Goal: Task Accomplishment & Management: Manage account settings

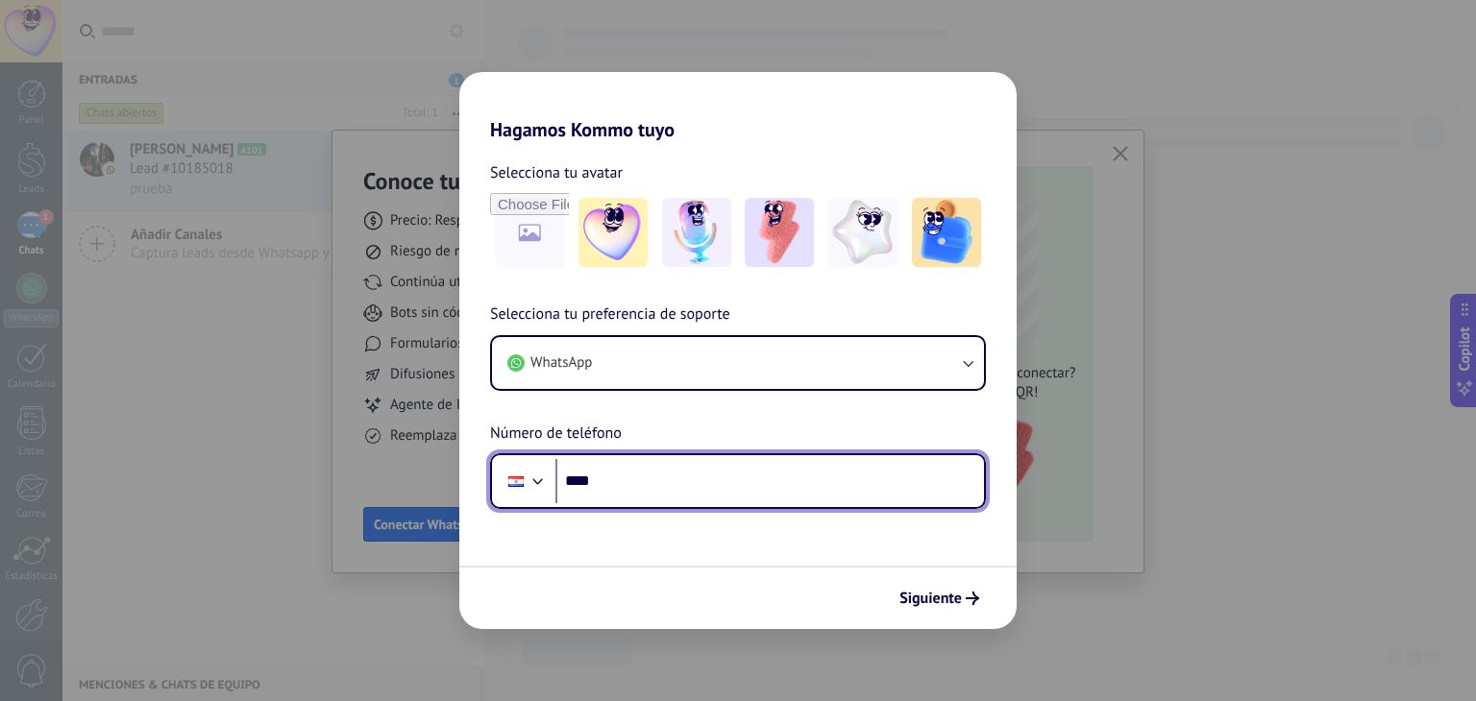
click at [692, 493] on input "****" at bounding box center [769, 481] width 429 height 44
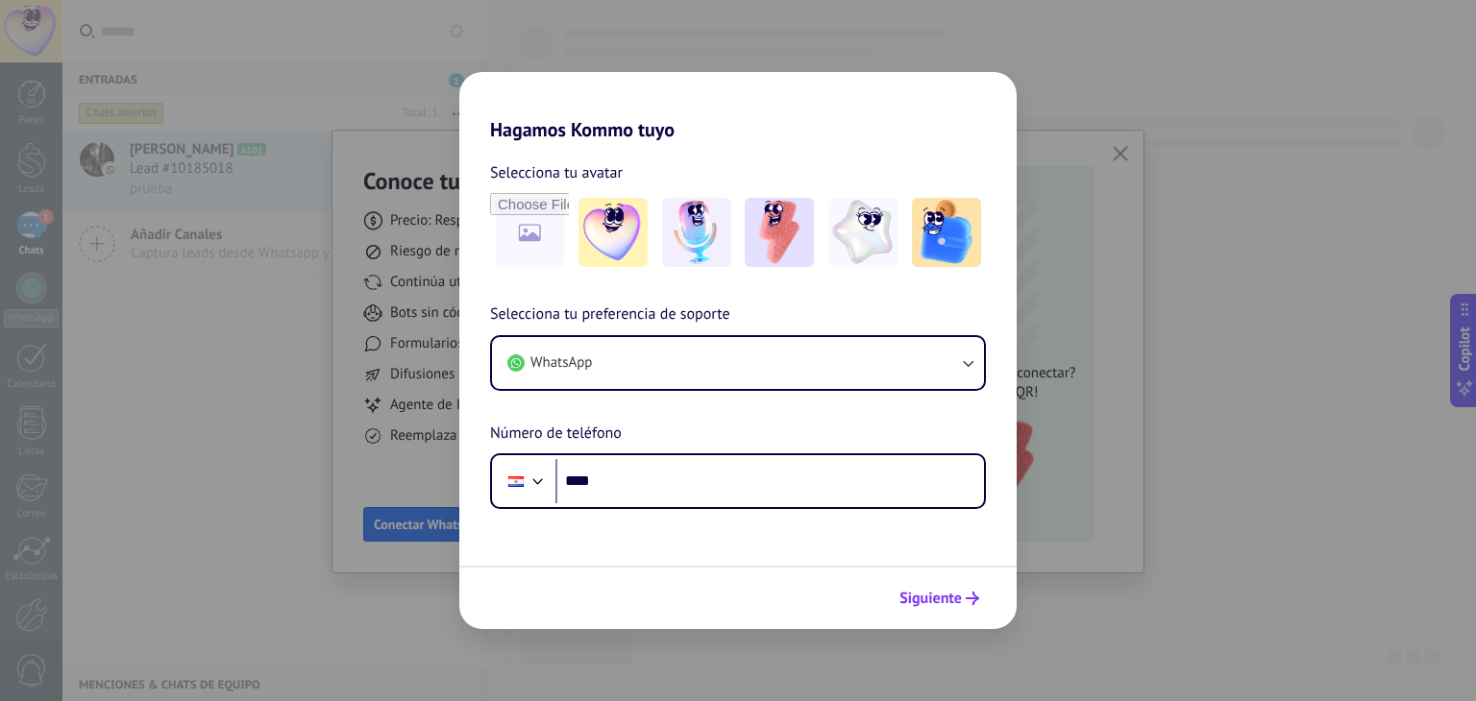
click at [915, 608] on button "Siguiente" at bounding box center [939, 598] width 97 height 33
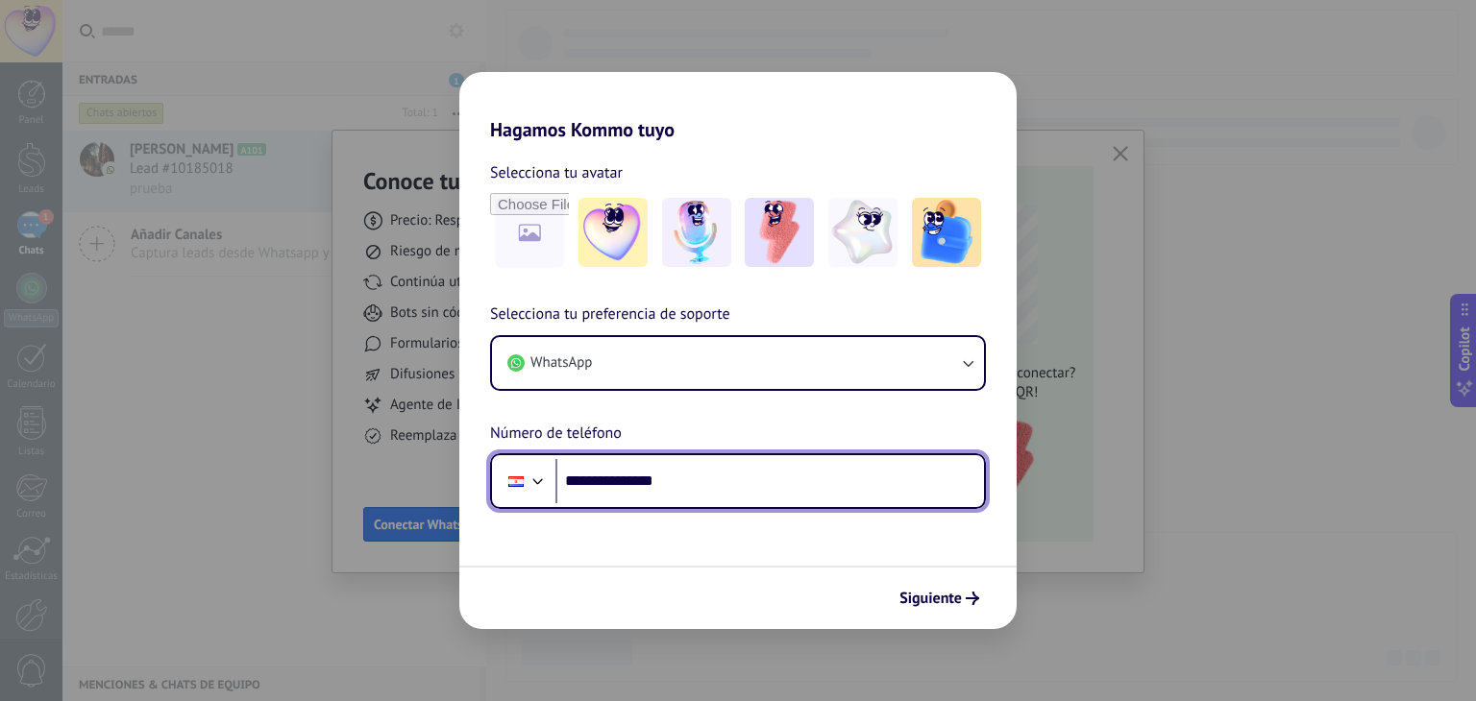
click at [603, 491] on input "**********" at bounding box center [769, 481] width 429 height 44
type input "**********"
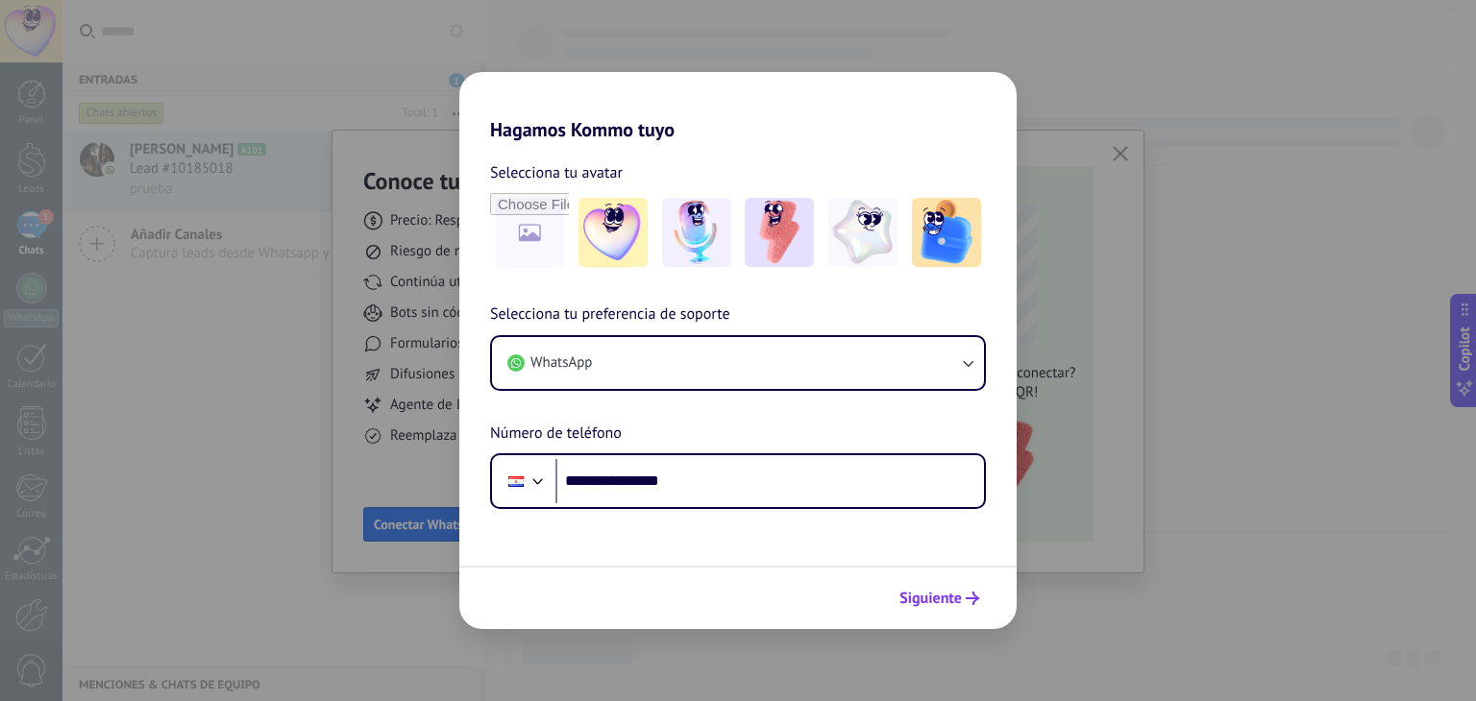
click at [948, 602] on span "Siguiente" at bounding box center [930, 598] width 62 height 13
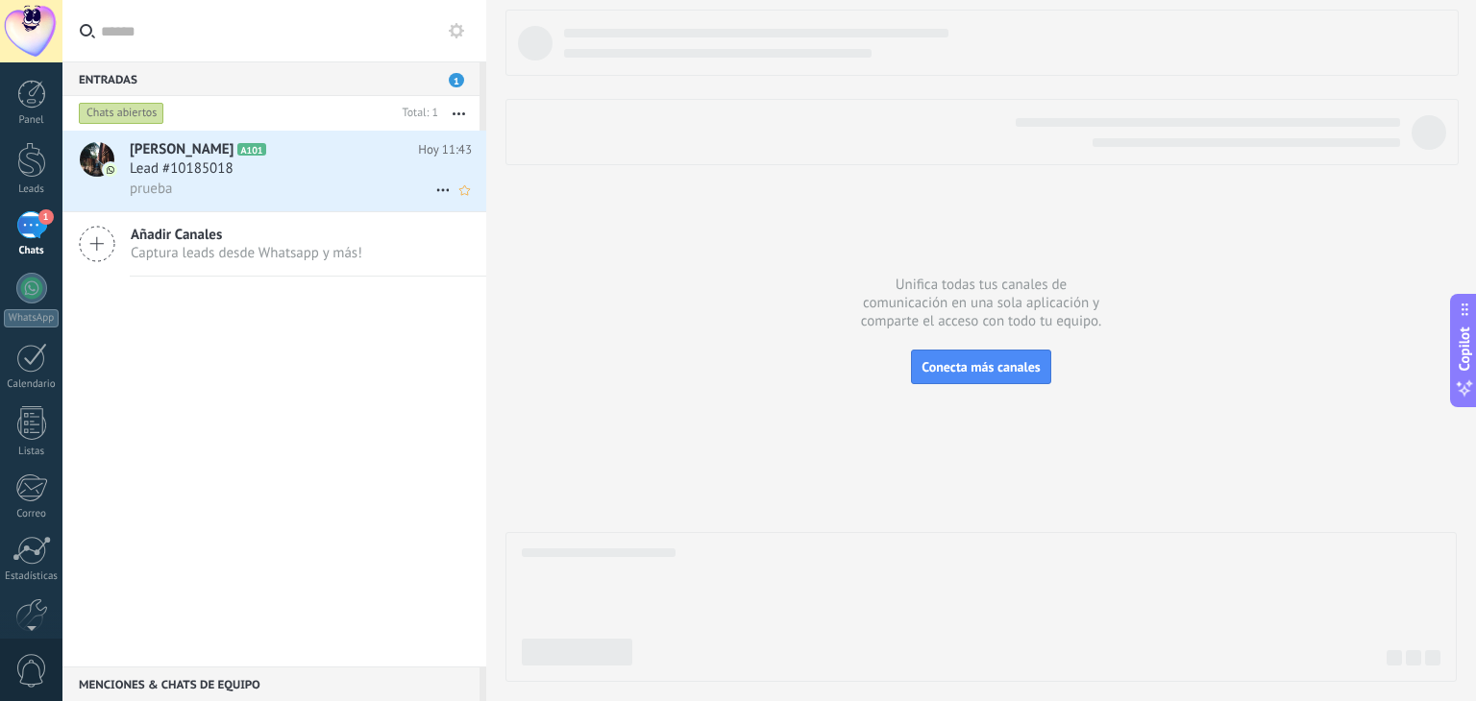
click at [320, 156] on h2 "[PERSON_NAME] A101" at bounding box center [274, 149] width 288 height 19
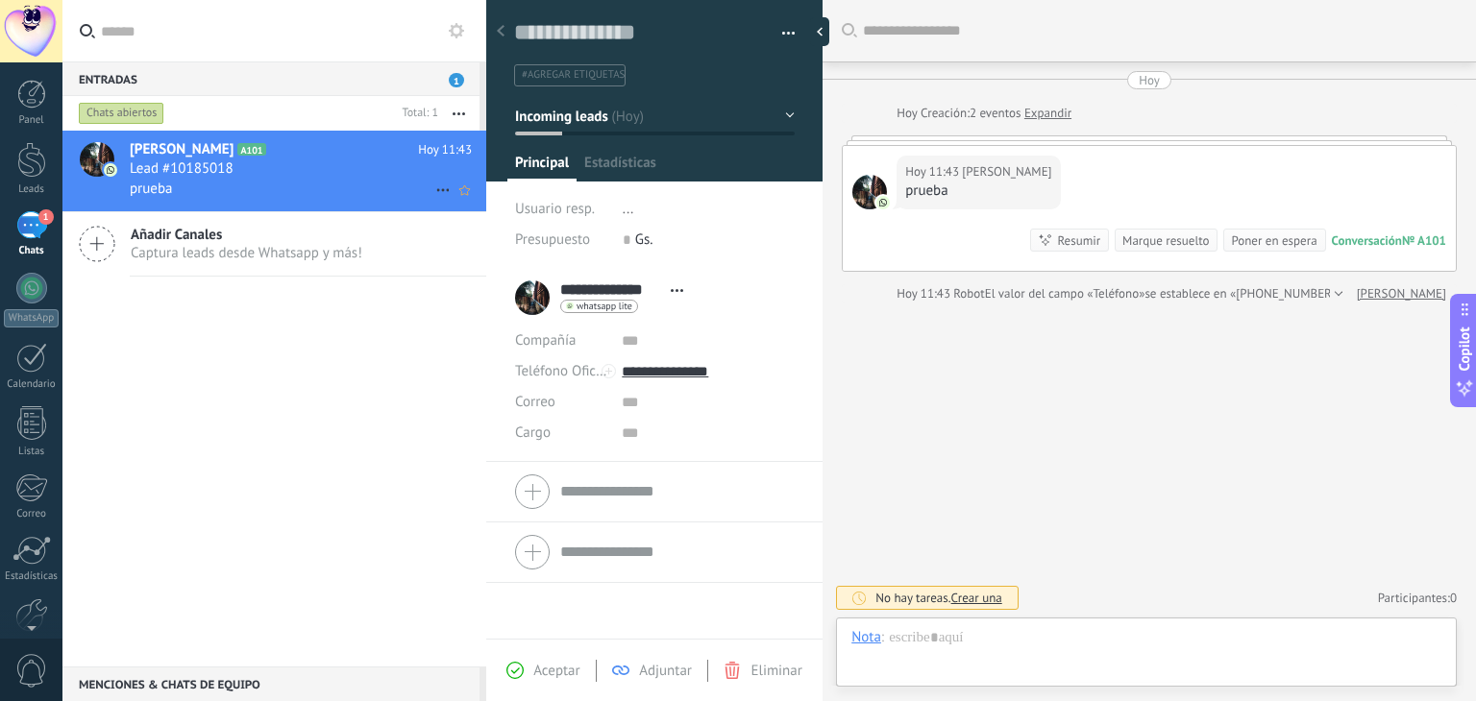
scroll to position [28, 0]
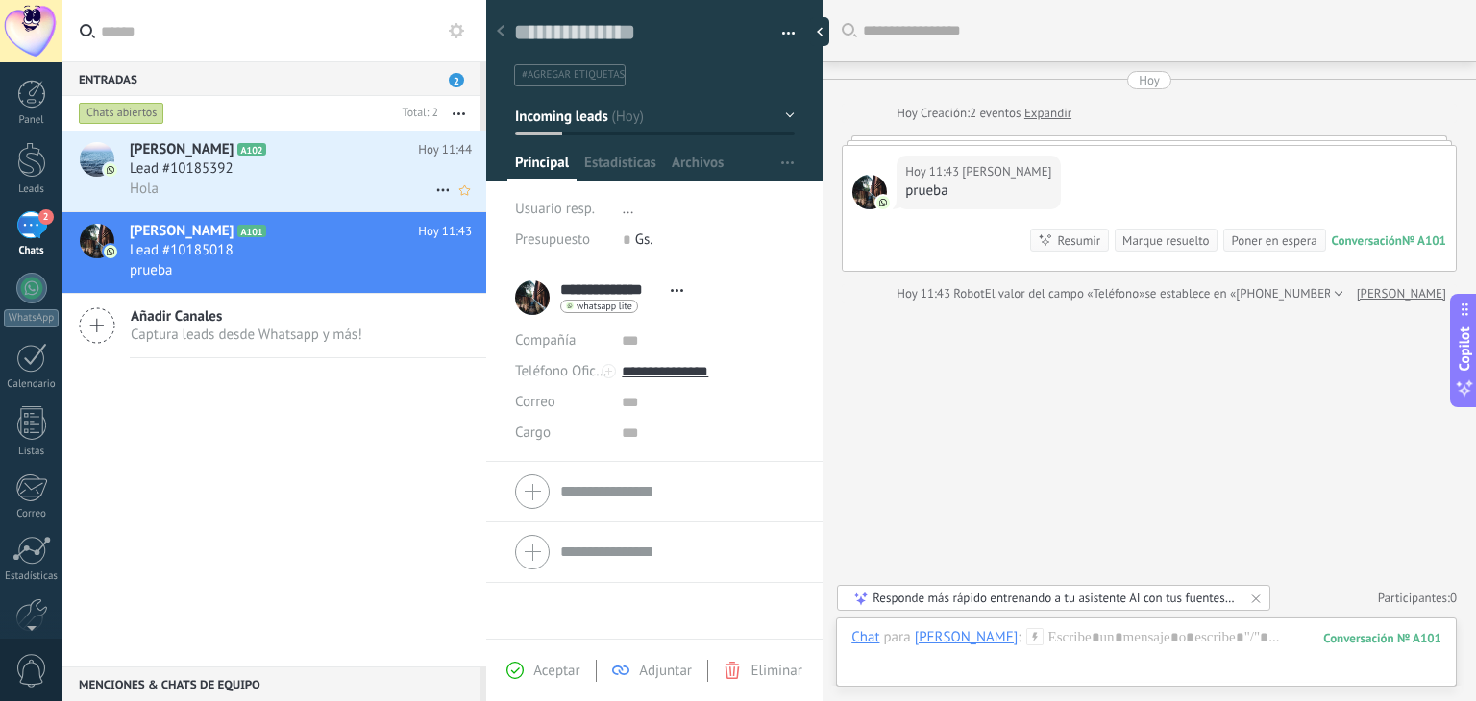
click at [242, 184] on div "Hola" at bounding box center [301, 189] width 342 height 20
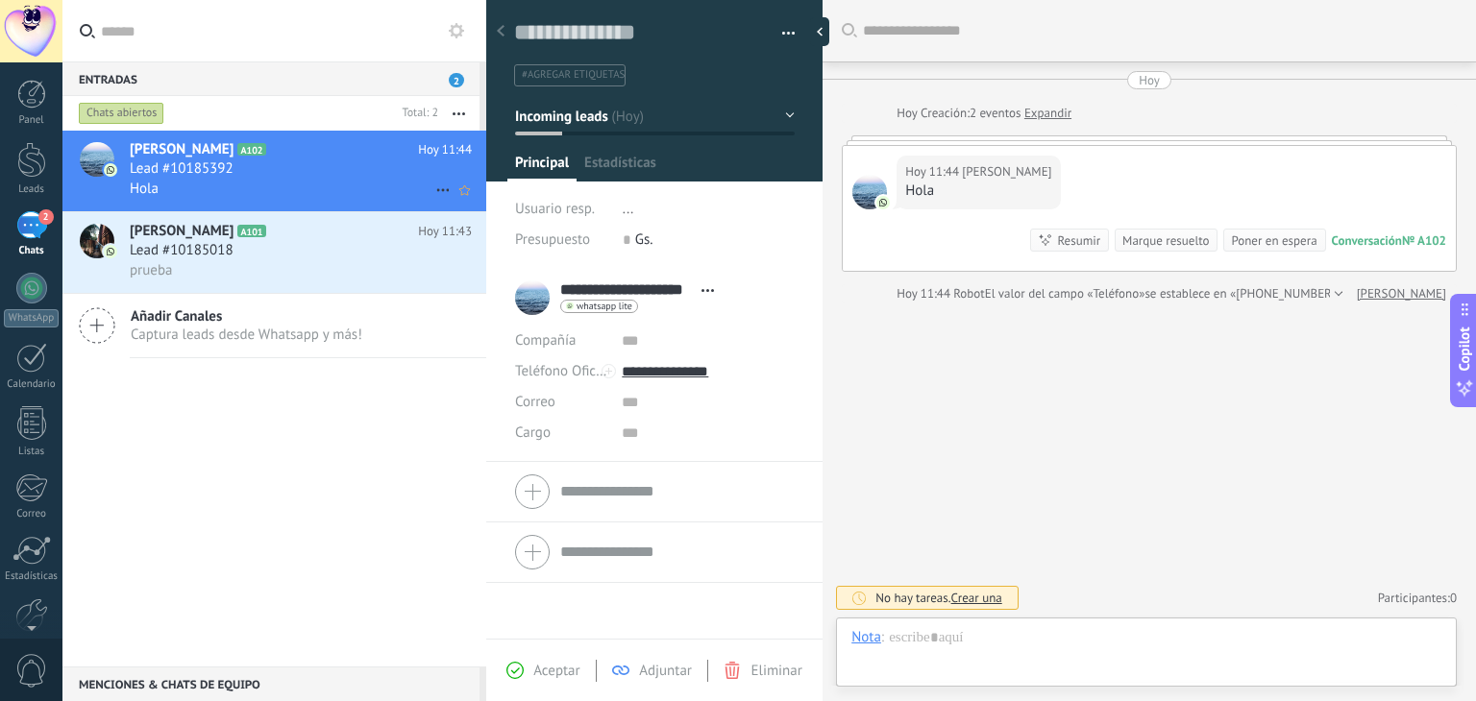
scroll to position [28, 0]
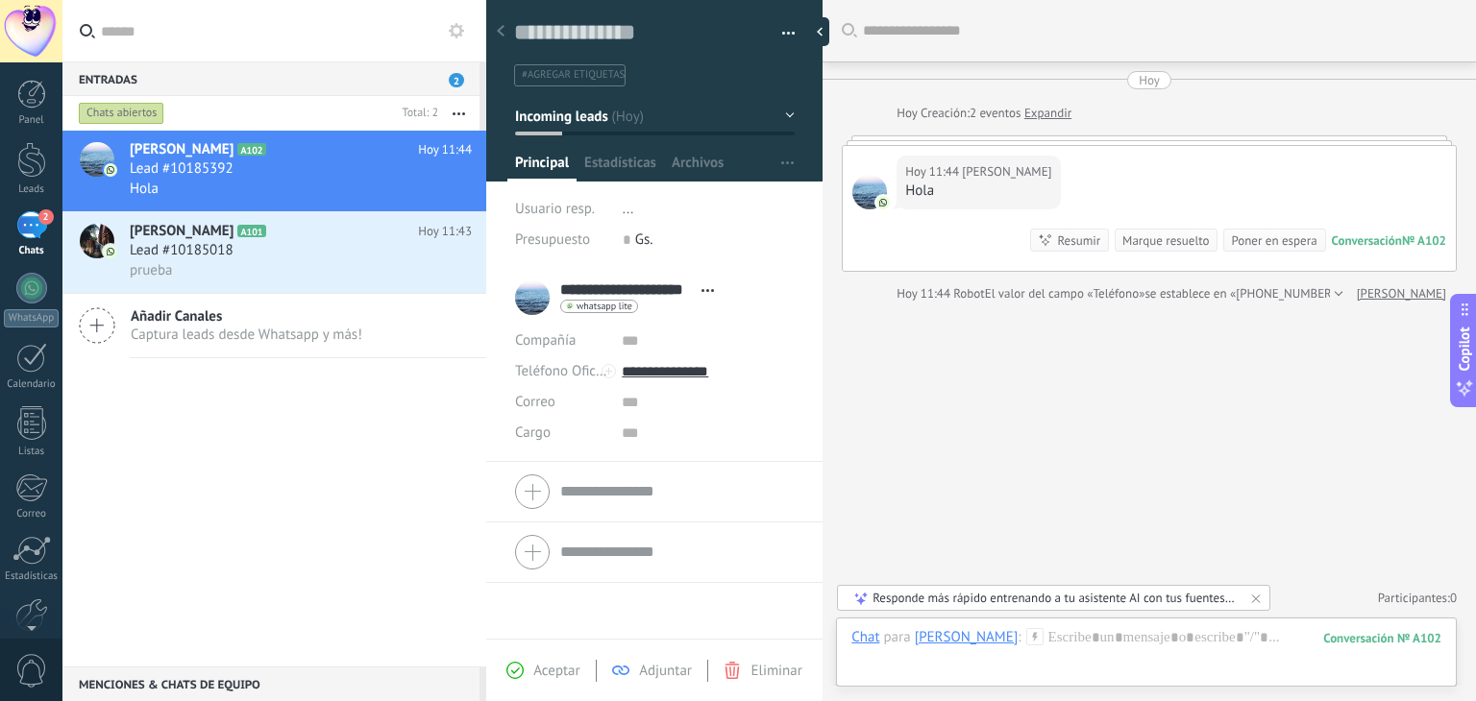
click at [619, 500] on form "Compañía Teléfono Oficina Ofic. directo Celular Fax Casa Otro Teléfono Oficina …" at bounding box center [654, 492] width 279 height 48
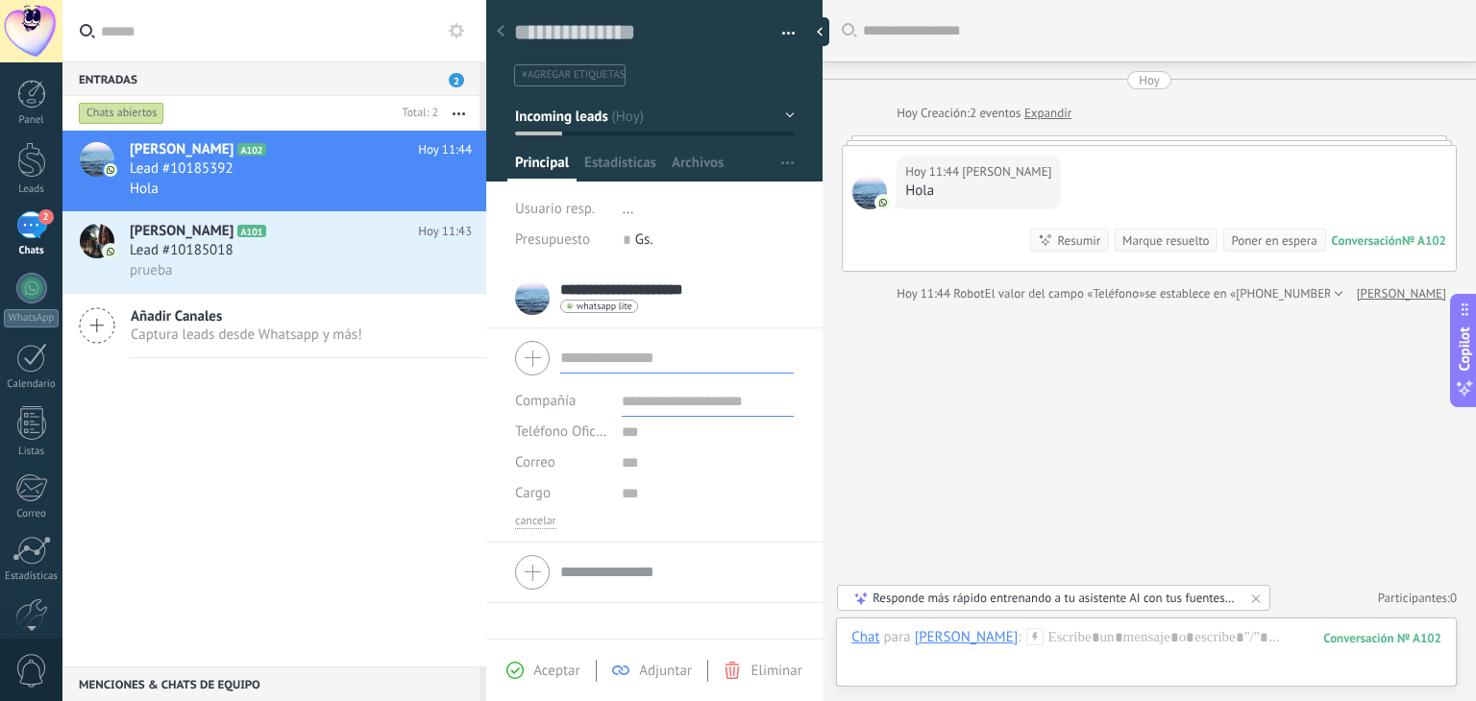
click at [688, 405] on input "text" at bounding box center [708, 401] width 172 height 31
click at [666, 400] on input "text" at bounding box center [708, 401] width 172 height 31
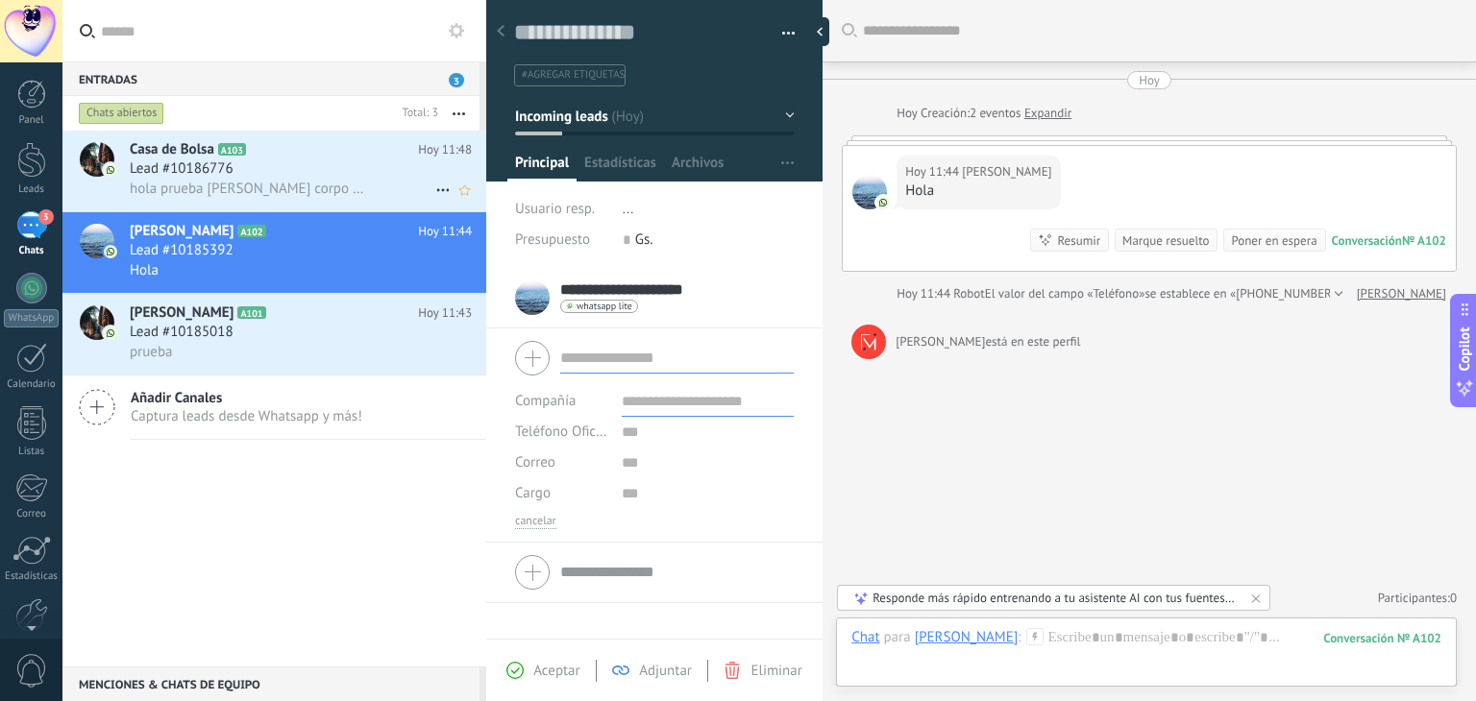
click at [246, 145] on h2 "[GEOGRAPHIC_DATA] A103" at bounding box center [274, 149] width 288 height 19
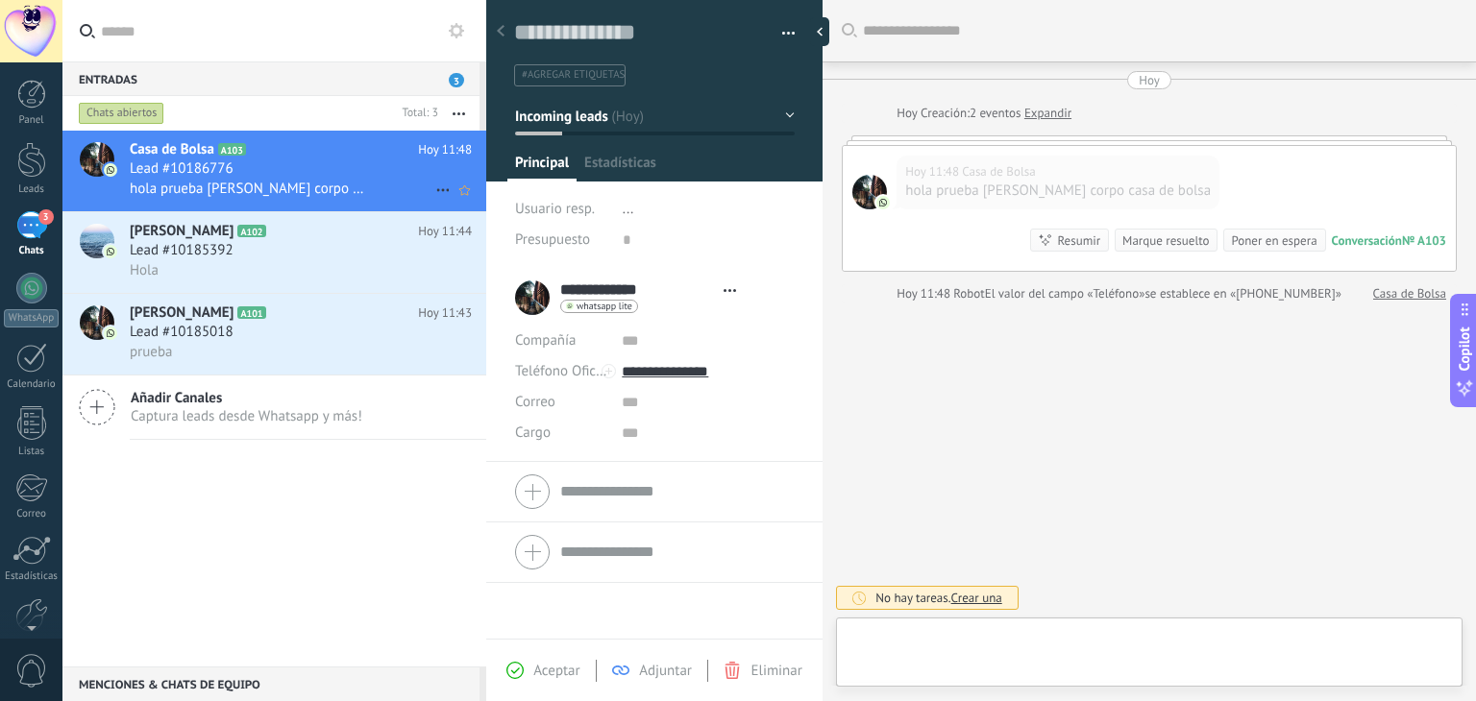
type textarea "**********"
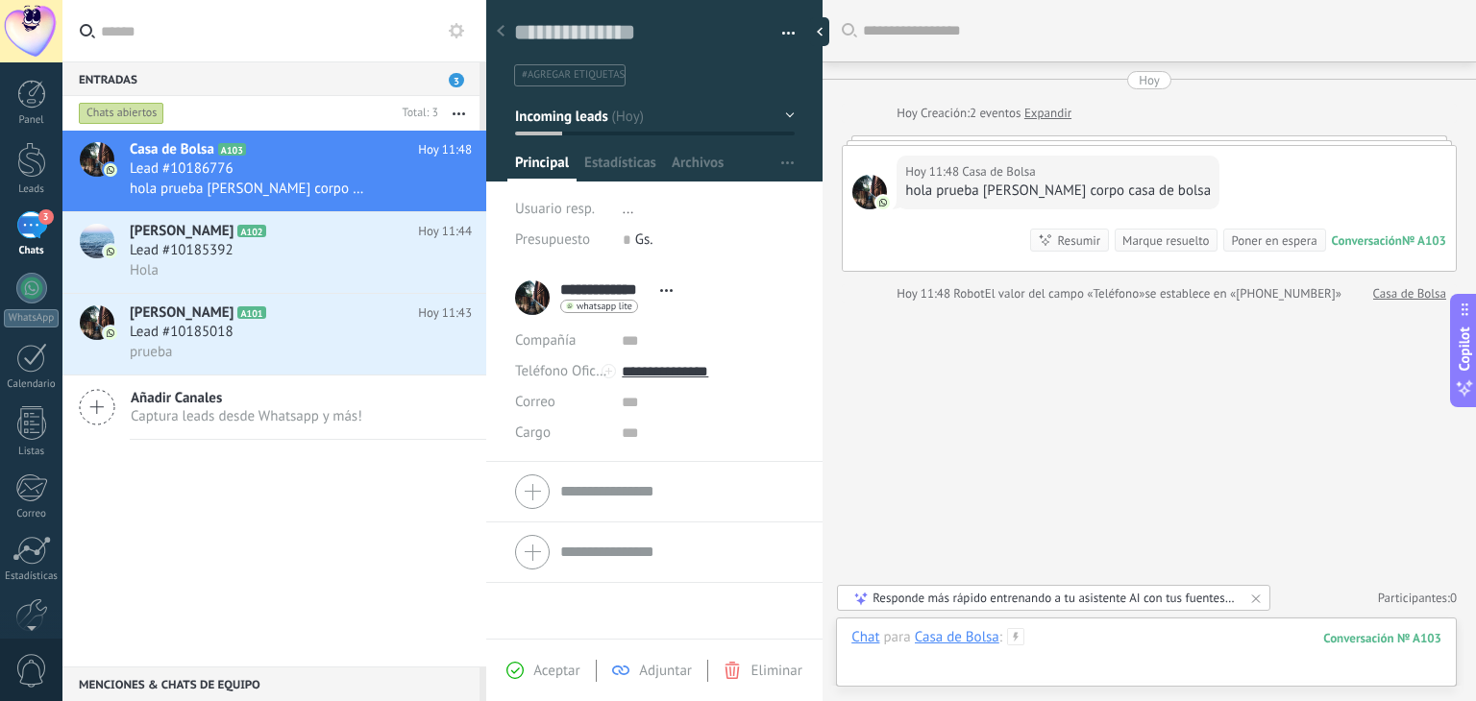
click at [992, 673] on div at bounding box center [1146, 657] width 590 height 58
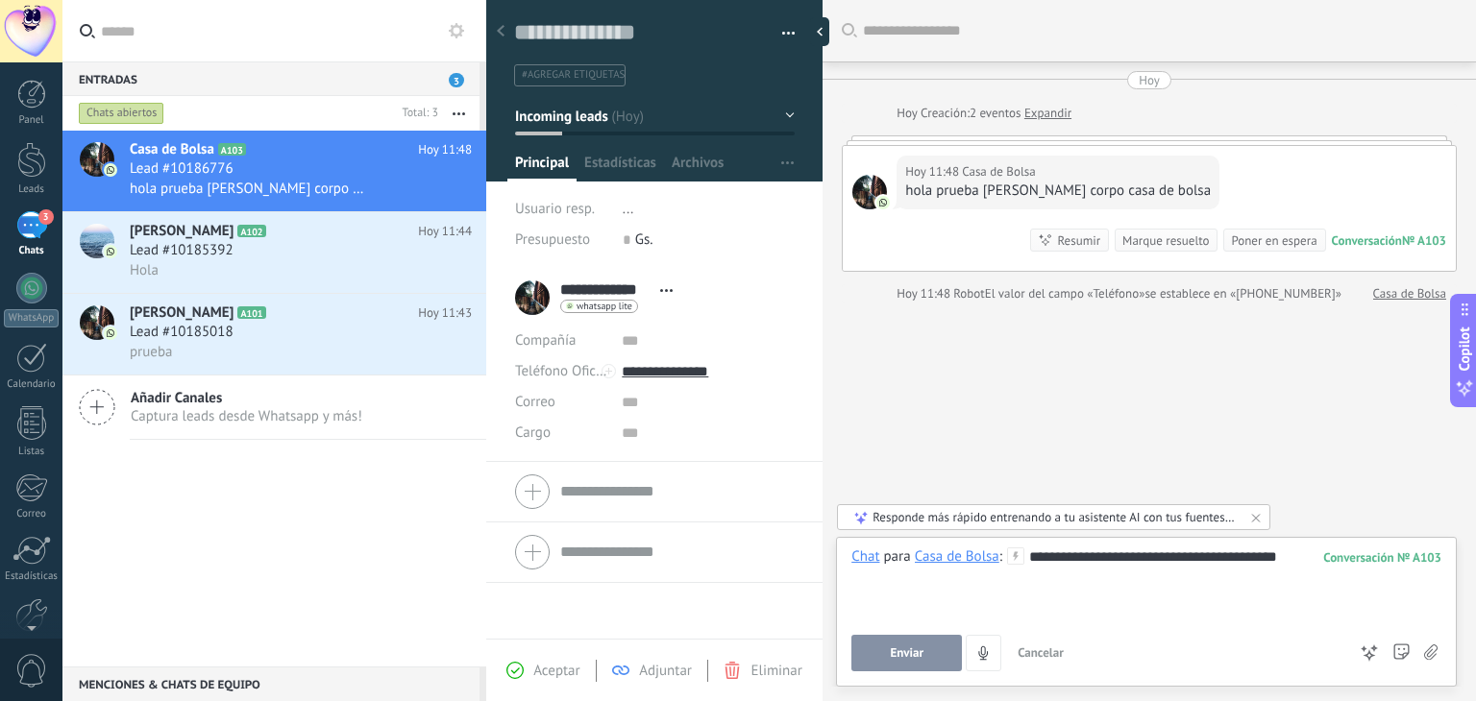
click at [898, 669] on button "Enviar" at bounding box center [906, 653] width 111 height 37
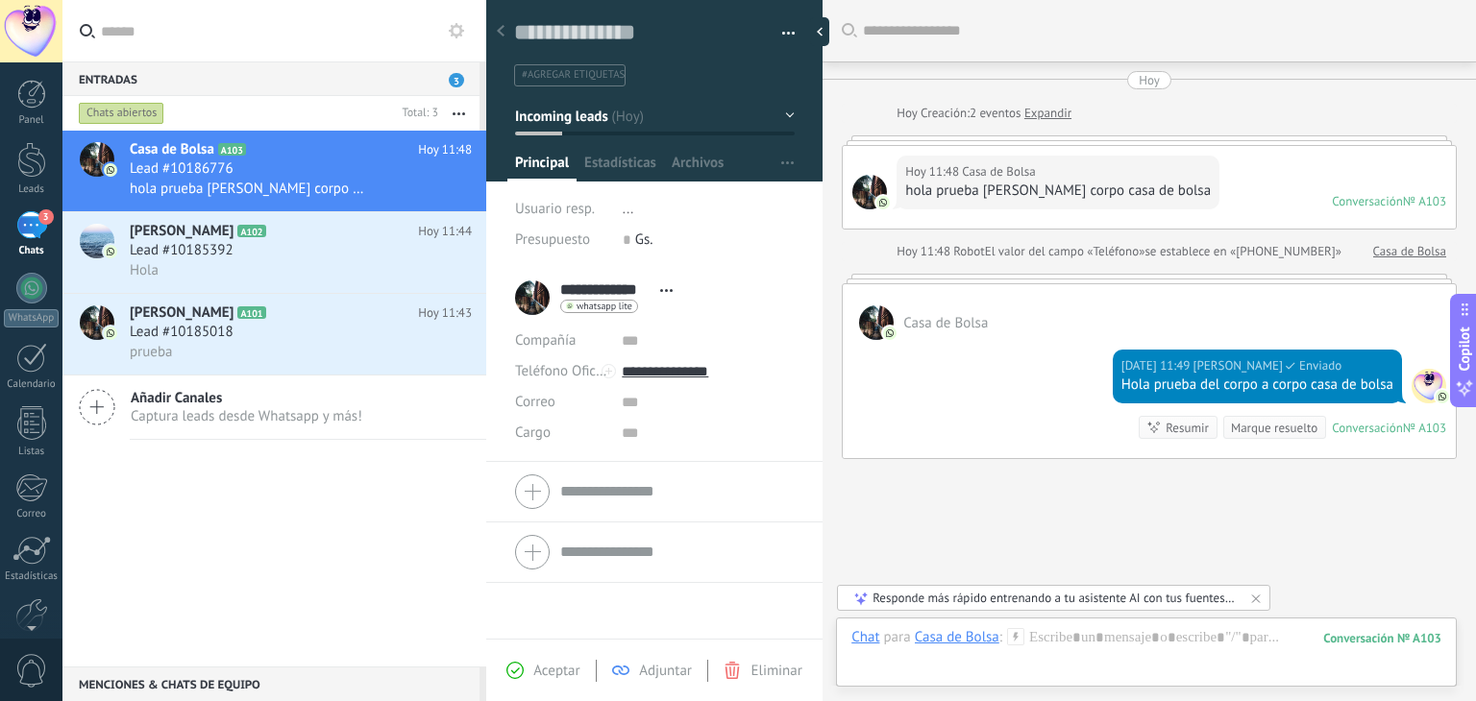
scroll to position [91, 0]
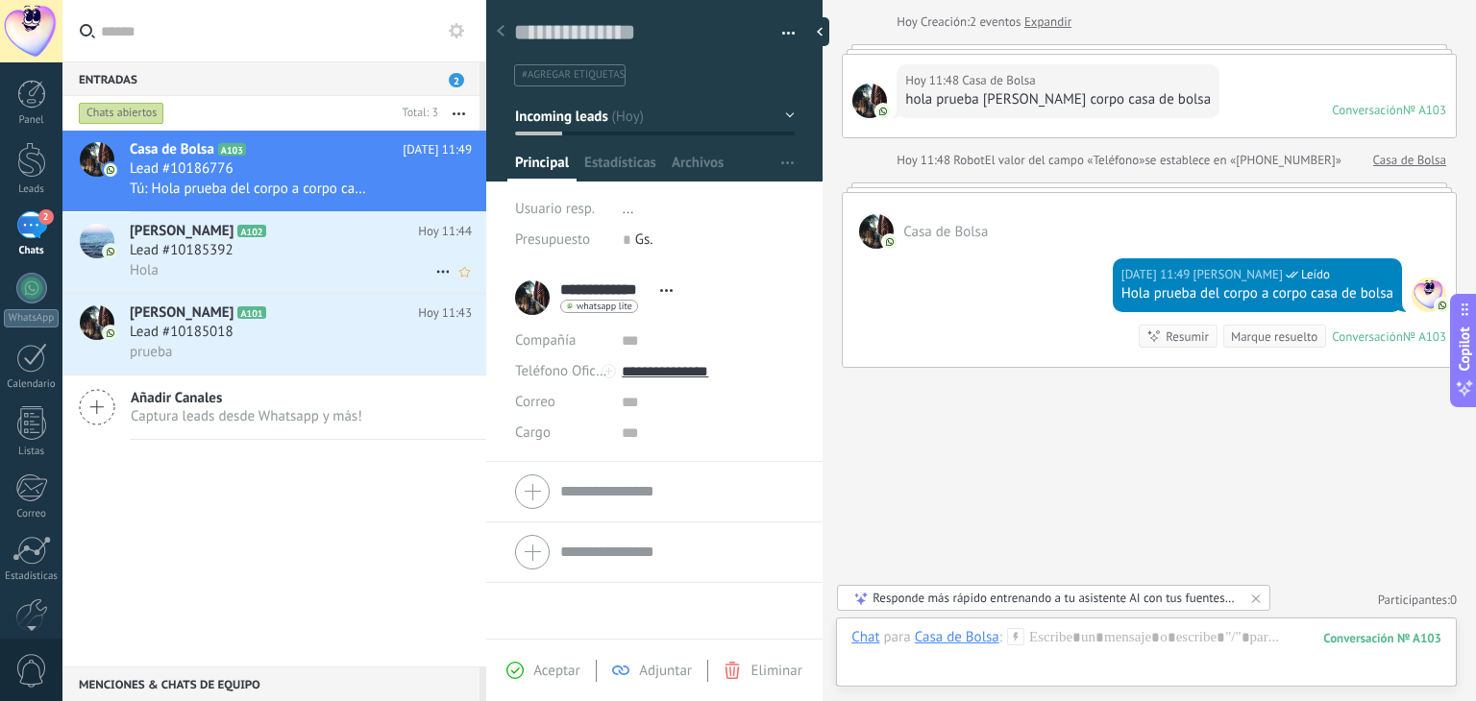
click at [170, 239] on span "[PERSON_NAME]" at bounding box center [182, 231] width 104 height 19
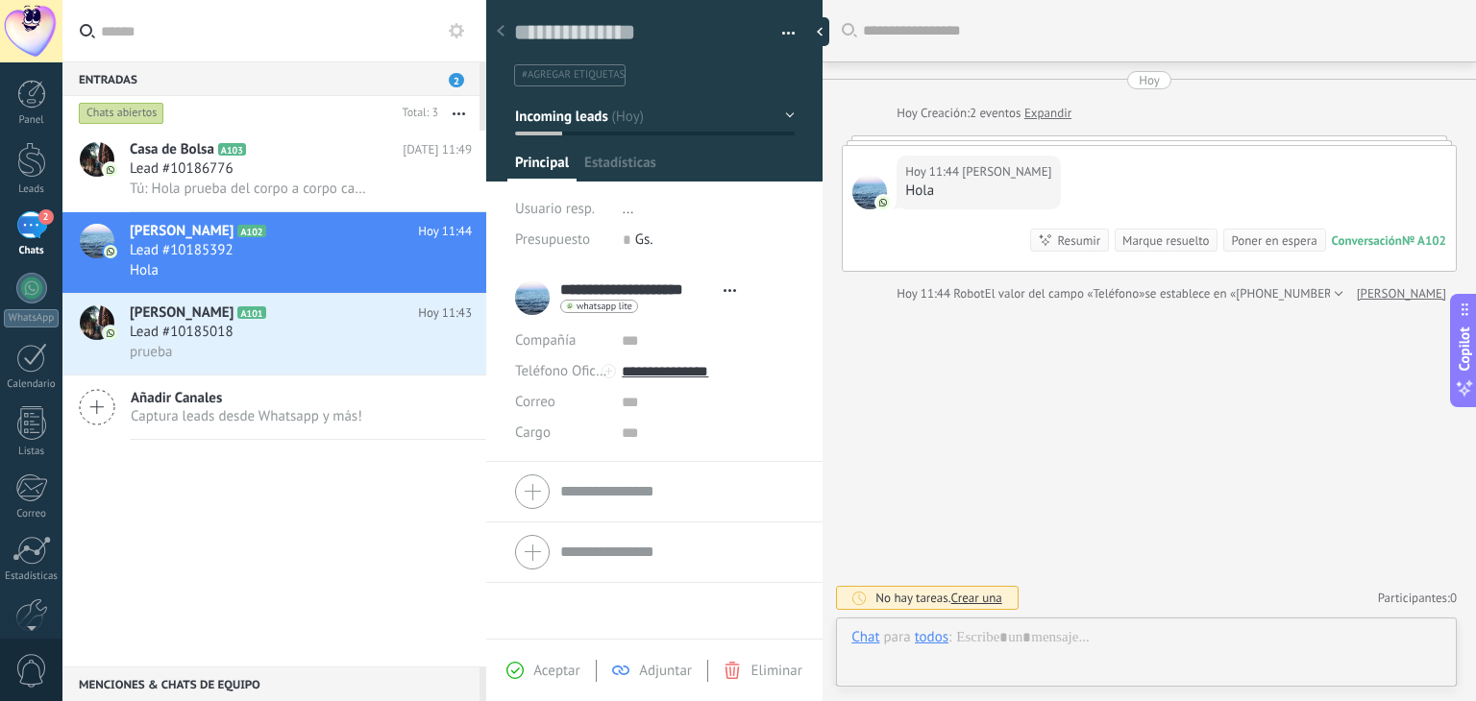
scroll to position [28, 0]
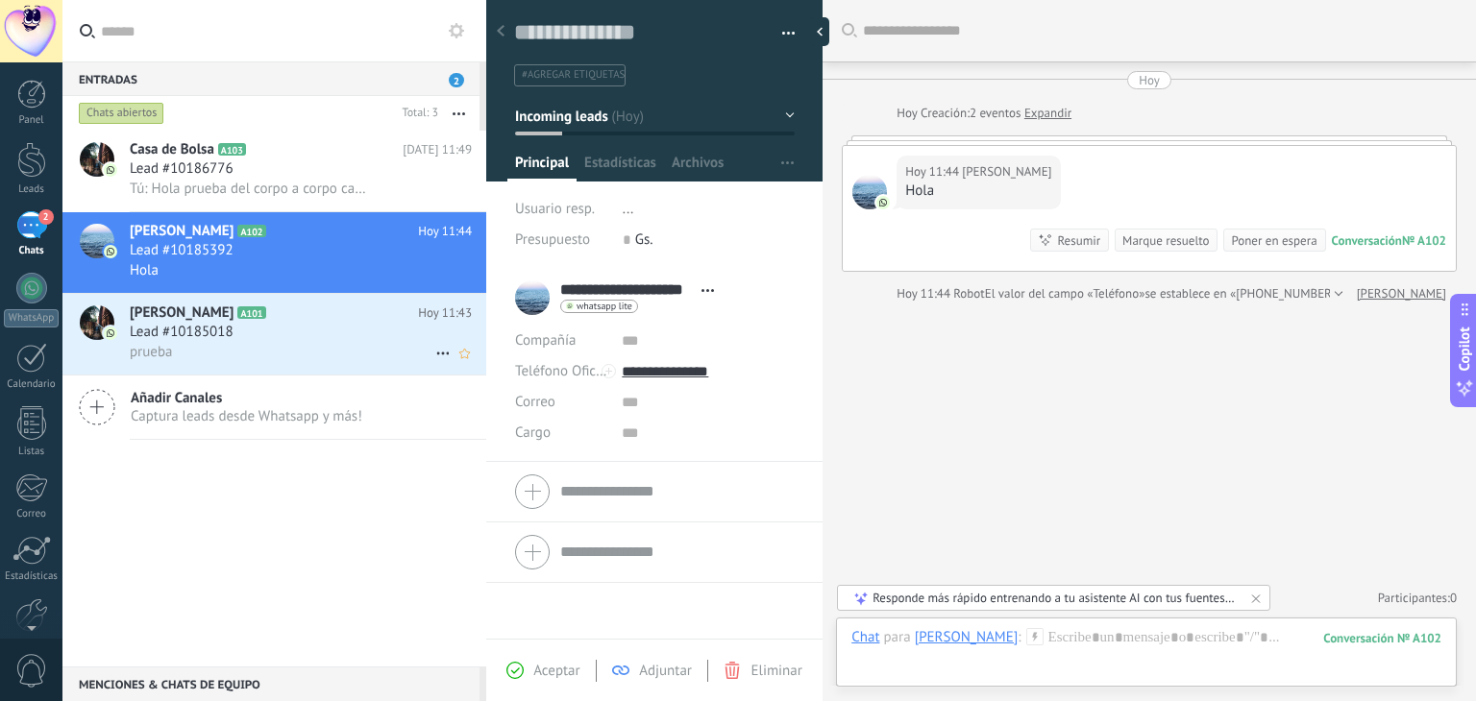
click at [139, 328] on span "Lead #10185018" at bounding box center [182, 332] width 104 height 19
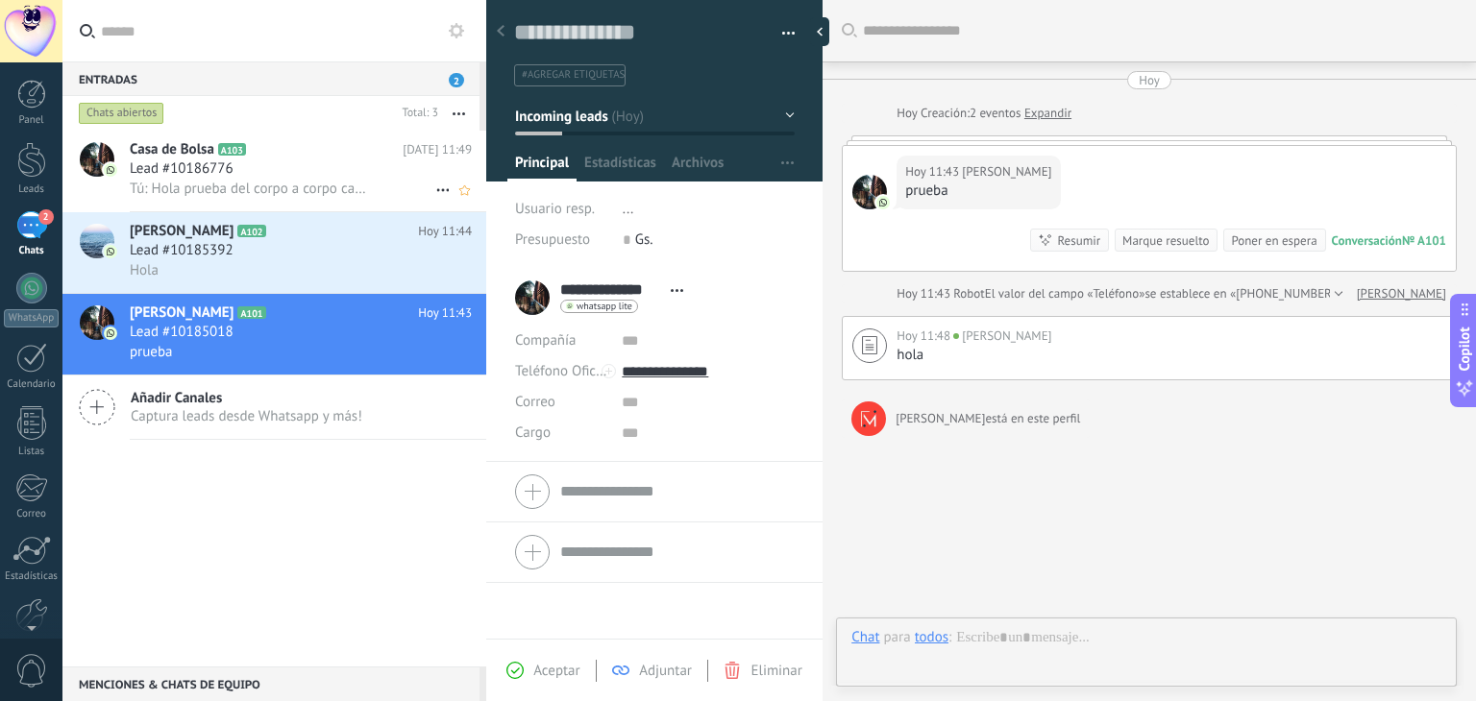
scroll to position [13, 0]
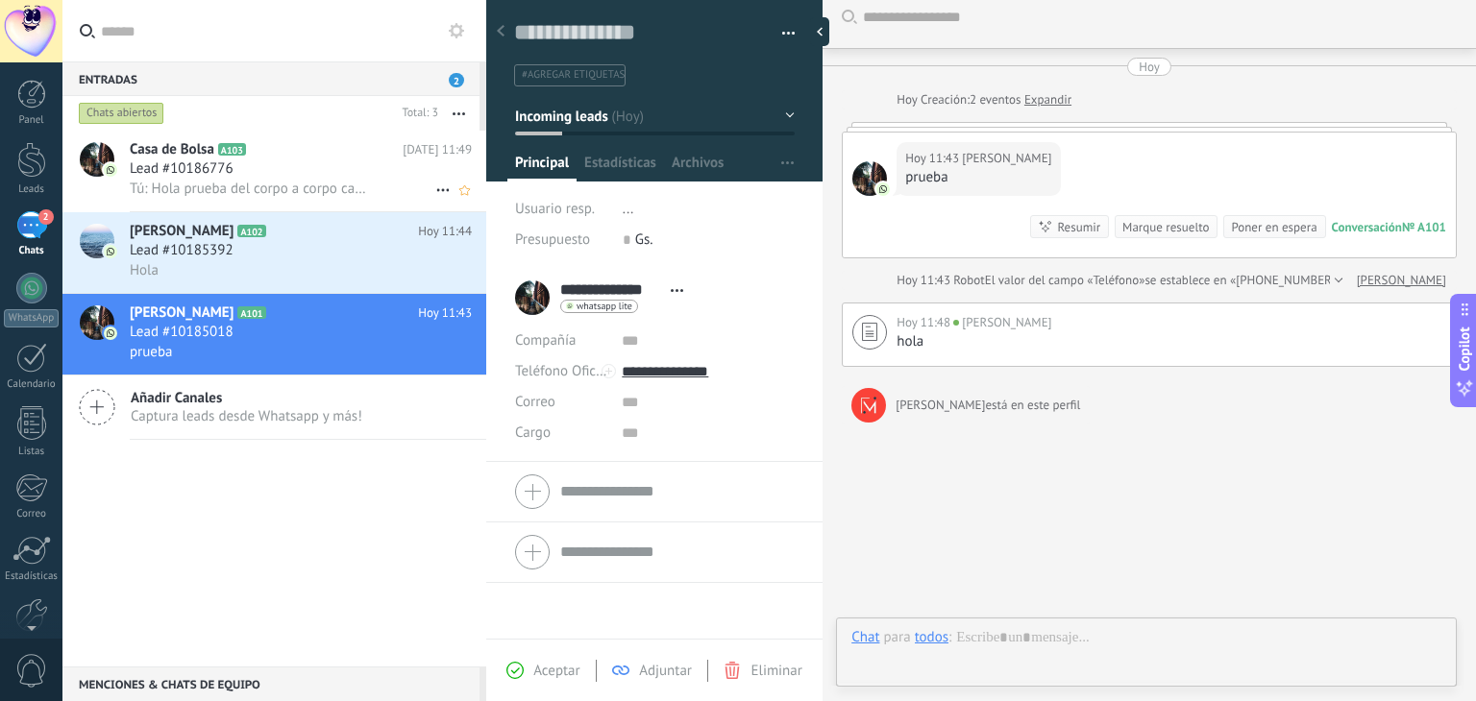
click at [193, 164] on span "Lead #10186776" at bounding box center [182, 169] width 104 height 19
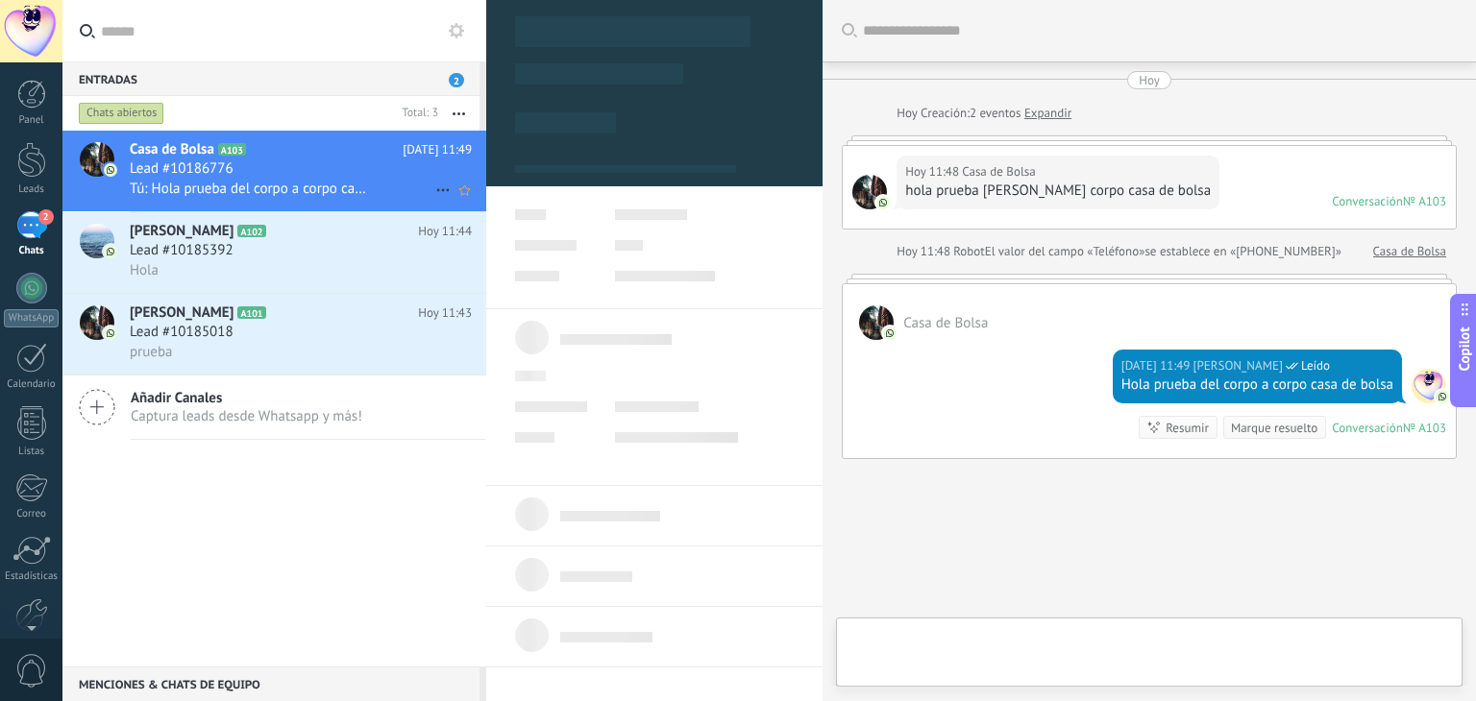
scroll to position [91, 0]
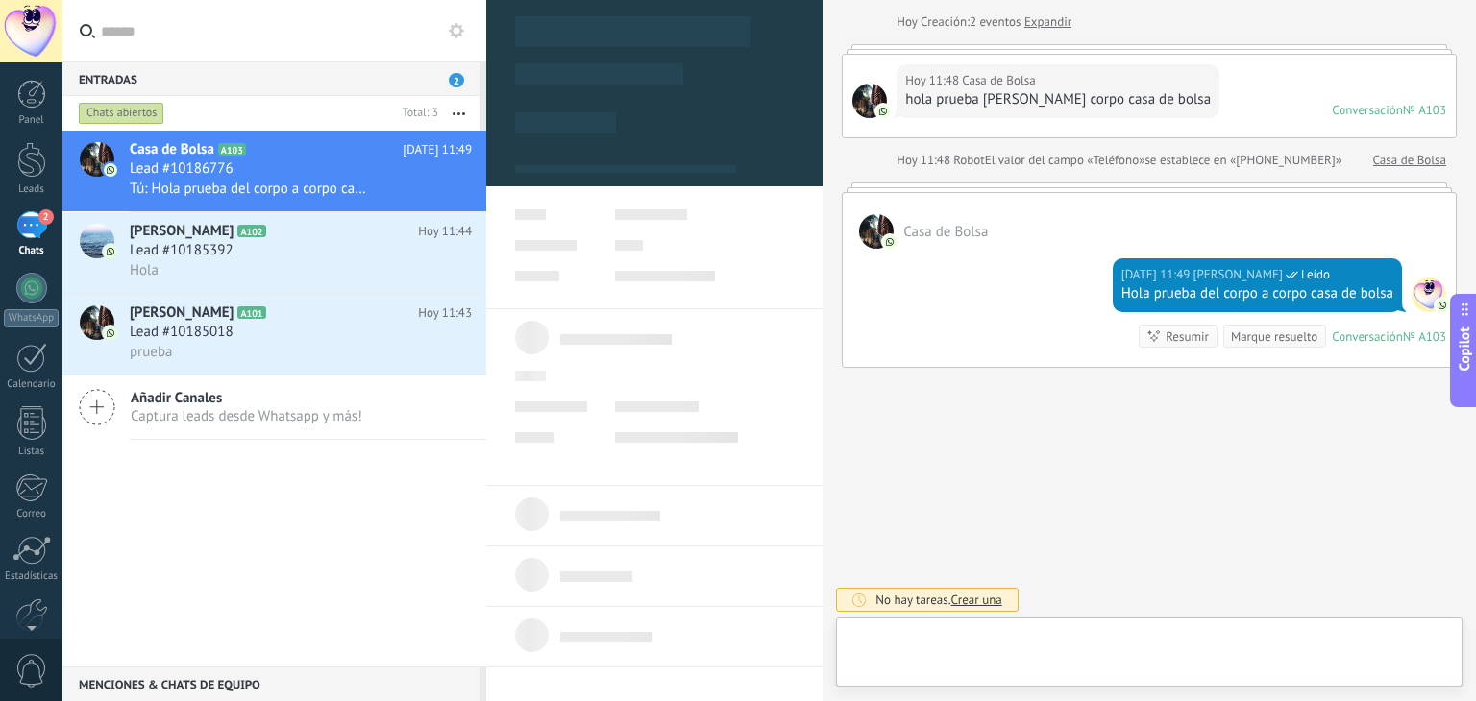
type textarea "**********"
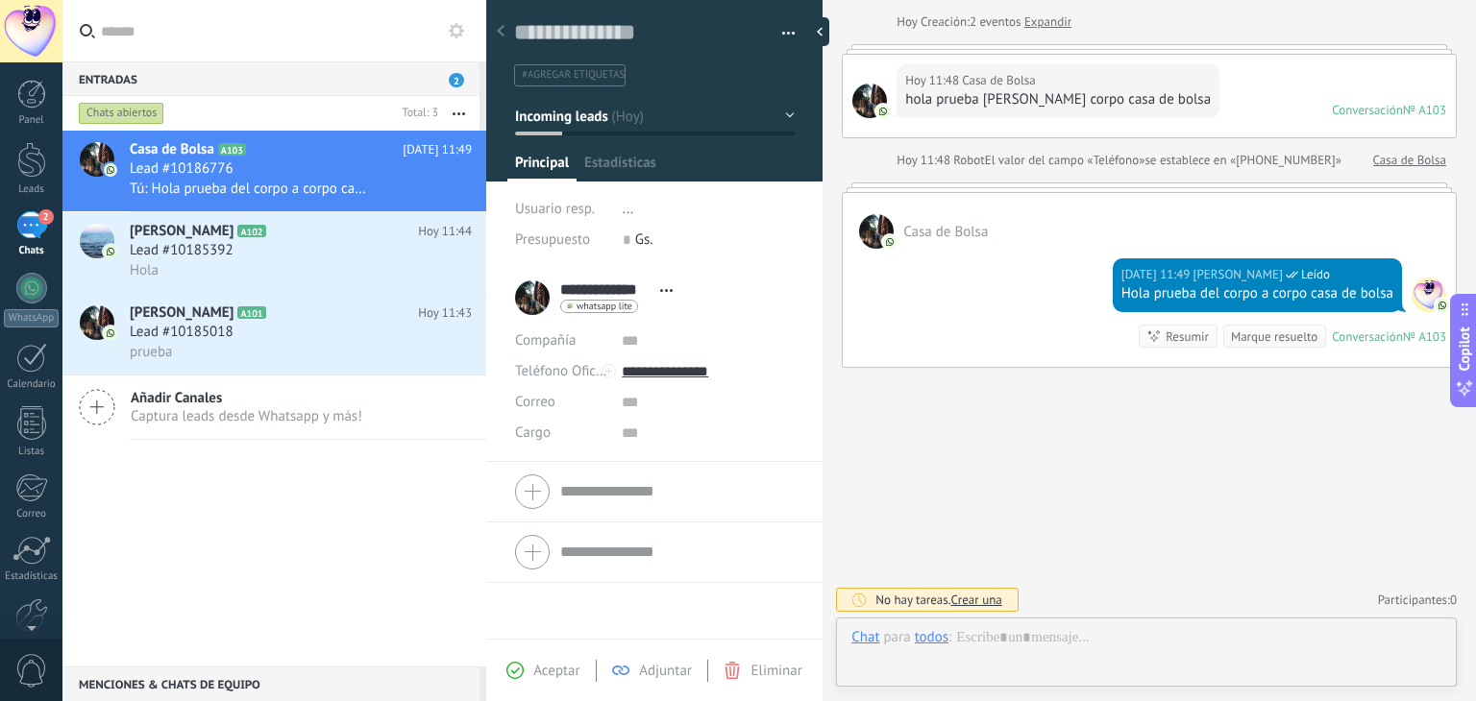
scroll to position [28, 0]
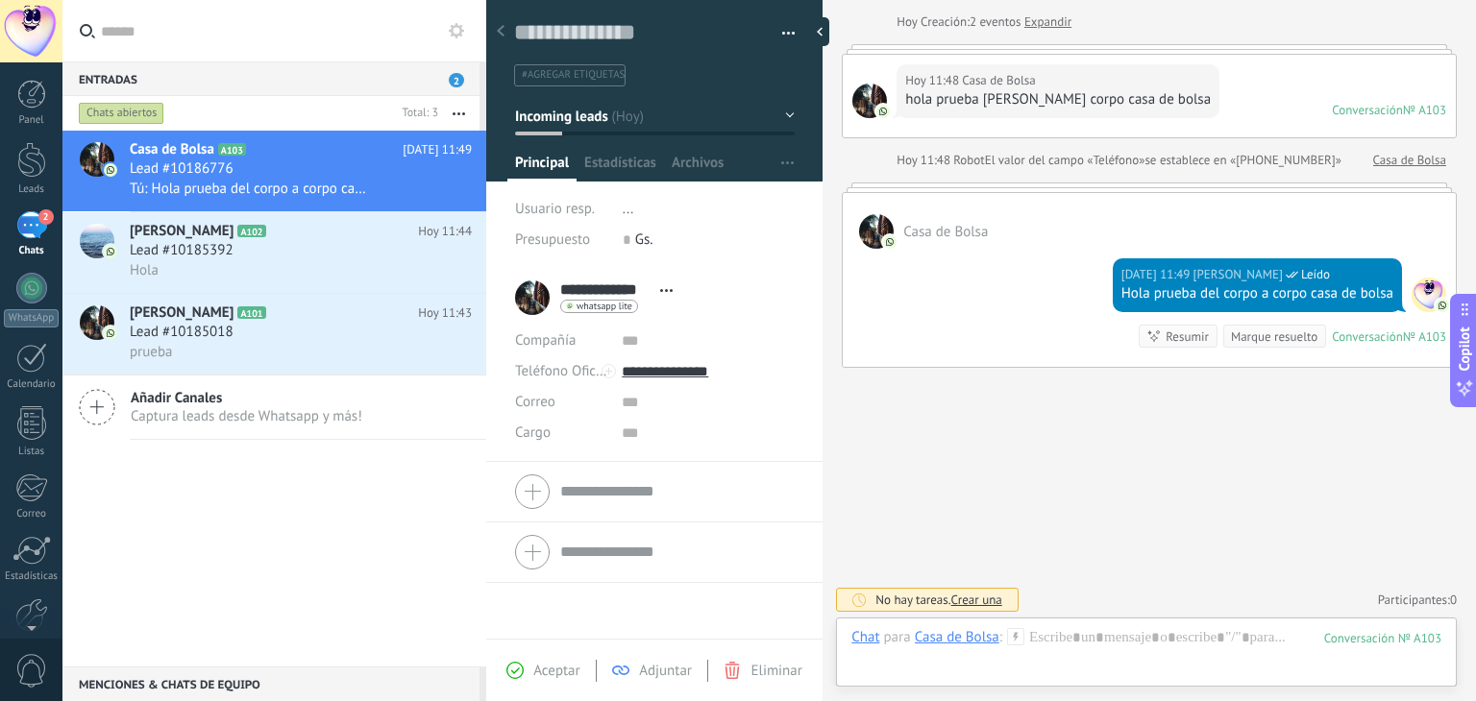
click at [461, 112] on icon "button" at bounding box center [459, 113] width 12 height 3
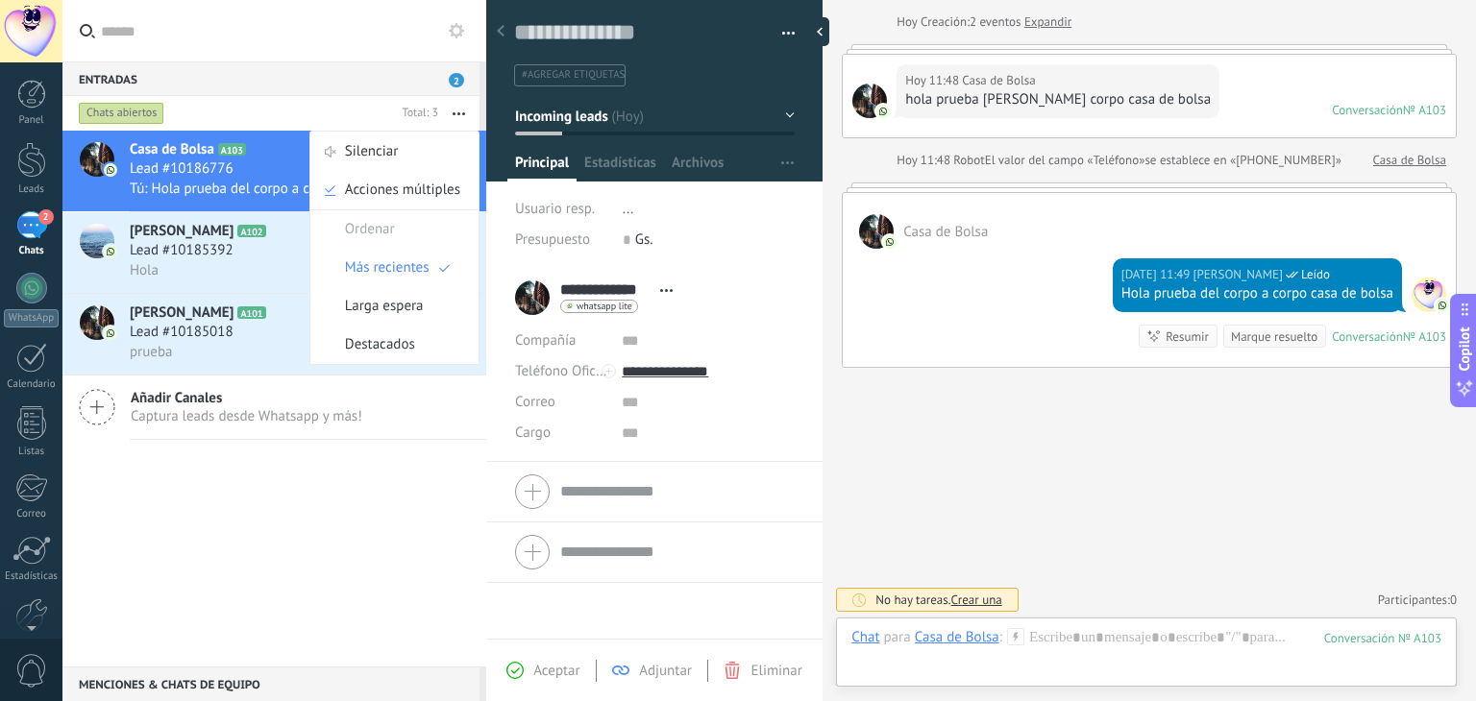
click at [398, 503] on div "Casa de Bolsa A103 [DATE] 11:49 Lead #10186776 Tú: Hola prueba del corpo a corp…" at bounding box center [274, 399] width 424 height 536
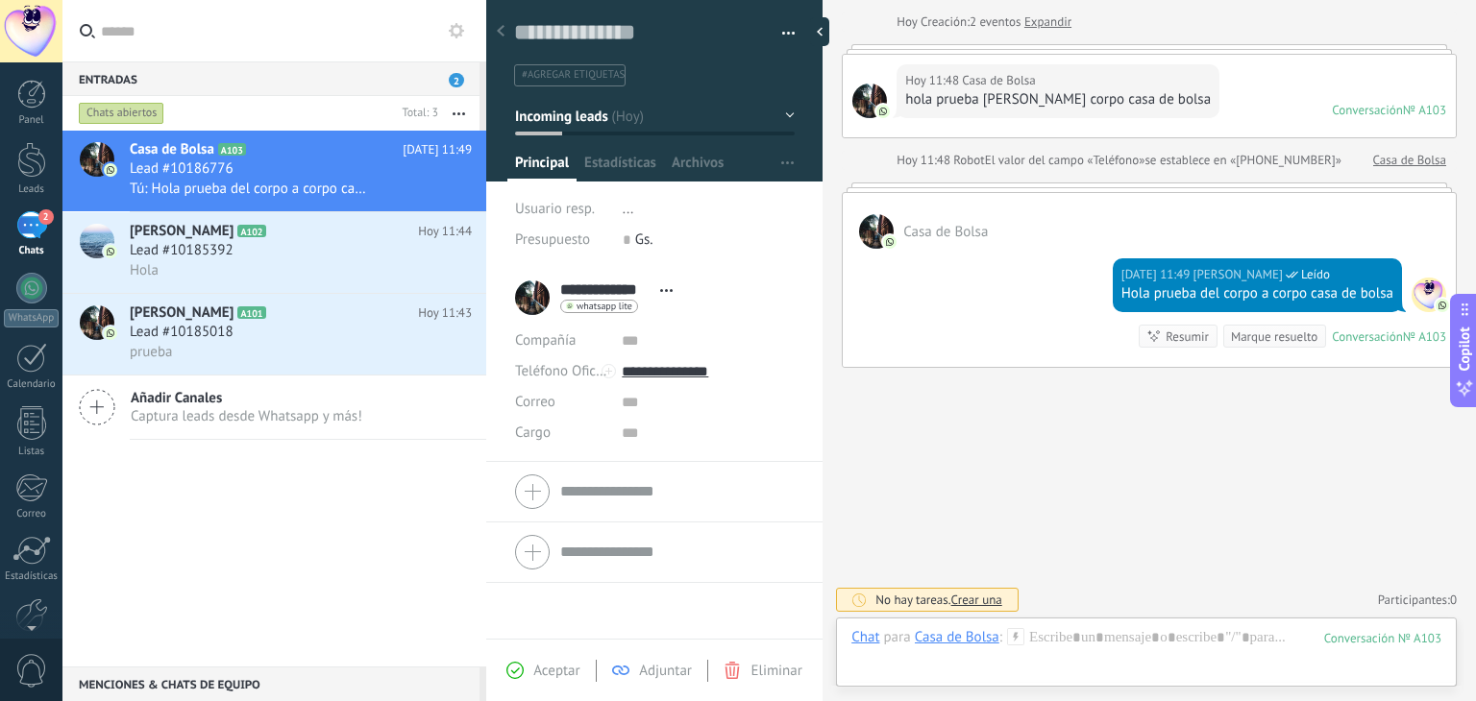
click at [554, 69] on span "#agregar etiquetas" at bounding box center [573, 74] width 103 height 13
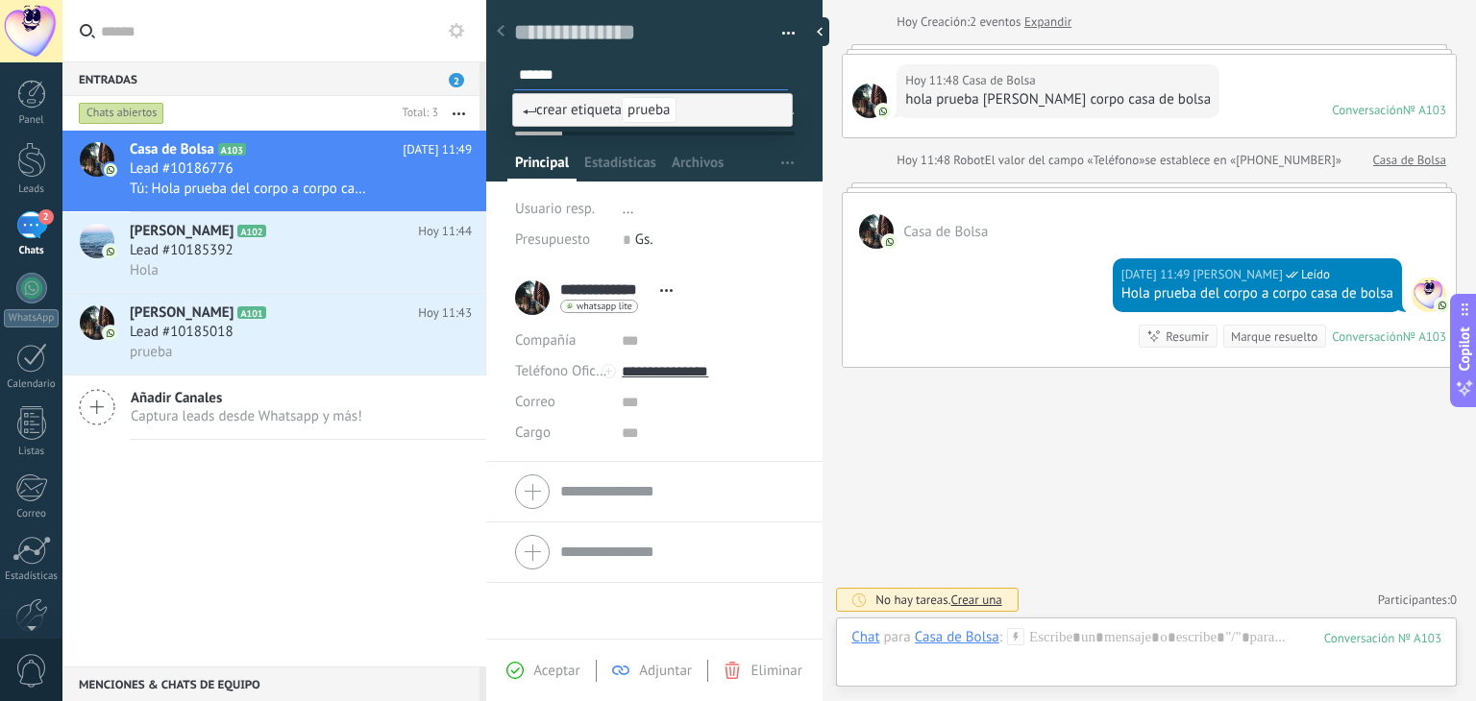
type input "******"
click at [649, 110] on span "prueba" at bounding box center [649, 110] width 54 height 26
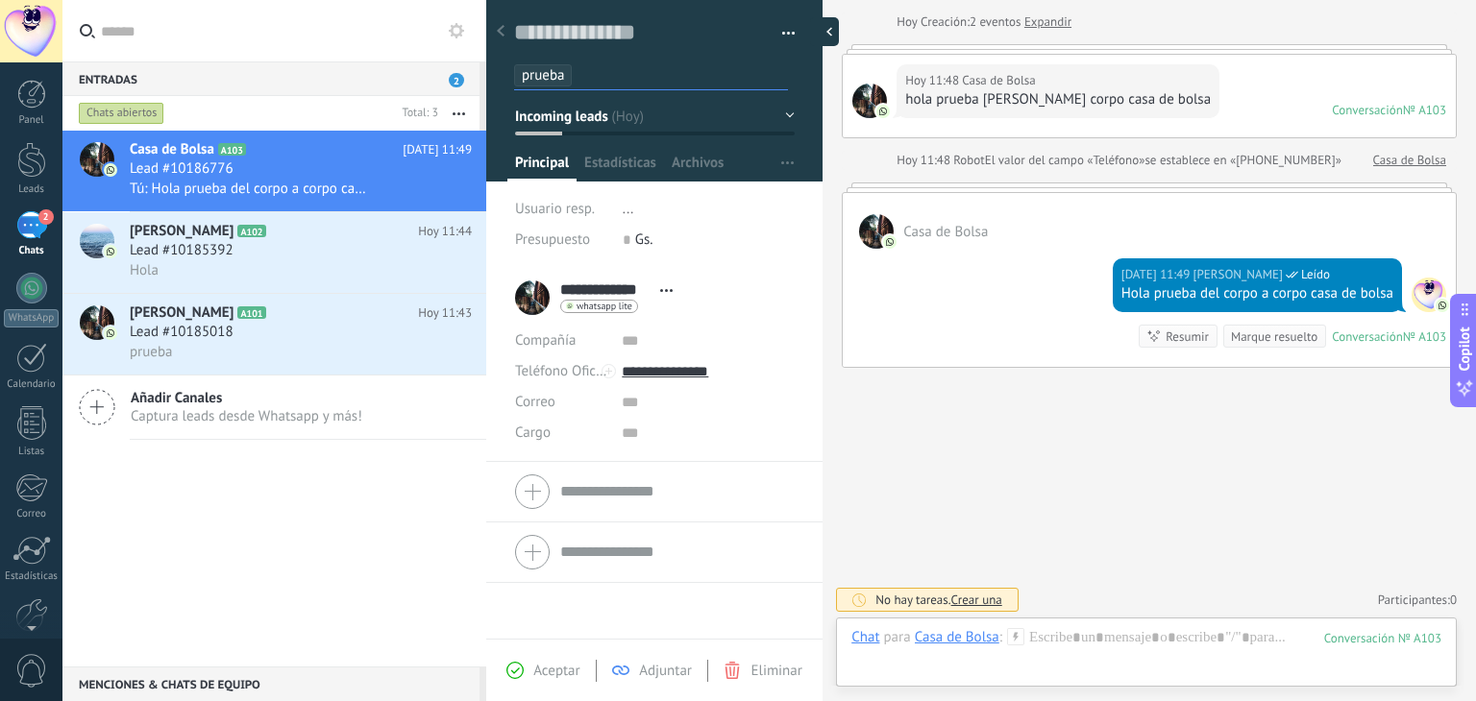
click at [825, 31] on div at bounding box center [824, 31] width 29 height 29
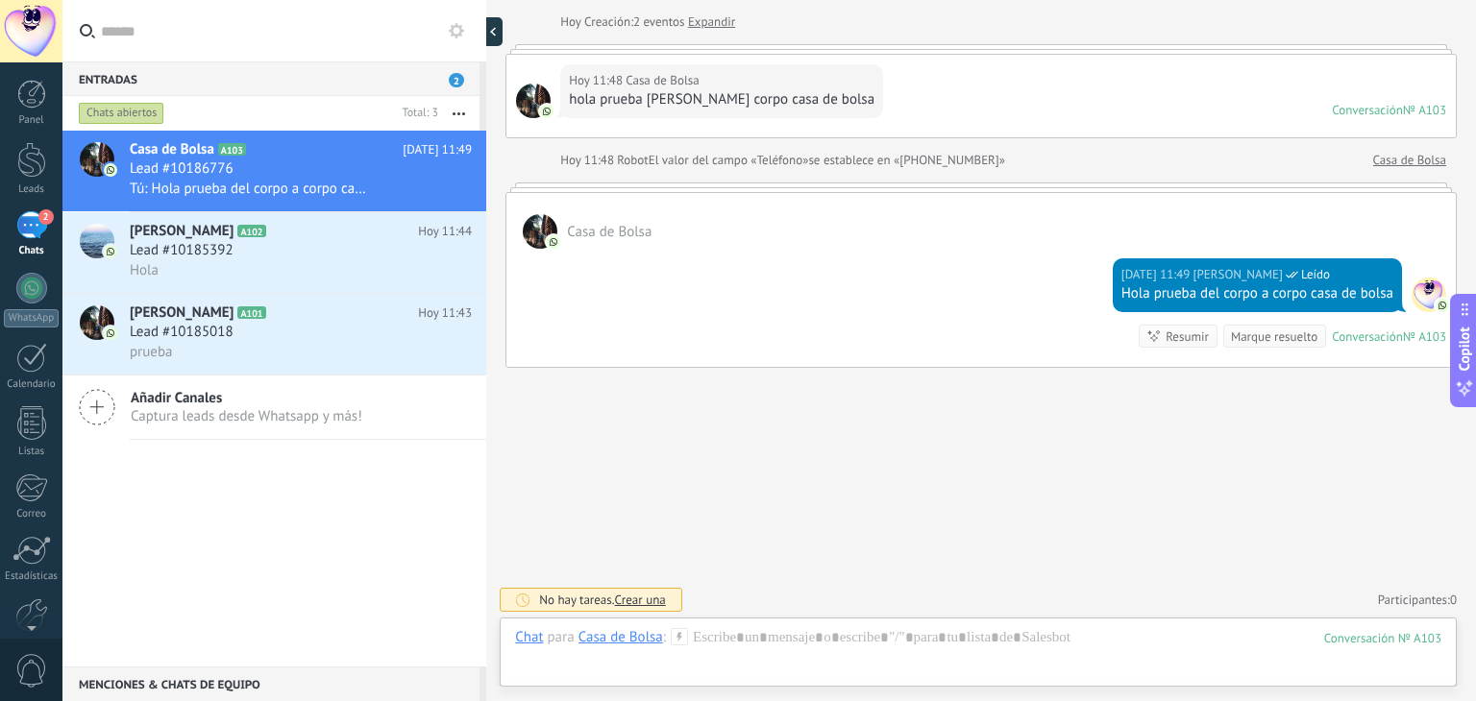
scroll to position [18, 0]
click at [28, 439] on div at bounding box center [31, 423] width 29 height 34
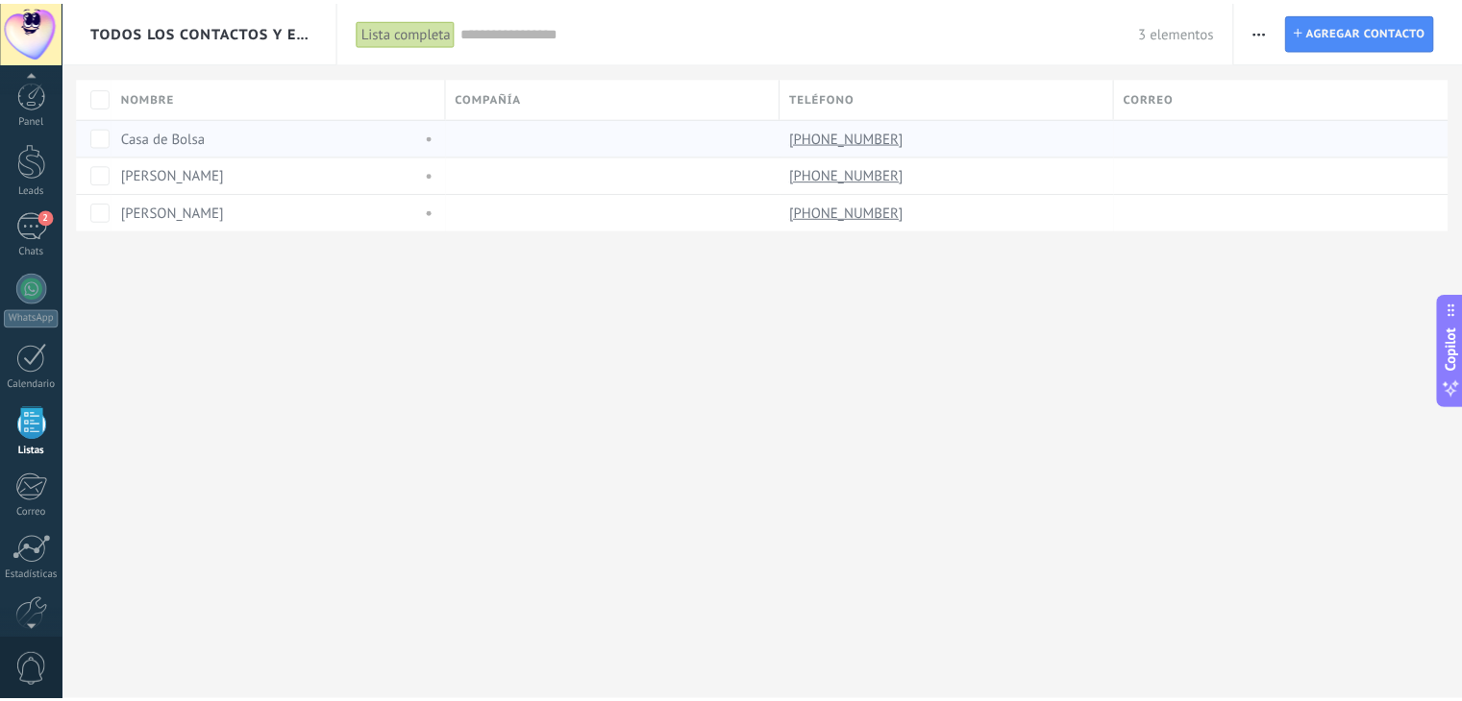
scroll to position [49, 0]
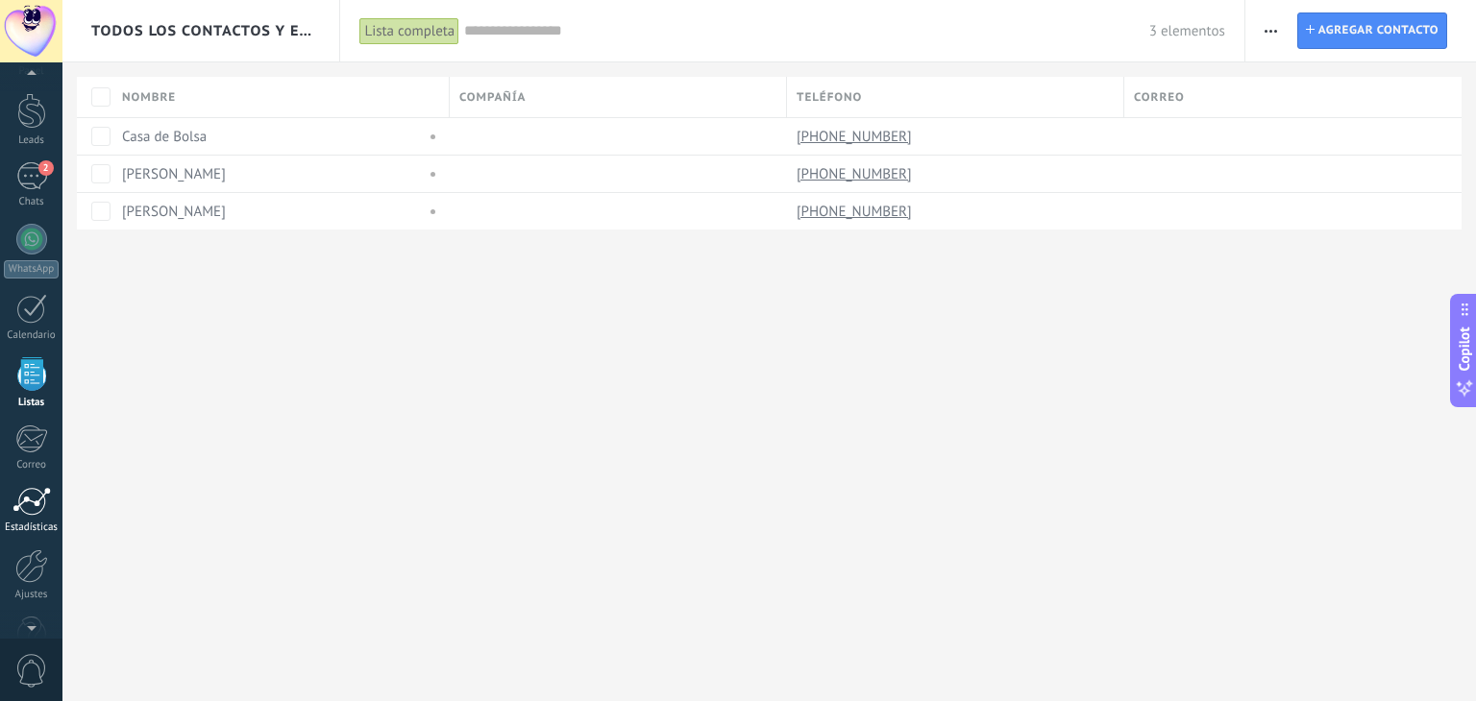
click at [44, 516] on link "Estadísticas" at bounding box center [31, 510] width 62 height 47
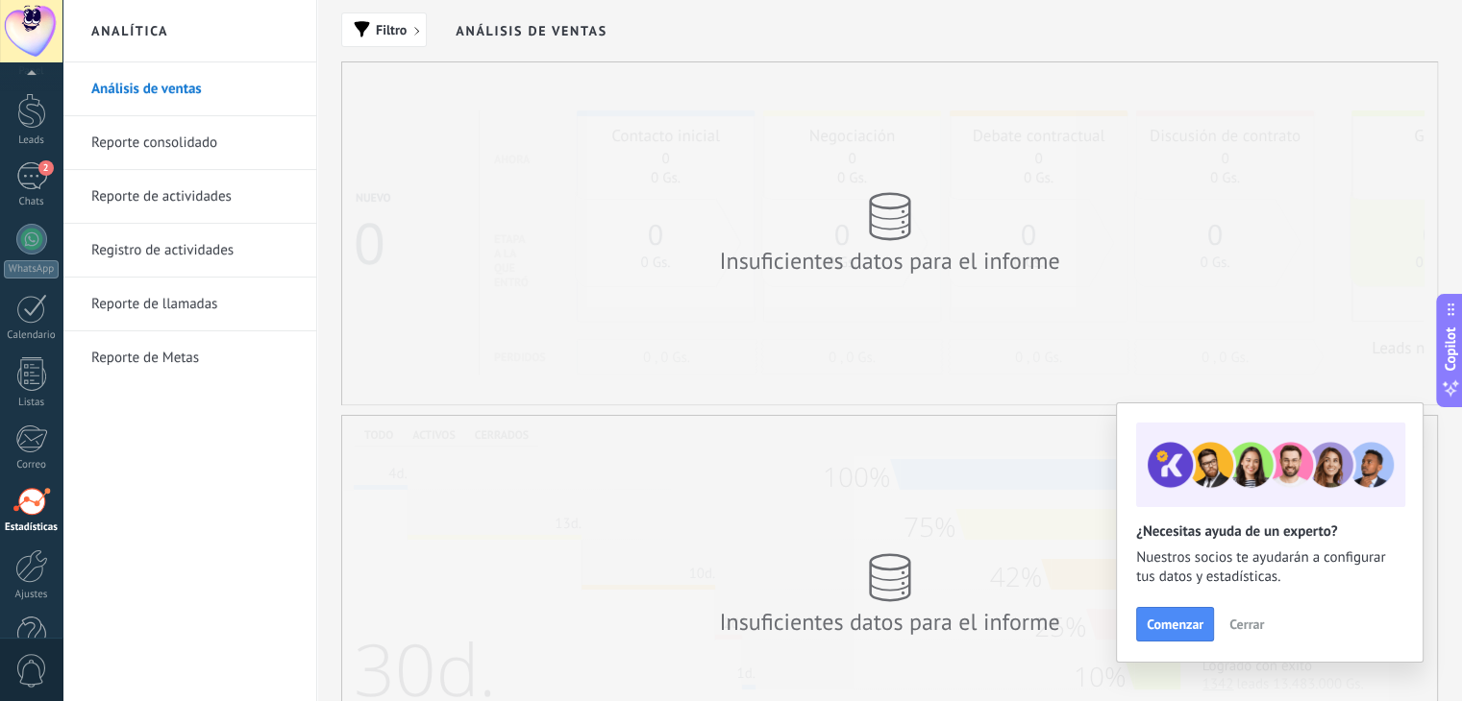
scroll to position [97, 0]
click at [1249, 620] on span "Cerrar" at bounding box center [1246, 624] width 35 height 13
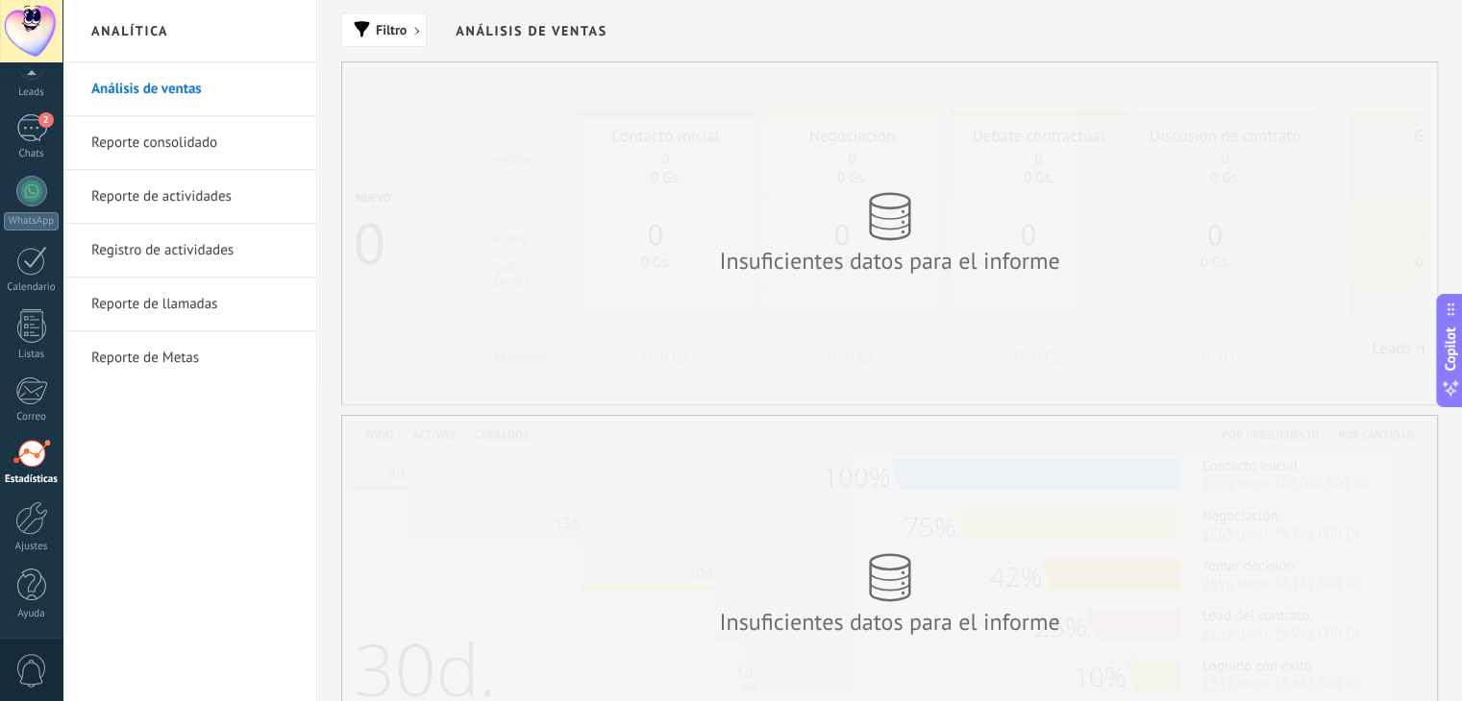
click at [171, 146] on link "Reporte consolidado" at bounding box center [194, 143] width 206 height 54
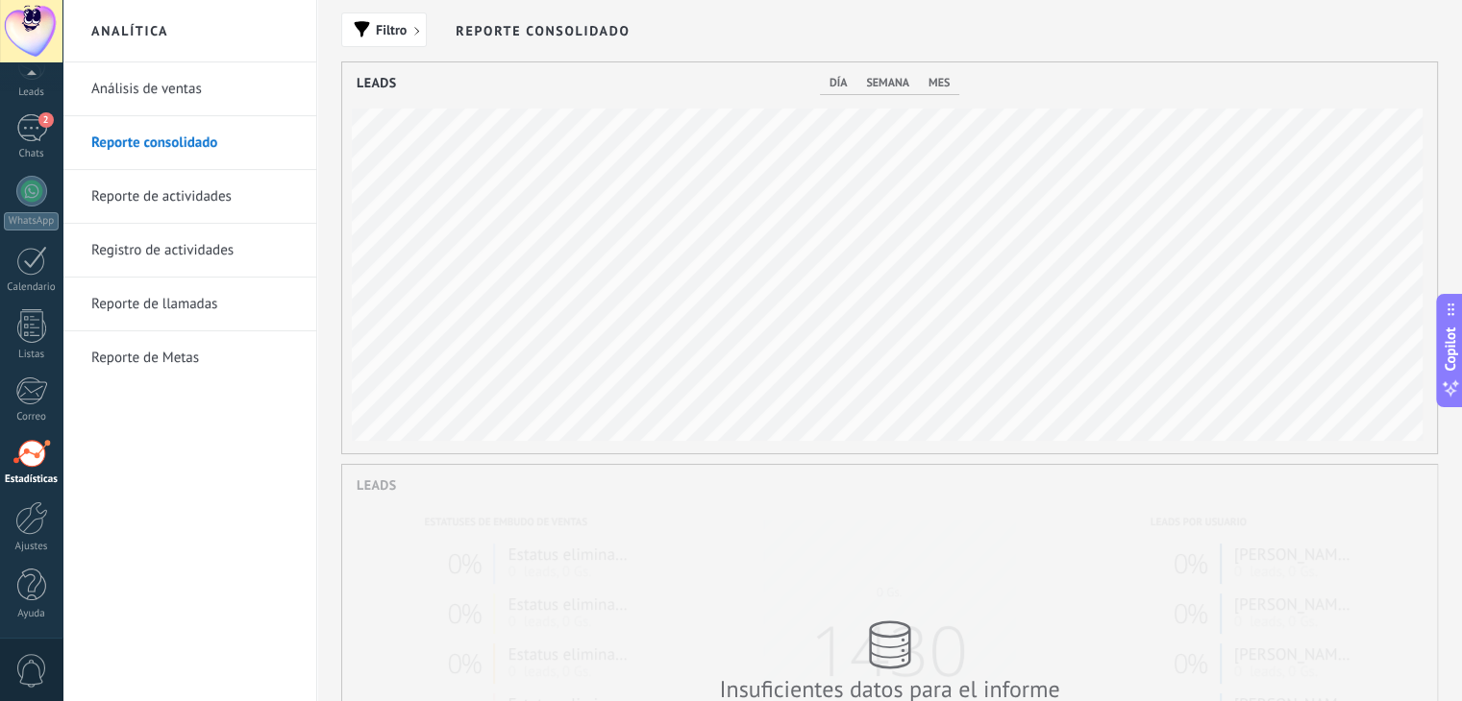
scroll to position [391, 1095]
click at [838, 82] on span "día" at bounding box center [837, 83] width 17 height 14
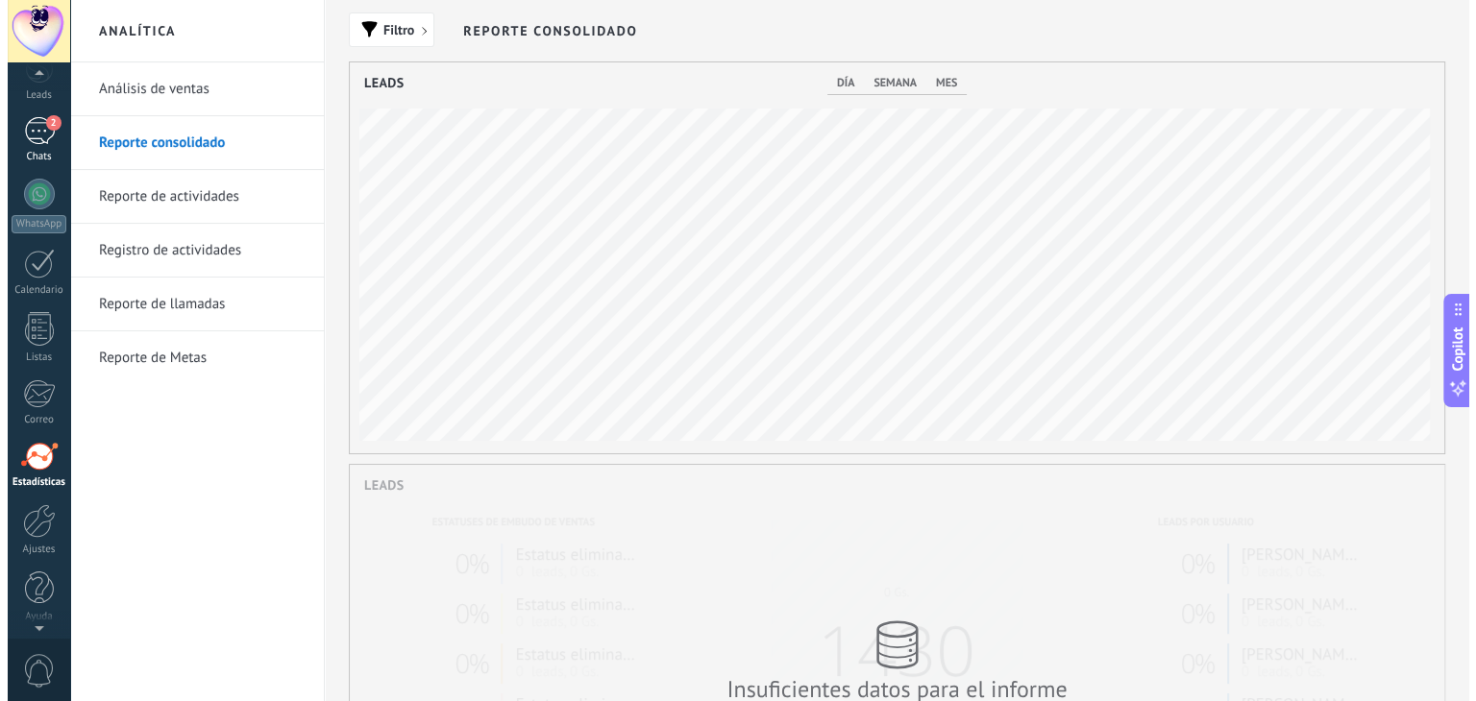
scroll to position [91, 0]
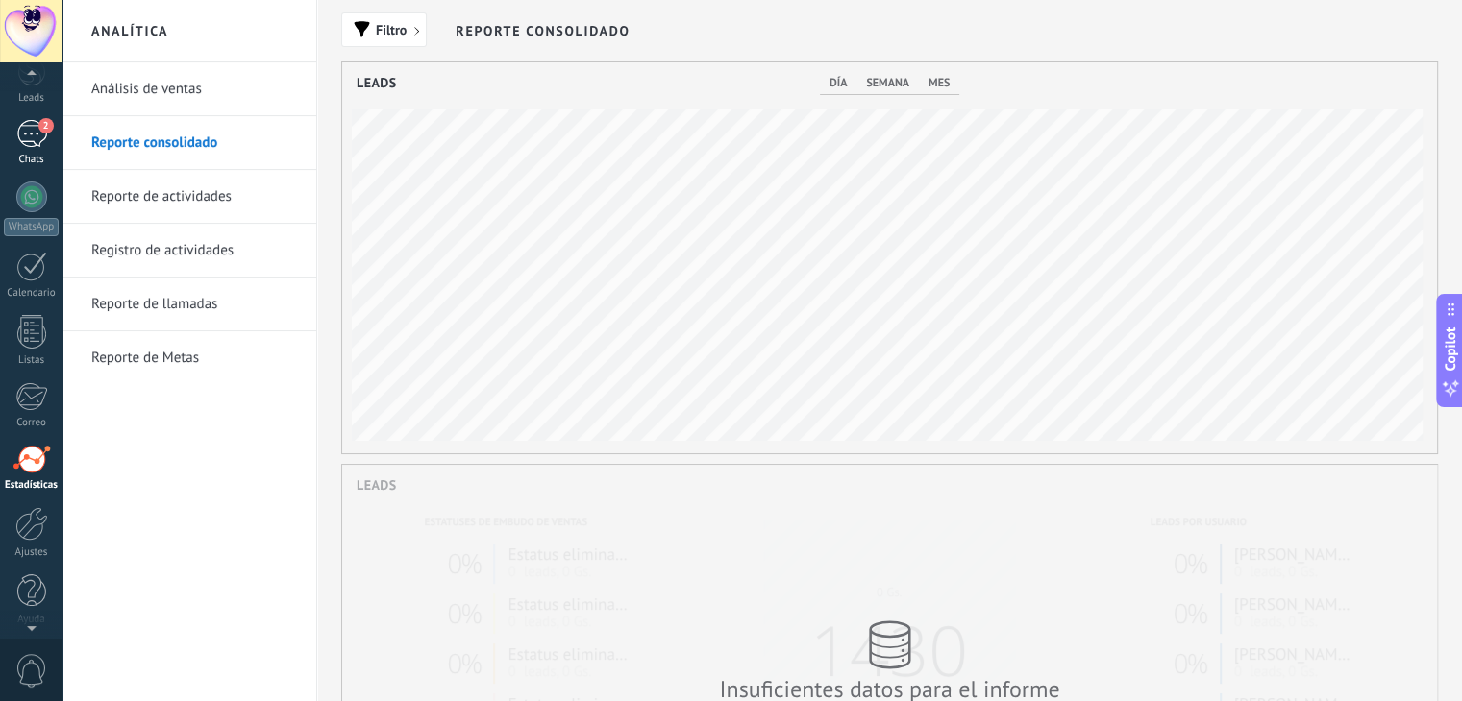
click at [44, 149] on link "2 Chats" at bounding box center [31, 143] width 62 height 46
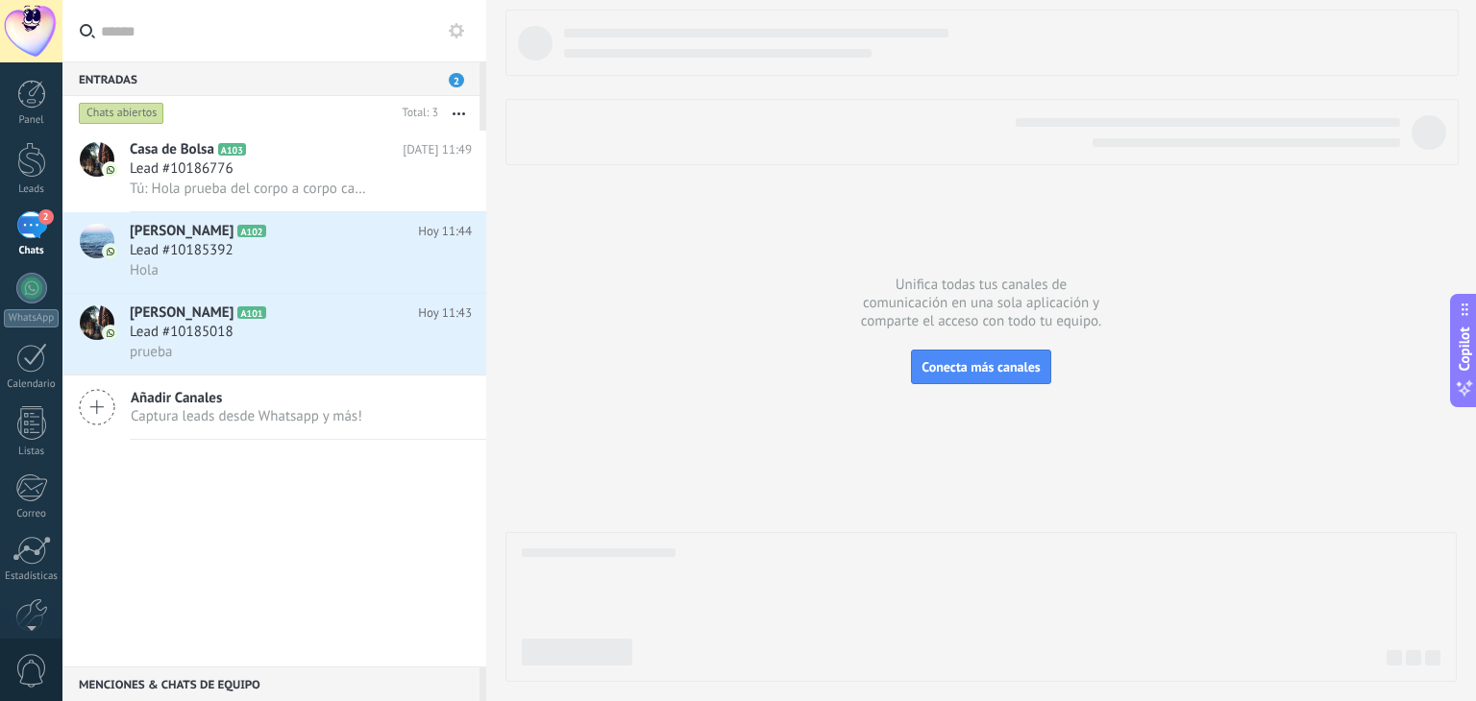
click at [461, 121] on button "button" at bounding box center [458, 113] width 41 height 35
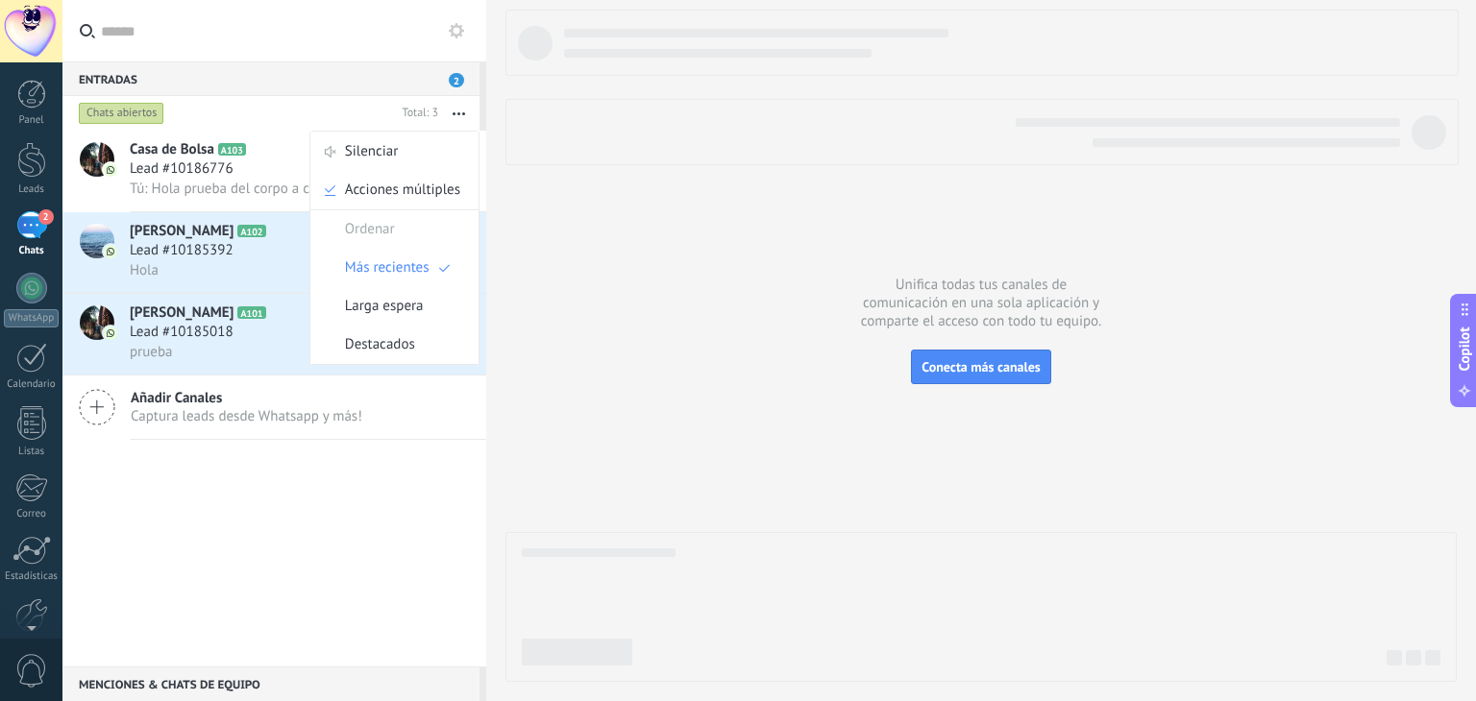
click at [601, 240] on div at bounding box center [980, 346] width 951 height 673
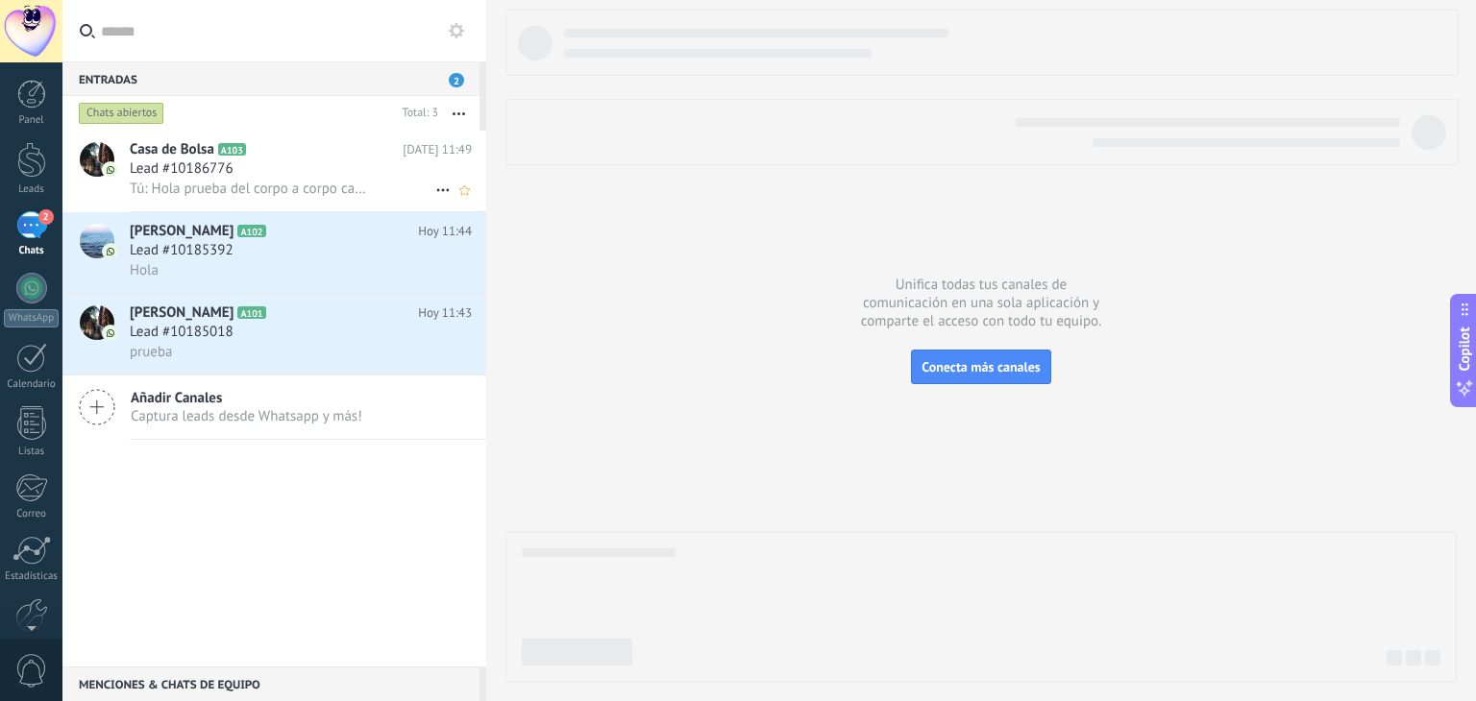
click at [219, 179] on span "Lead #10186776" at bounding box center [182, 169] width 104 height 19
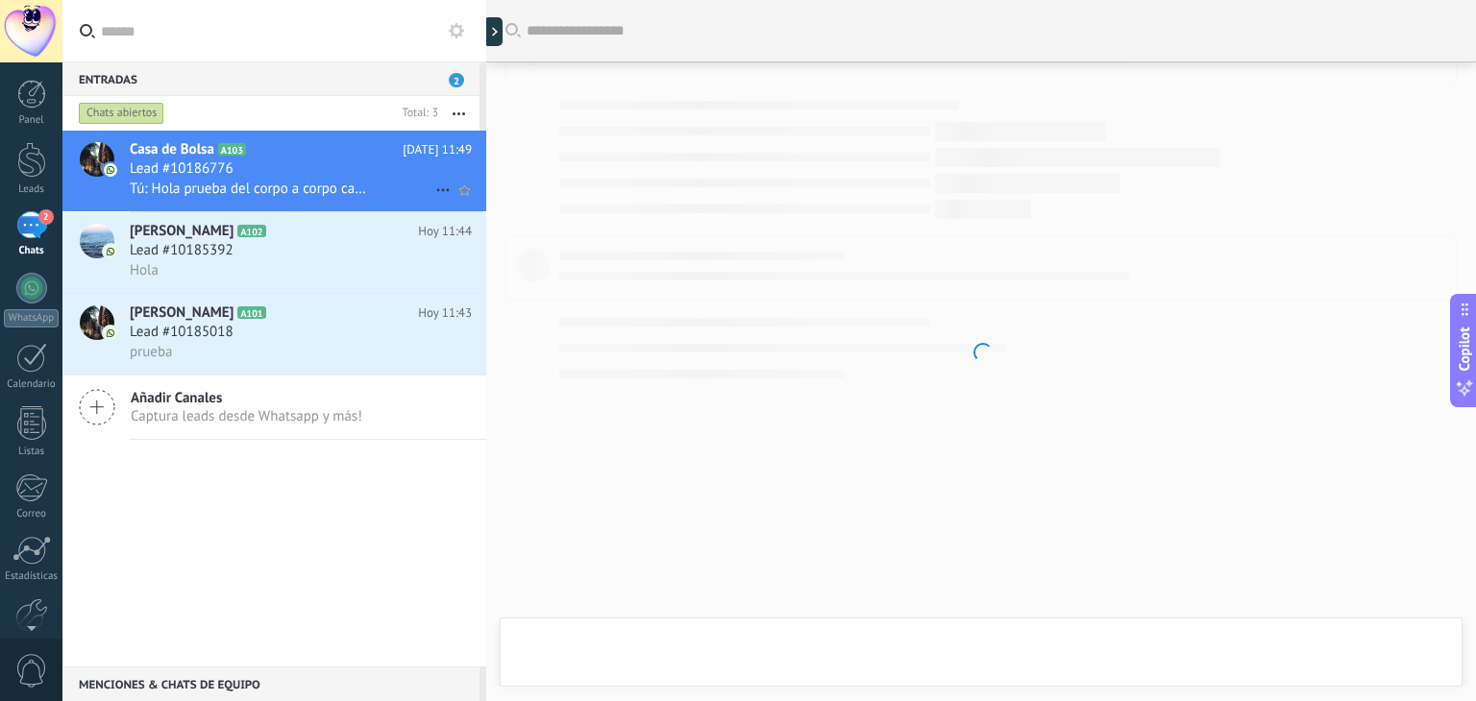
scroll to position [123, 0]
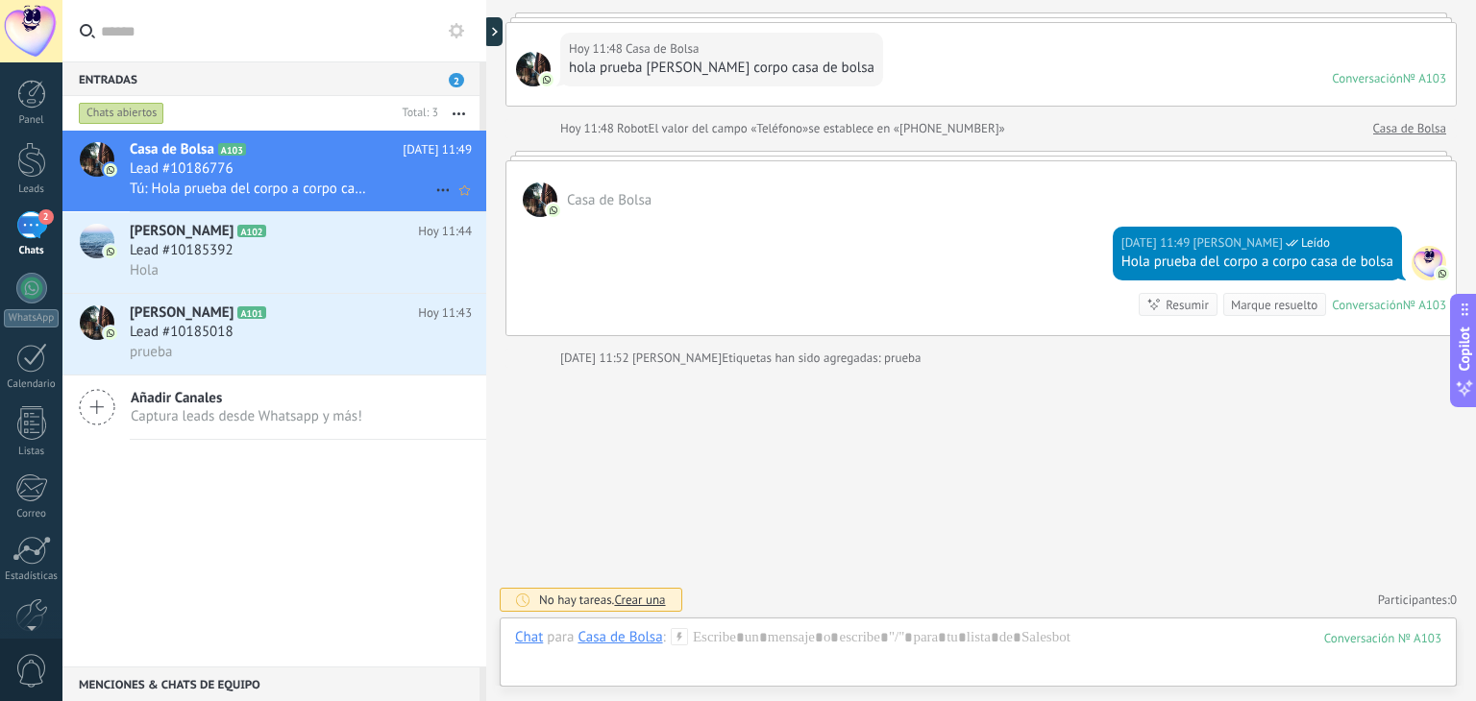
click at [176, 148] on span "Casa de Bolsa" at bounding box center [172, 149] width 85 height 19
click at [98, 157] on div at bounding box center [97, 159] width 35 height 35
click at [111, 250] on img at bounding box center [110, 251] width 13 height 13
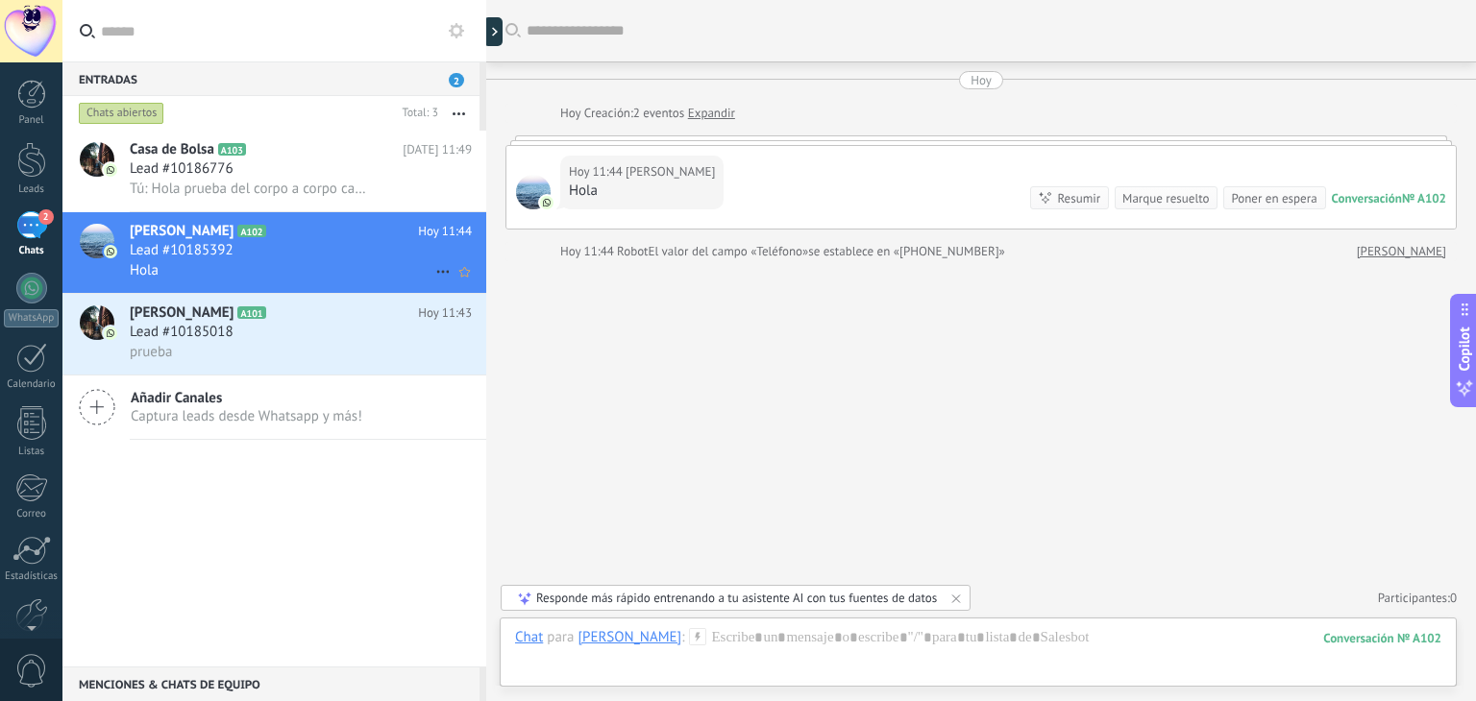
click at [150, 232] on span "[PERSON_NAME]" at bounding box center [182, 231] width 104 height 19
click at [23, 162] on div at bounding box center [31, 160] width 29 height 36
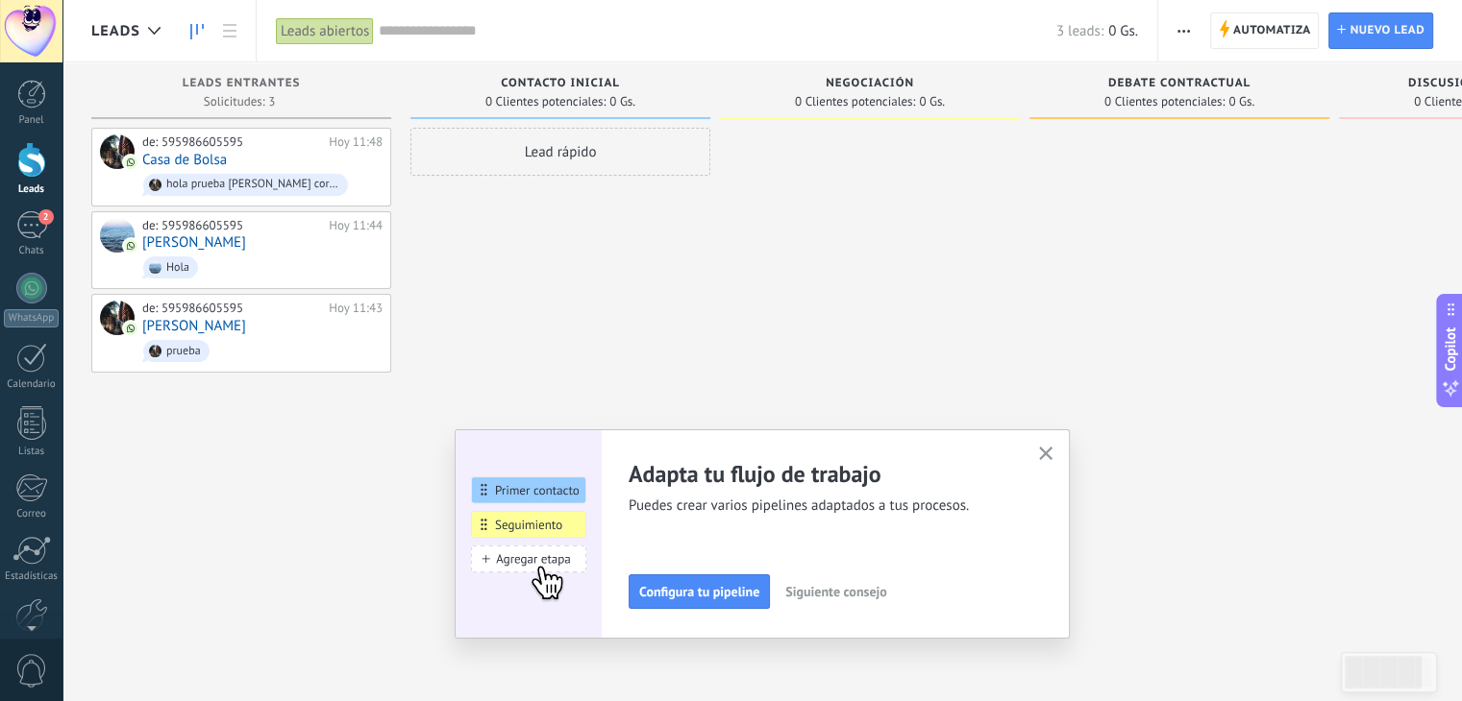
click at [1053, 452] on use "button" at bounding box center [1046, 454] width 14 height 14
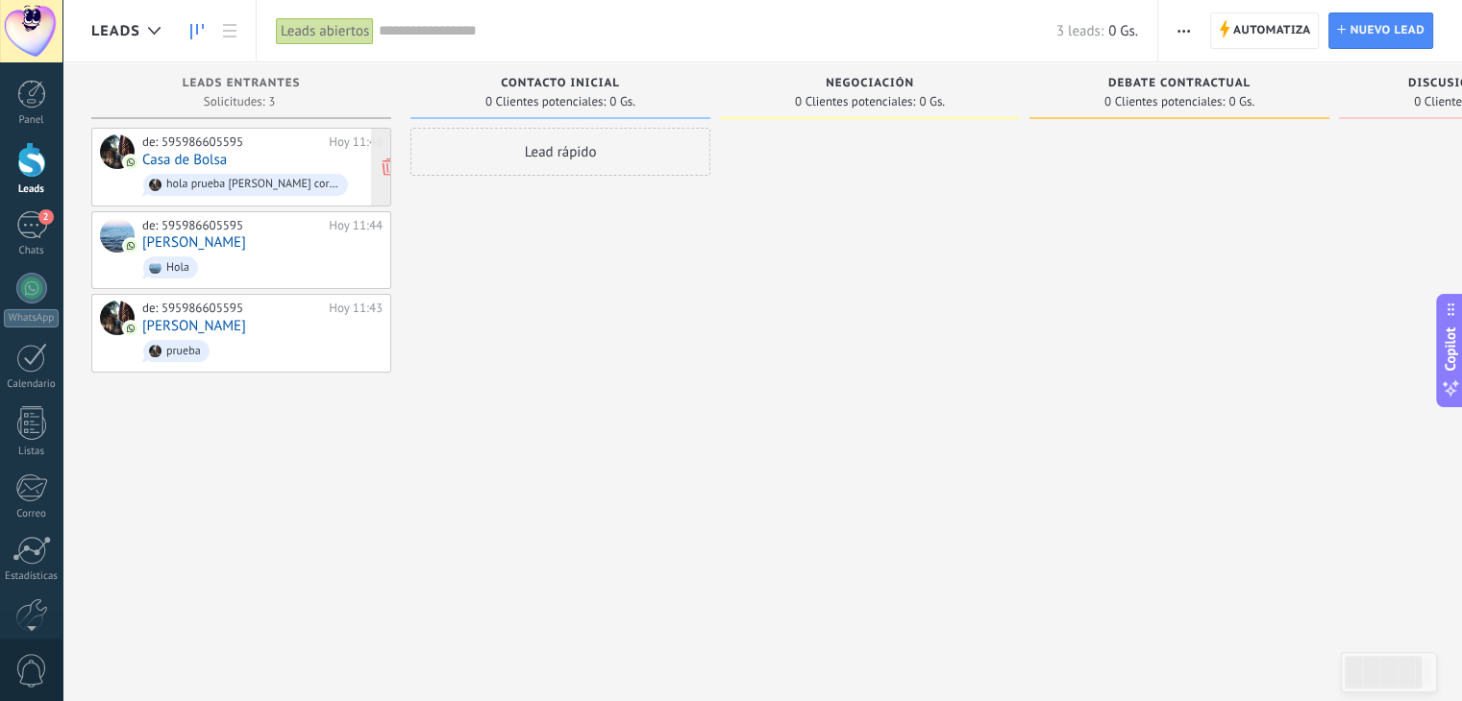
click at [201, 161] on link "Casa de Bolsa" at bounding box center [184, 160] width 85 height 16
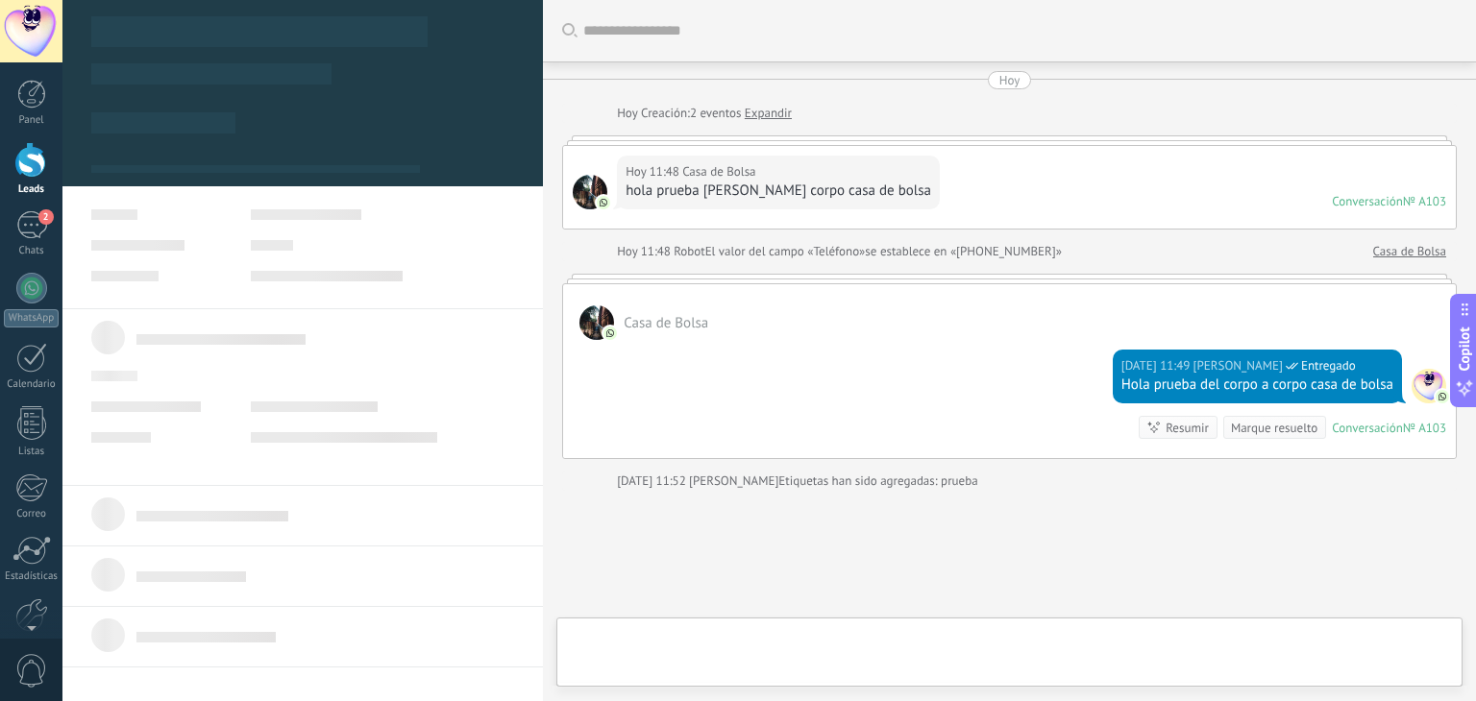
type textarea "**********"
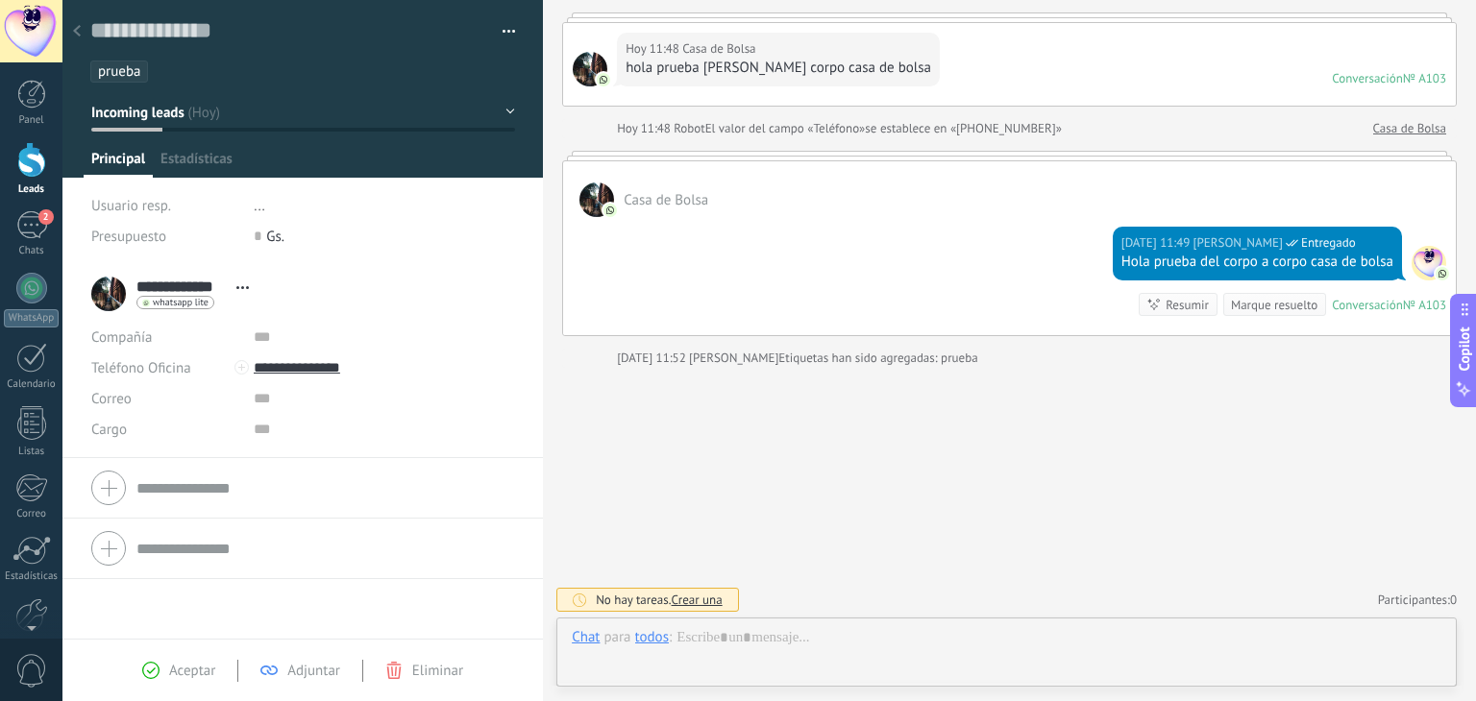
scroll to position [28, 0]
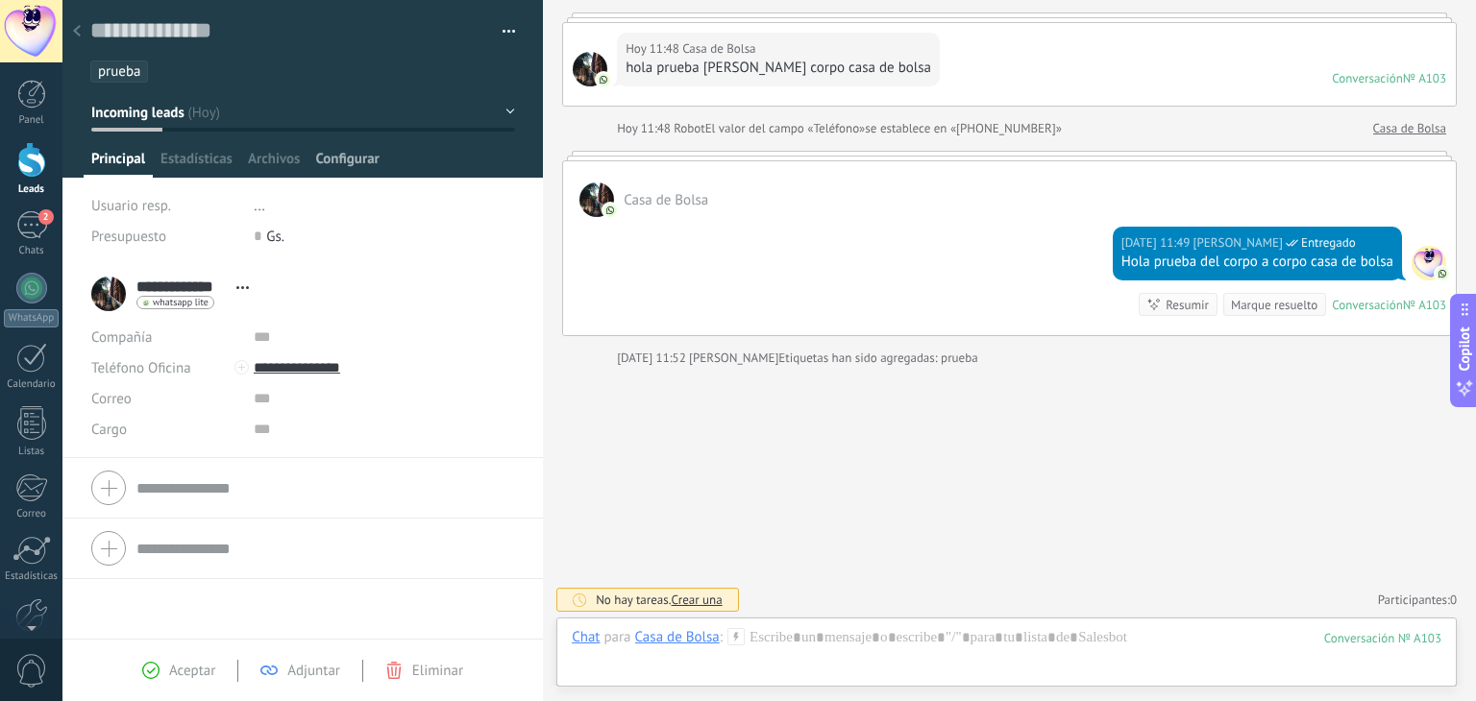
click at [349, 165] on span "Configurar" at bounding box center [346, 164] width 63 height 28
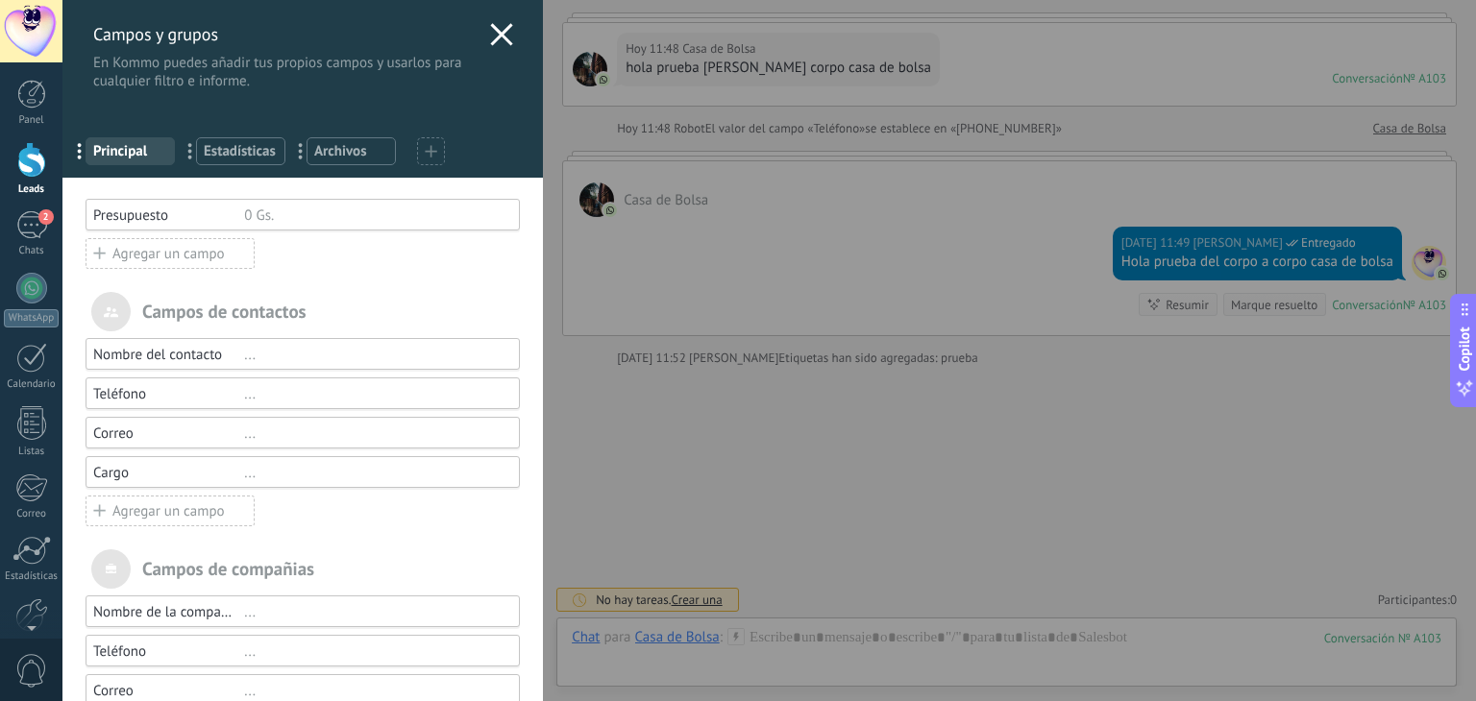
click at [492, 39] on use at bounding box center [502, 34] width 22 height 22
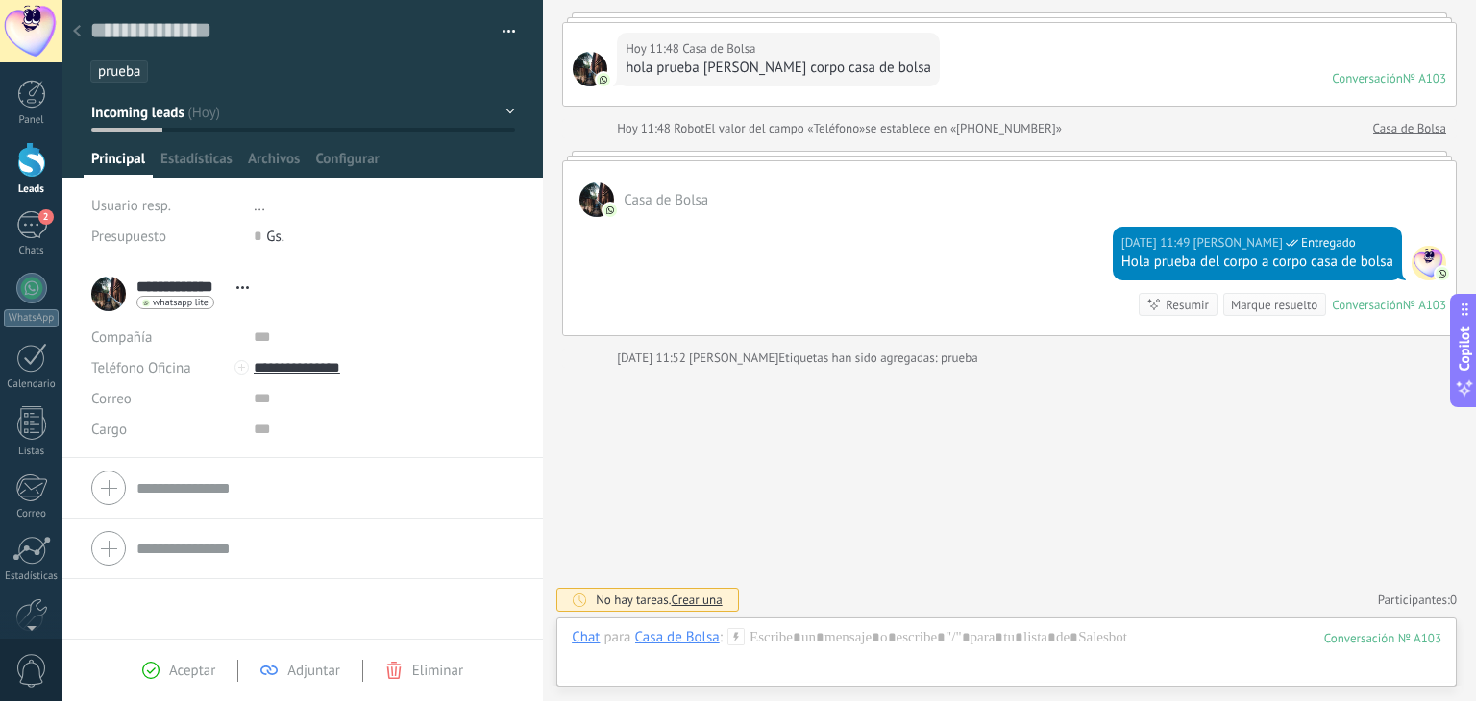
click at [500, 114] on button "Incoming leads" at bounding box center [303, 112] width 424 height 35
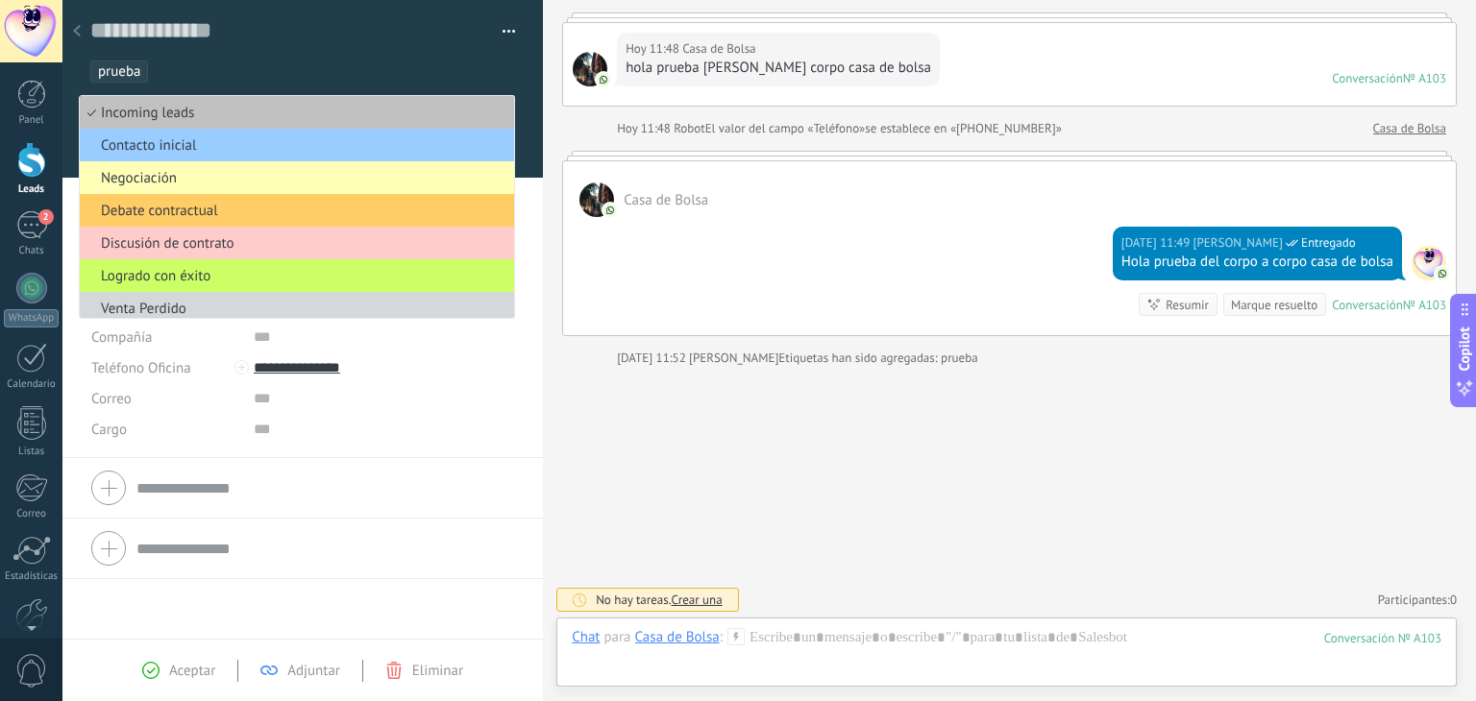
click at [367, 176] on span "Negociación" at bounding box center [294, 178] width 429 height 18
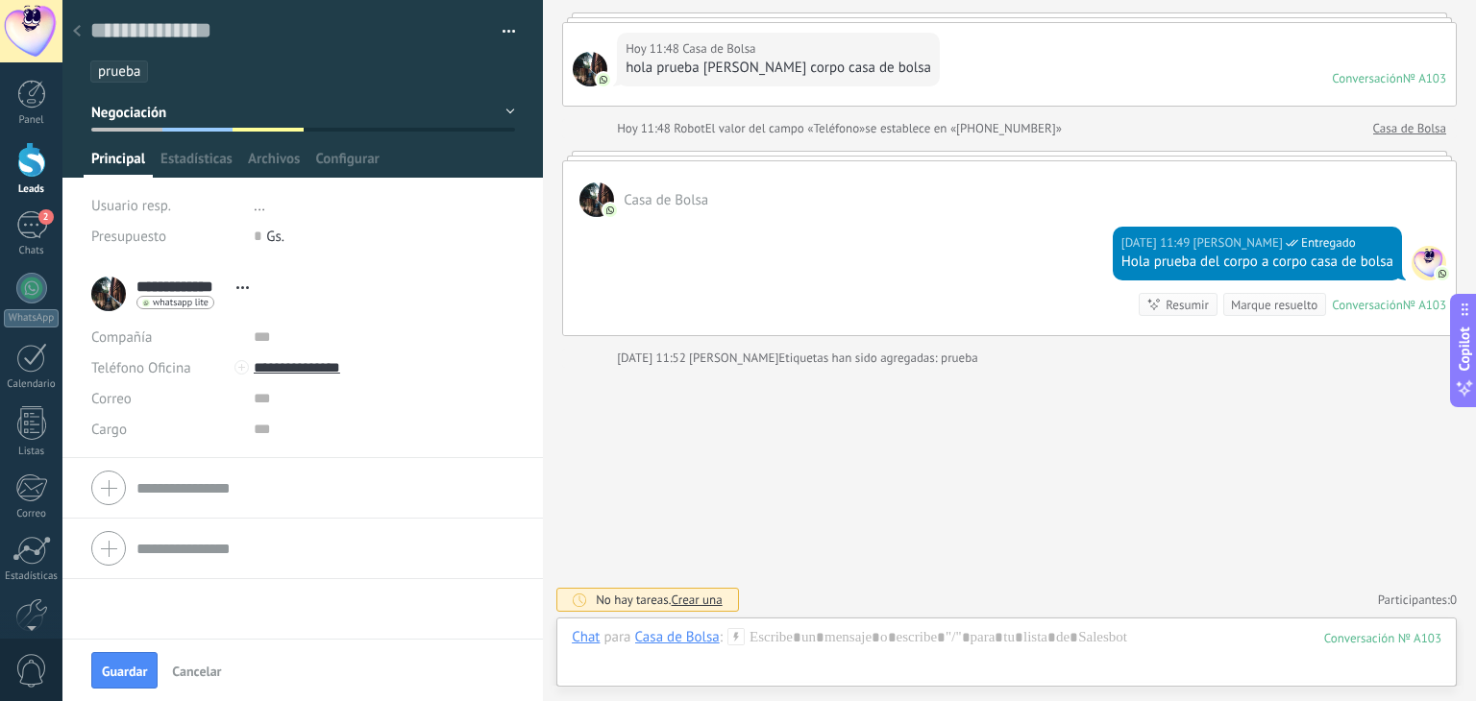
click at [488, 109] on button "Negociación" at bounding box center [303, 112] width 424 height 35
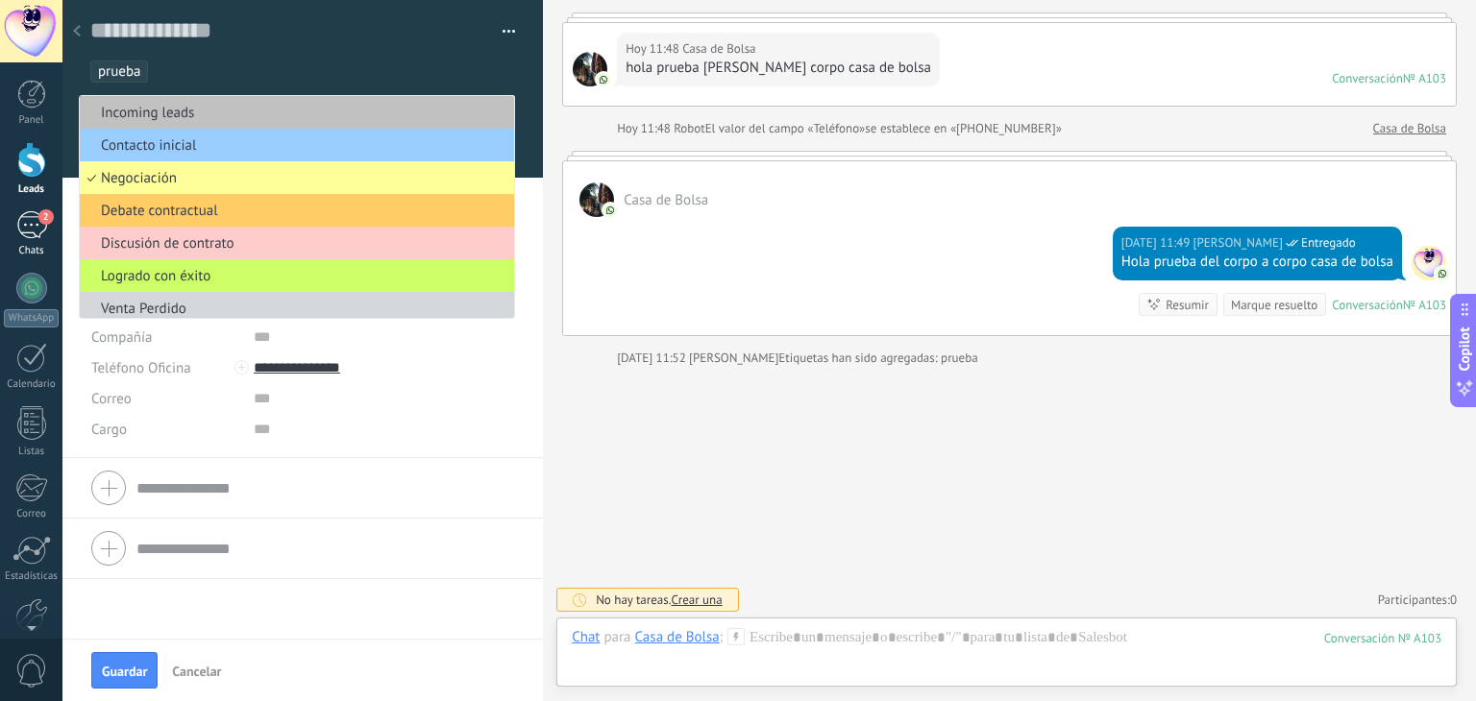
click at [26, 231] on div "2" at bounding box center [31, 225] width 31 height 28
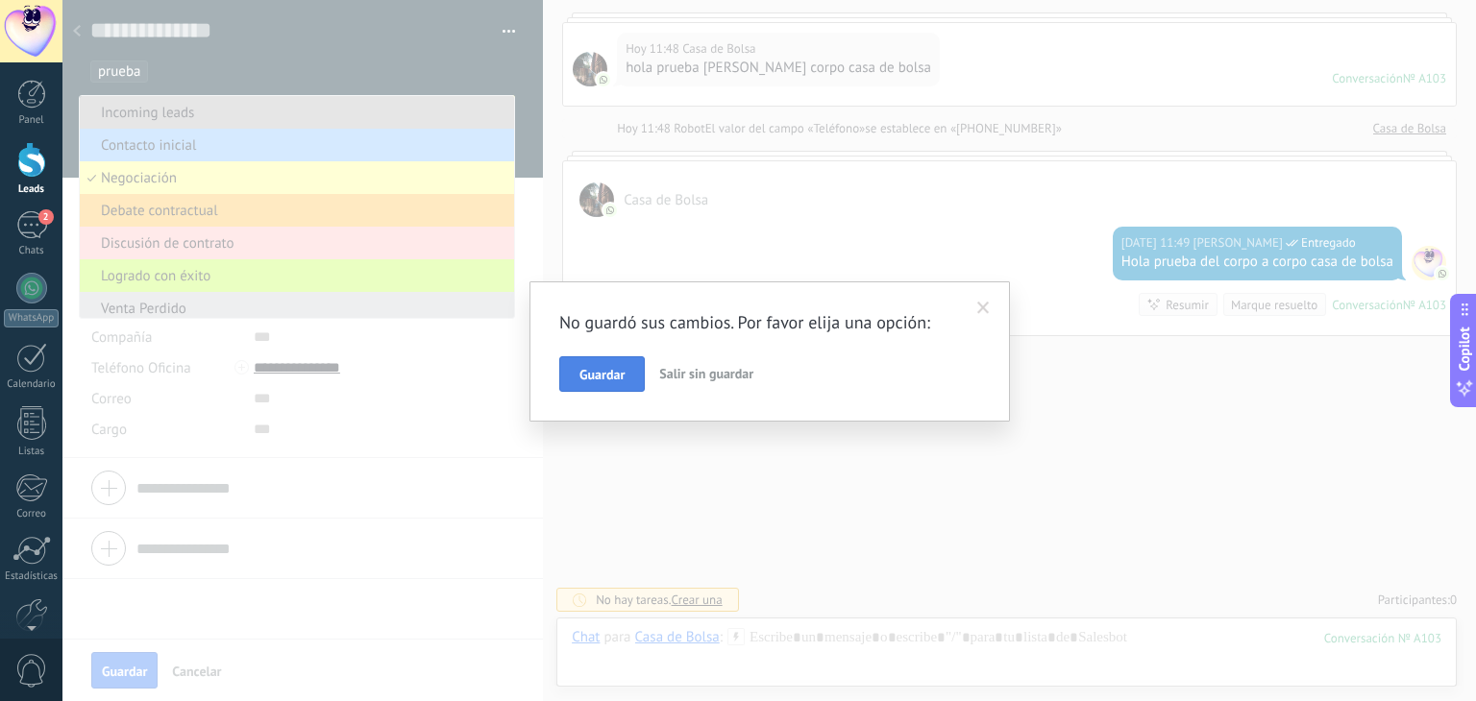
click at [609, 377] on span "Guardar" at bounding box center [601, 374] width 45 height 13
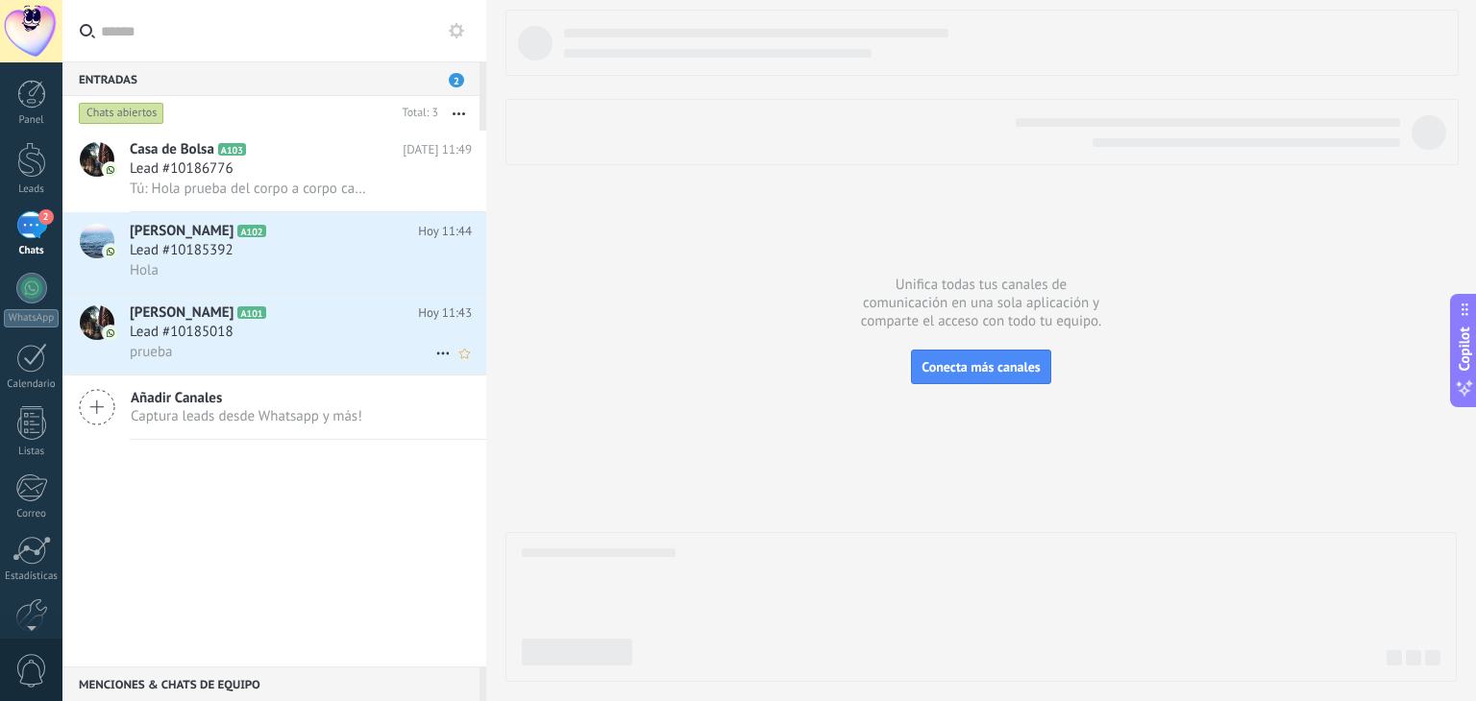
click at [261, 336] on div "Lead #10185018" at bounding box center [301, 332] width 342 height 19
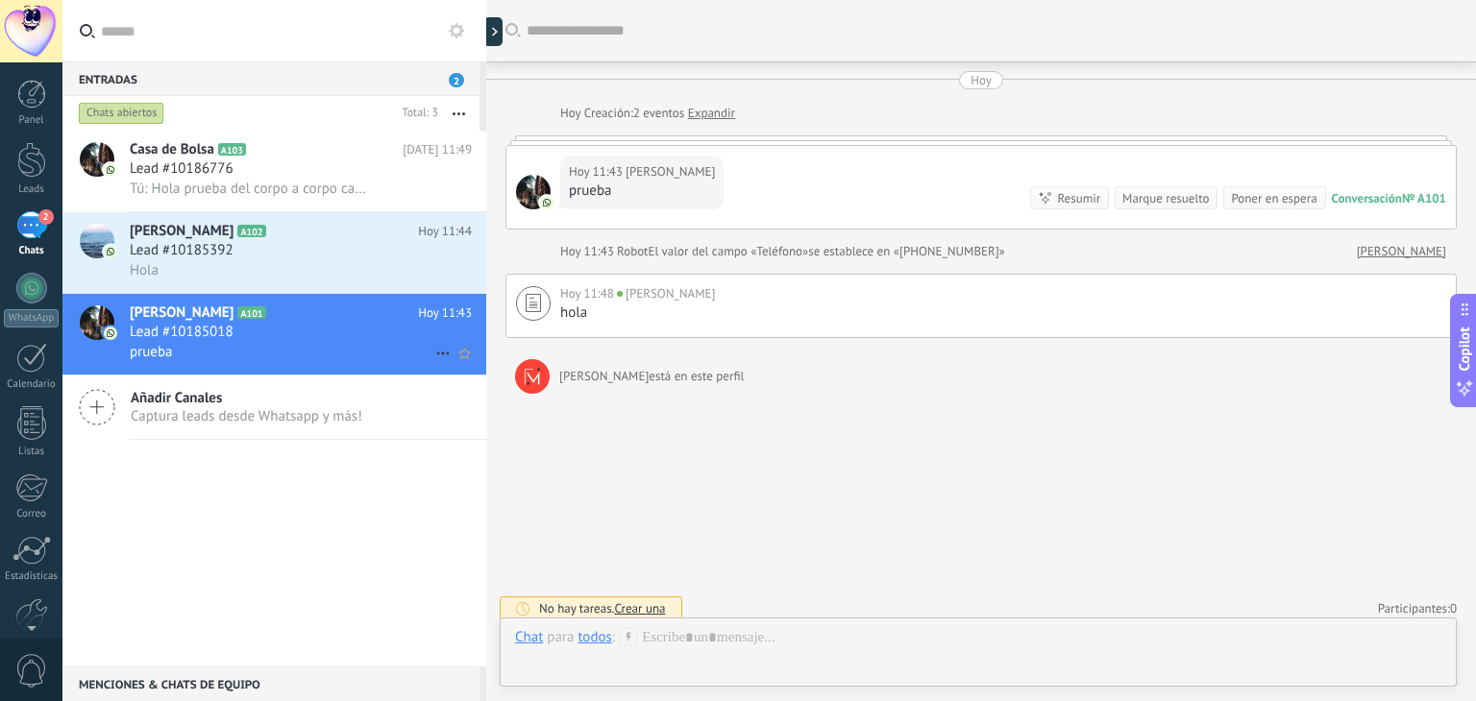
click at [179, 310] on span "[PERSON_NAME]" at bounding box center [182, 313] width 104 height 19
click at [133, 312] on span "[PERSON_NAME]" at bounding box center [182, 313] width 104 height 19
click at [104, 334] on img at bounding box center [110, 333] width 13 height 13
click at [204, 316] on span "[PERSON_NAME]" at bounding box center [182, 313] width 104 height 19
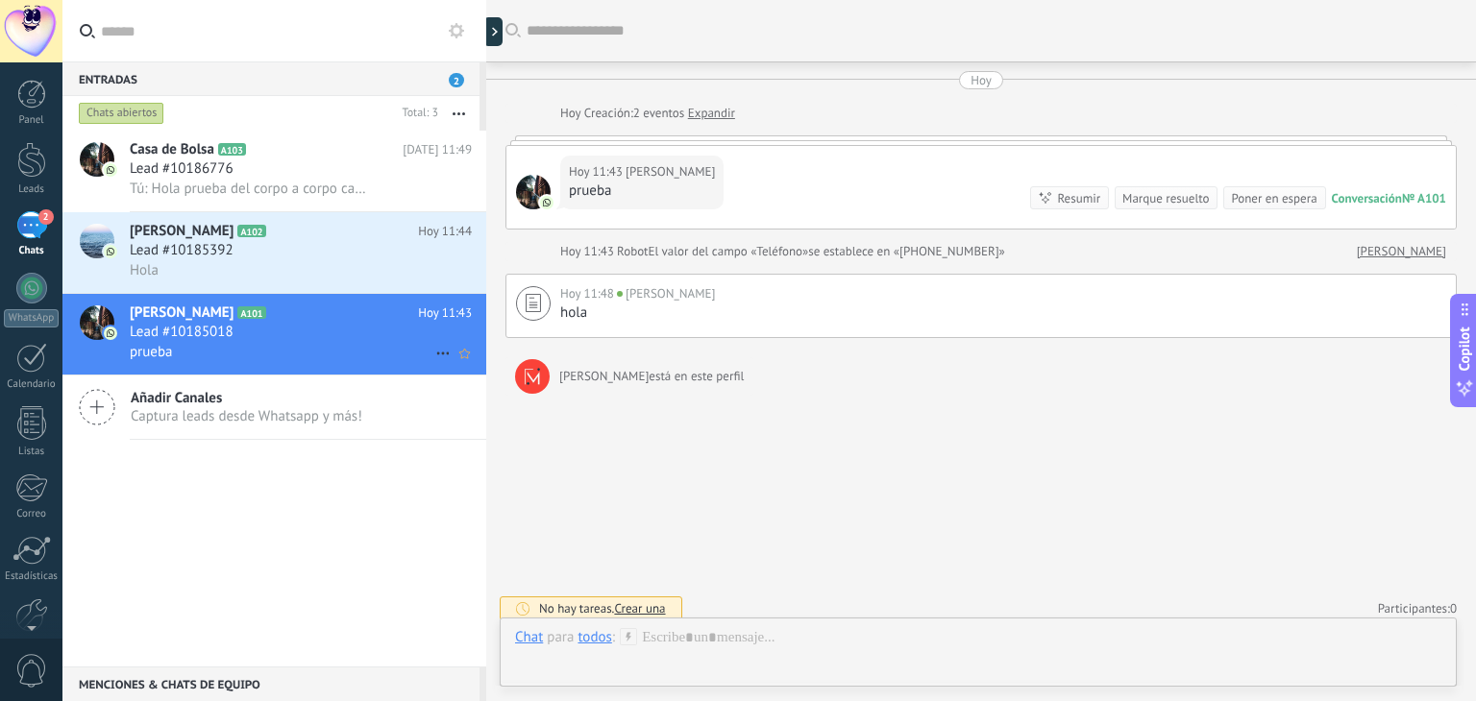
click at [438, 358] on icon at bounding box center [442, 353] width 23 height 23
click at [792, 529] on div at bounding box center [738, 350] width 1476 height 701
click at [152, 152] on span "Casa de Bolsa" at bounding box center [172, 149] width 85 height 19
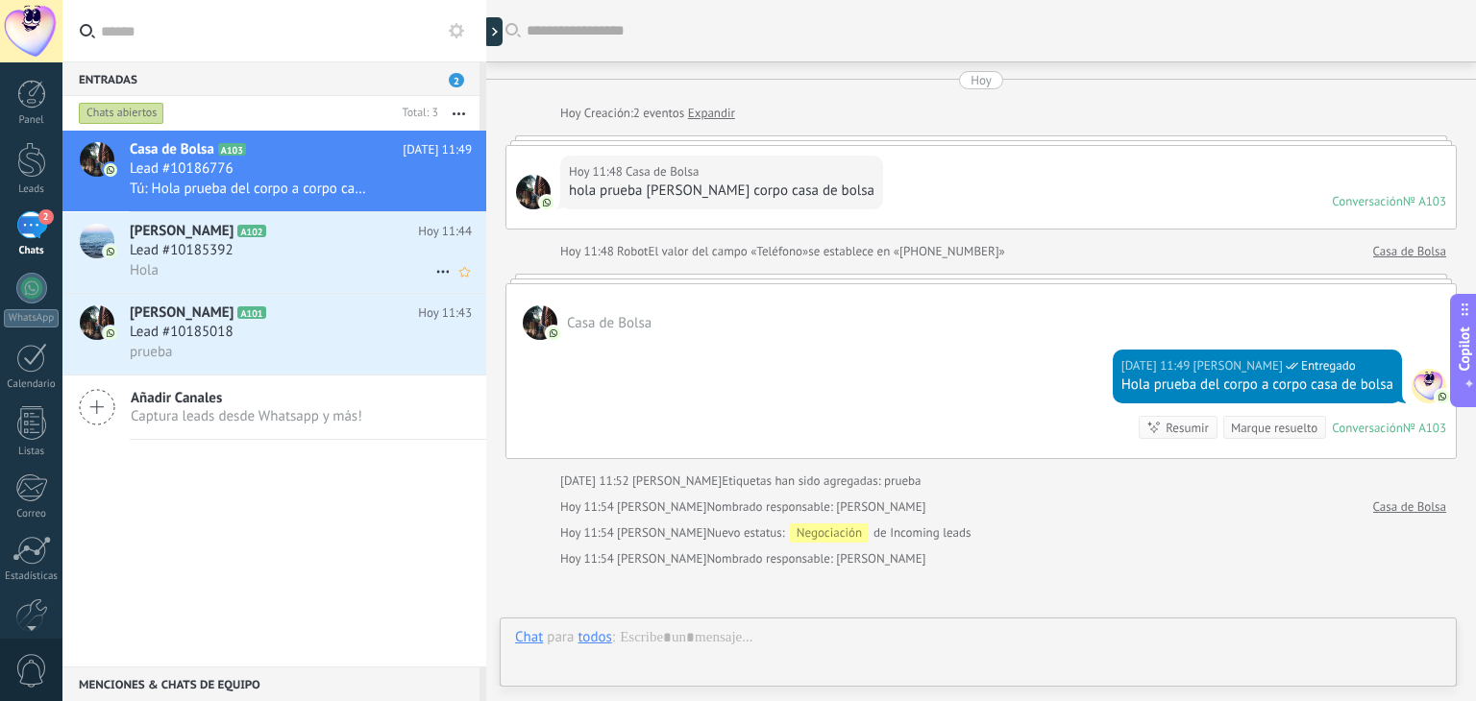
scroll to position [200, 0]
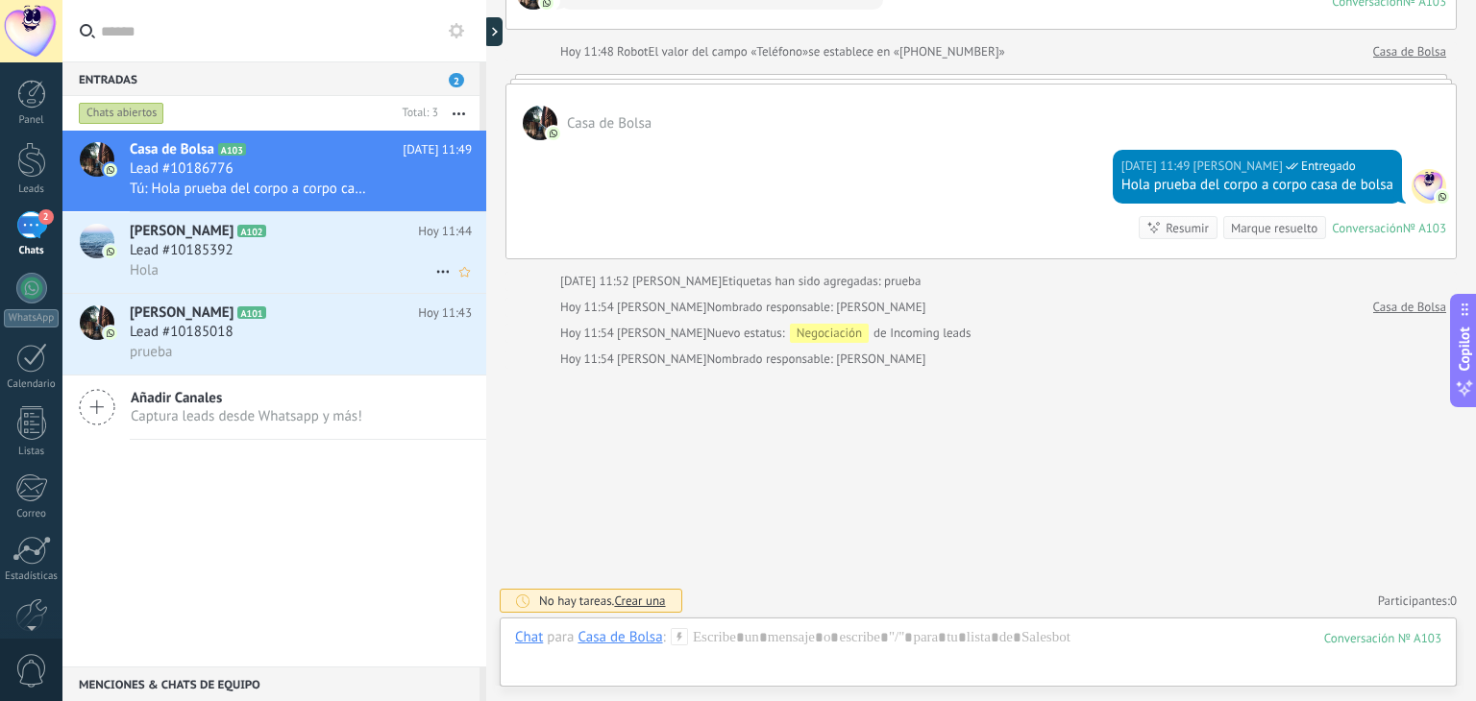
click at [164, 234] on span "[PERSON_NAME]" at bounding box center [182, 231] width 104 height 19
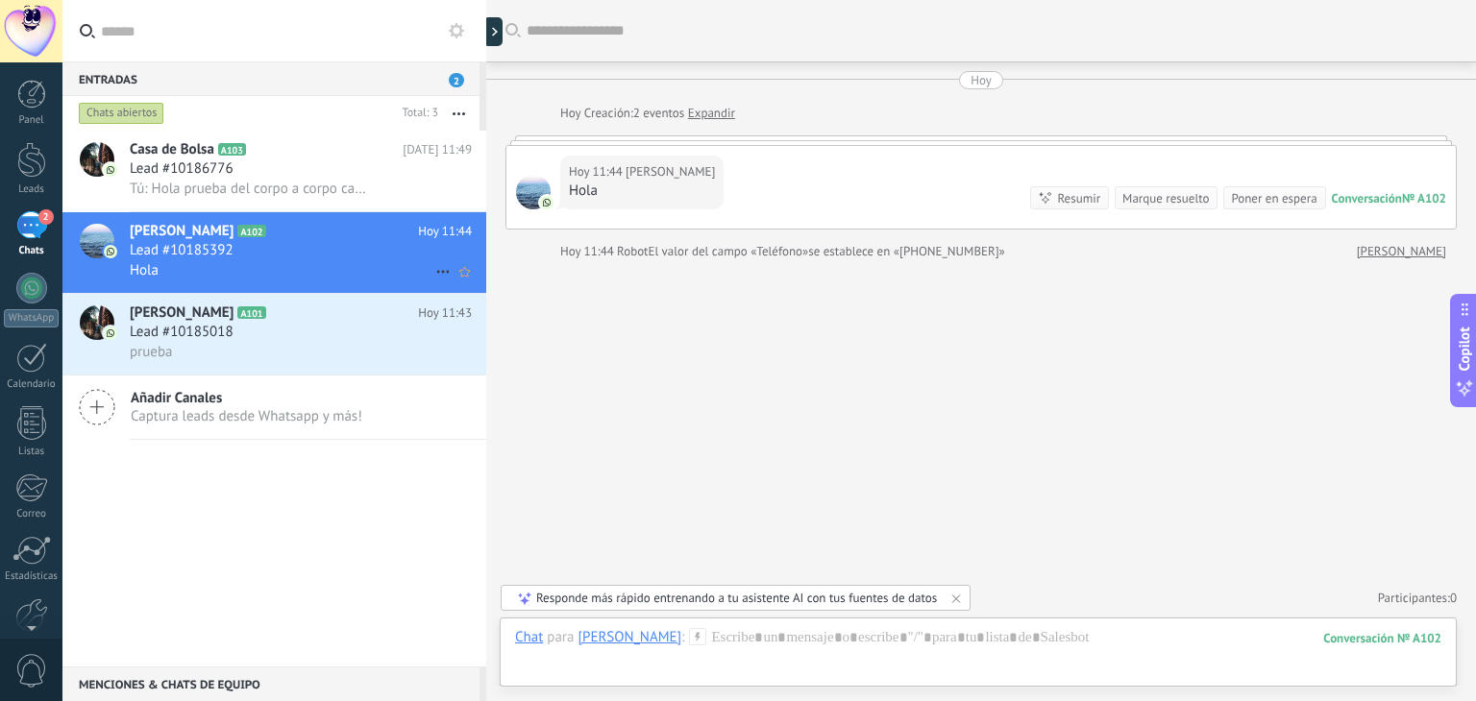
click at [234, 226] on span "[PERSON_NAME]" at bounding box center [182, 231] width 104 height 19
click at [123, 231] on div at bounding box center [95, 252] width 67 height 81
click at [99, 243] on div at bounding box center [97, 241] width 35 height 35
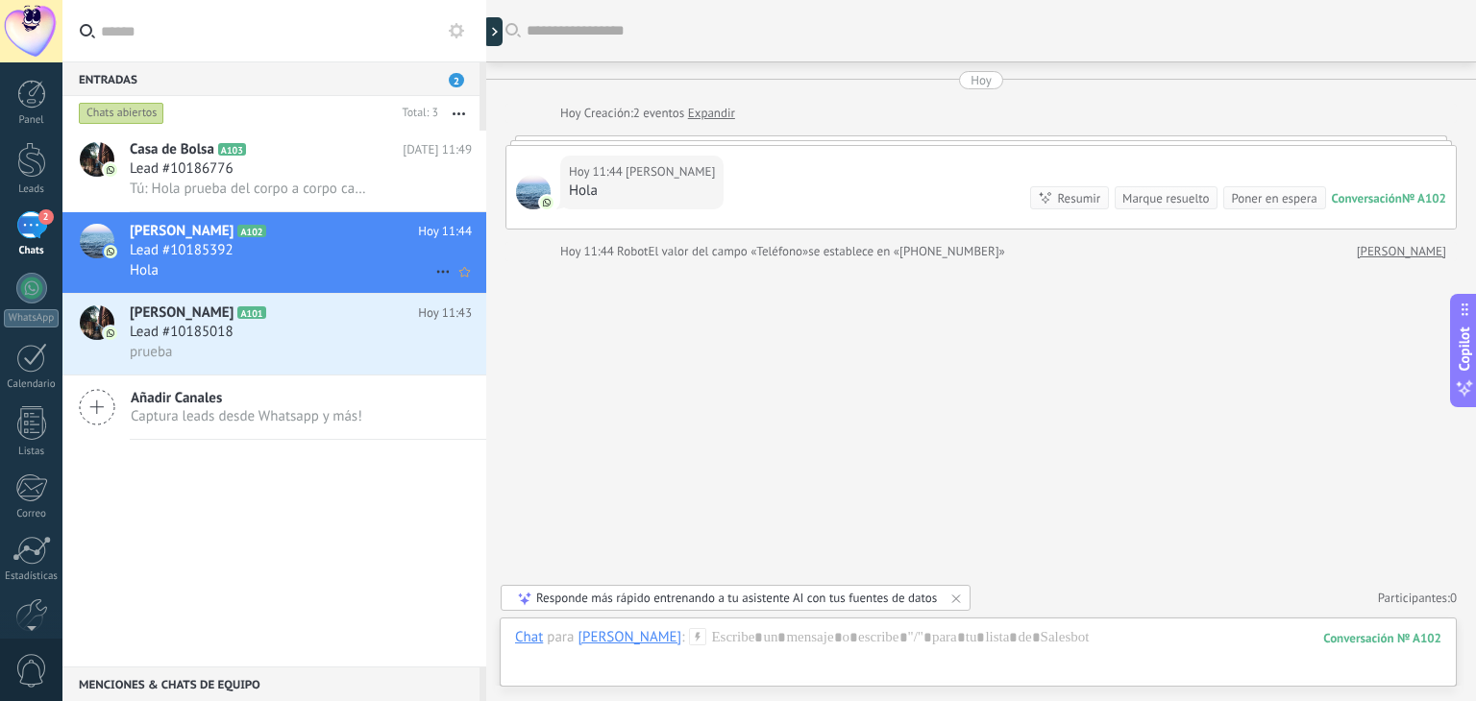
click at [434, 277] on icon at bounding box center [442, 271] width 23 height 23
click at [434, 277] on li "[PERSON_NAME] respondió" at bounding box center [536, 284] width 219 height 38
click at [206, 237] on span "[PERSON_NAME]" at bounding box center [182, 231] width 104 height 19
click at [443, 274] on icon at bounding box center [442, 271] width 23 height 23
click at [650, 482] on div at bounding box center [738, 350] width 1476 height 701
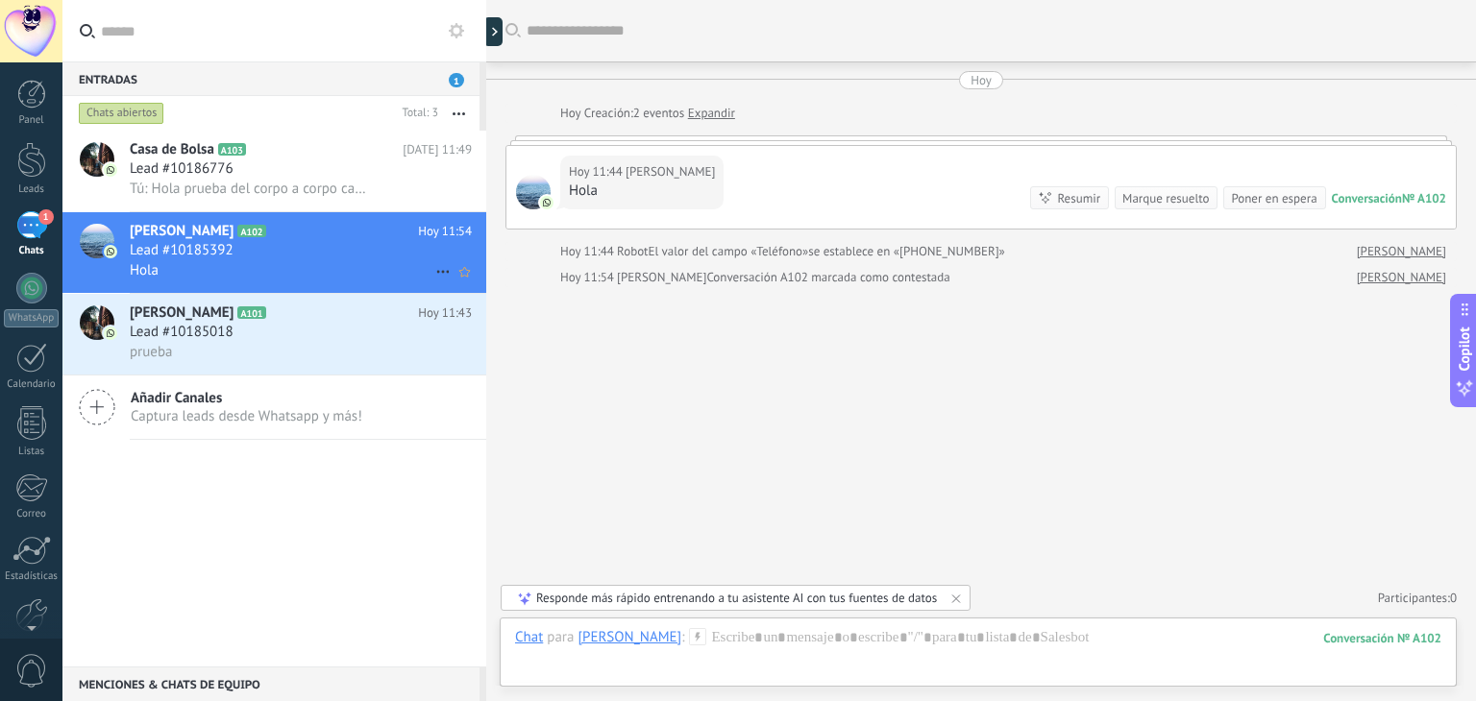
click at [185, 233] on span "[PERSON_NAME]" at bounding box center [182, 231] width 104 height 19
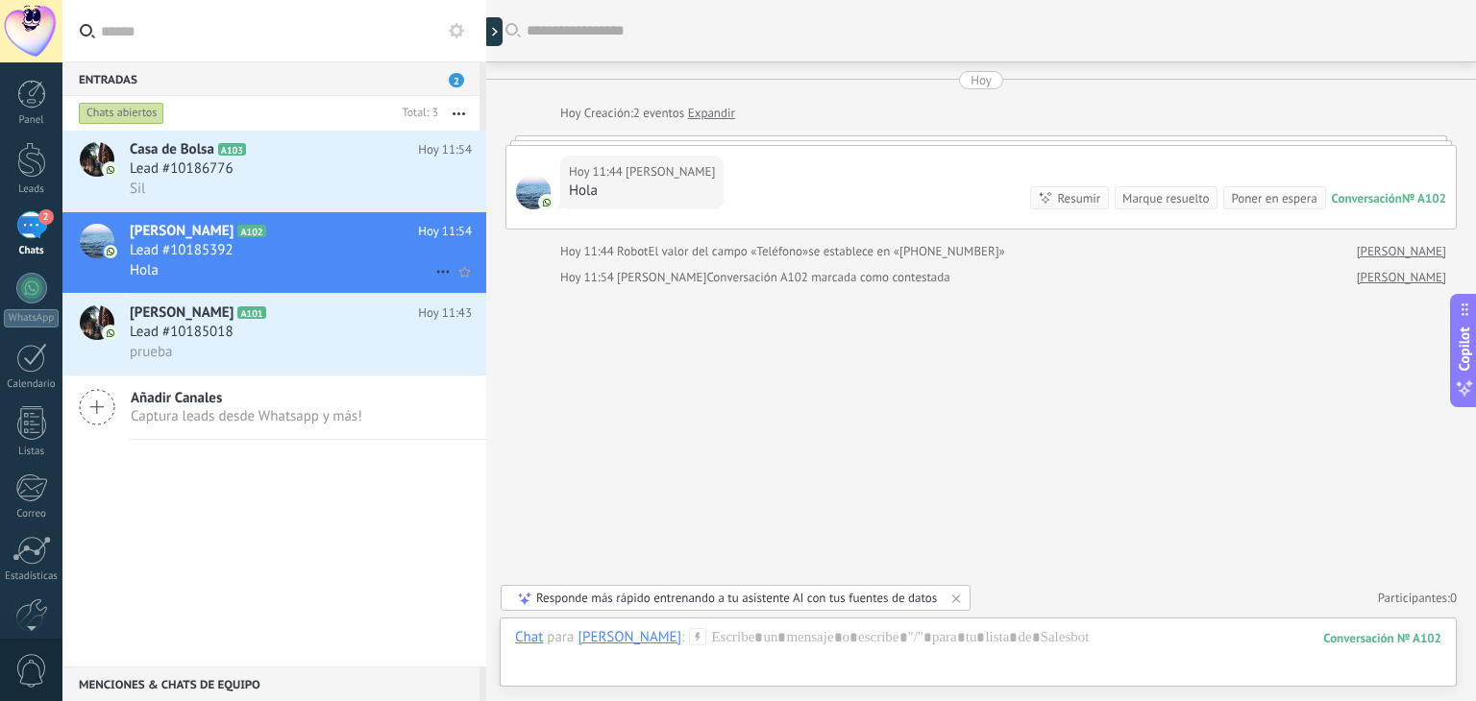
click at [111, 230] on div at bounding box center [97, 241] width 35 height 35
click at [152, 234] on span "[PERSON_NAME]" at bounding box center [182, 231] width 104 height 19
click at [29, 101] on div at bounding box center [31, 94] width 29 height 29
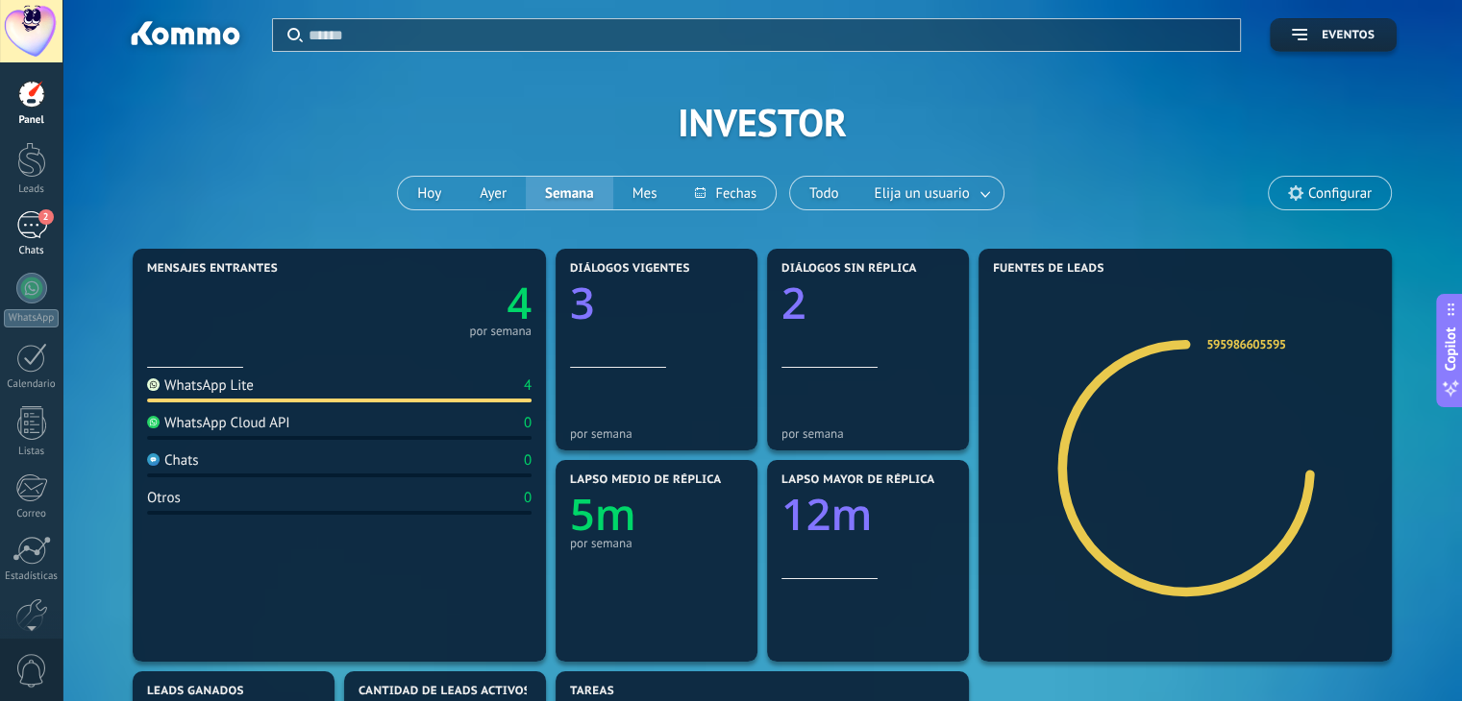
click at [34, 234] on div "2" at bounding box center [31, 225] width 31 height 28
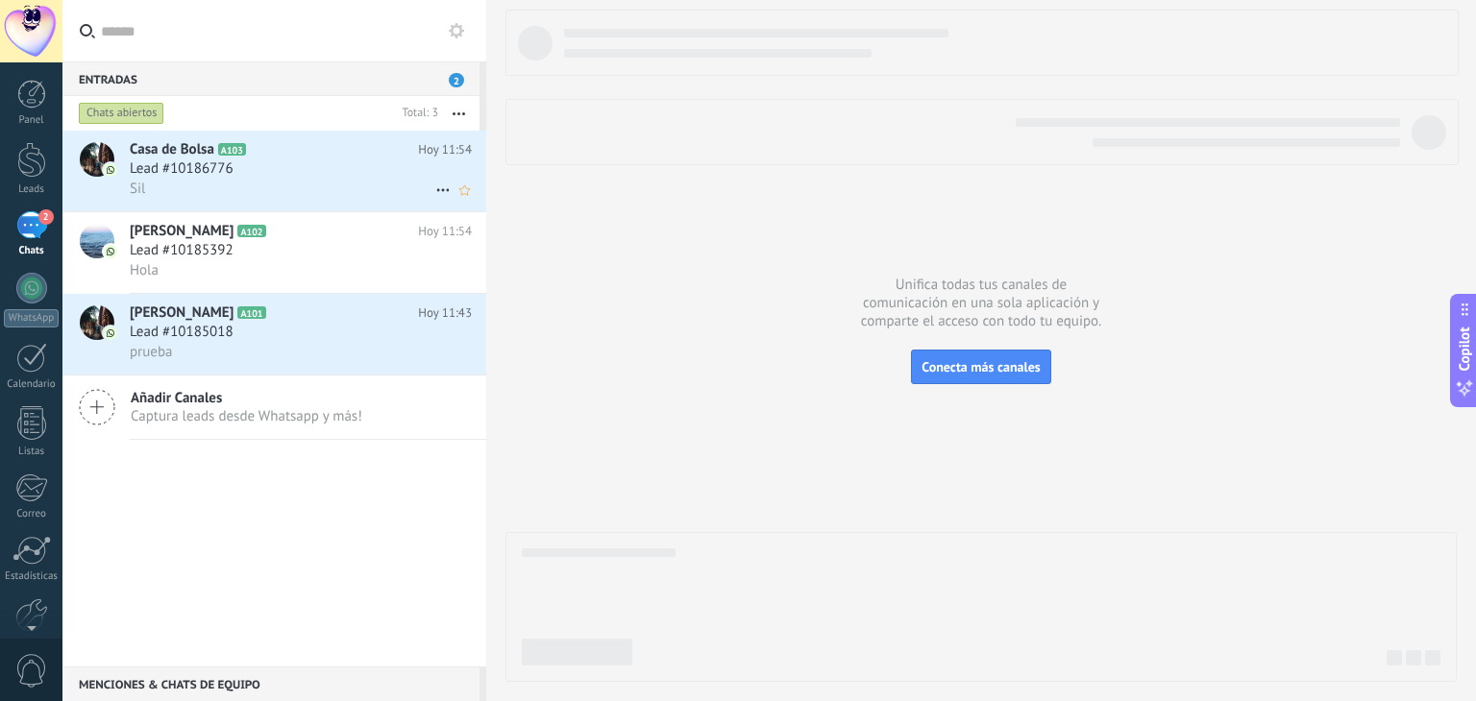
click at [158, 157] on span "Casa de Bolsa" at bounding box center [172, 149] width 85 height 19
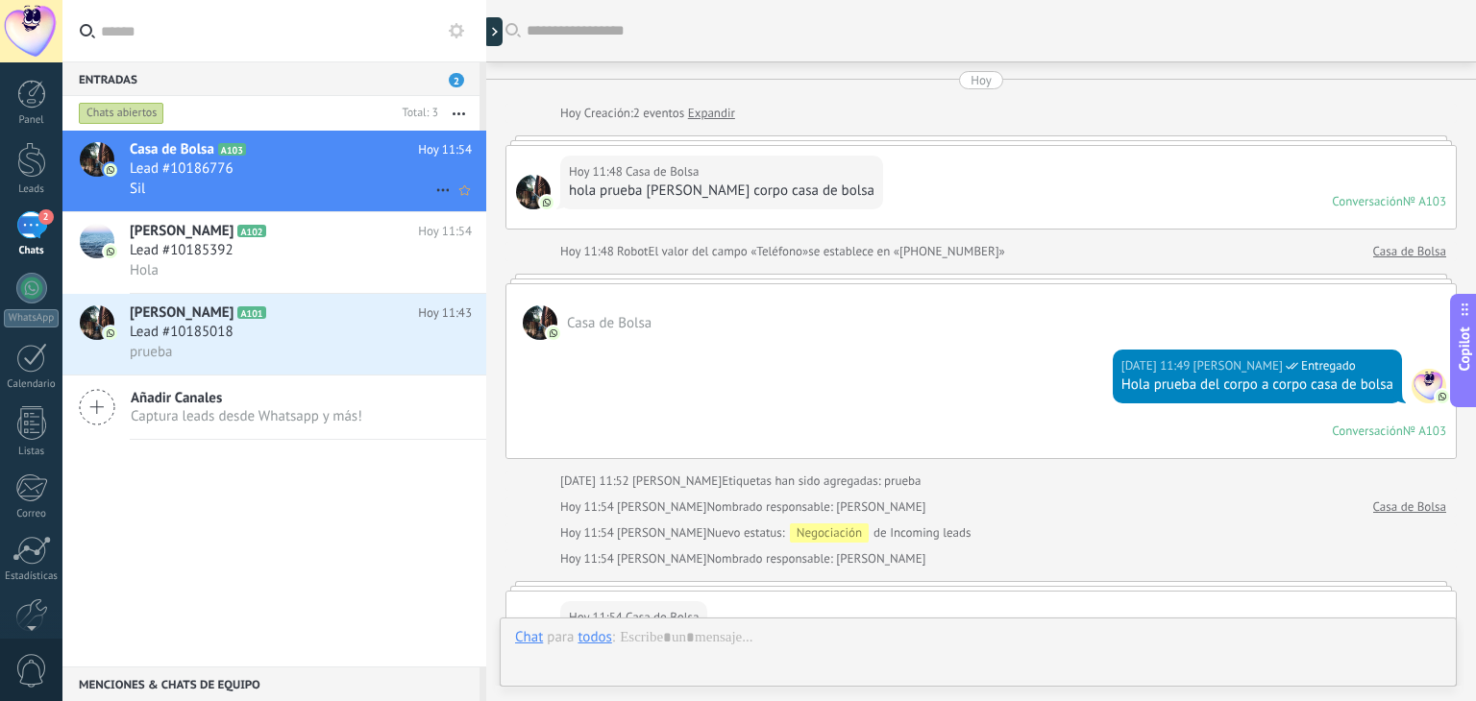
scroll to position [307, 0]
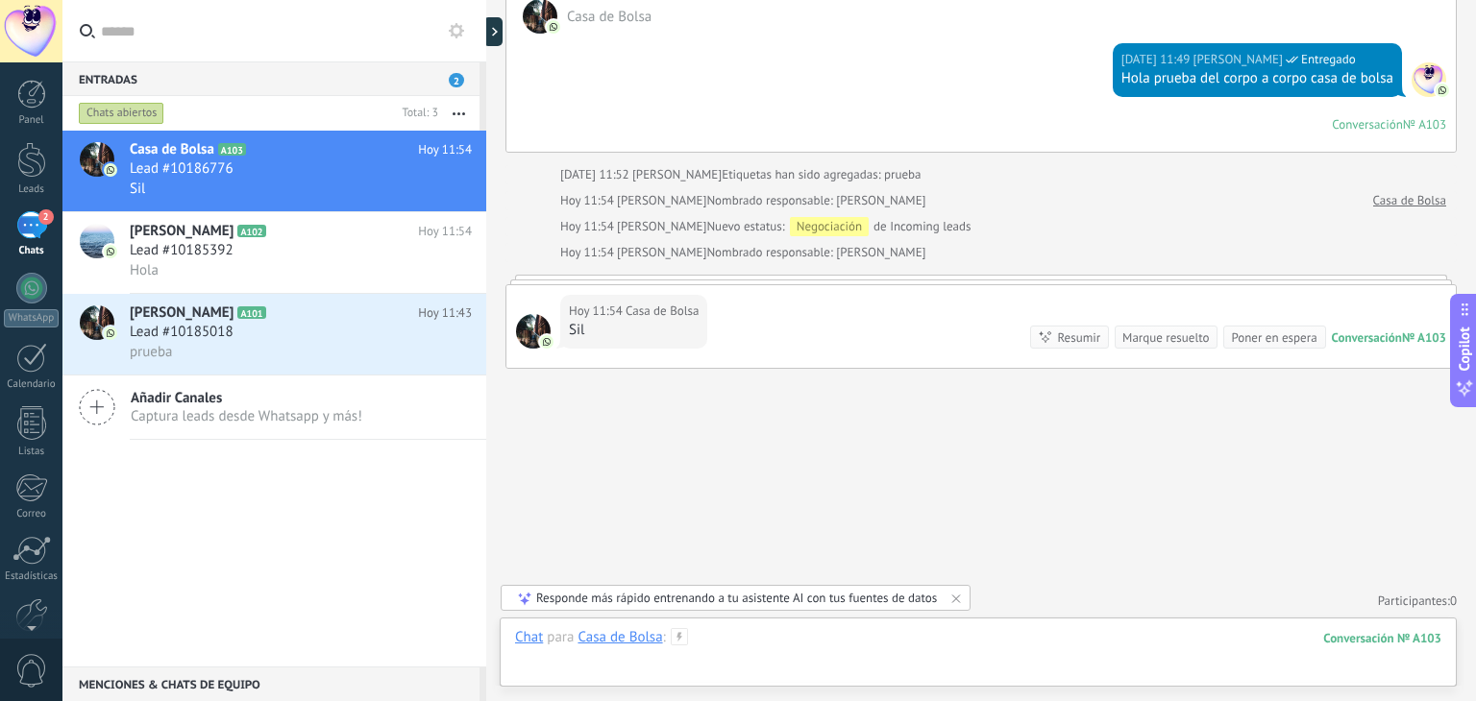
click at [843, 652] on div at bounding box center [978, 657] width 926 height 58
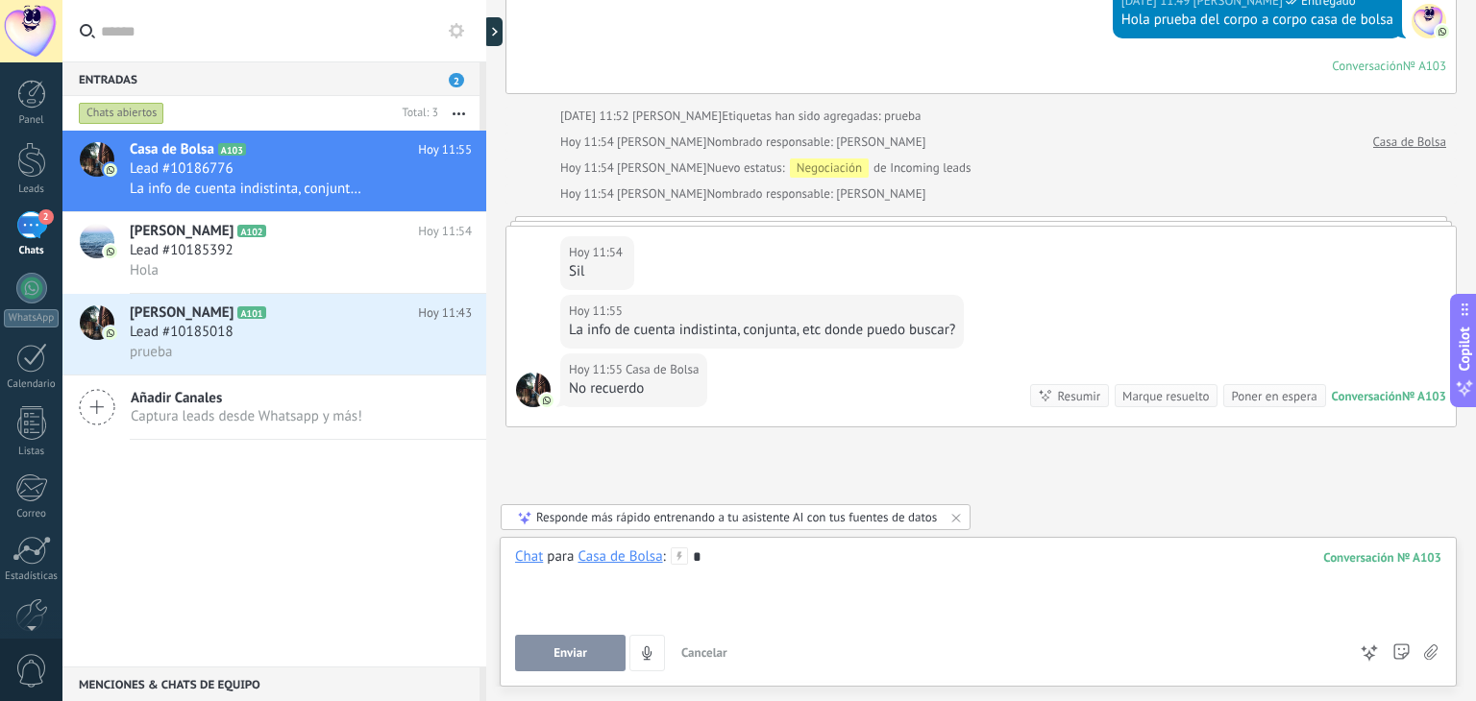
scroll to position [424, 0]
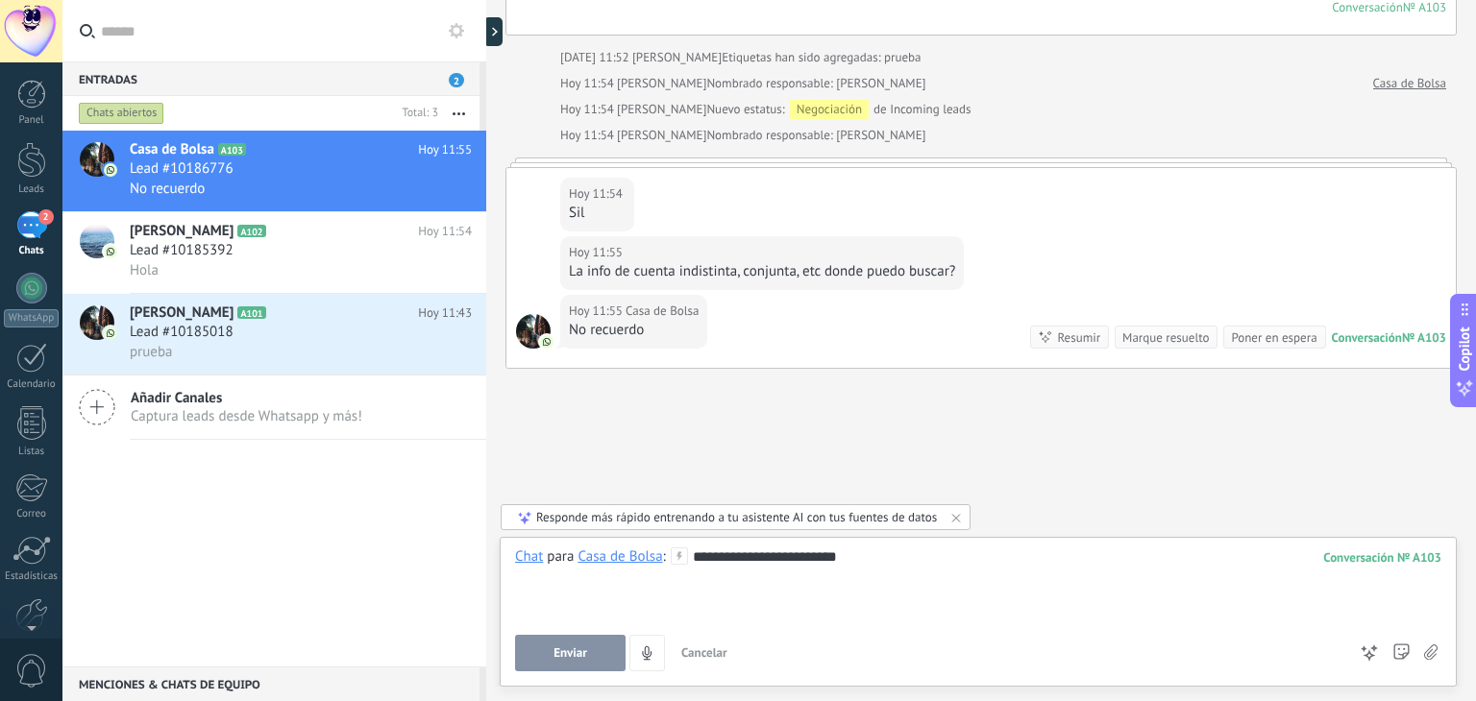
click at [820, 554] on div "**********" at bounding box center [978, 584] width 926 height 73
click at [821, 554] on div "**********" at bounding box center [978, 584] width 926 height 73
click at [566, 650] on span "Enviar" at bounding box center [571, 653] width 34 height 13
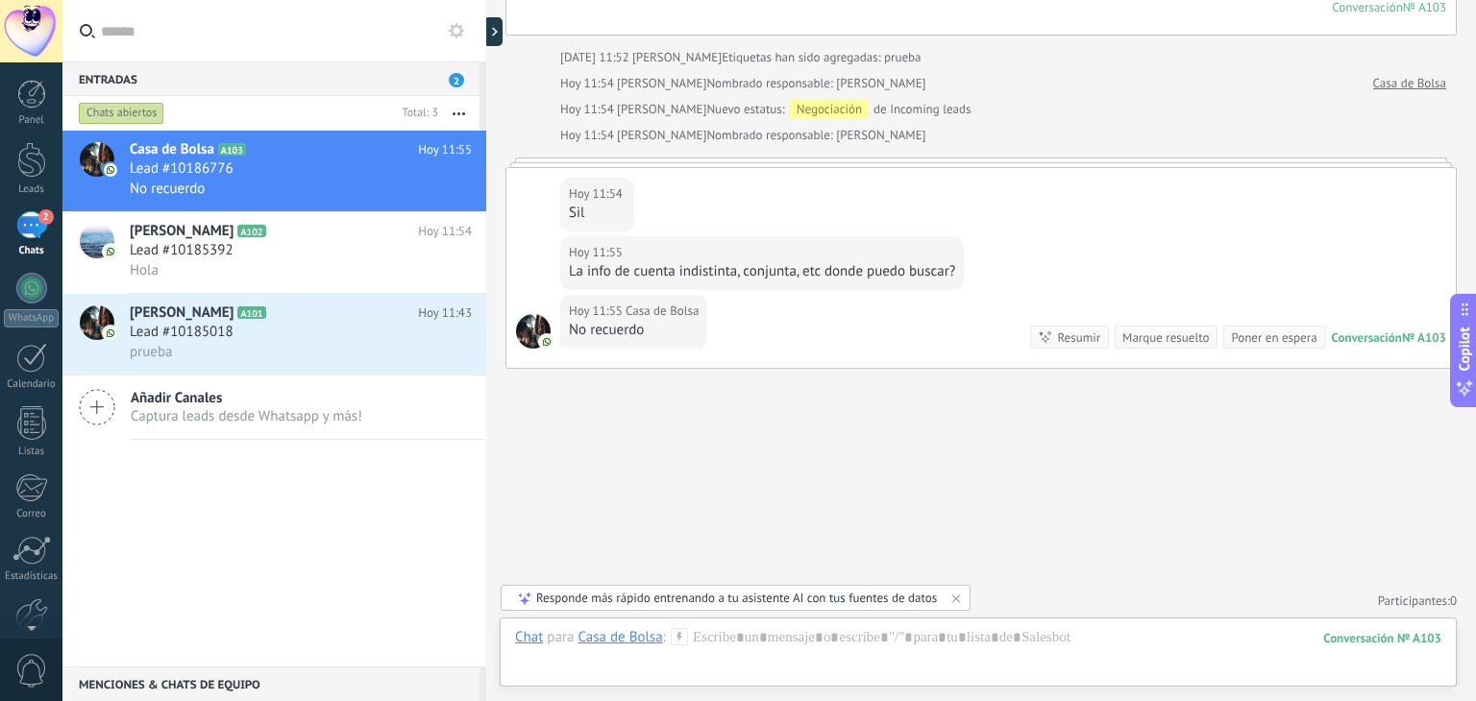
scroll to position [533, 0]
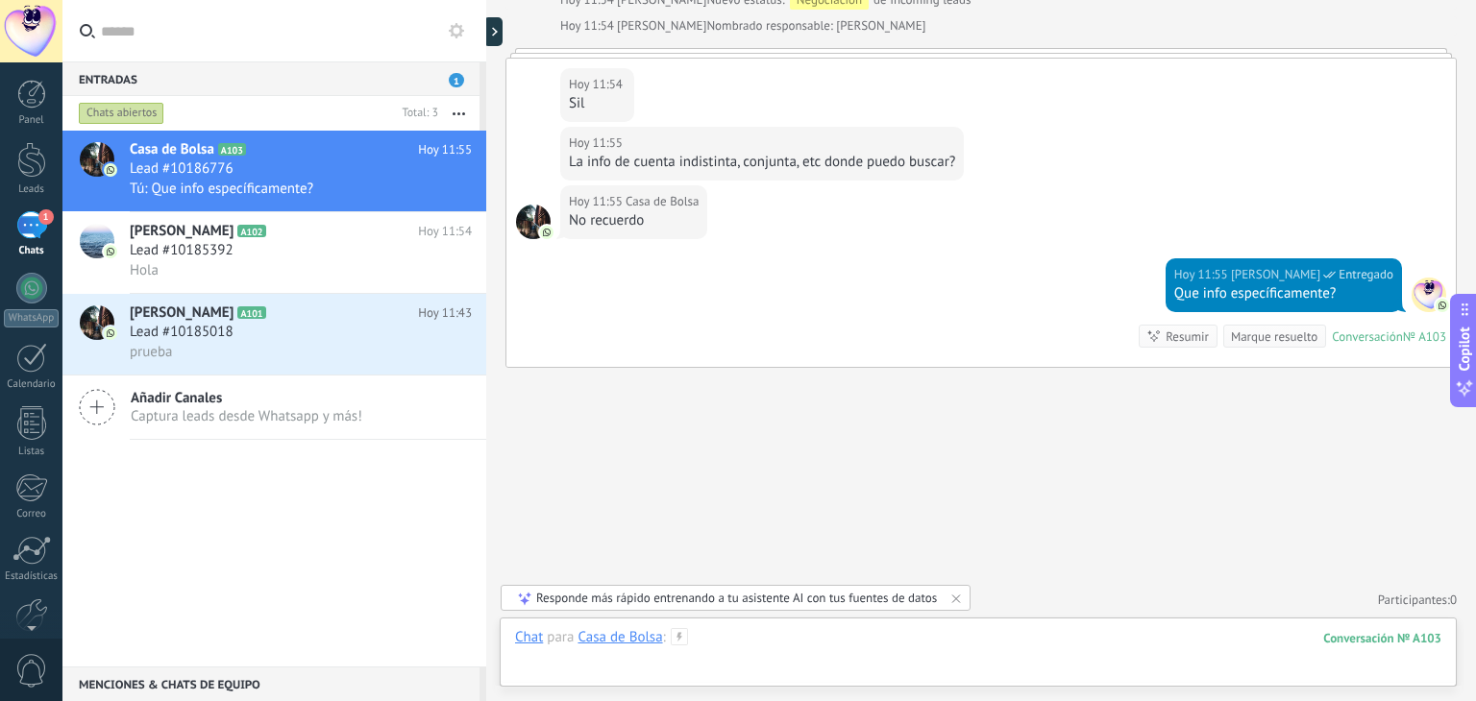
click at [775, 635] on div at bounding box center [978, 657] width 926 height 58
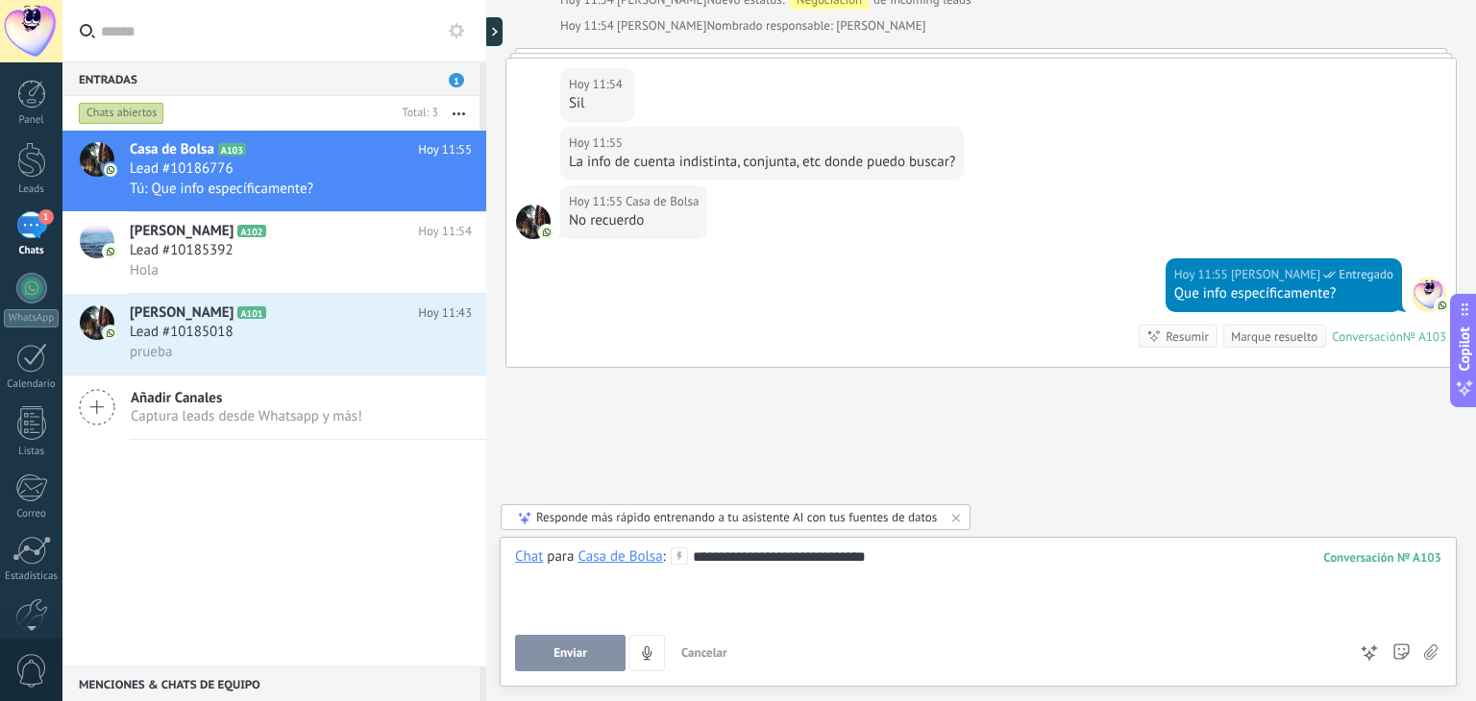
click at [538, 662] on button "Enviar" at bounding box center [570, 653] width 111 height 37
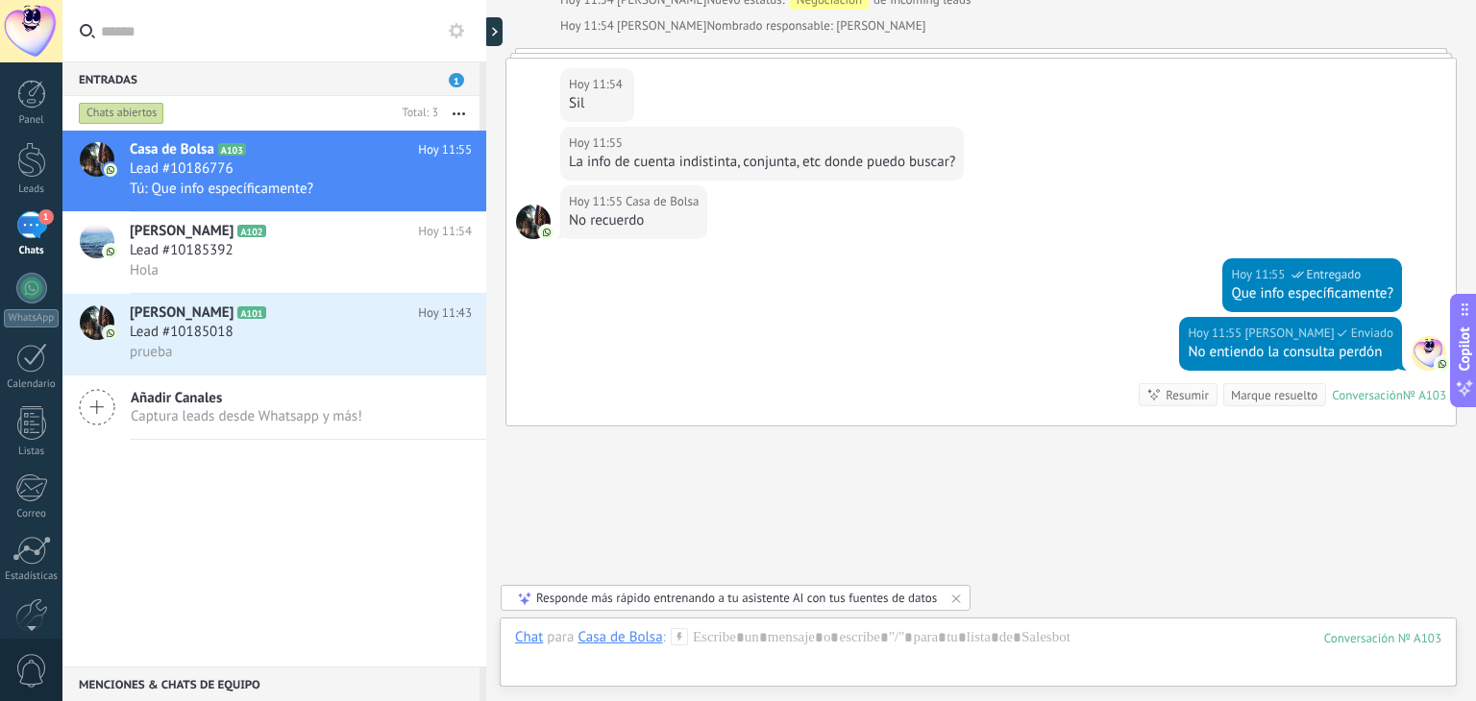
scroll to position [592, 0]
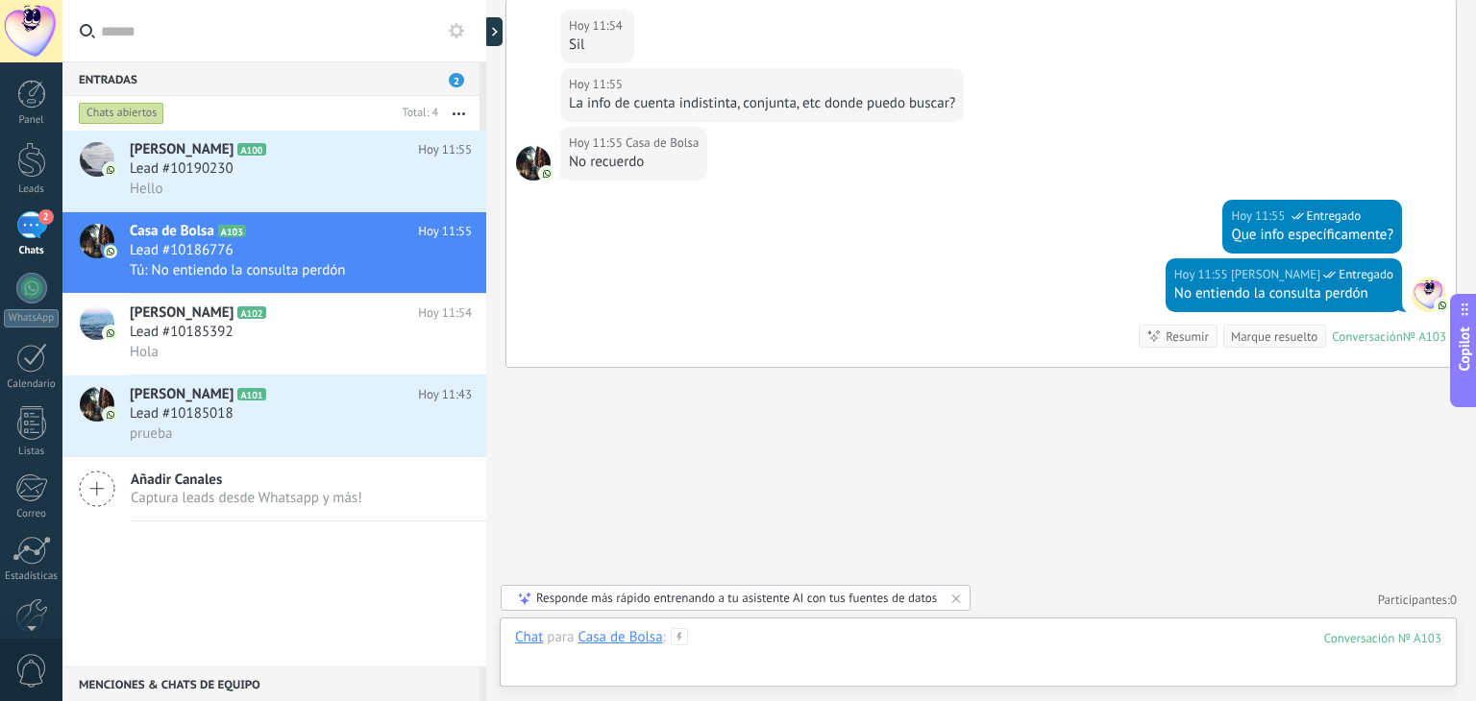
click at [936, 649] on div at bounding box center [978, 657] width 926 height 58
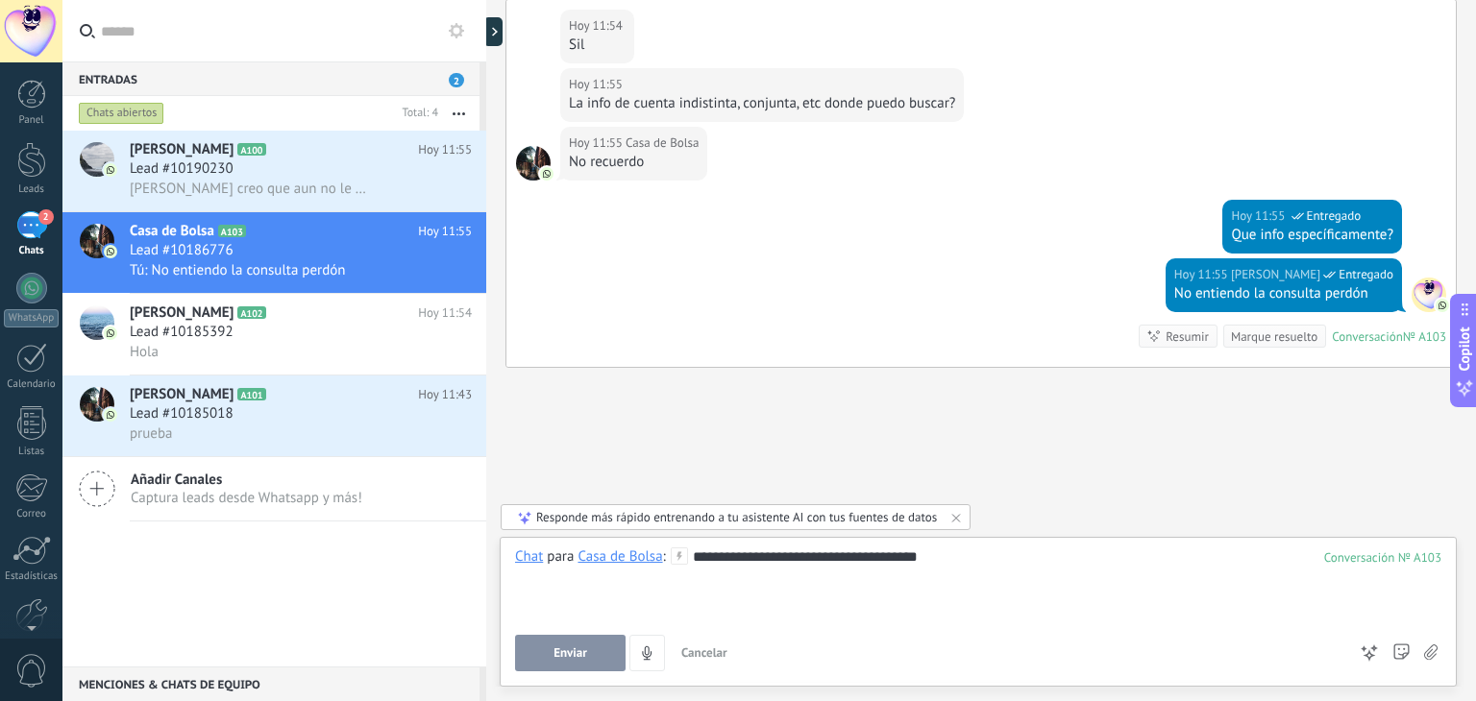
click at [566, 657] on span "Enviar" at bounding box center [571, 653] width 34 height 13
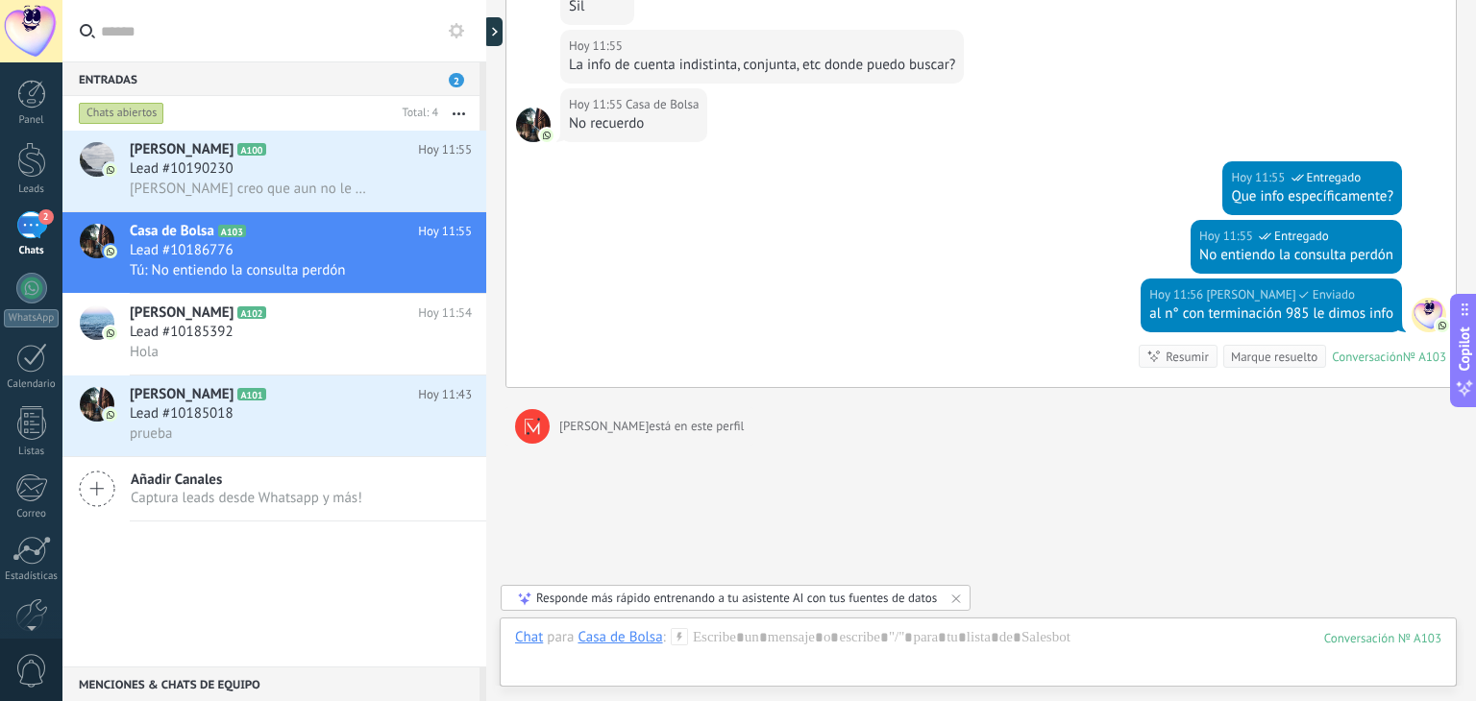
scroll to position [688, 0]
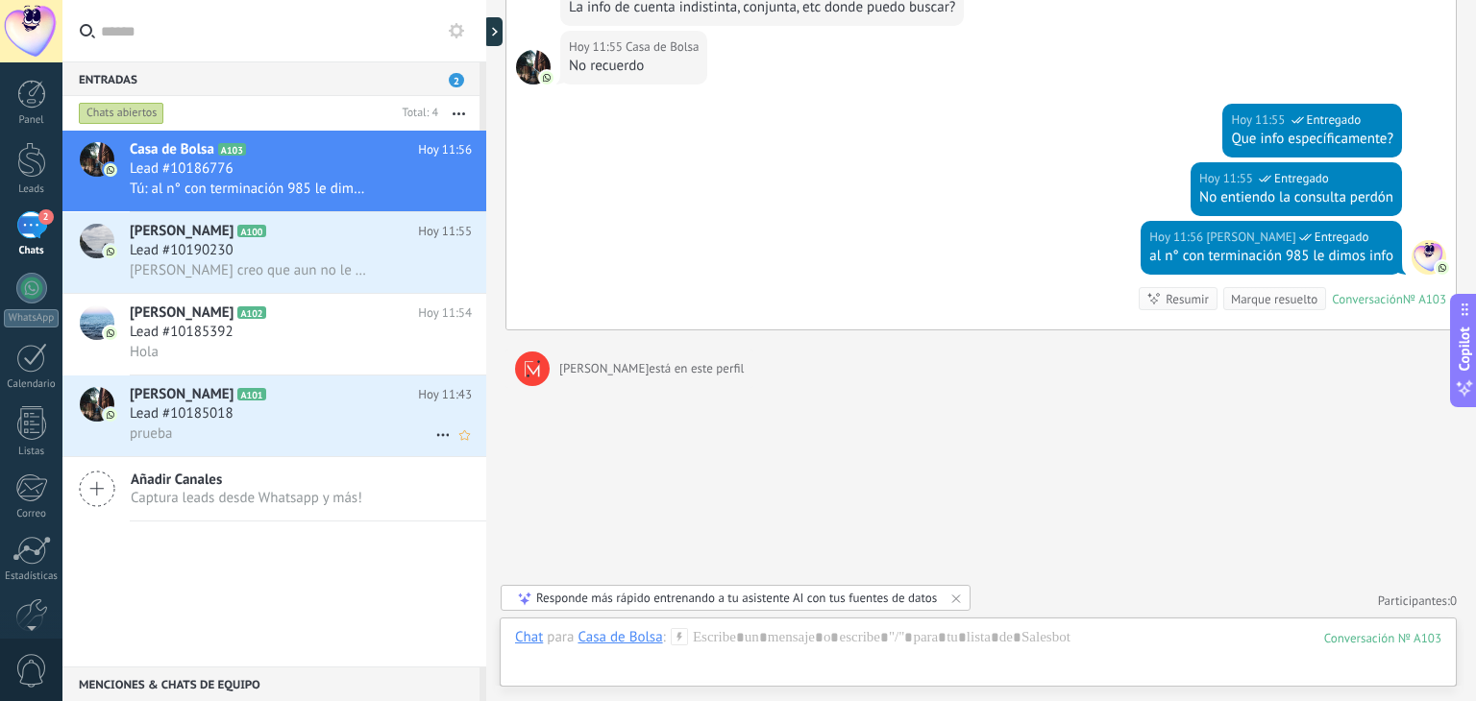
click at [292, 454] on div "[PERSON_NAME] A101 [DATE] 11:43 Lead #10185018 prueba" at bounding box center [308, 416] width 357 height 81
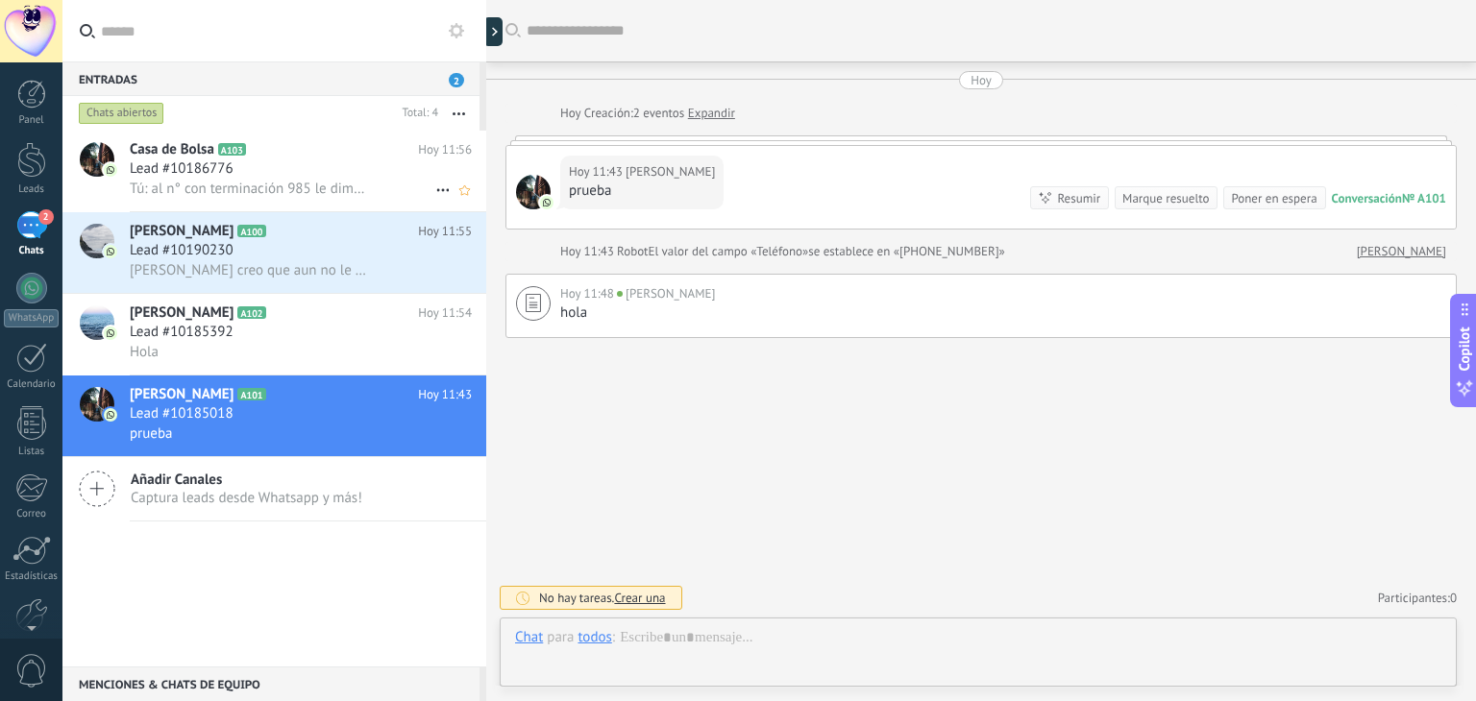
click at [246, 171] on div "Lead #10186776" at bounding box center [301, 169] width 342 height 19
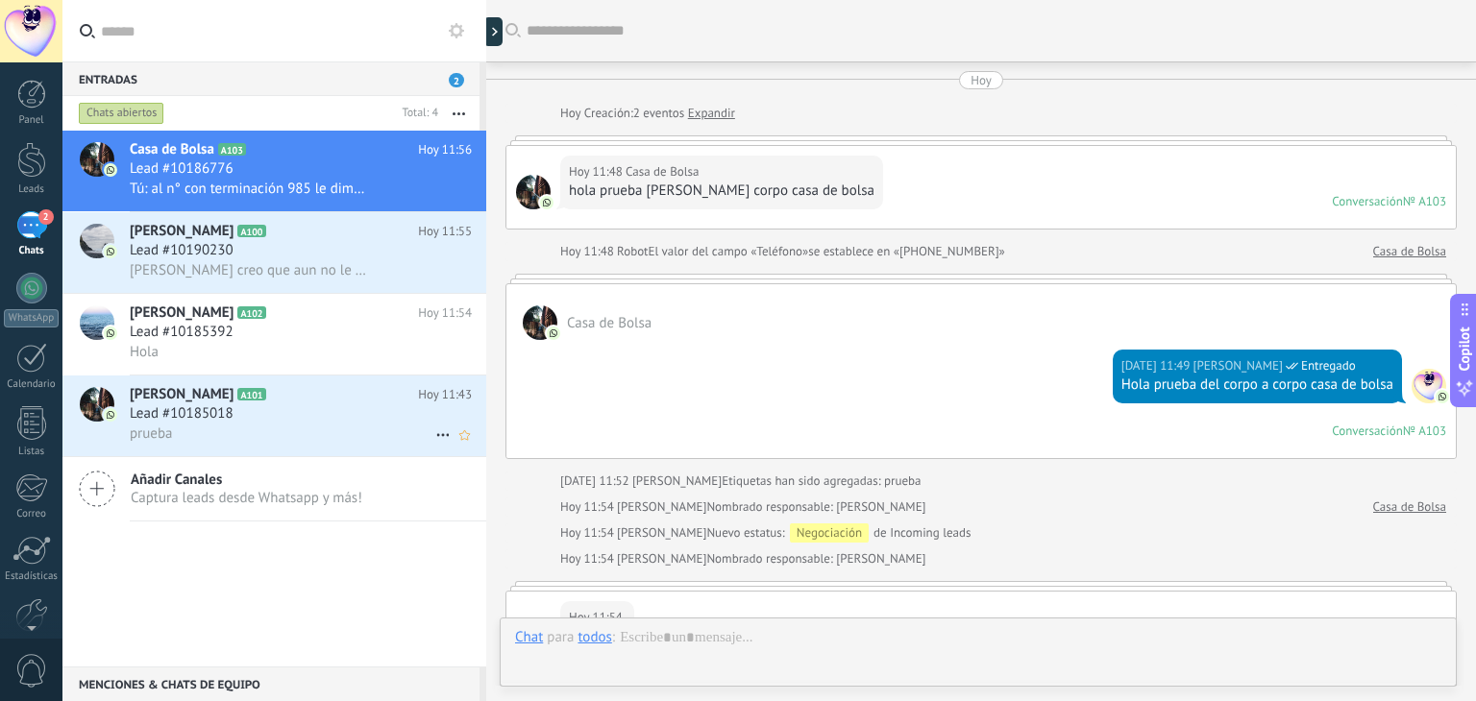
scroll to position [610, 0]
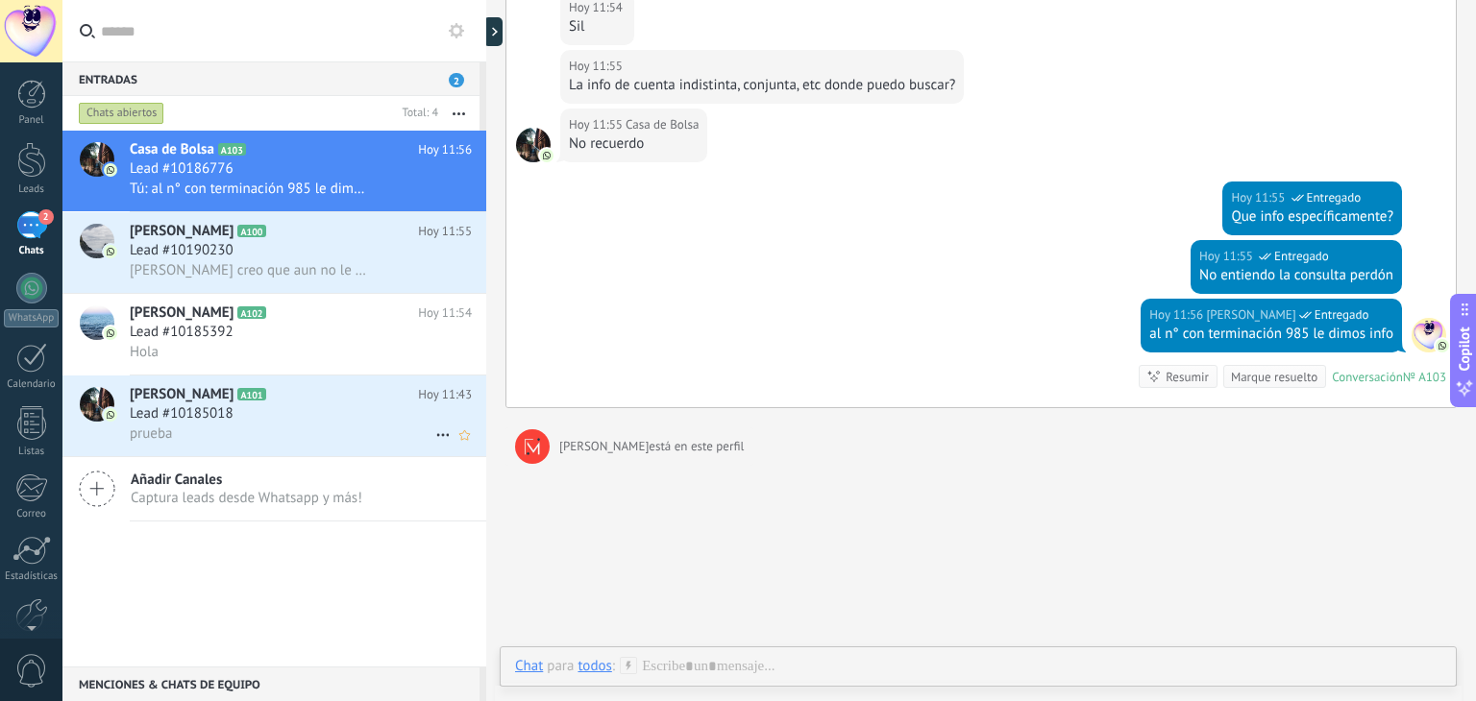
click at [255, 422] on div "Lead #10185018" at bounding box center [301, 414] width 342 height 19
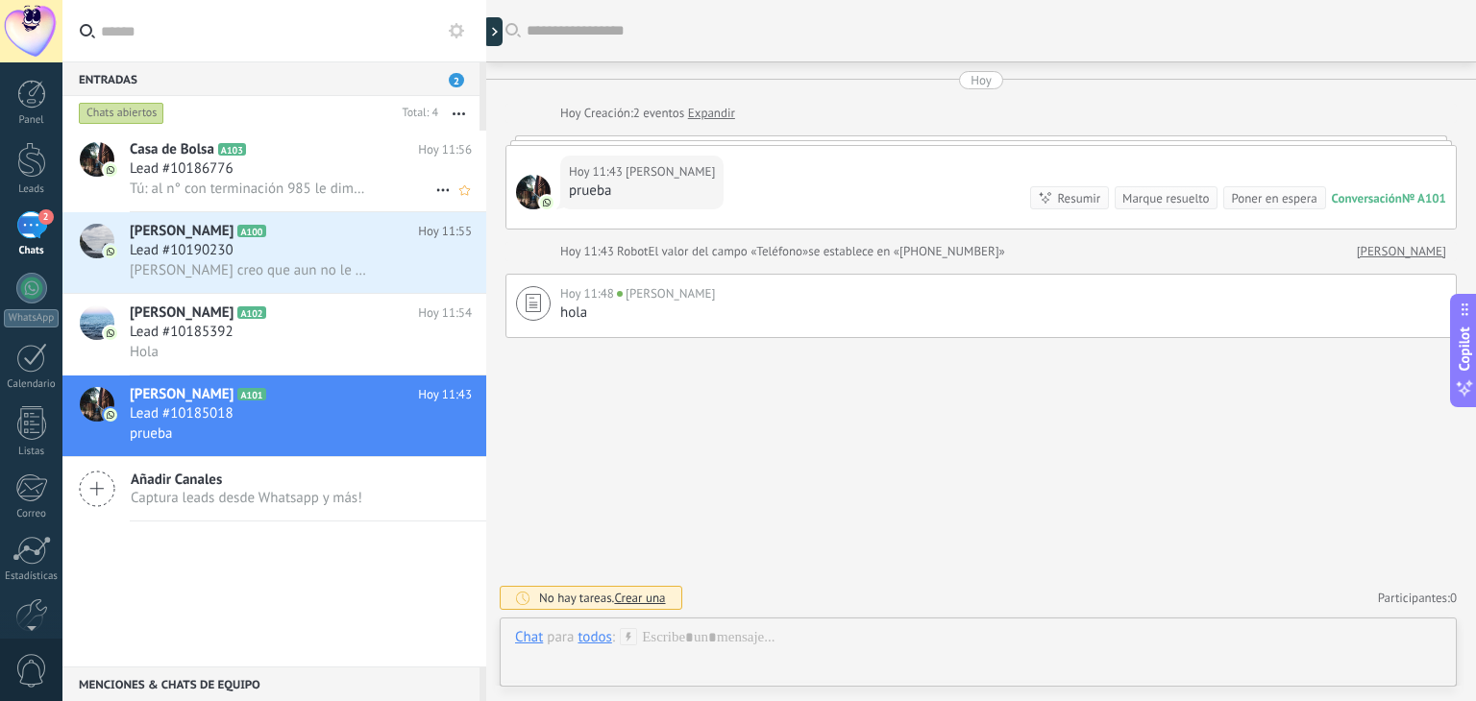
click at [338, 177] on div "Lead #10186776" at bounding box center [301, 169] width 342 height 19
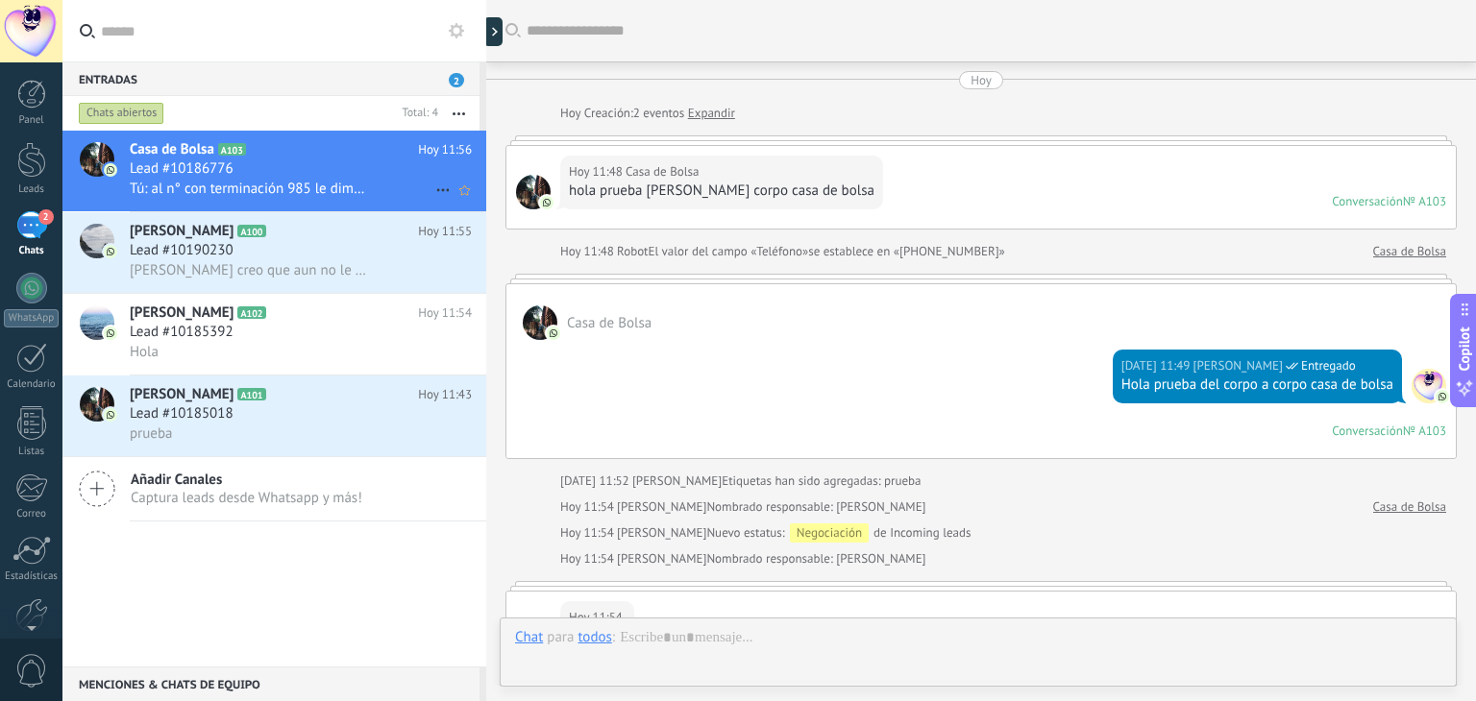
scroll to position [610, 0]
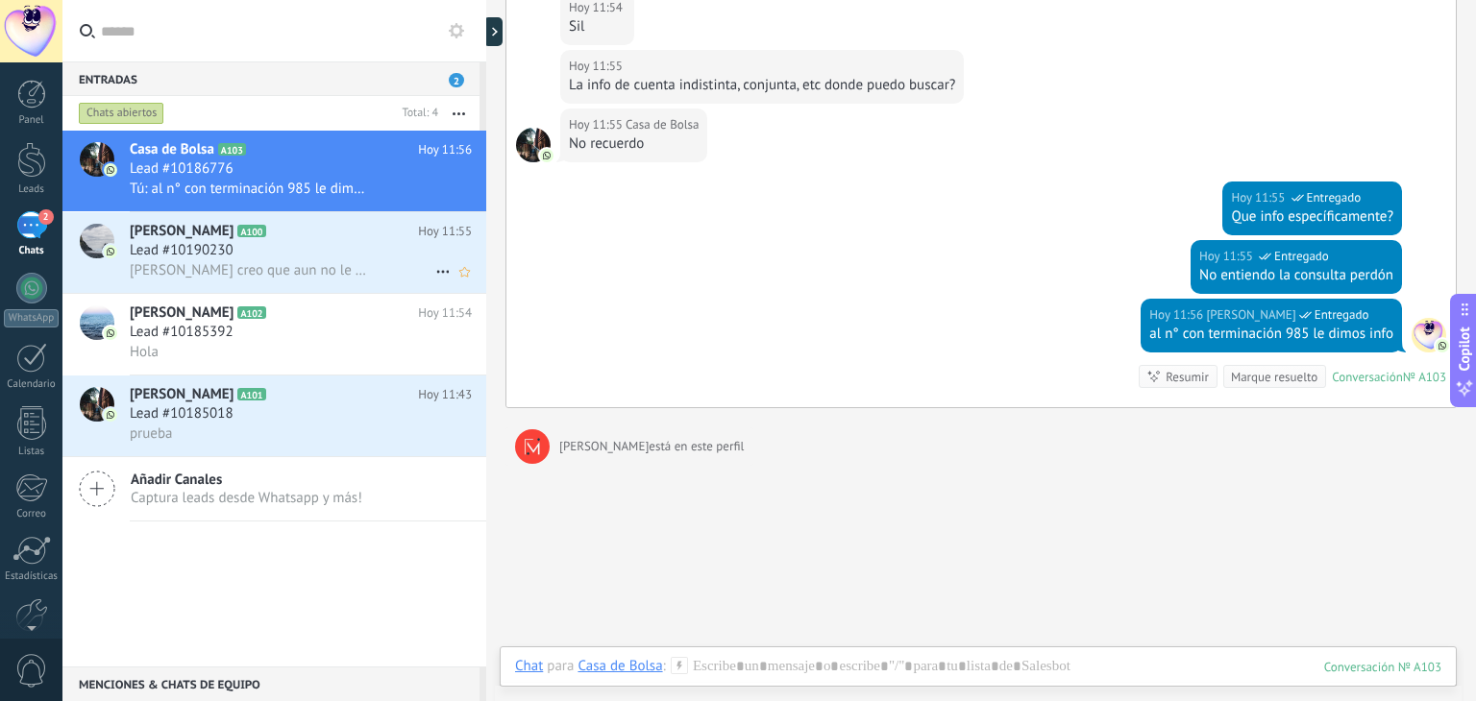
click at [319, 268] on span "[PERSON_NAME] creo que aun no le vi en ibos" at bounding box center [248, 270] width 236 height 18
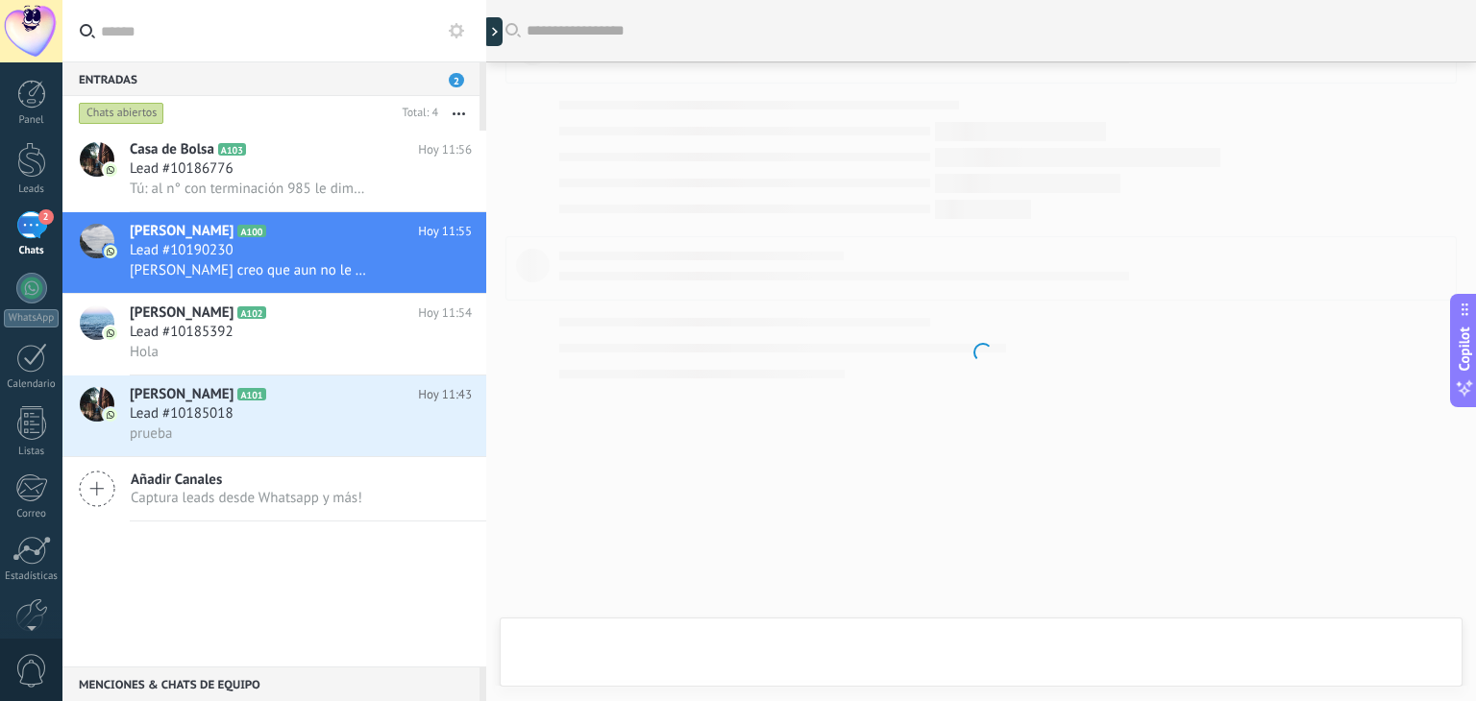
scroll to position [223, 0]
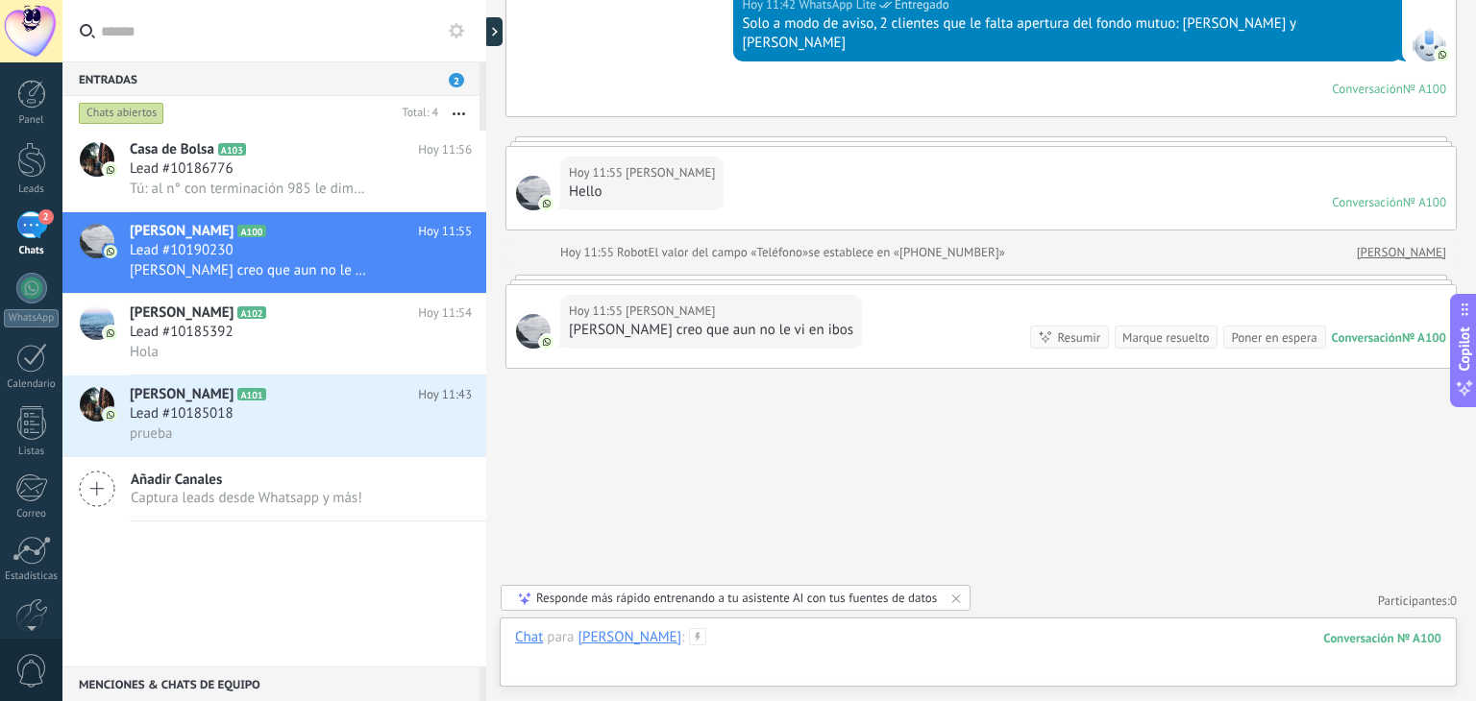
click at [821, 639] on div at bounding box center [978, 657] width 926 height 58
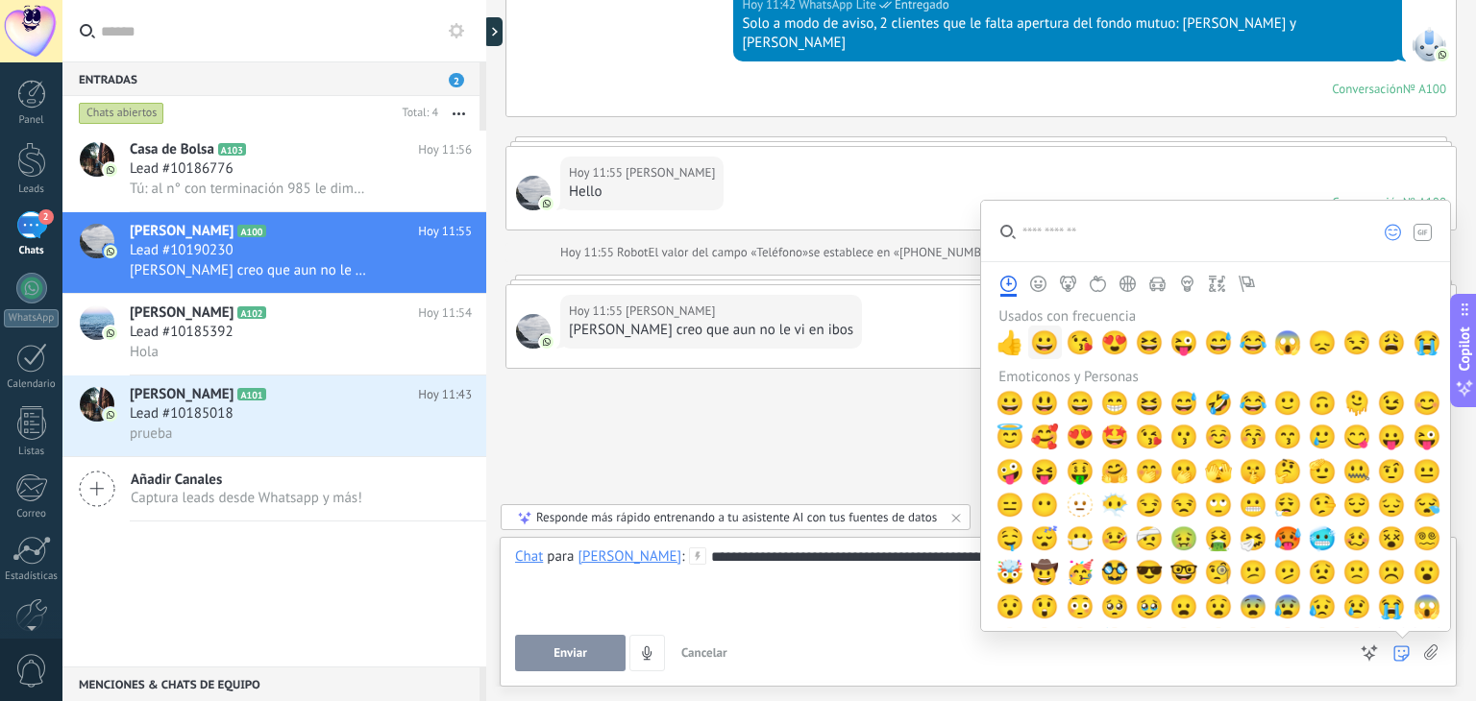
click at [1037, 343] on span "😀" at bounding box center [1044, 343] width 29 height 27
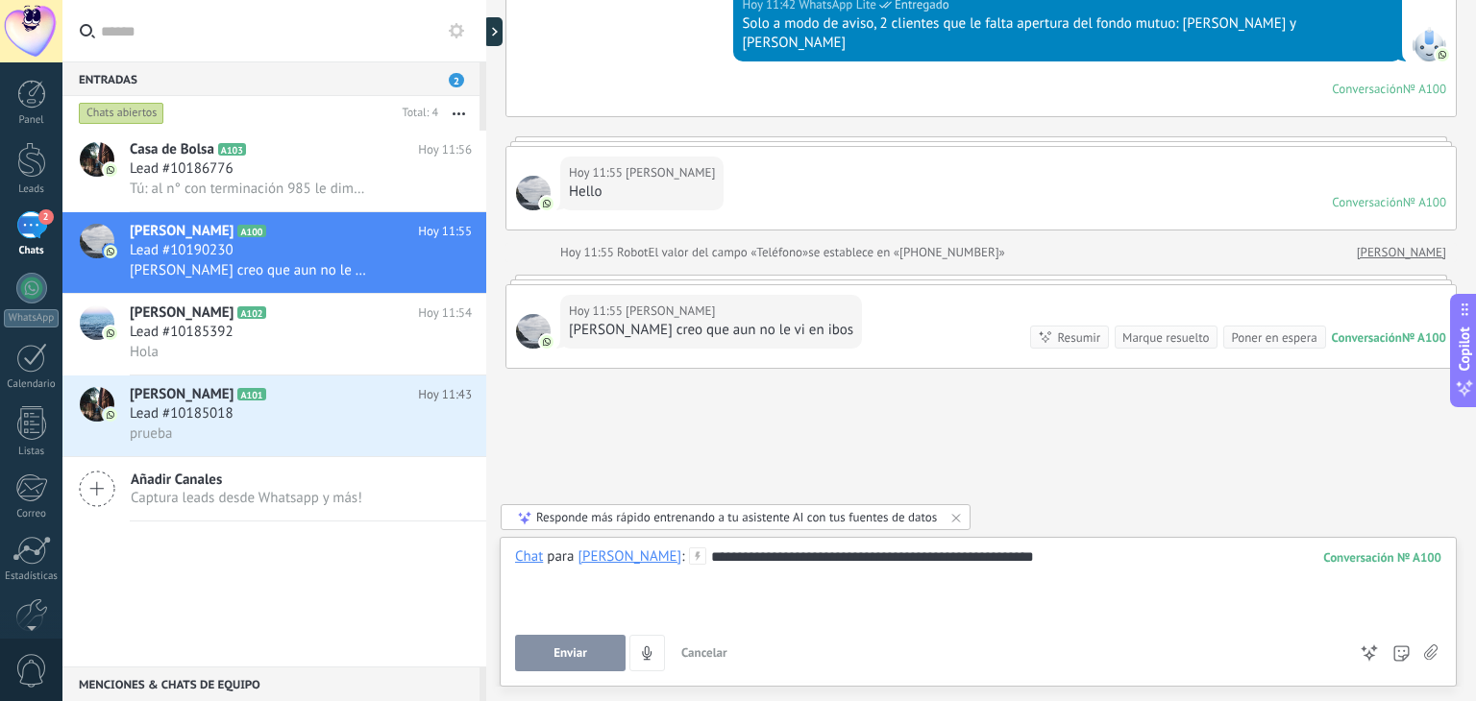
click at [910, 637] on div "Enviar Cancelar Rastrear clics en links ? Reducir links largos y rastrear clics…" at bounding box center [930, 653] width 831 height 37
click at [1060, 557] on div "**********" at bounding box center [978, 584] width 926 height 73
click at [604, 646] on button "Enviar" at bounding box center [570, 653] width 111 height 37
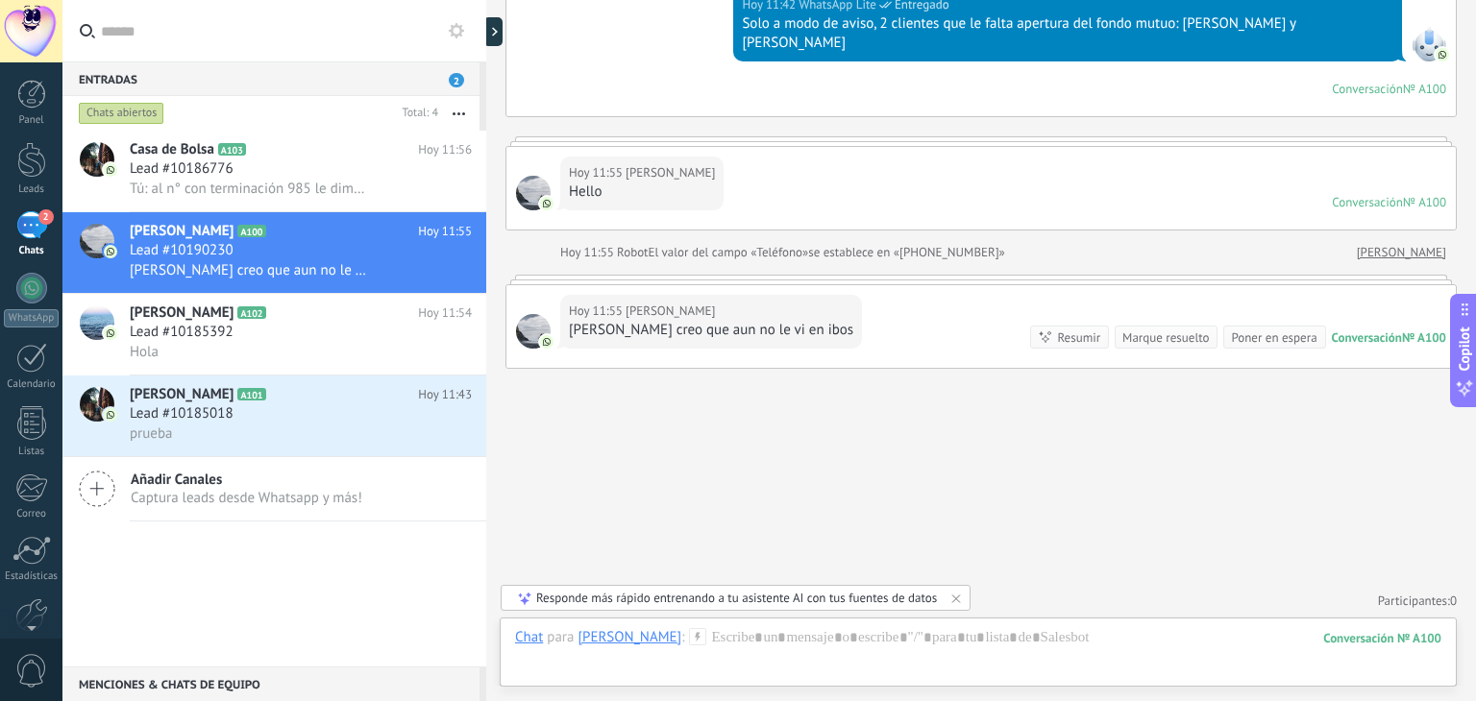
scroll to position [332, 0]
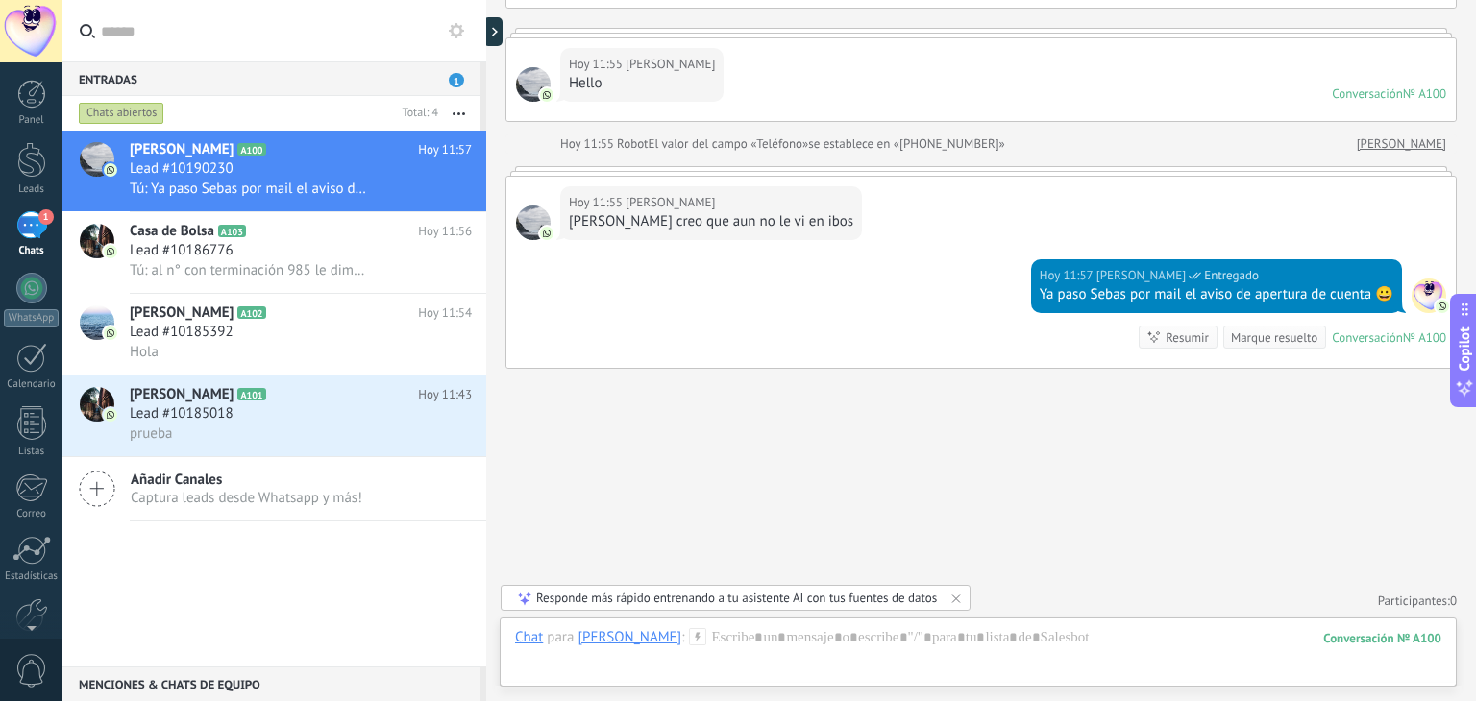
click at [604, 646] on div "Chat para [PERSON_NAME] :" at bounding box center [610, 637] width 191 height 19
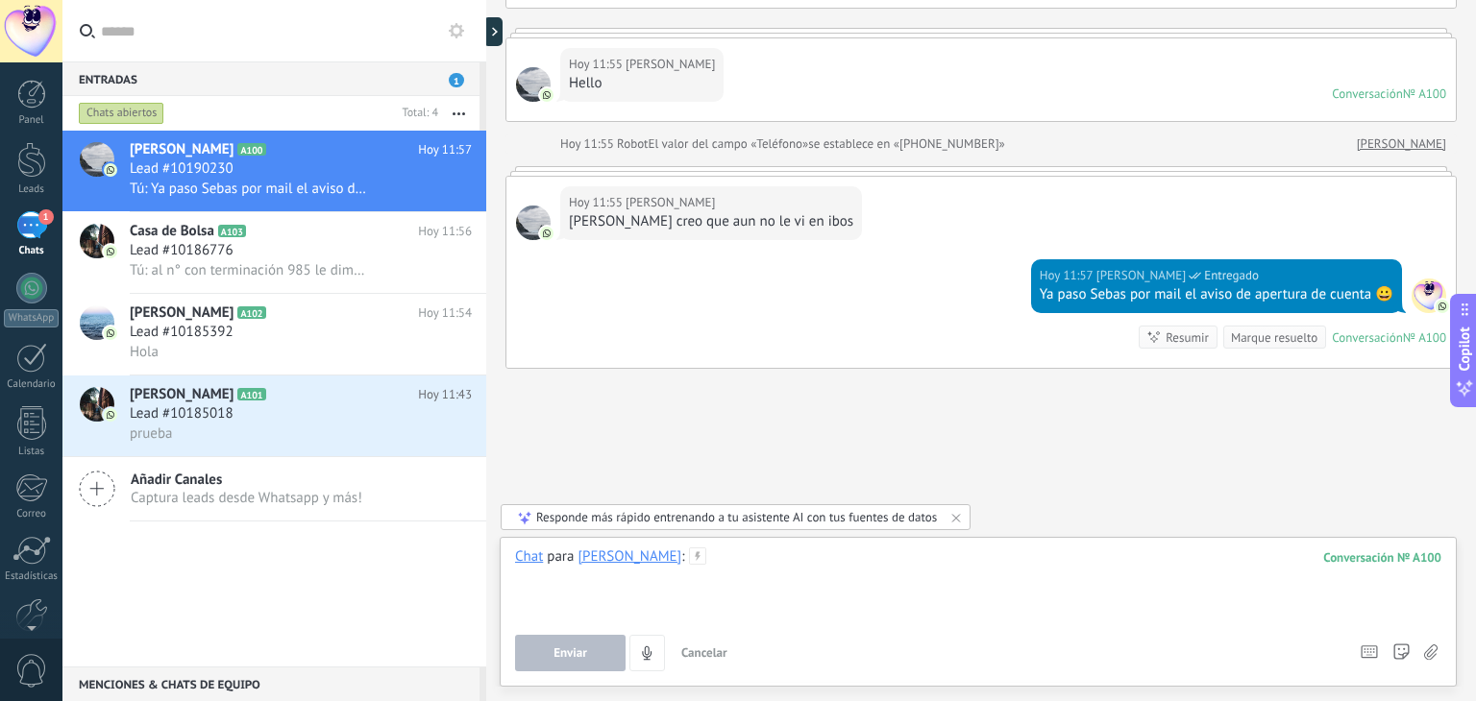
click at [793, 585] on div at bounding box center [978, 584] width 926 height 73
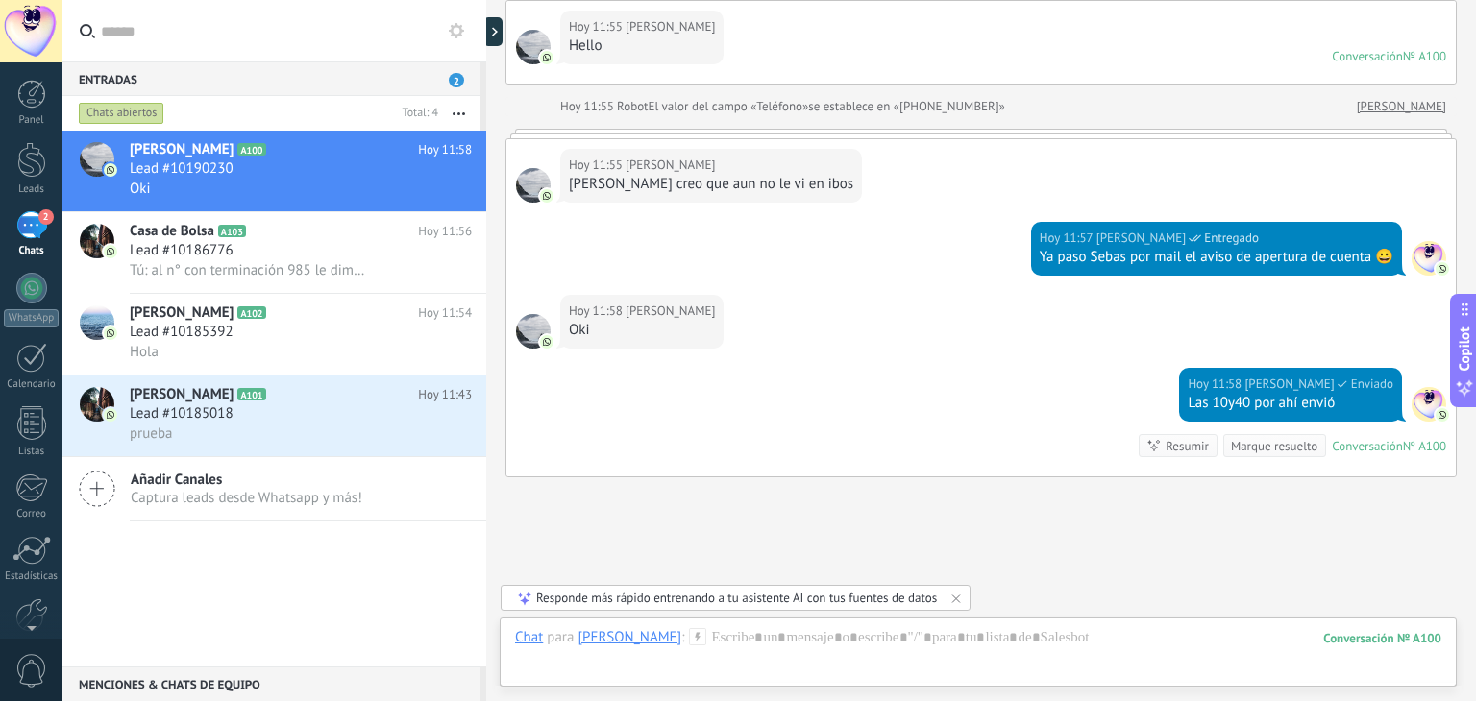
scroll to position [478, 0]
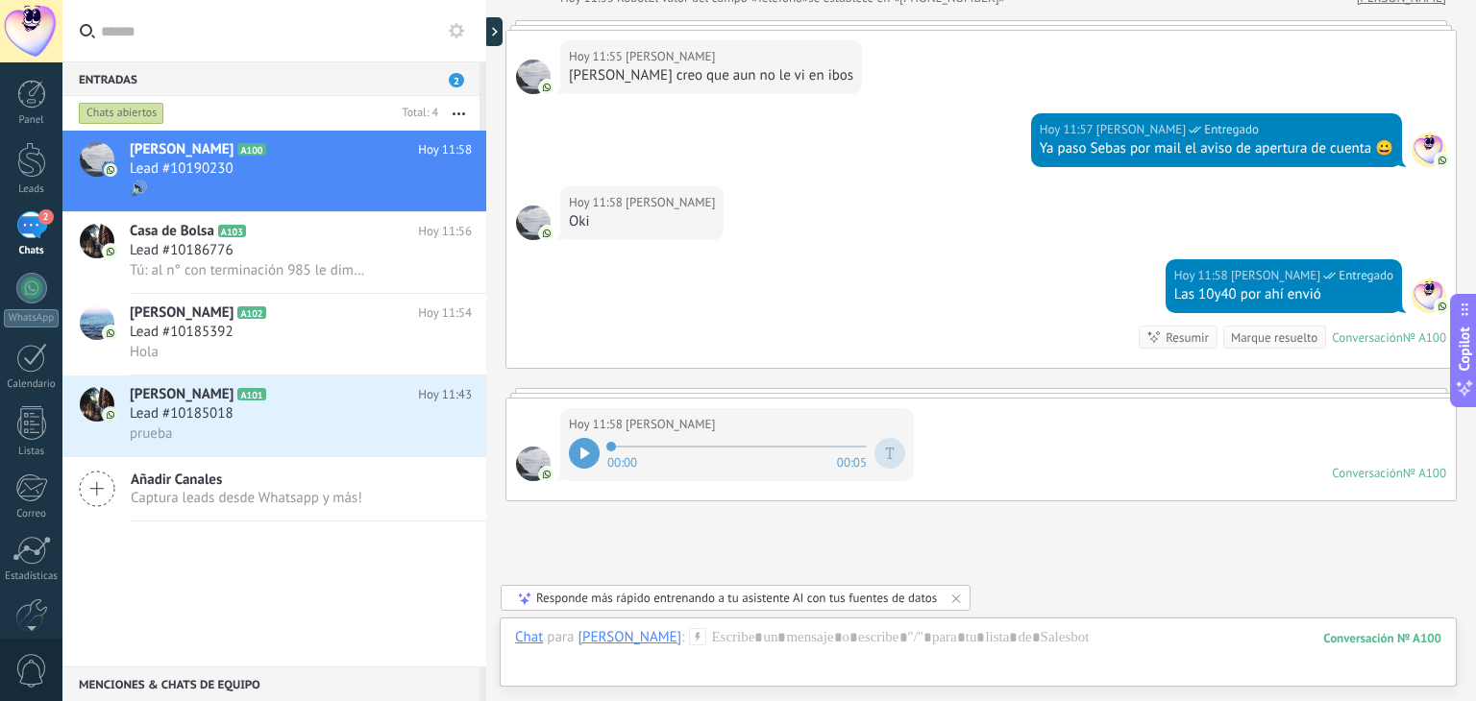
click at [581, 451] on icon at bounding box center [584, 454] width 9 height 12
click at [888, 453] on icon at bounding box center [890, 454] width 9 height 12
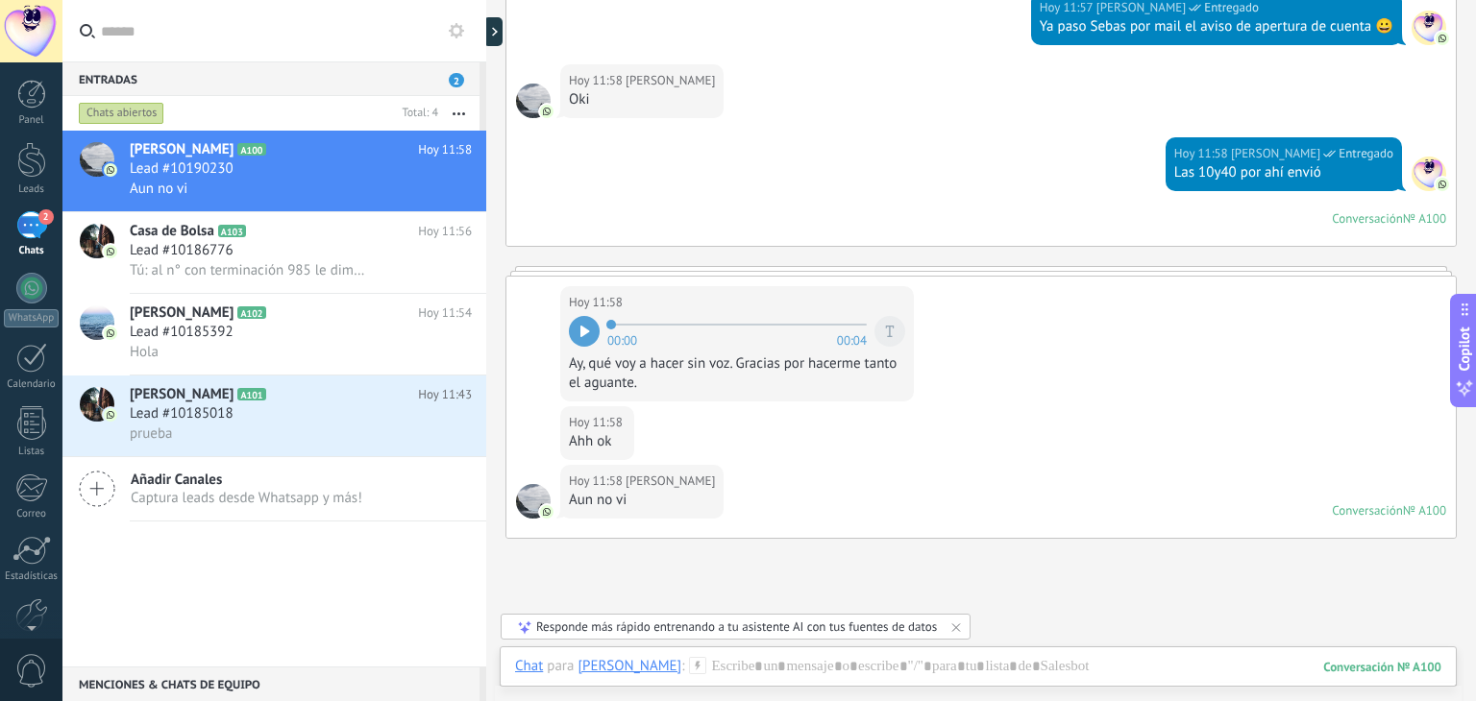
scroll to position [603, 0]
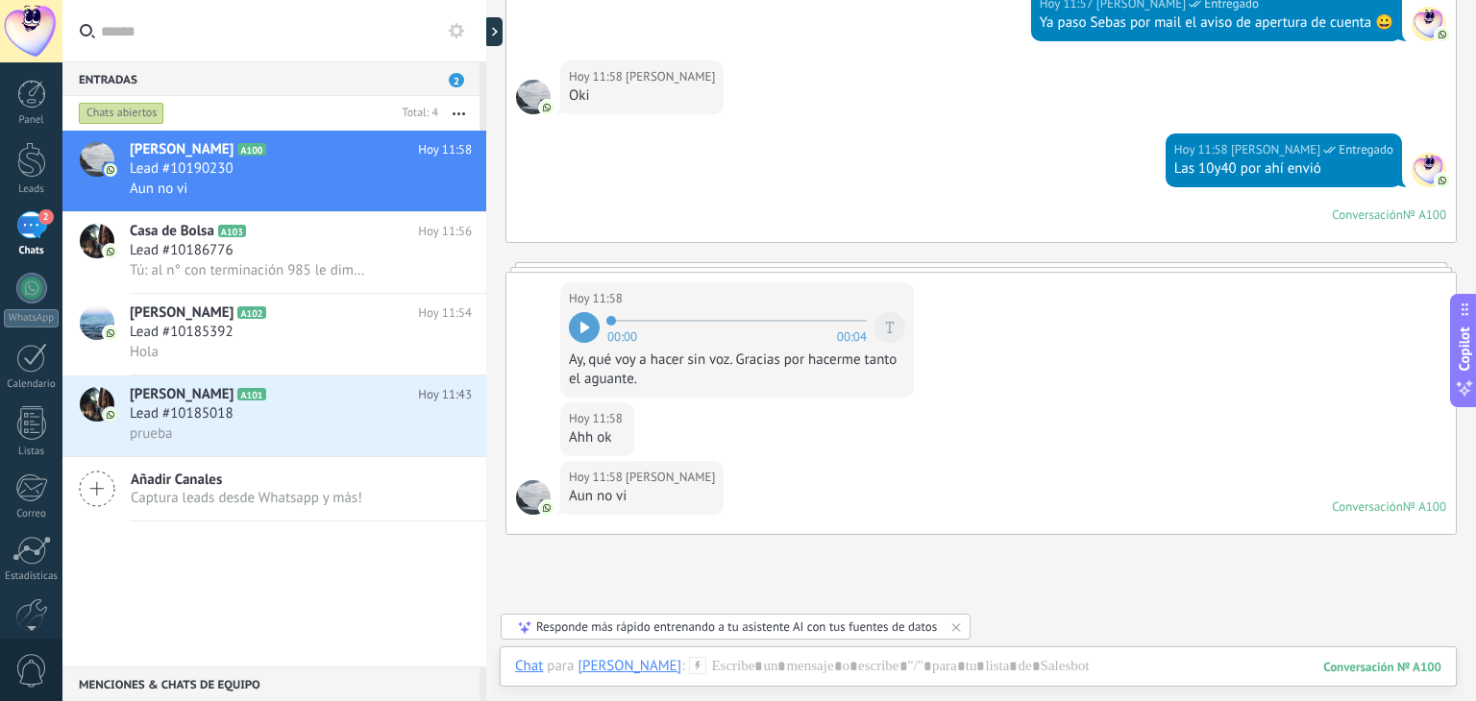
click at [887, 332] on div at bounding box center [889, 327] width 31 height 31
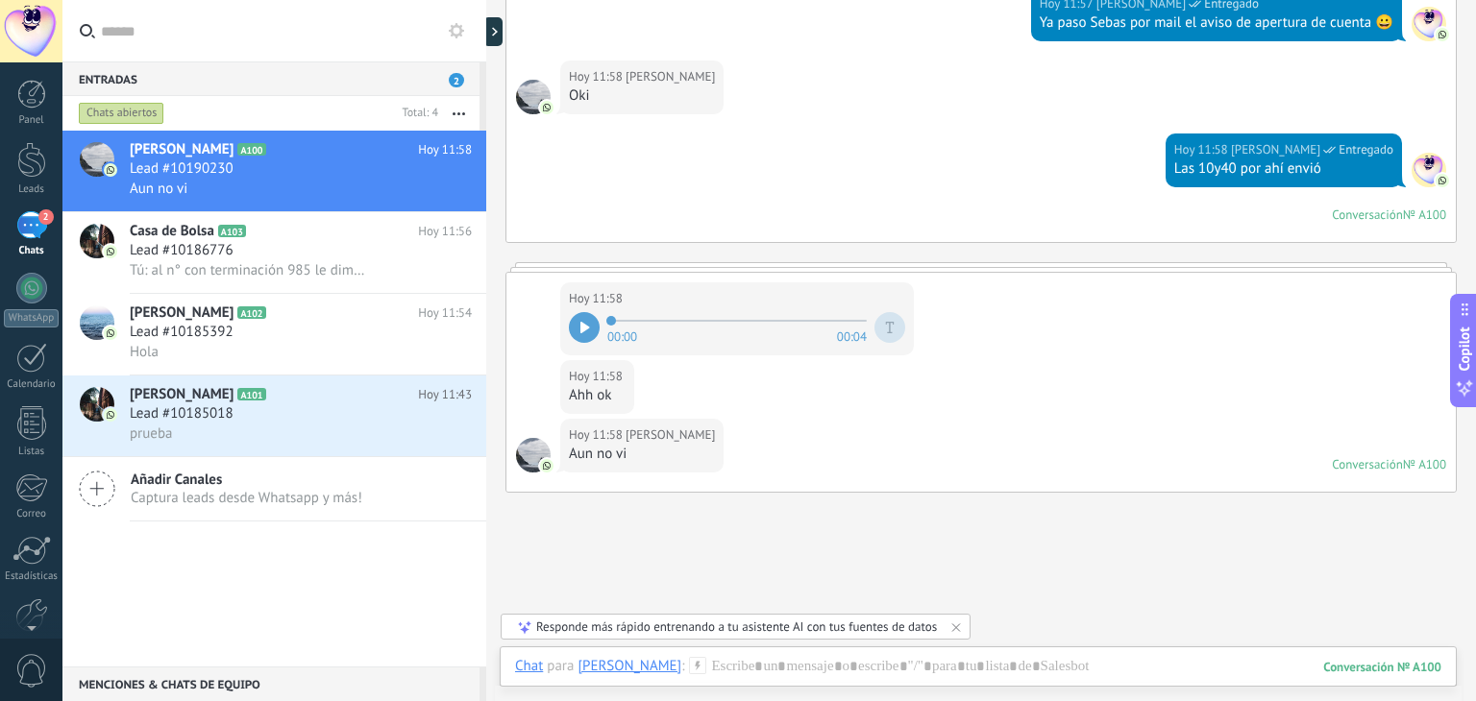
click at [887, 332] on div at bounding box center [889, 327] width 31 height 31
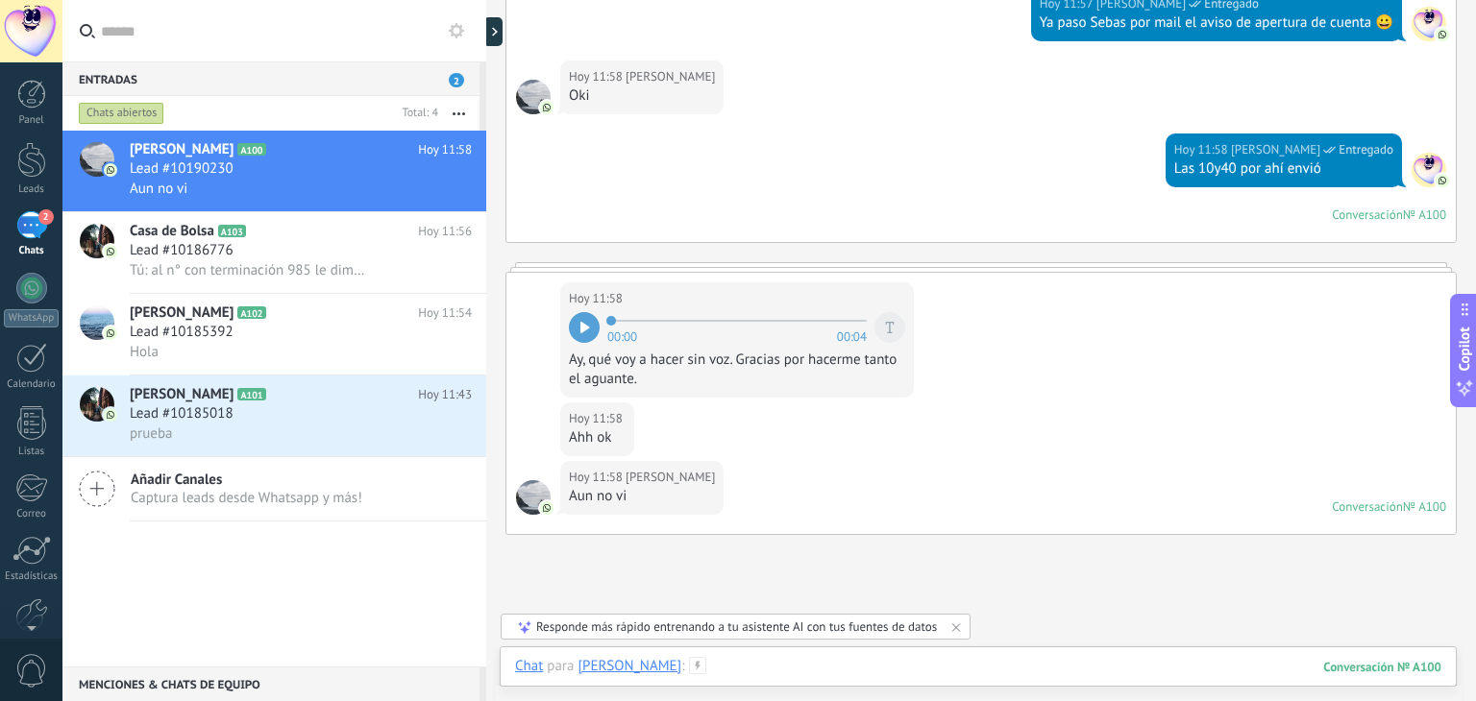
click at [766, 666] on div at bounding box center [978, 686] width 926 height 58
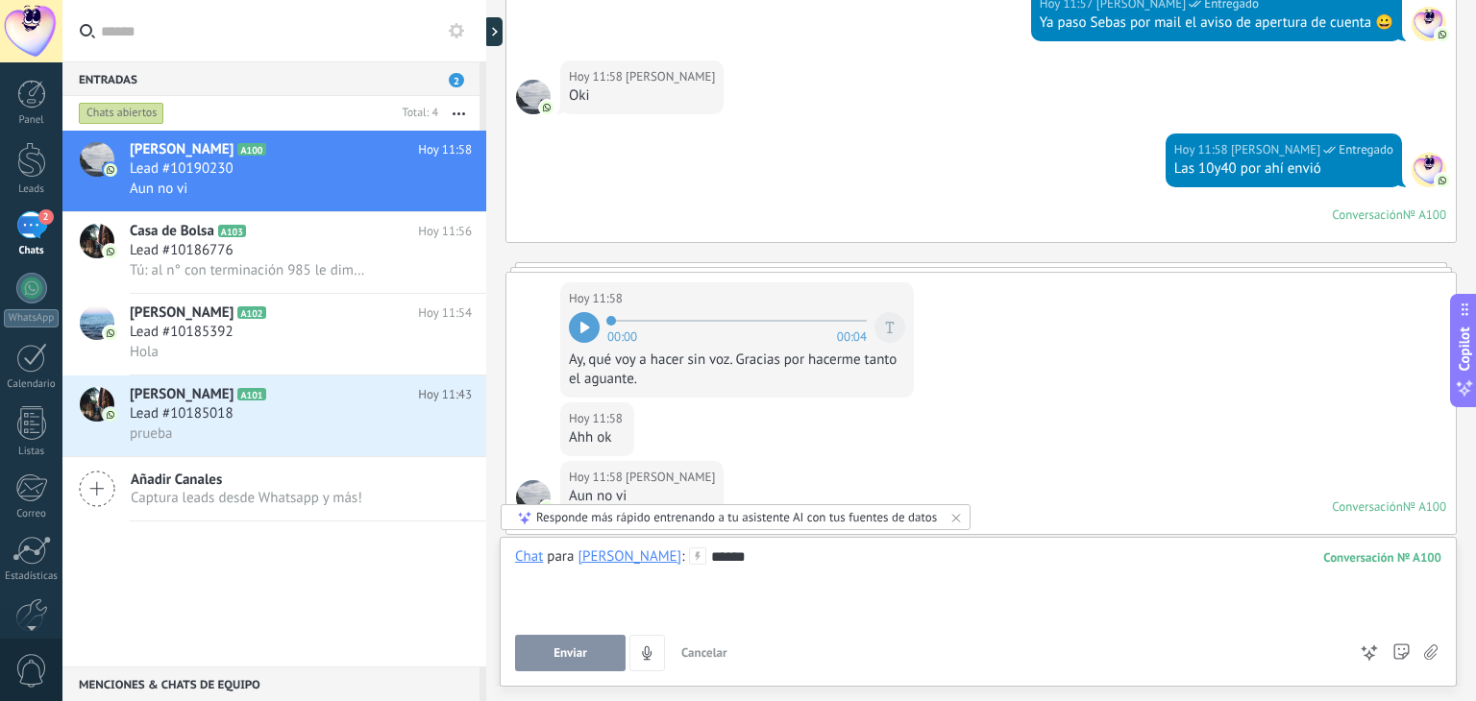
click at [896, 317] on div at bounding box center [889, 327] width 31 height 31
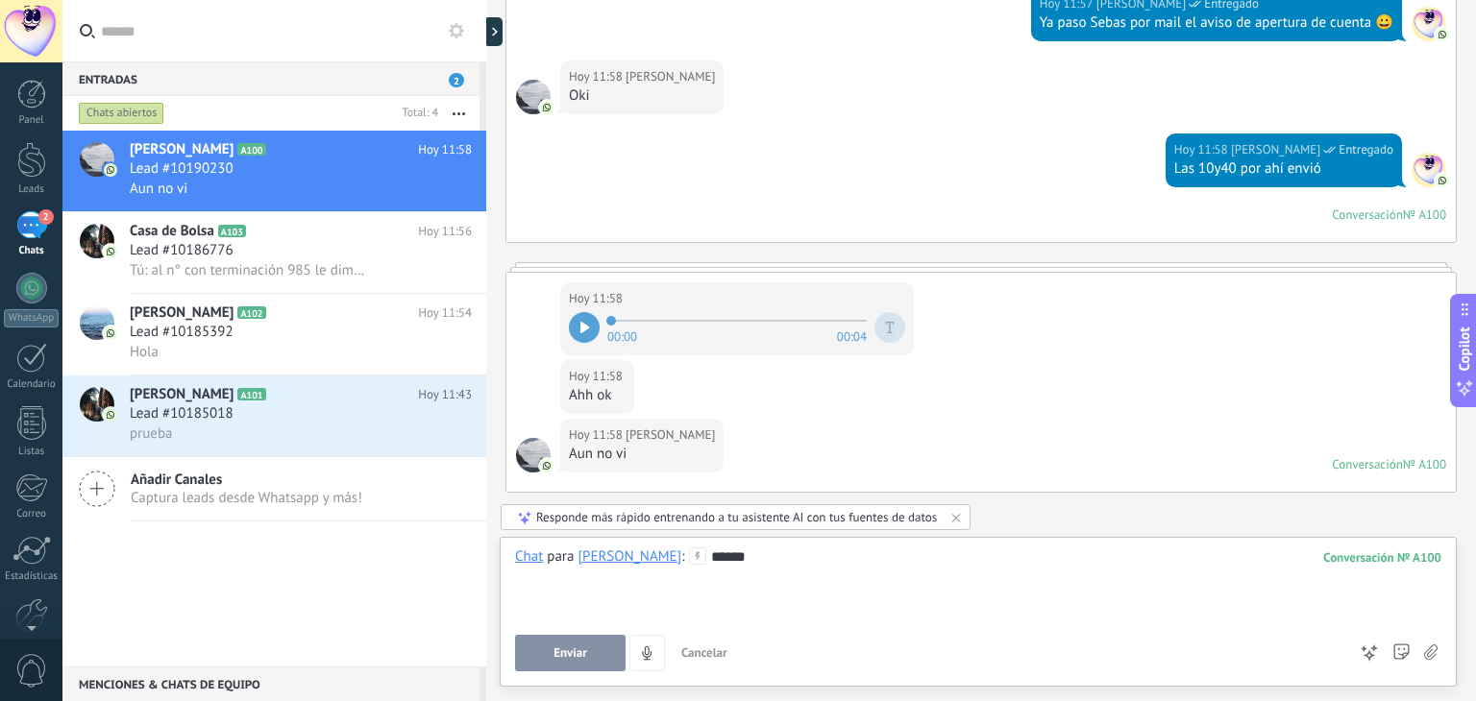
click at [896, 317] on div at bounding box center [889, 327] width 31 height 31
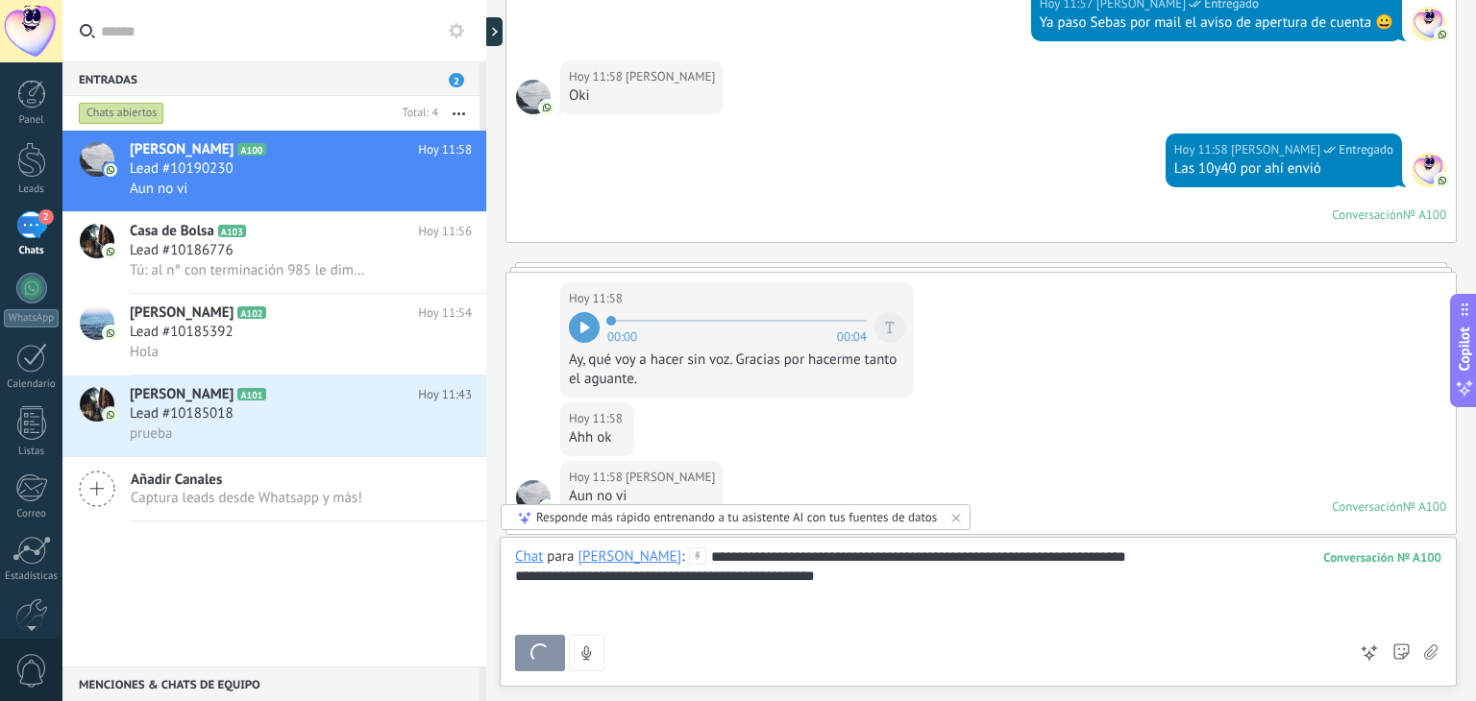
scroll to position [898, 0]
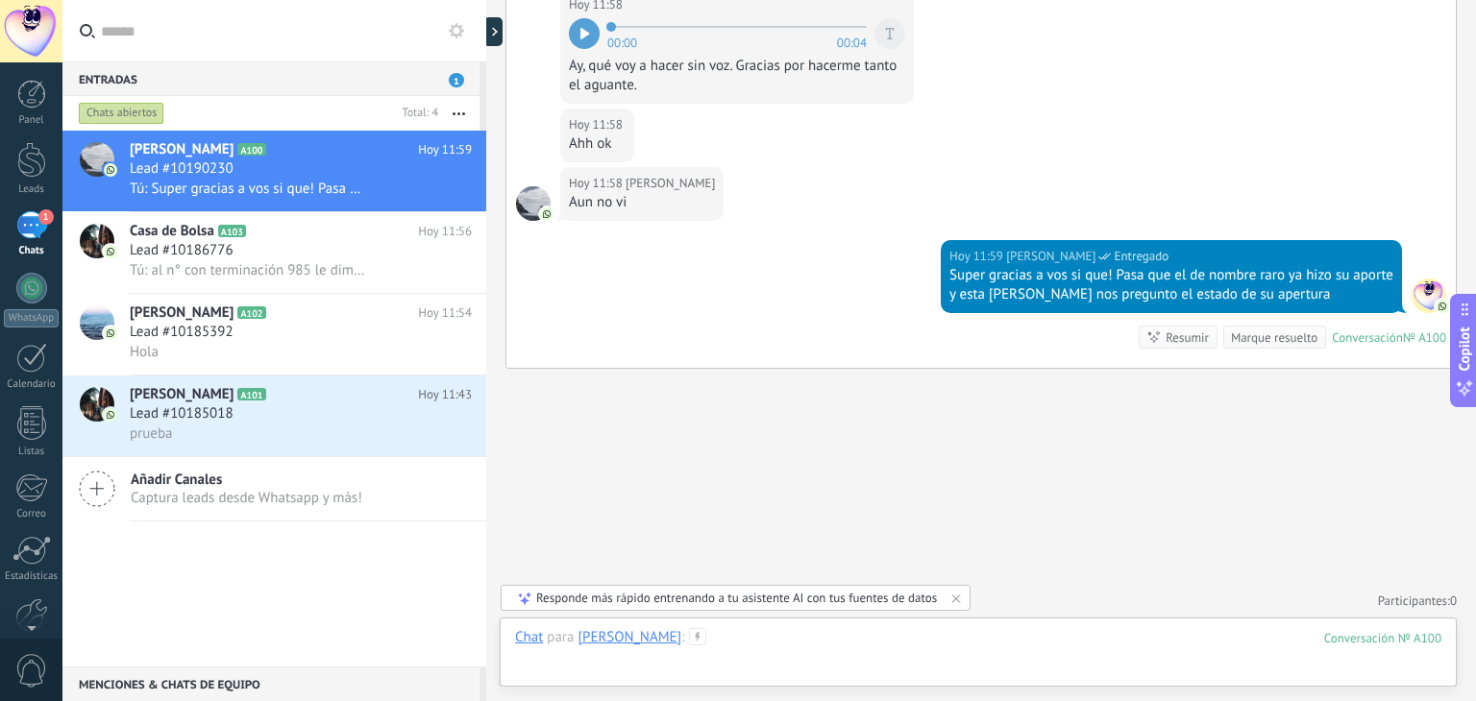
click at [807, 633] on div at bounding box center [978, 657] width 926 height 58
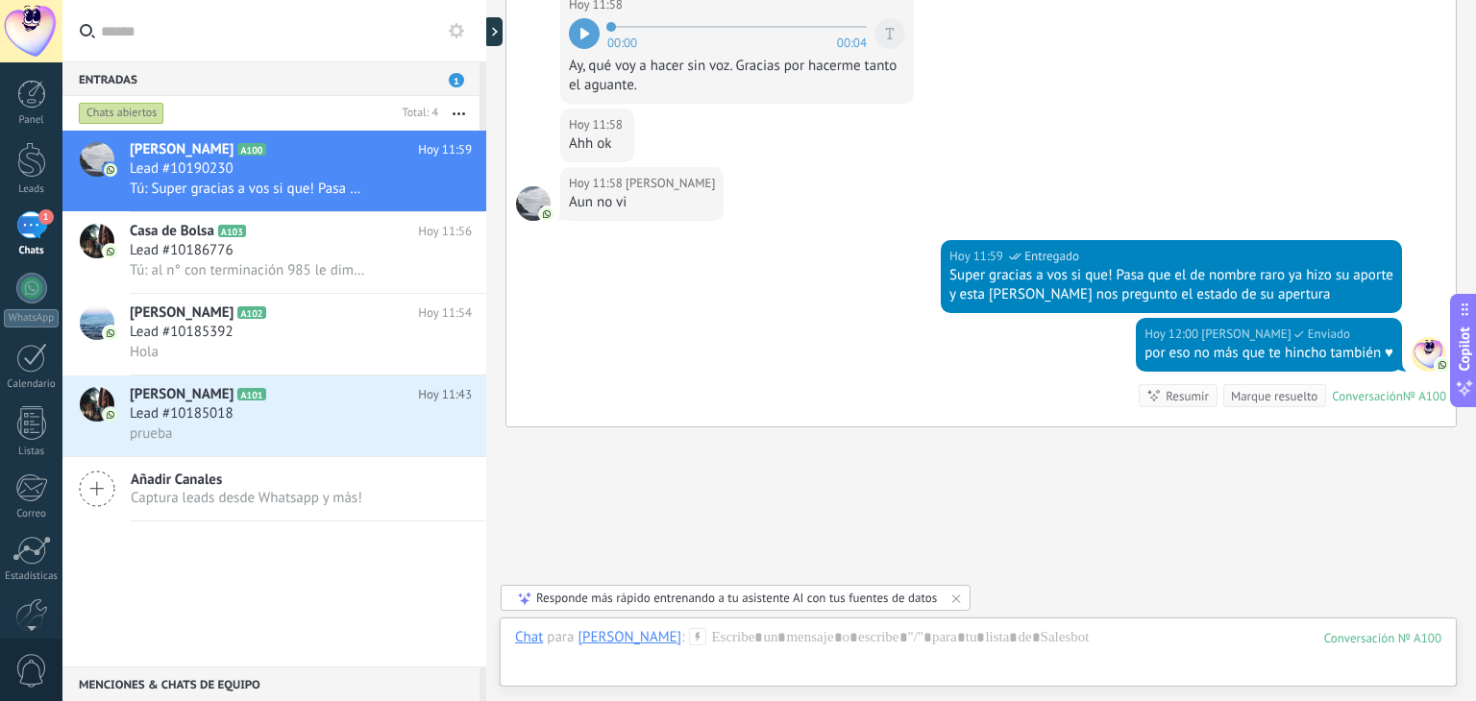
scroll to position [956, 0]
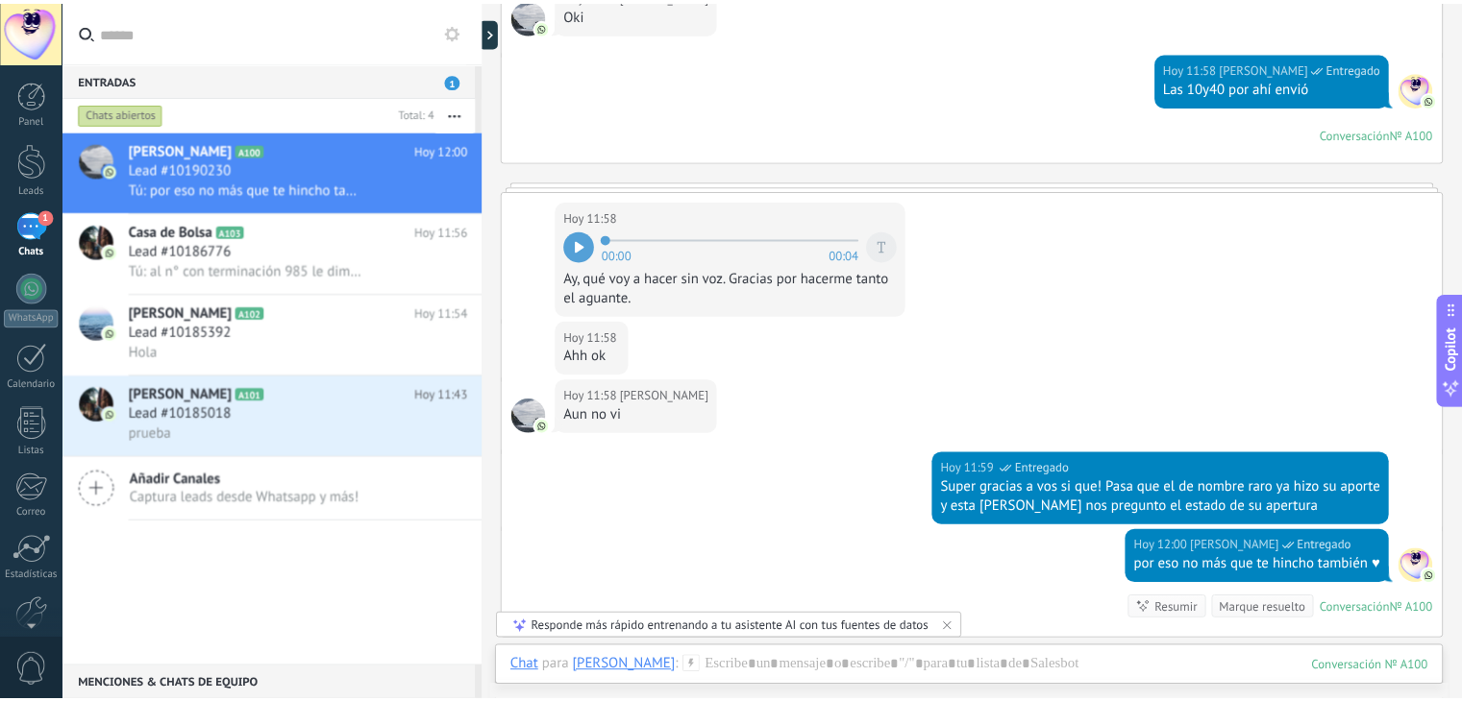
scroll to position [687, 0]
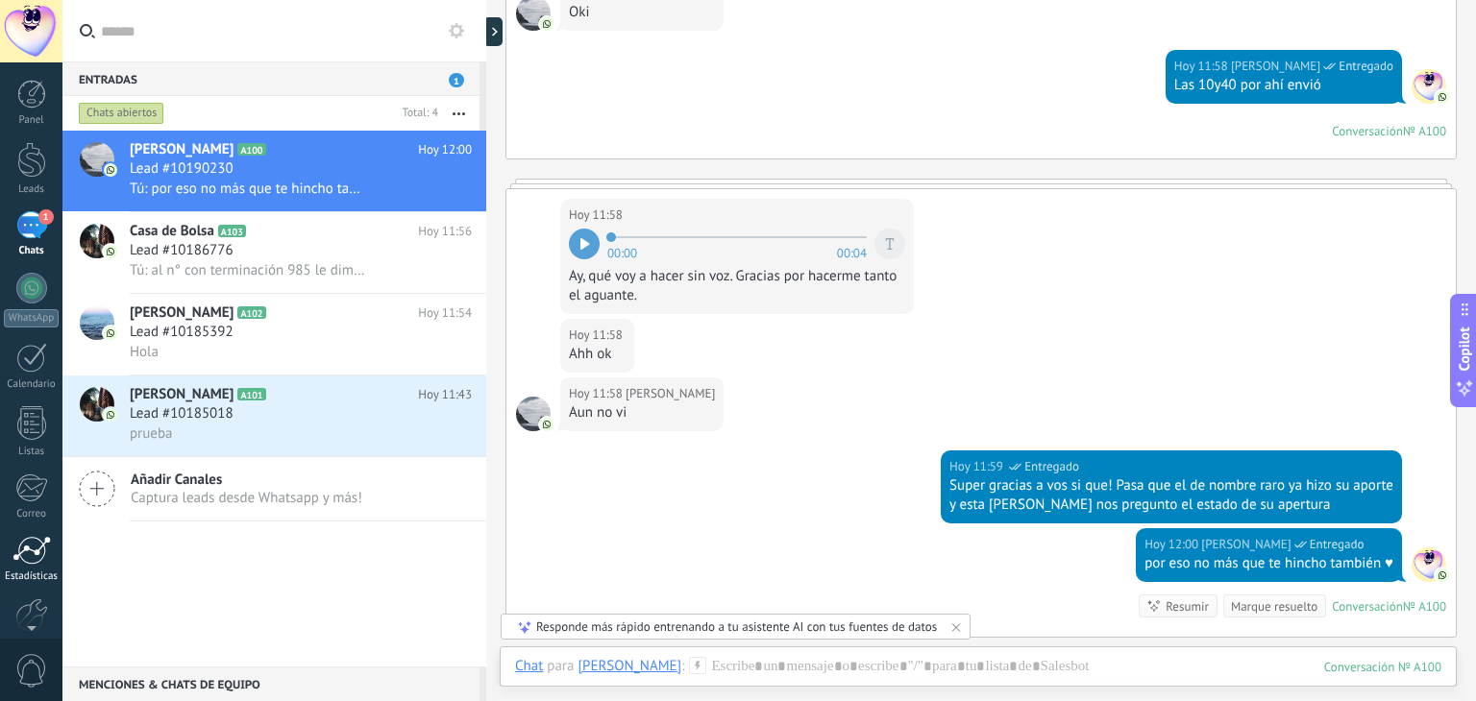
click at [37, 562] on div at bounding box center [31, 550] width 38 height 29
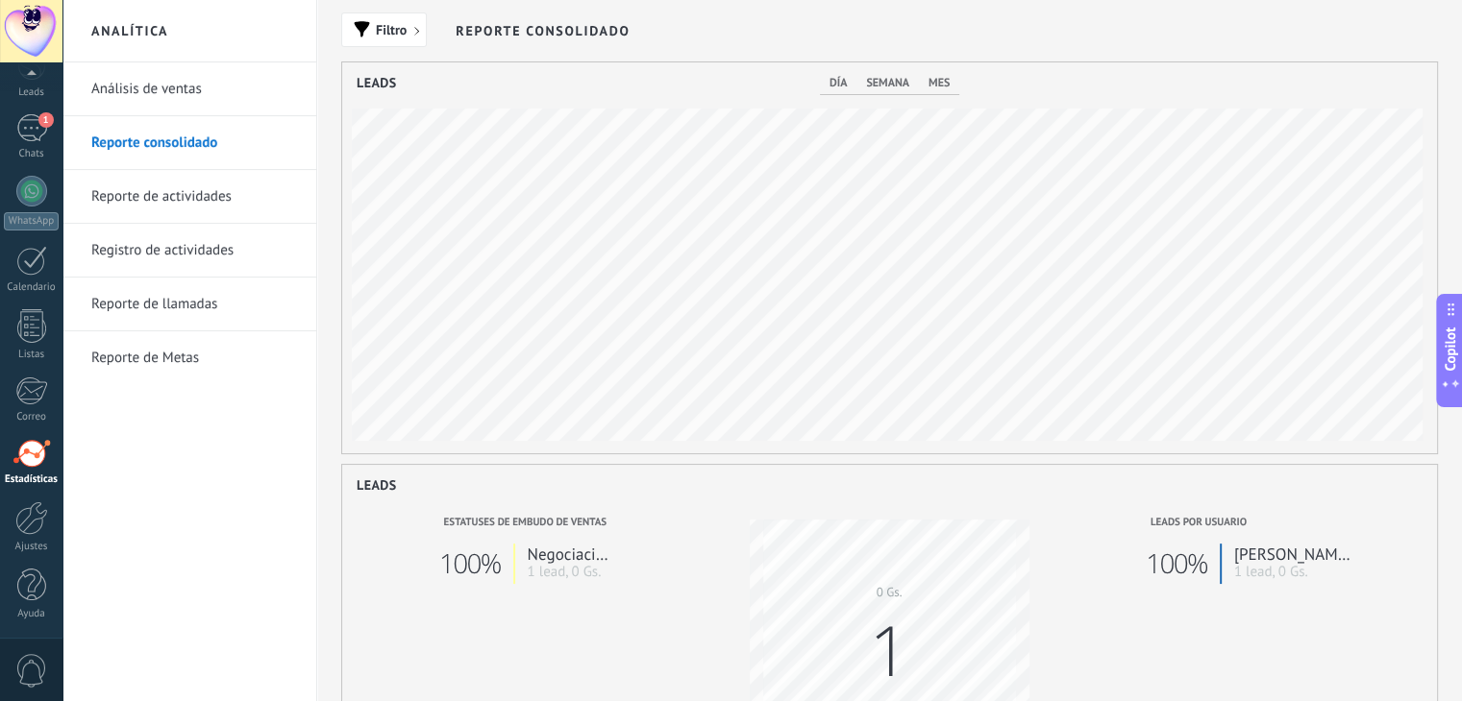
click at [841, 77] on span "día" at bounding box center [837, 83] width 17 height 14
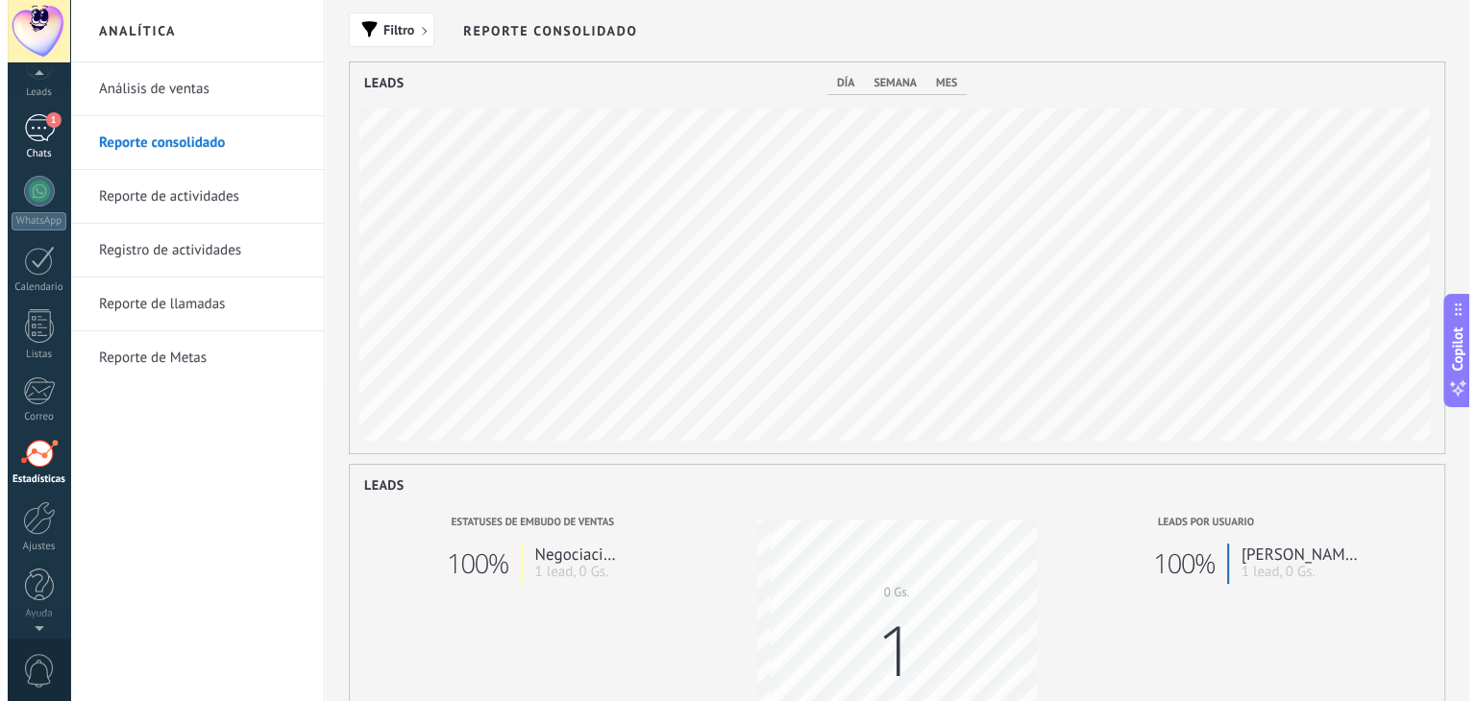
scroll to position [91, 0]
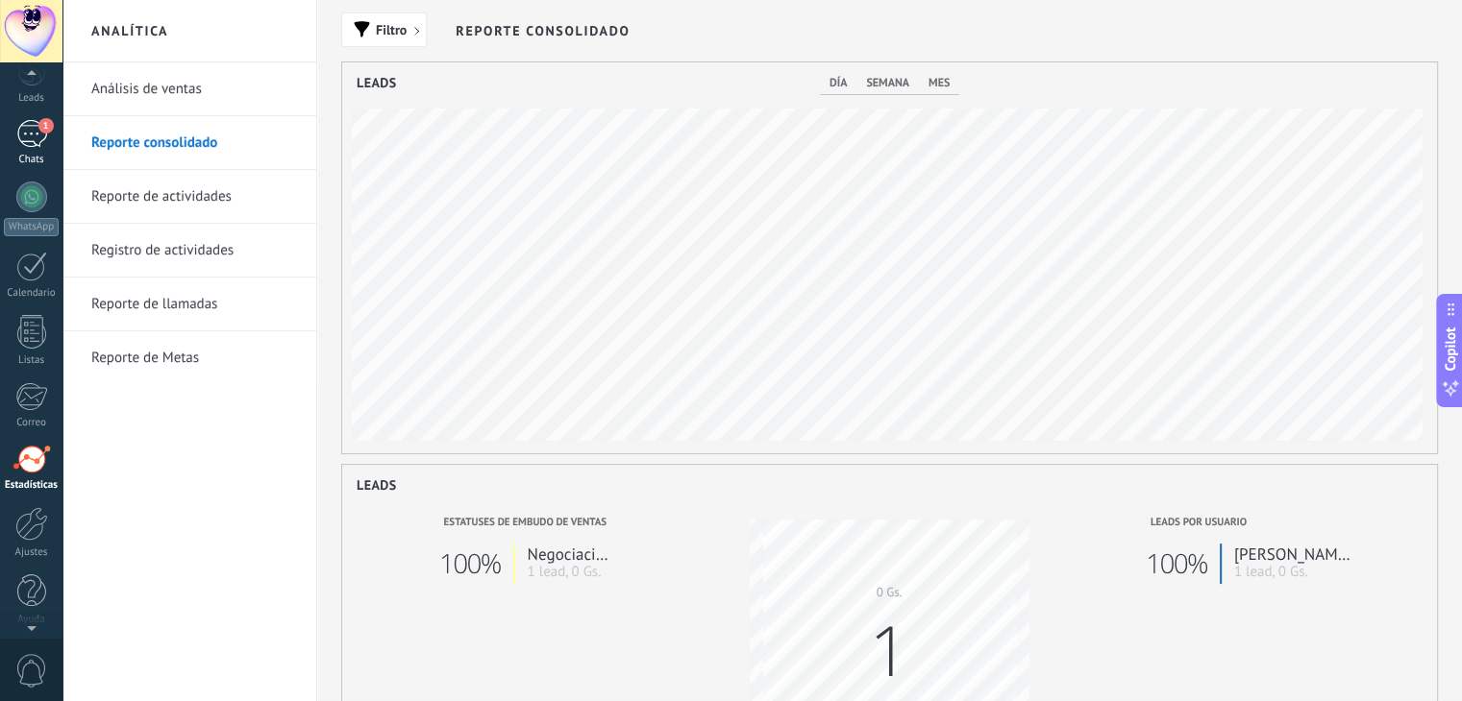
click at [26, 147] on link "1 Chats" at bounding box center [31, 143] width 62 height 46
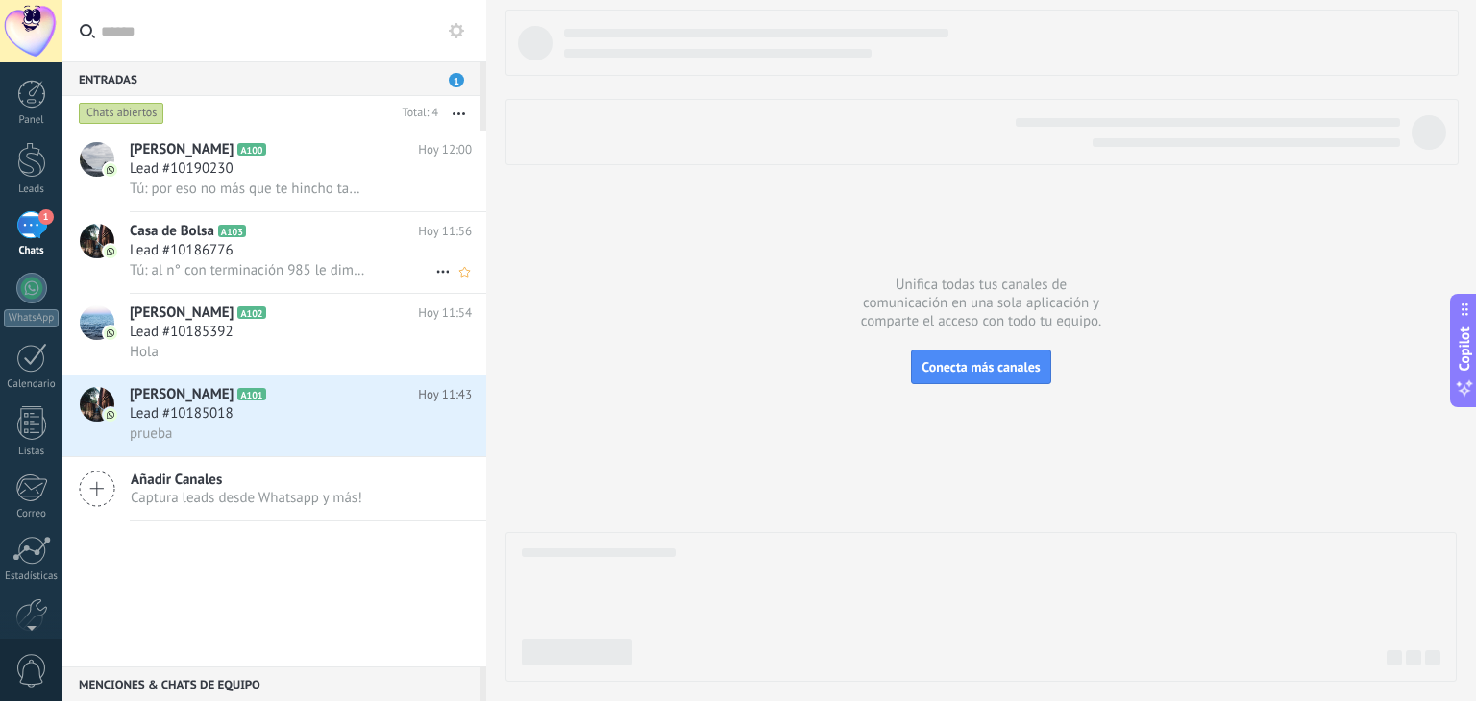
click at [211, 256] on span "Lead #10186776" at bounding box center [182, 250] width 104 height 19
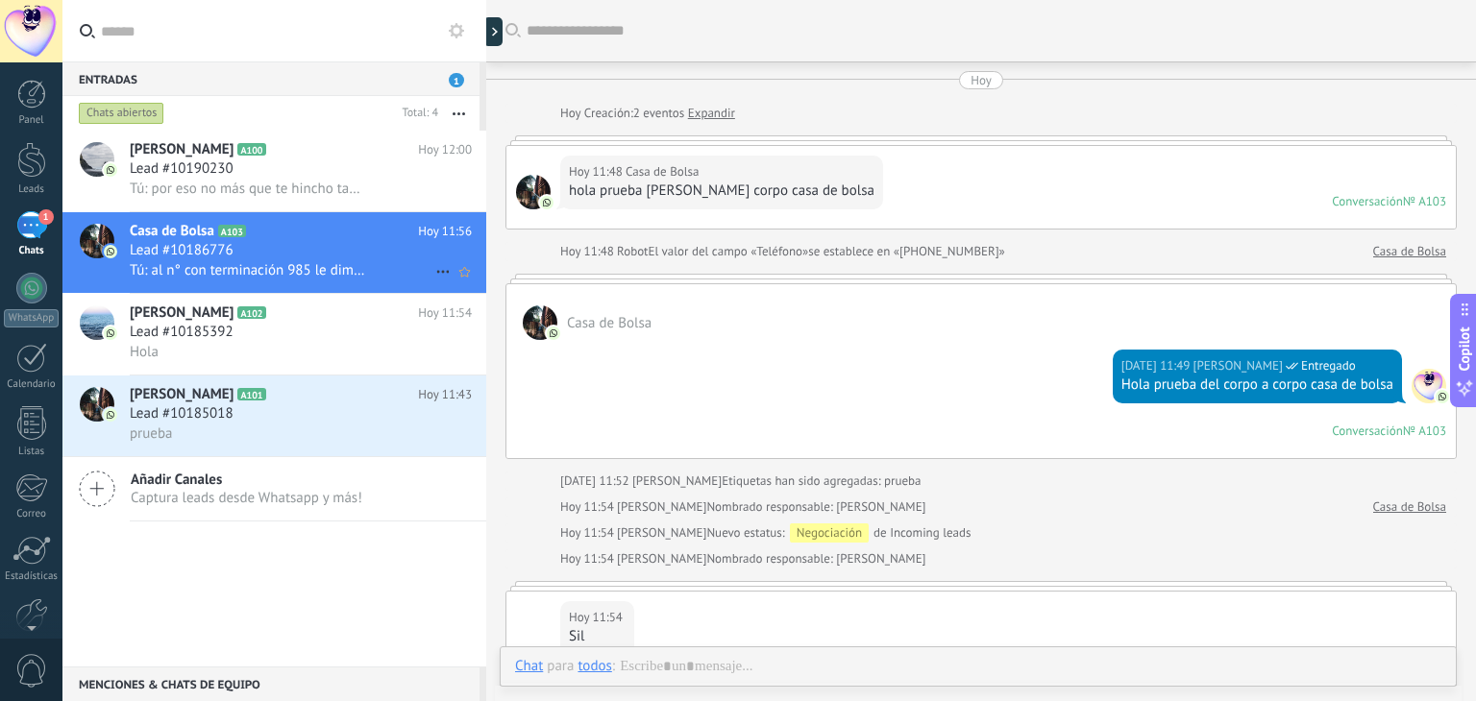
scroll to position [610, 0]
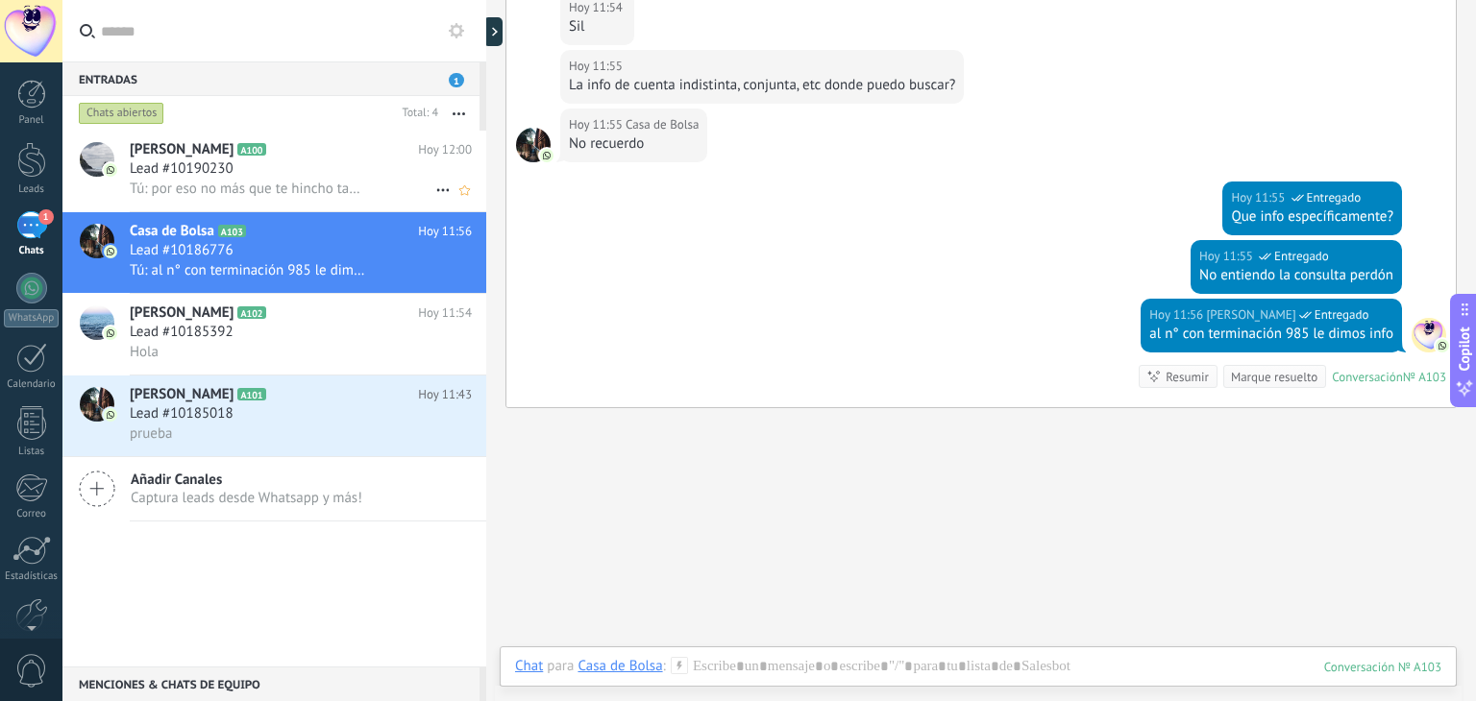
click at [300, 151] on h2 "[PERSON_NAME] A100" at bounding box center [274, 149] width 288 height 19
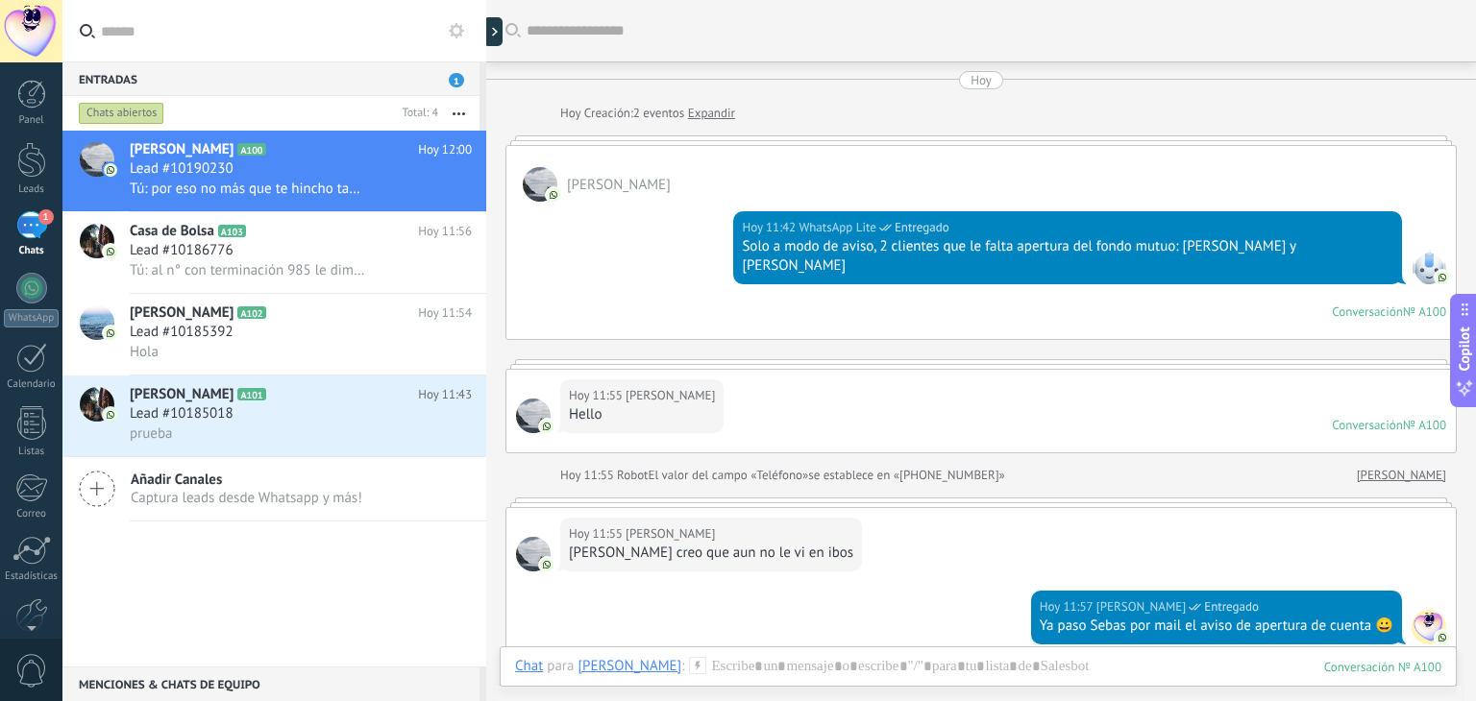
scroll to position [841, 0]
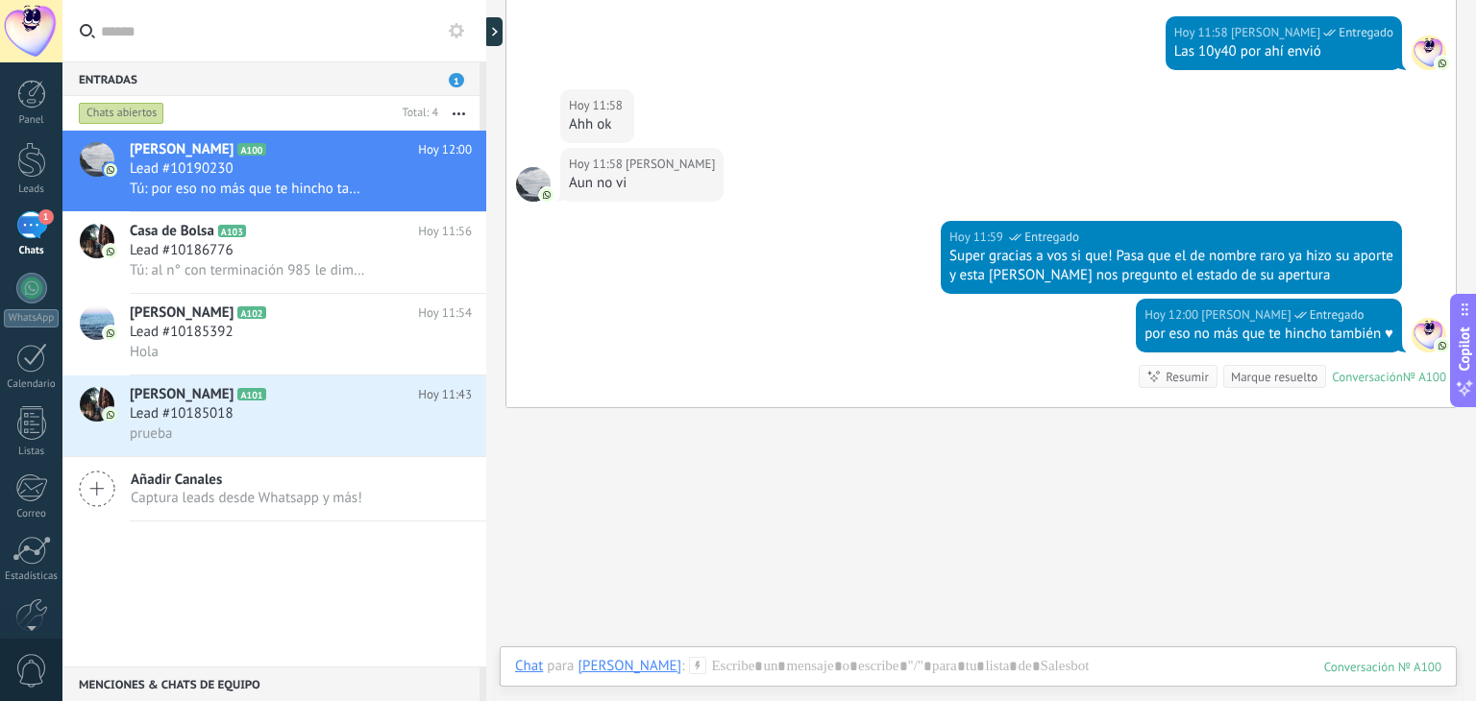
click at [450, 84] on span "1" at bounding box center [456, 80] width 15 height 14
click at [292, 336] on div "Lead #10185392" at bounding box center [301, 332] width 342 height 19
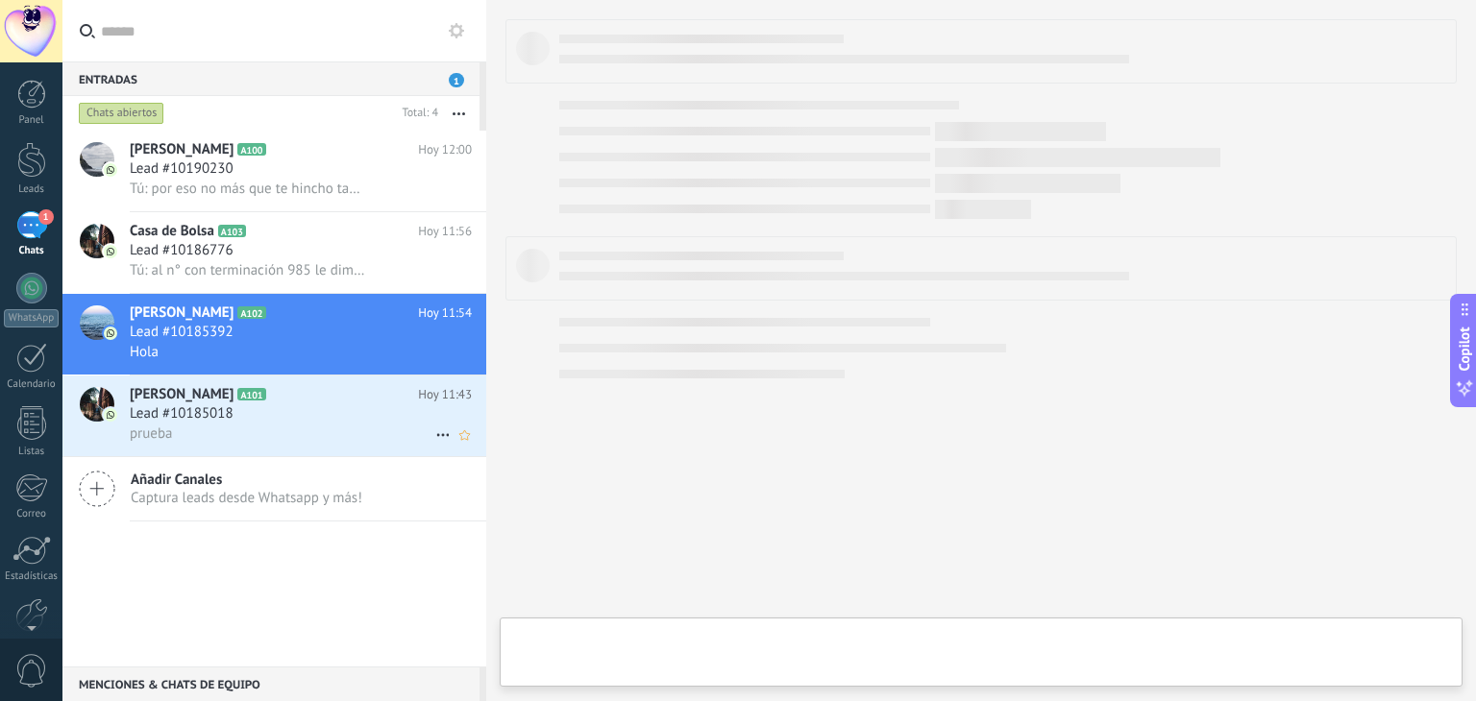
click at [286, 392] on h2 "[PERSON_NAME] A101" at bounding box center [274, 394] width 288 height 19
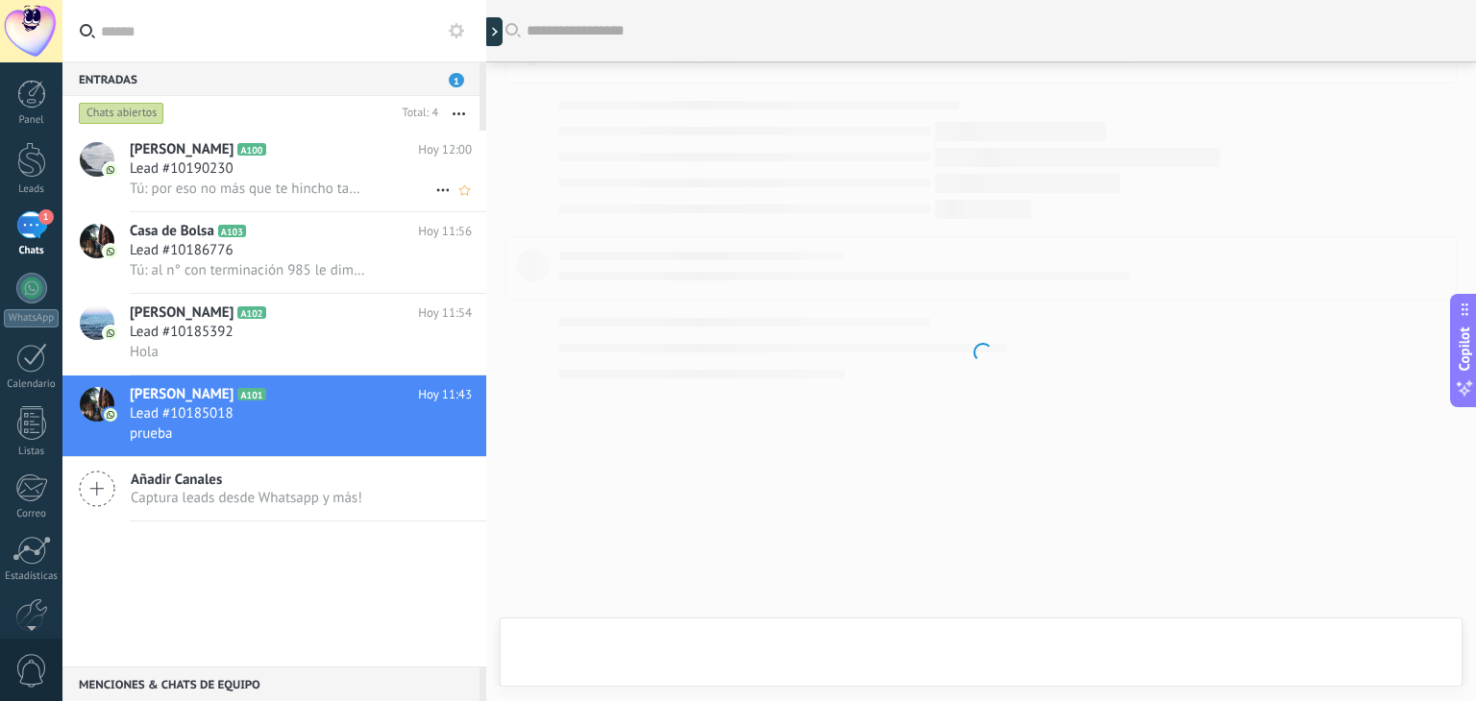
click at [264, 178] on div "Lead #10190230" at bounding box center [301, 169] width 342 height 19
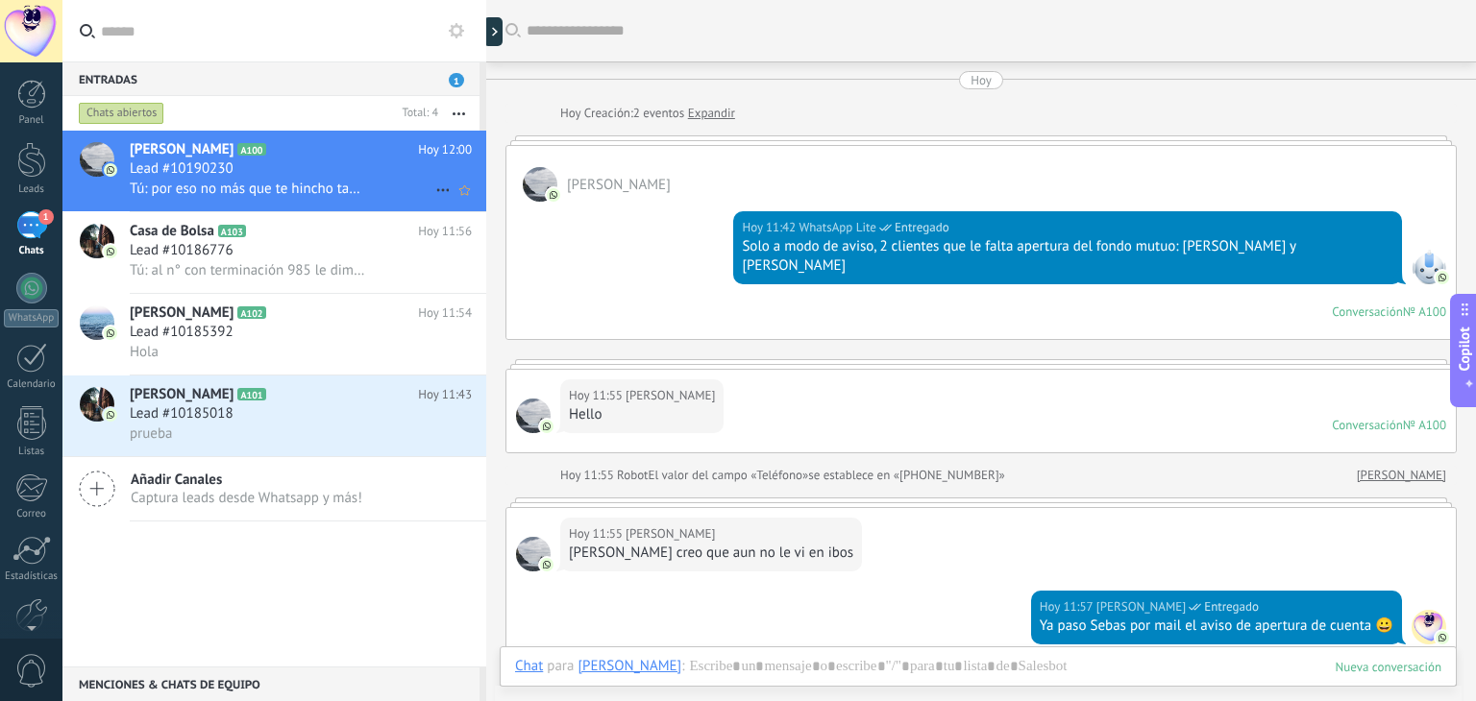
scroll to position [841, 0]
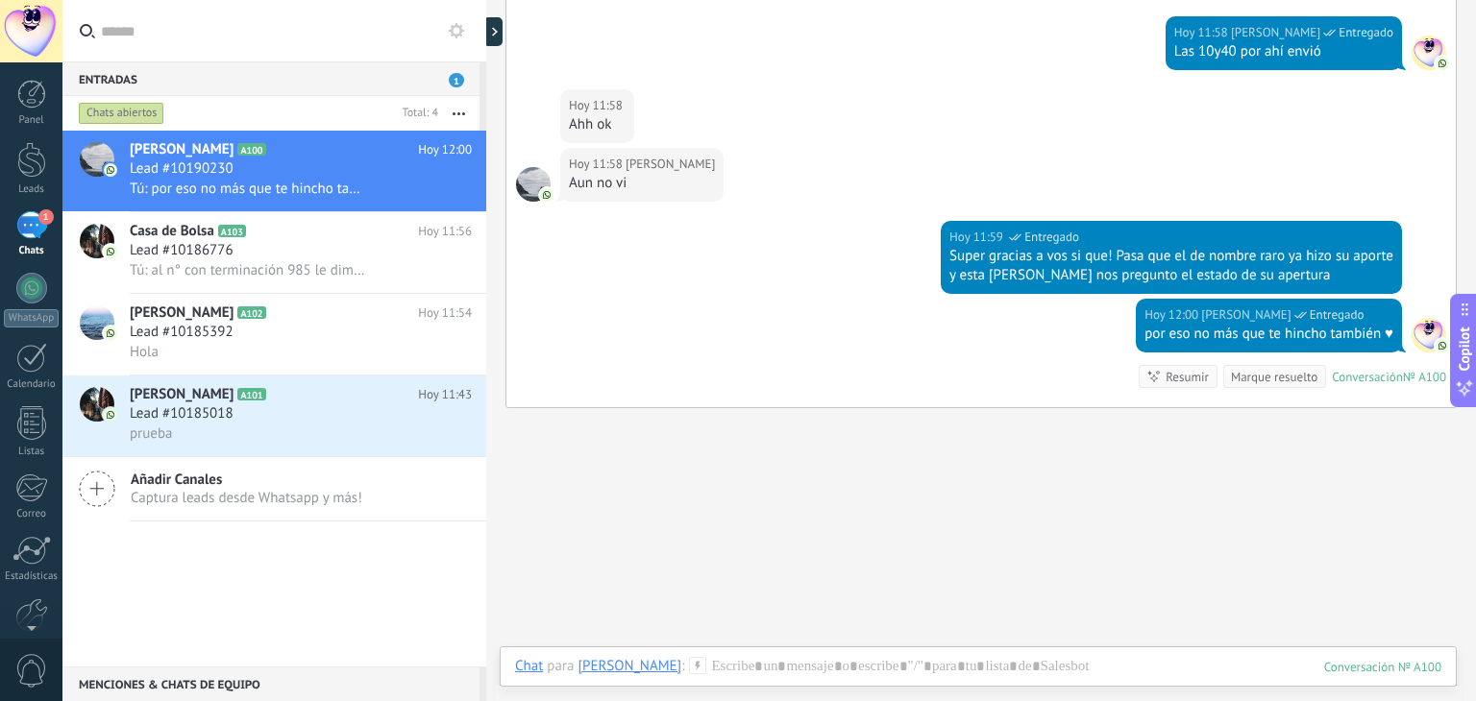
click at [454, 78] on span "1" at bounding box center [456, 80] width 15 height 14
click at [218, 258] on span "Lead #10186776" at bounding box center [182, 250] width 104 height 19
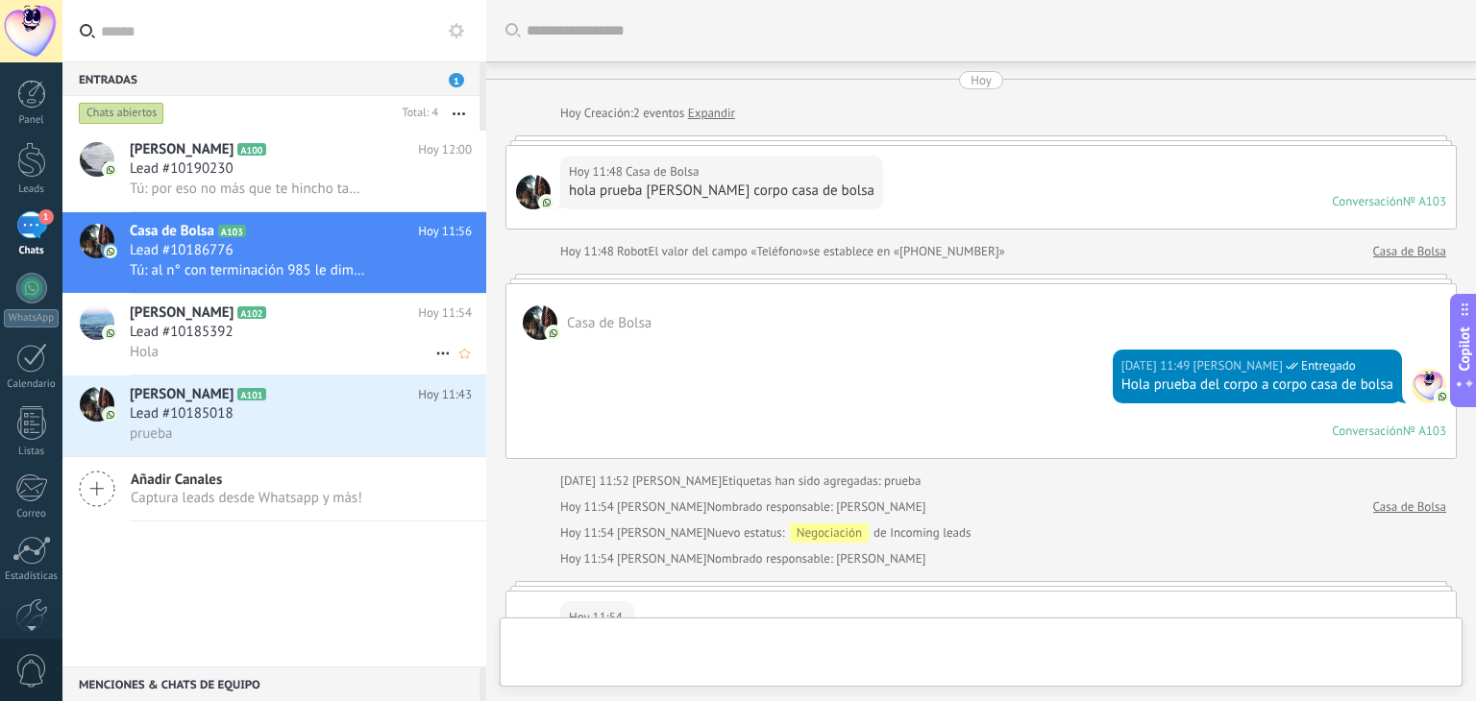
scroll to position [650, 0]
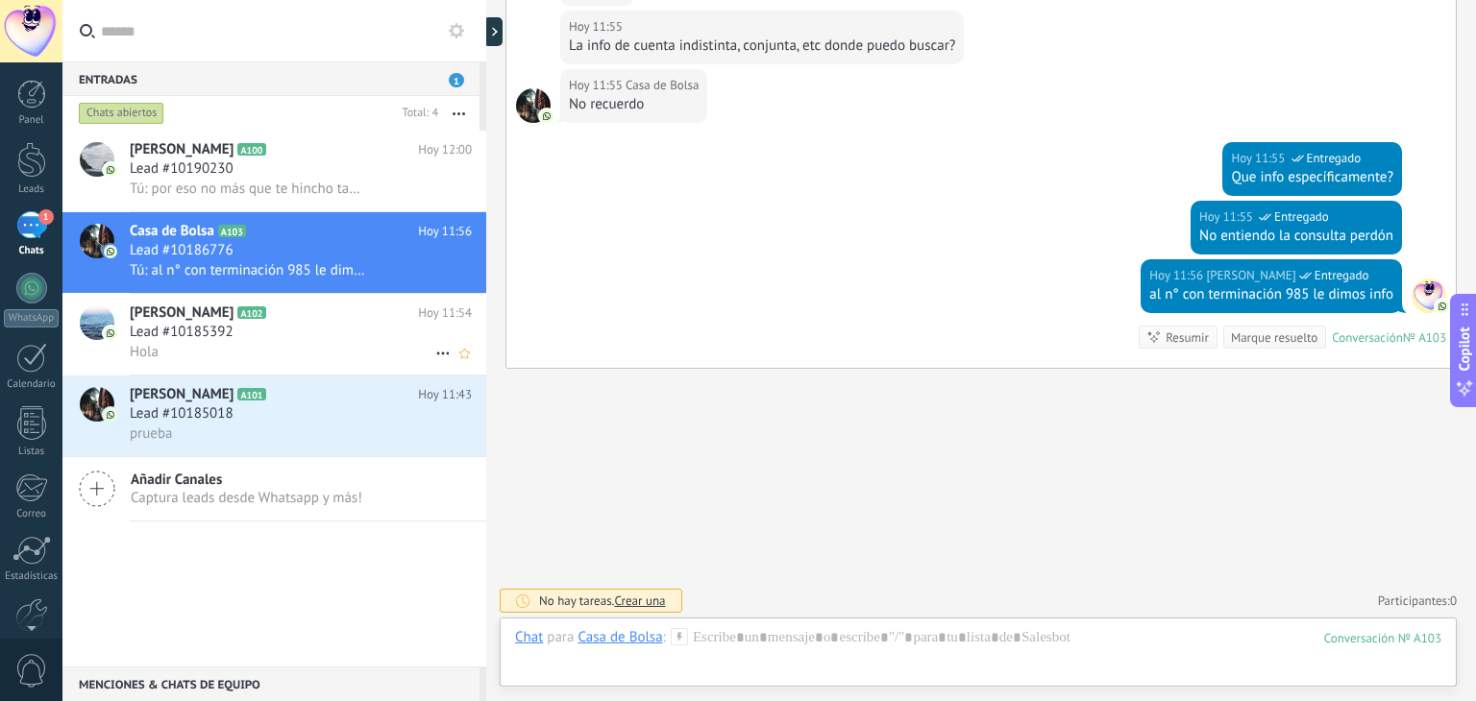
click at [260, 342] on div "Lead #10185392" at bounding box center [301, 332] width 342 height 19
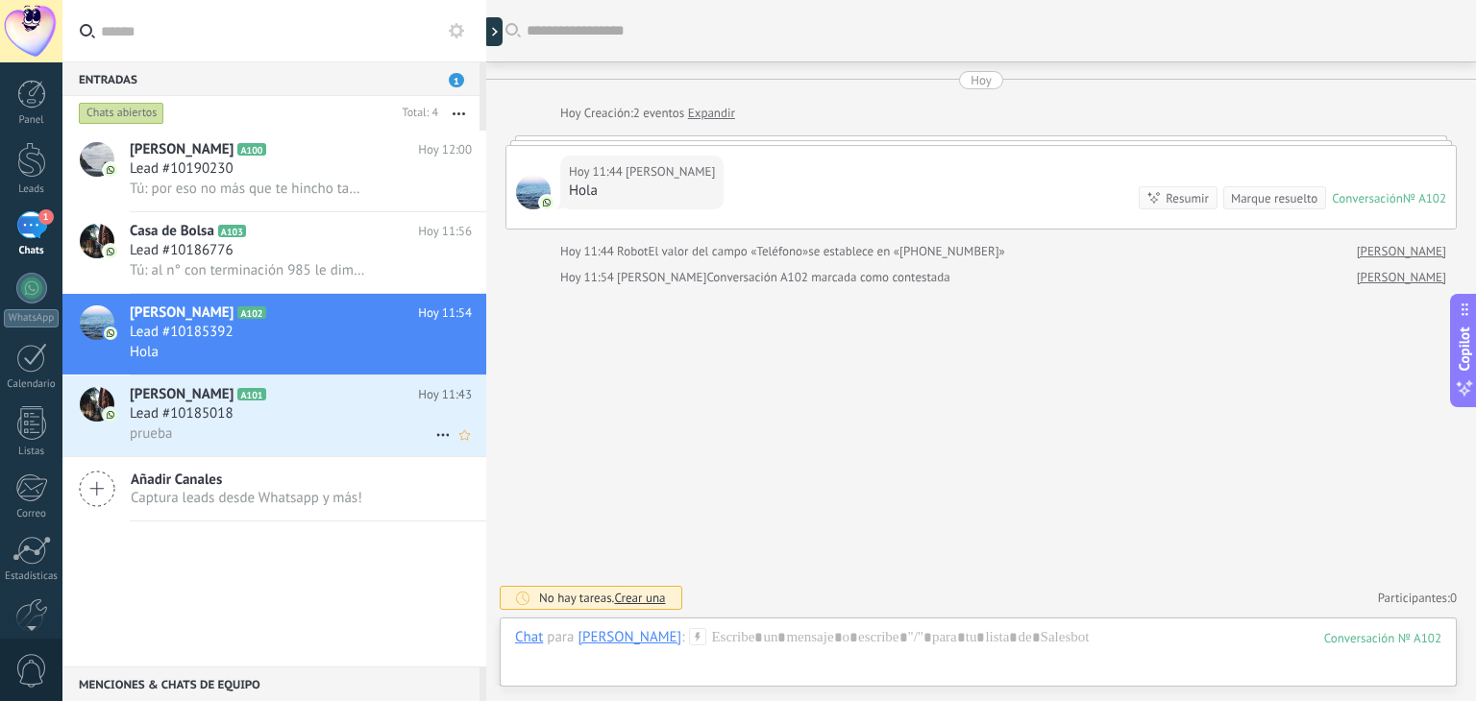
click at [261, 430] on div "prueba" at bounding box center [301, 434] width 342 height 20
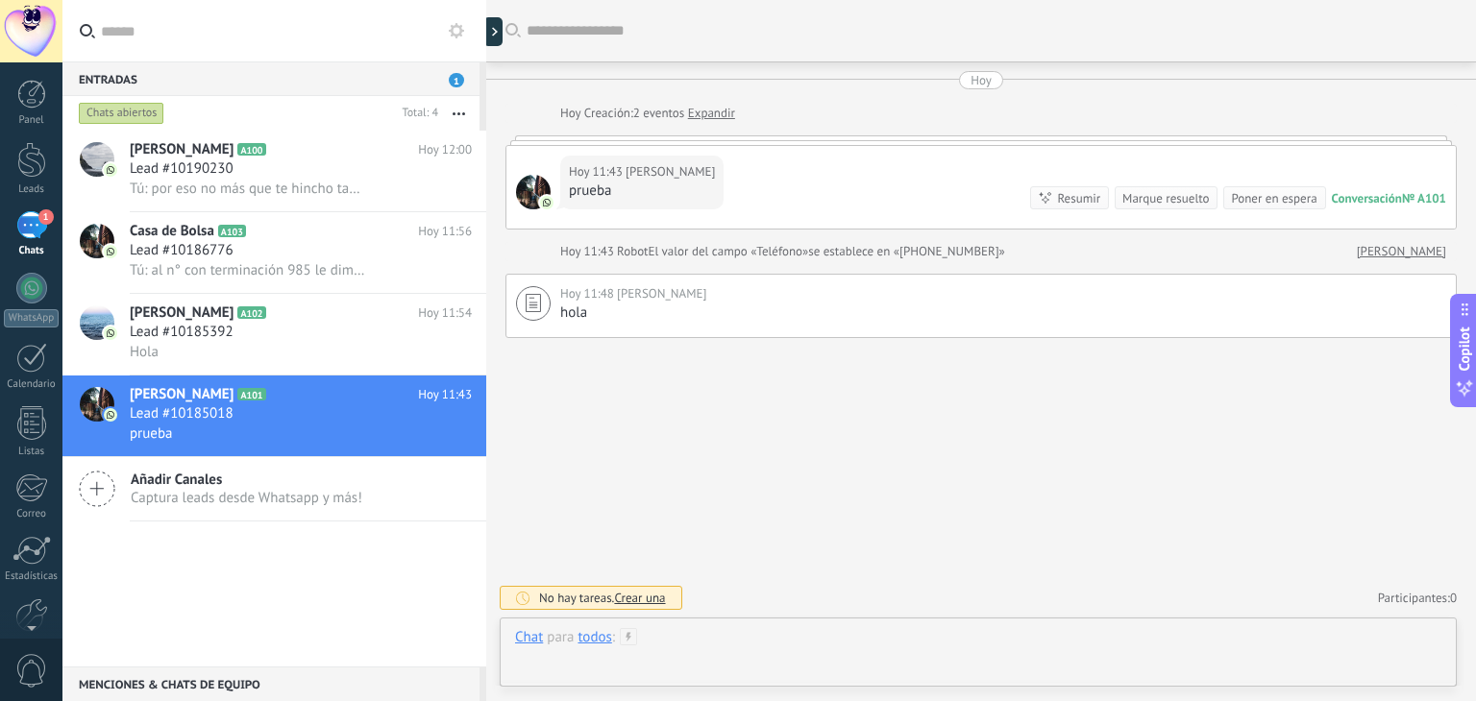
click at [734, 645] on div at bounding box center [978, 657] width 926 height 58
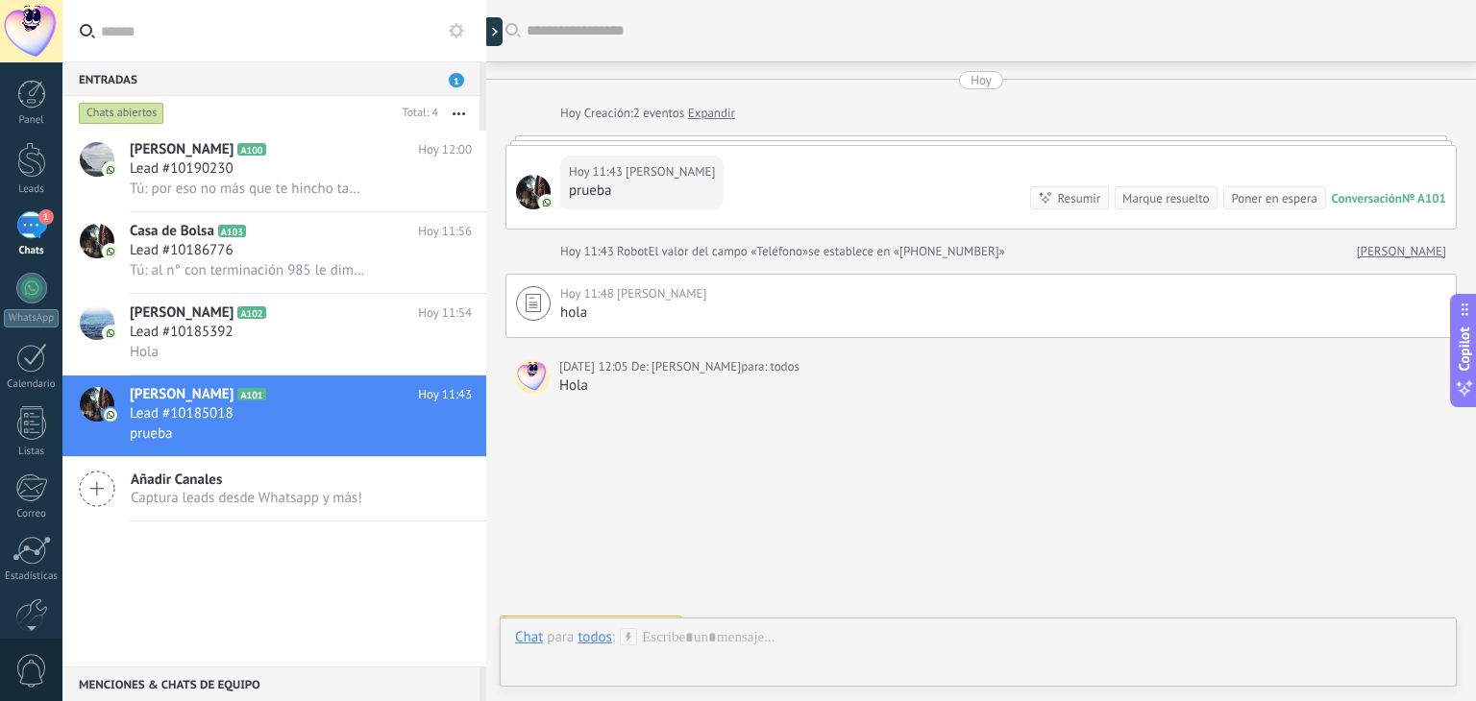
scroll to position [29, 0]
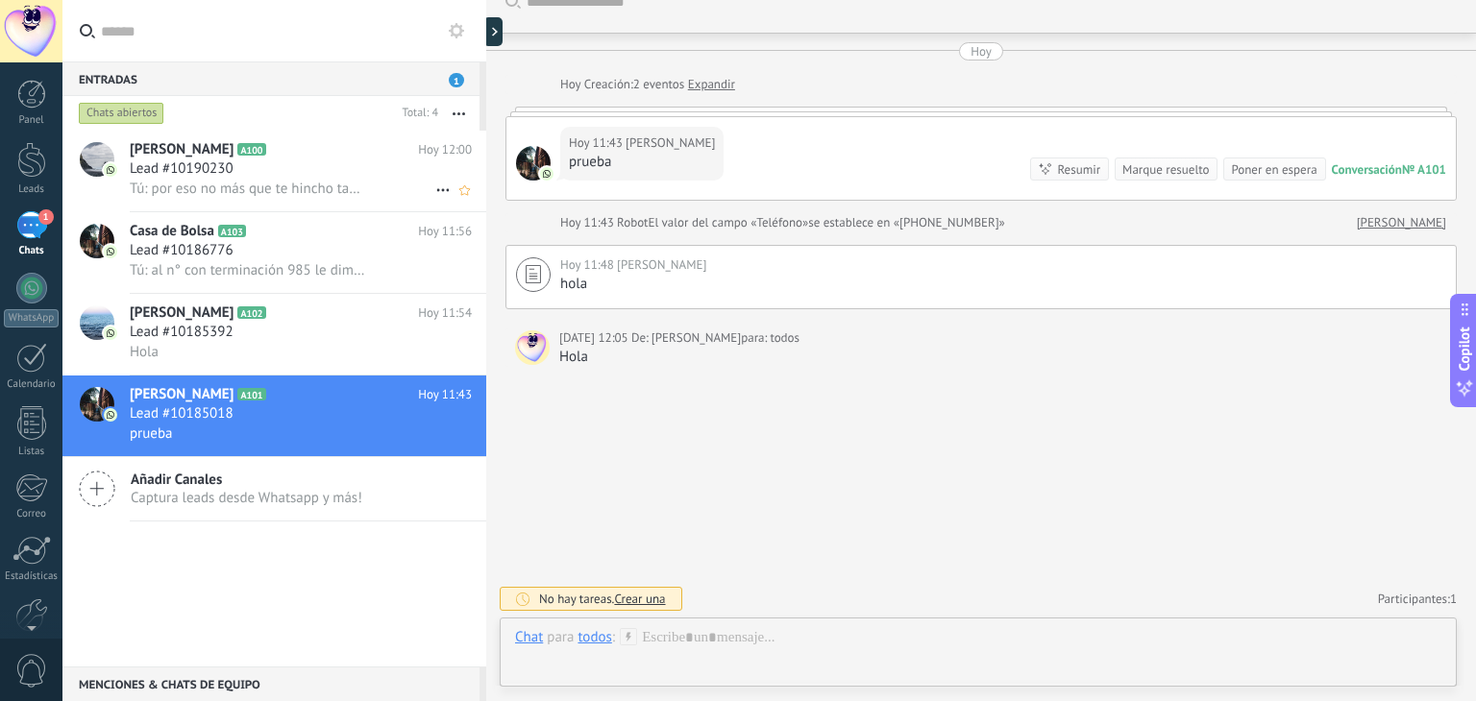
click at [289, 148] on h2 "[PERSON_NAME] A100" at bounding box center [274, 149] width 288 height 19
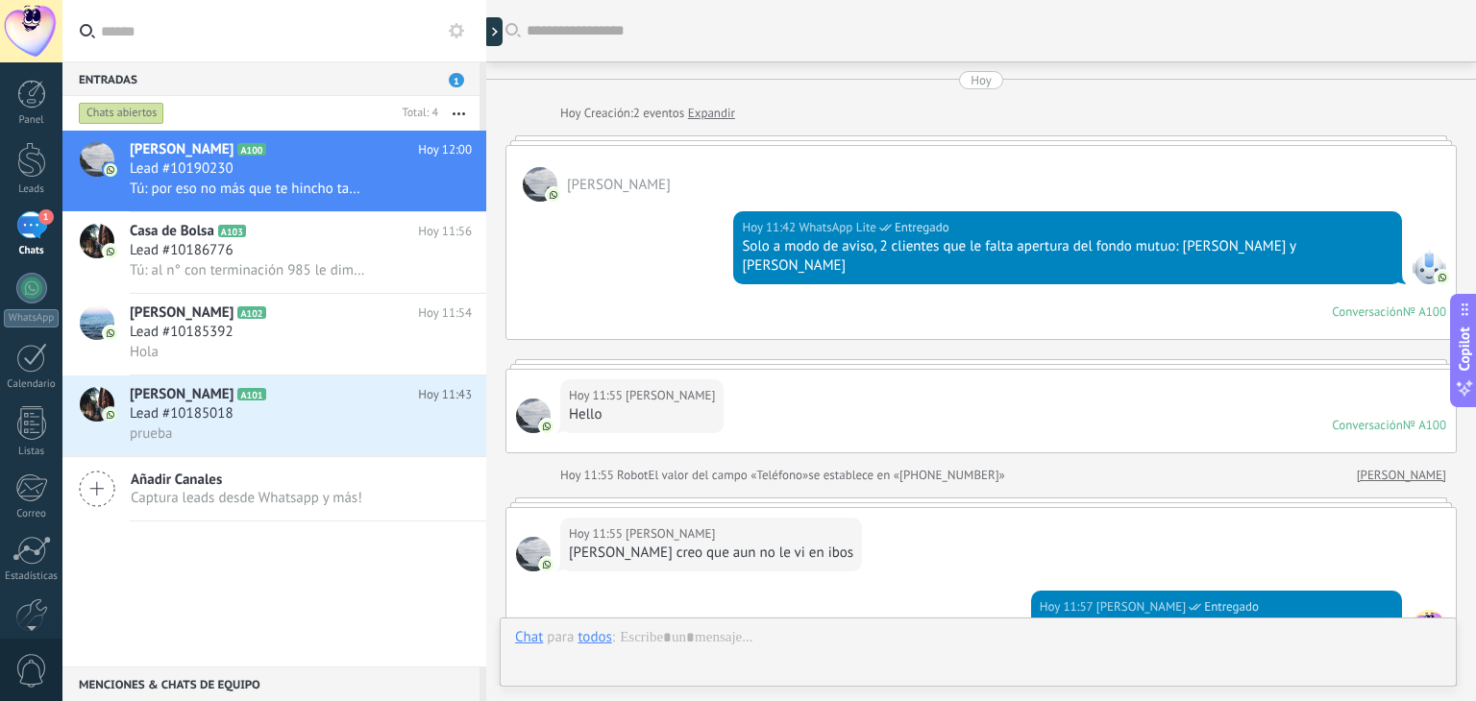
scroll to position [880, 0]
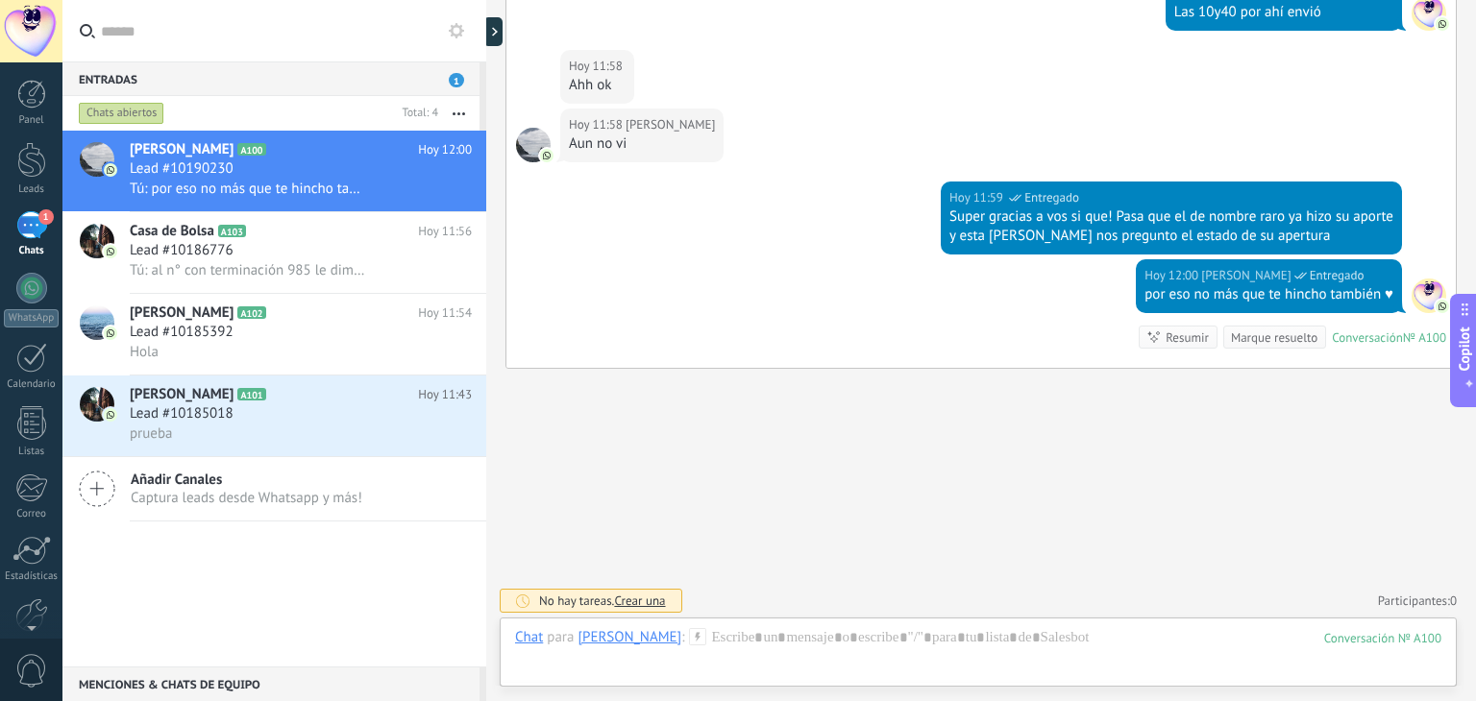
click at [450, 79] on span "1" at bounding box center [456, 80] width 15 height 14
click at [272, 273] on span "Tú: al n° con terminación 985 le dimos info" at bounding box center [248, 270] width 236 height 18
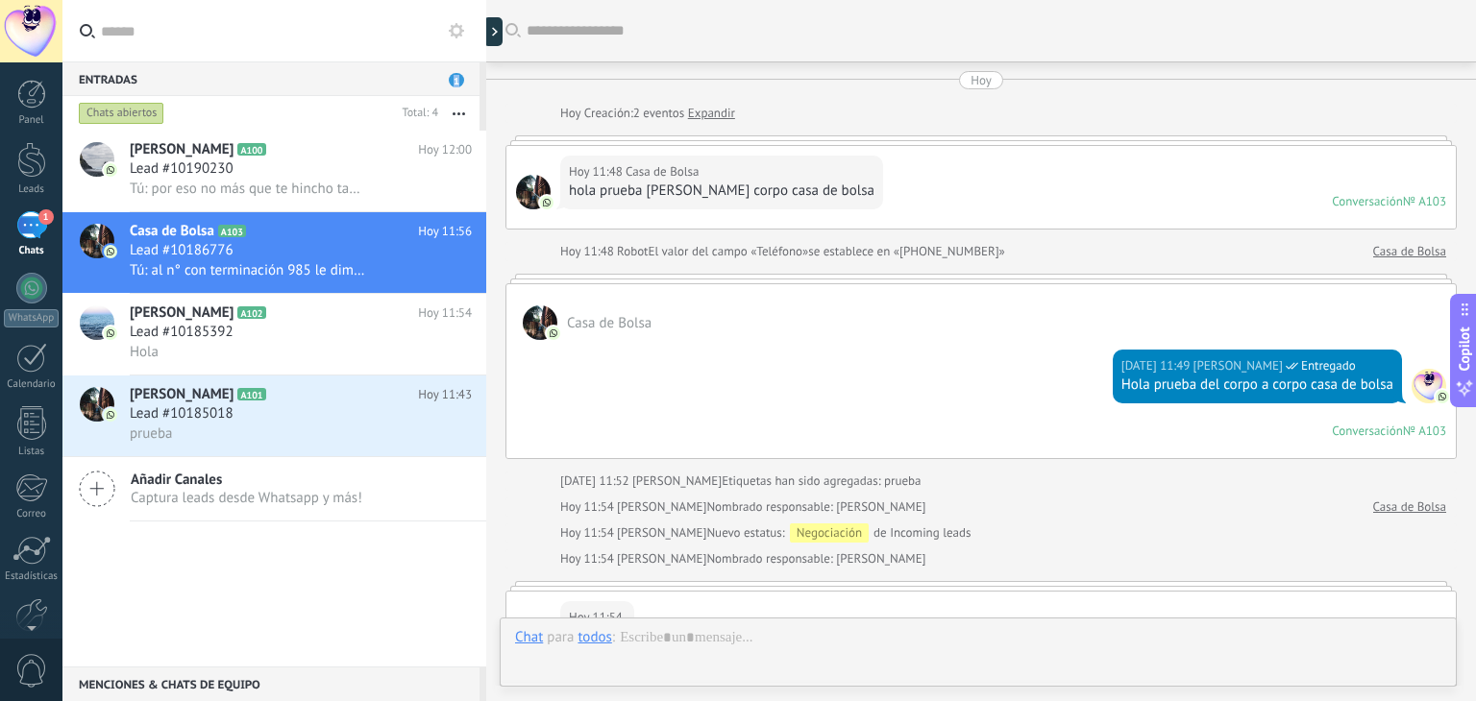
scroll to position [650, 0]
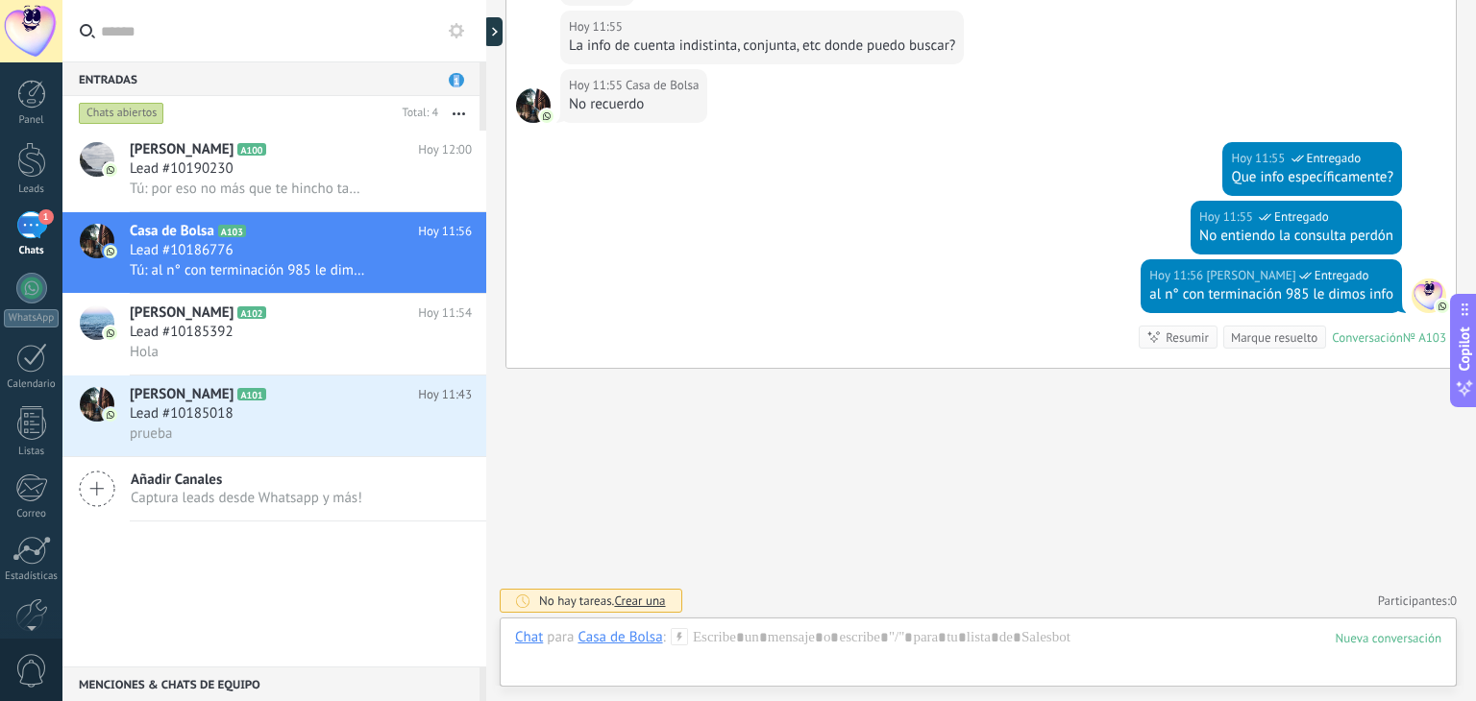
click at [28, 239] on div "1" at bounding box center [31, 225] width 31 height 28
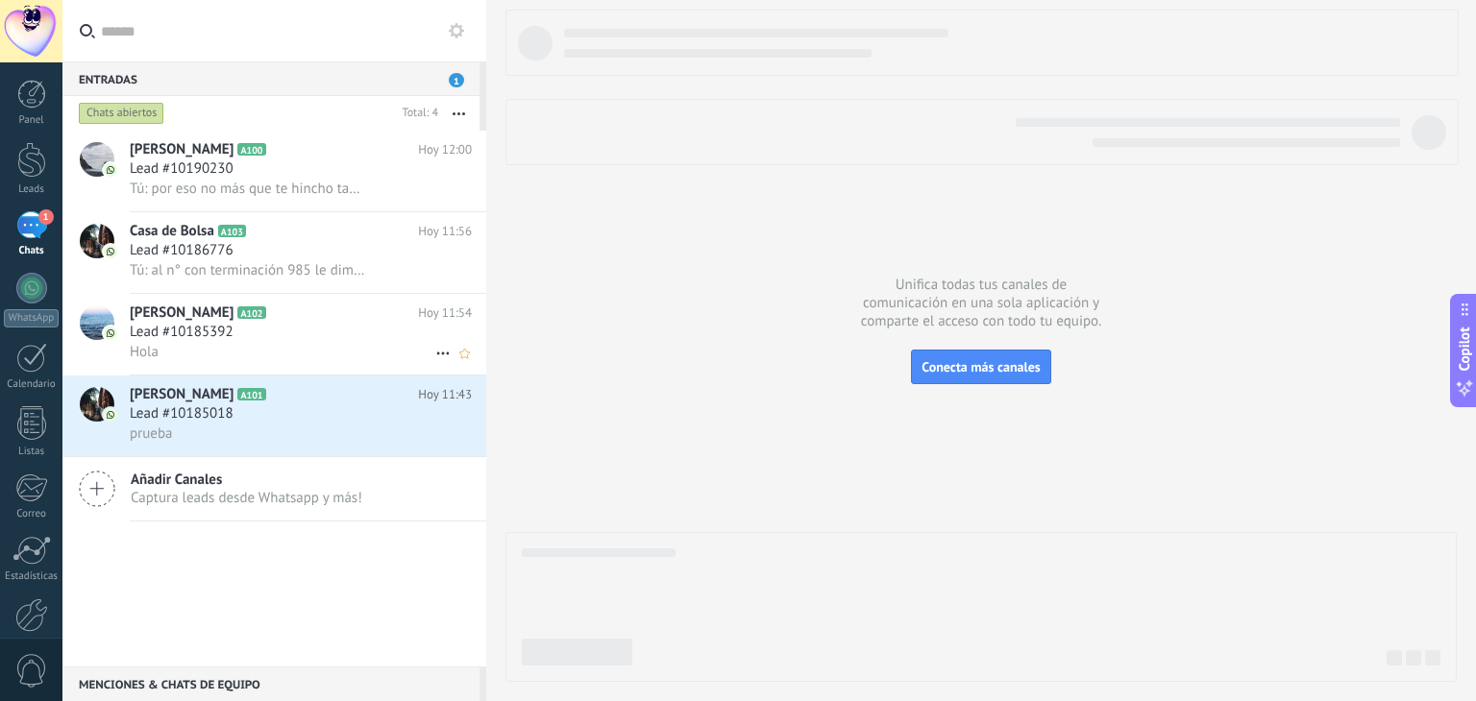
click at [209, 331] on span "Lead #10185392" at bounding box center [182, 332] width 104 height 19
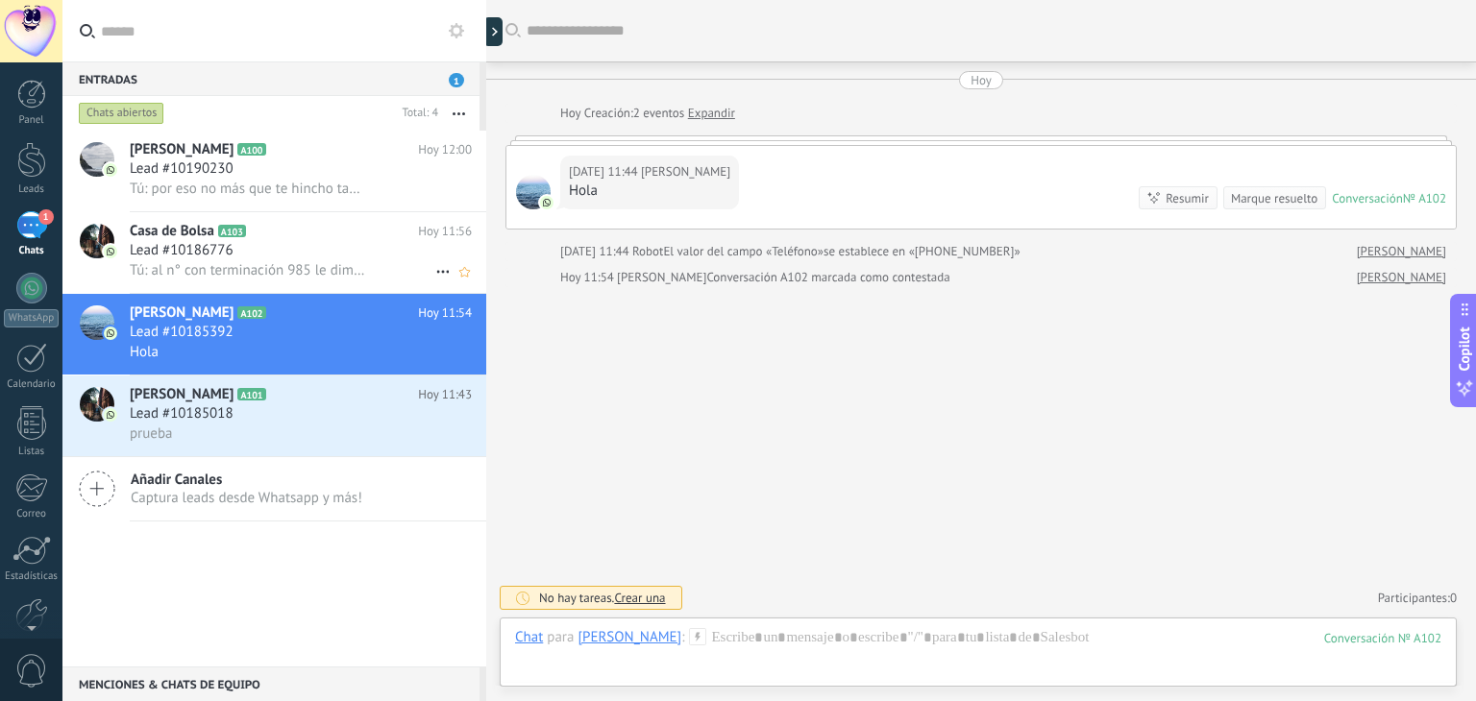
click at [224, 234] on span "A103" at bounding box center [232, 231] width 28 height 12
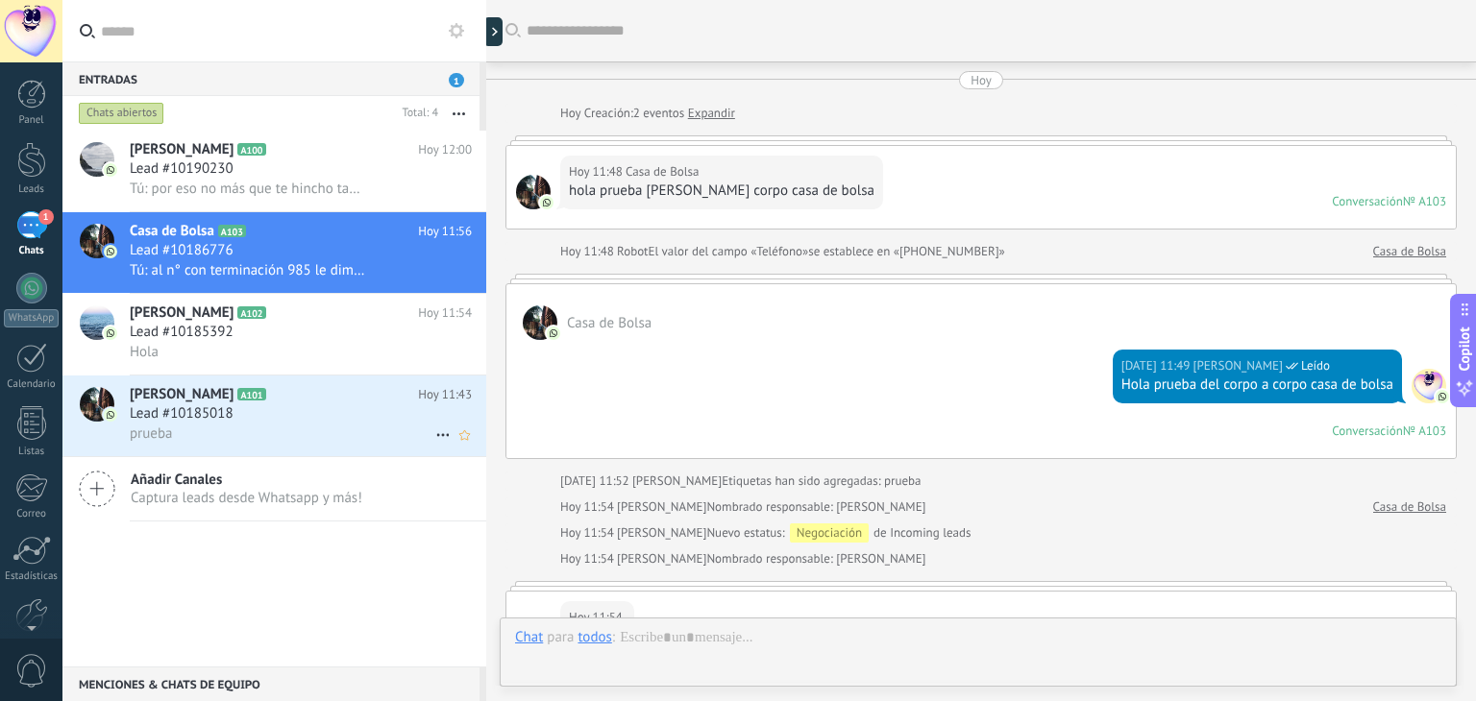
scroll to position [650, 0]
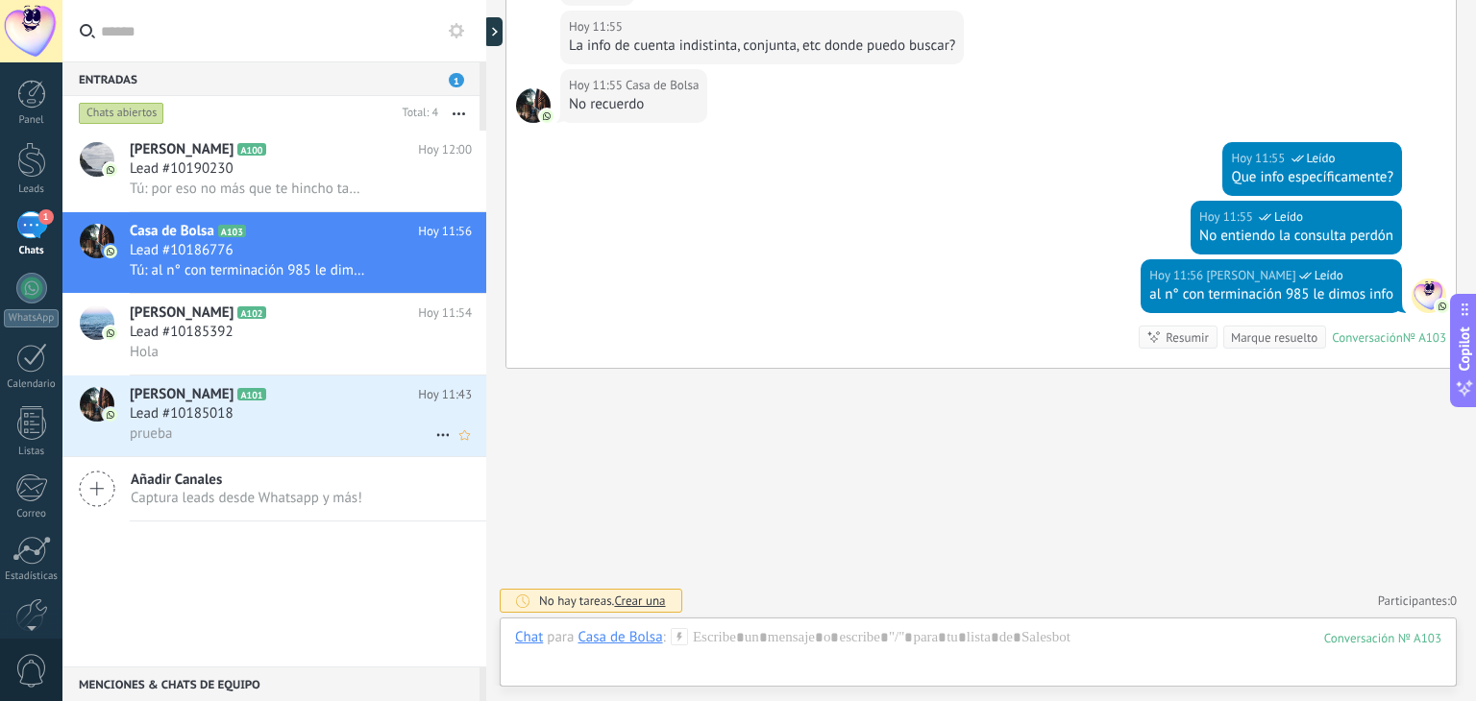
click at [250, 435] on div "prueba" at bounding box center [301, 434] width 342 height 20
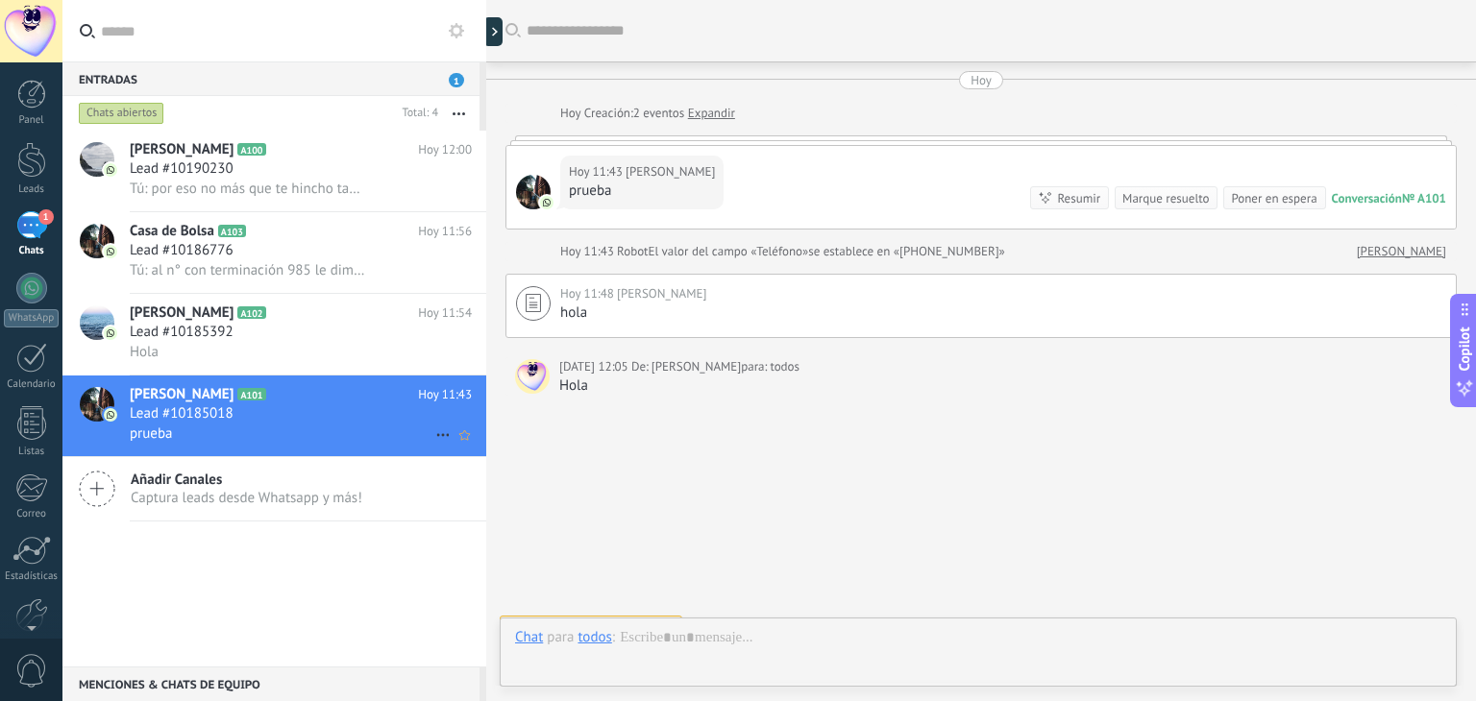
scroll to position [29, 0]
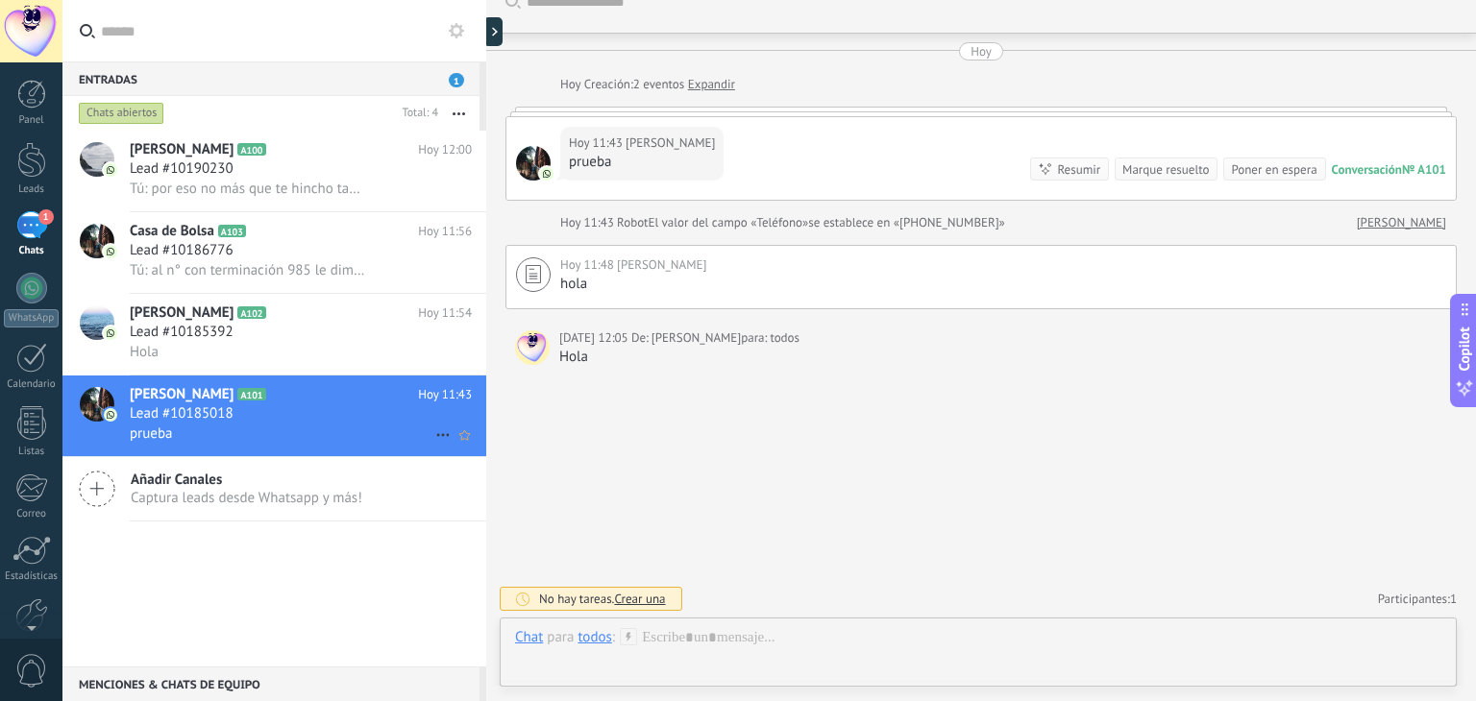
click at [436, 437] on use at bounding box center [442, 435] width 12 height 3
click at [433, 440] on li "[PERSON_NAME] respondió" at bounding box center [536, 450] width 219 height 38
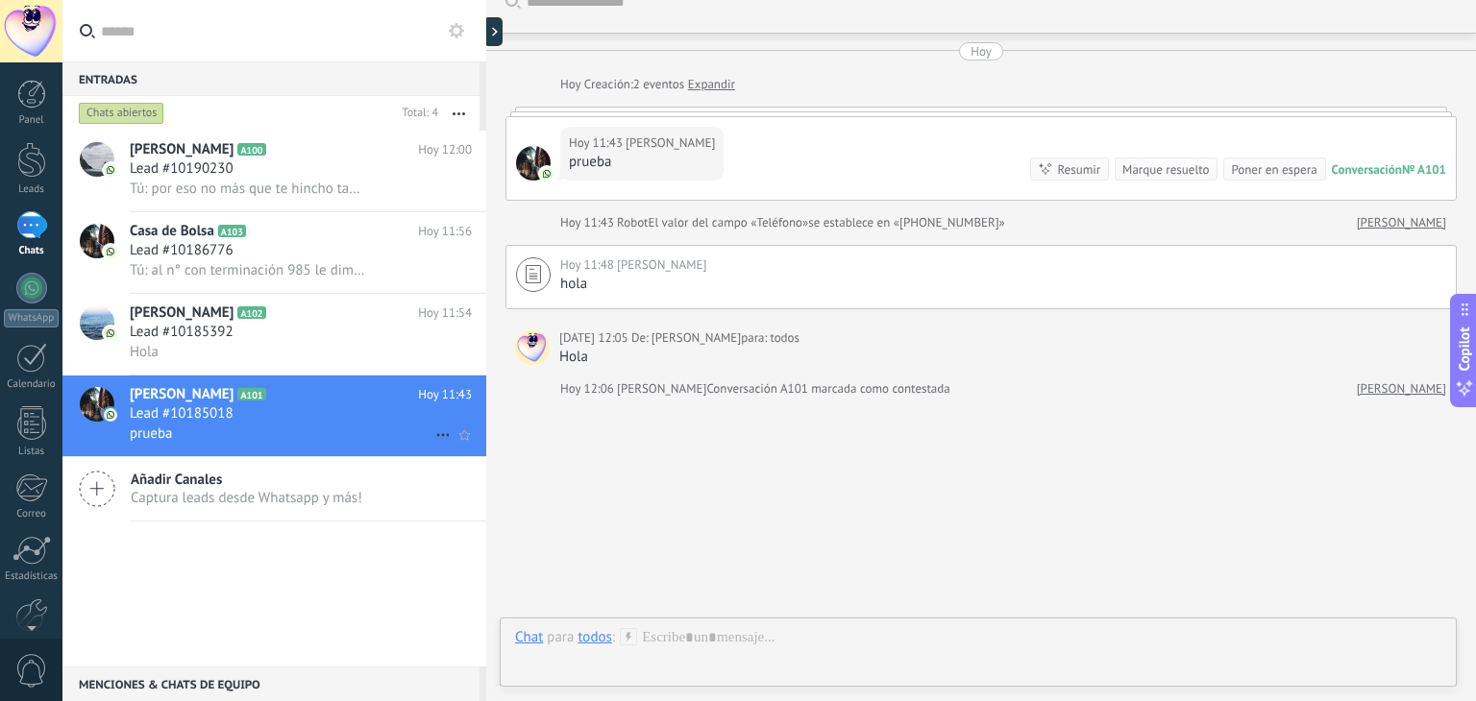
scroll to position [61, 0]
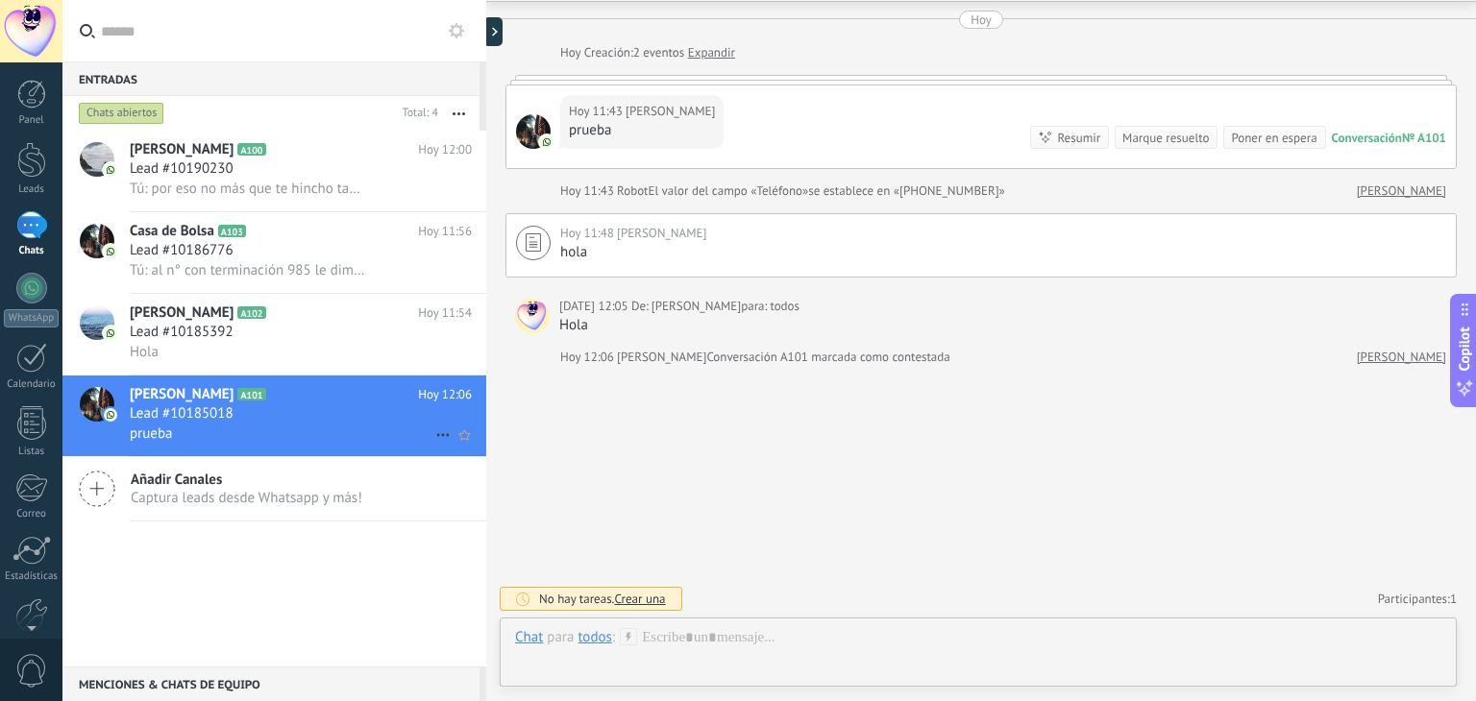
click at [436, 443] on icon at bounding box center [442, 435] width 23 height 23
click at [724, 455] on div at bounding box center [738, 350] width 1476 height 701
click at [377, 335] on div "Lead #10185392" at bounding box center [301, 332] width 342 height 19
